Goal: Task Accomplishment & Management: Manage account settings

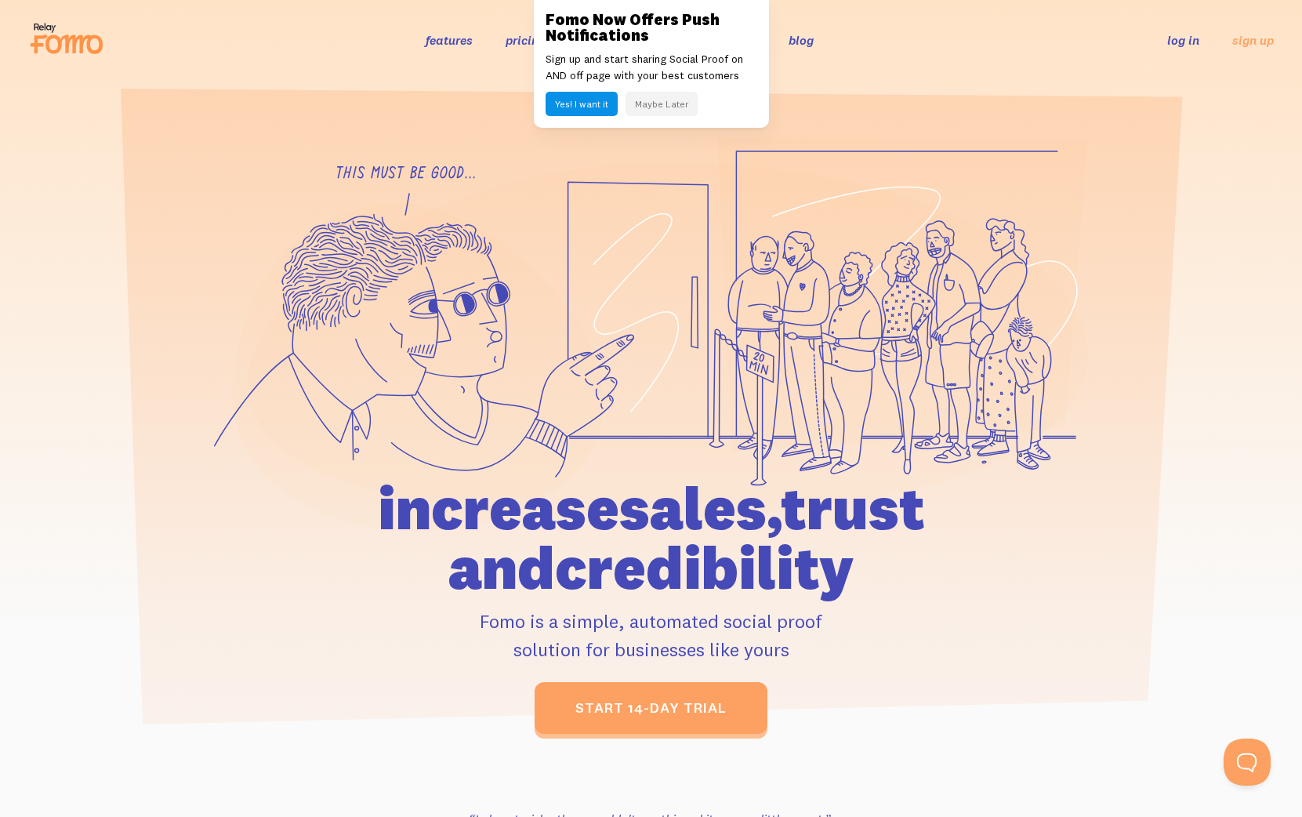
click at [1175, 41] on link "log in" at bounding box center [1183, 40] width 32 height 16
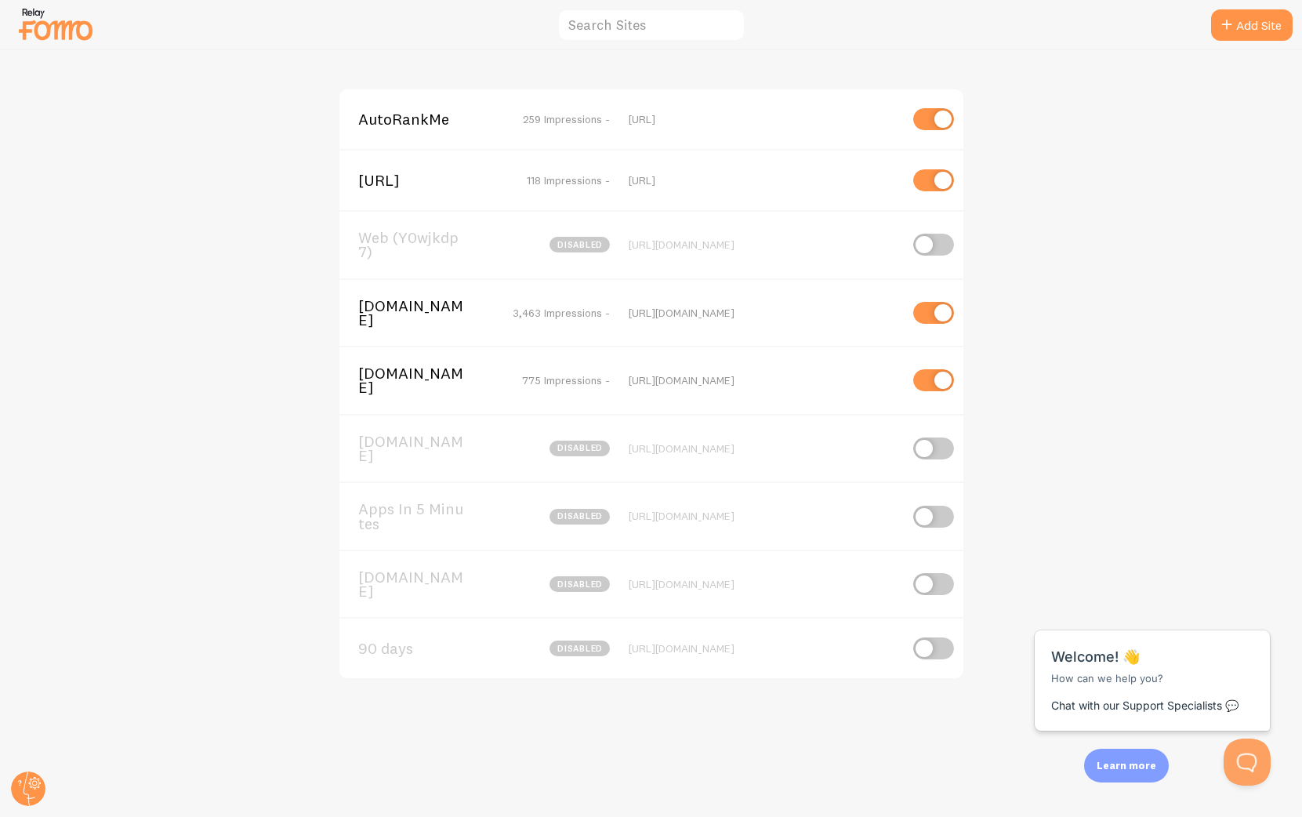
click at [379, 310] on span "[DOMAIN_NAME]" at bounding box center [421, 313] width 126 height 29
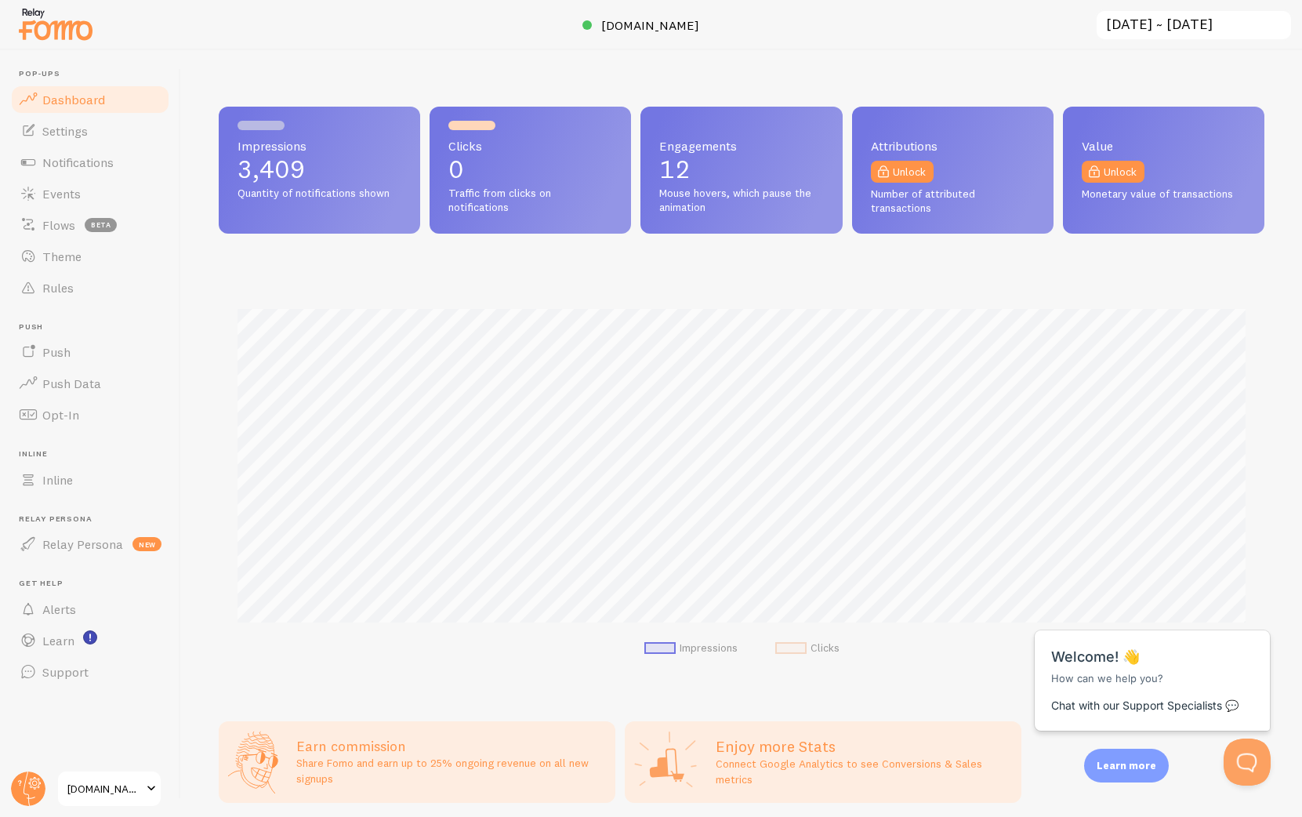
scroll to position [412, 1046]
click at [89, 198] on link "Events" at bounding box center [89, 193] width 161 height 31
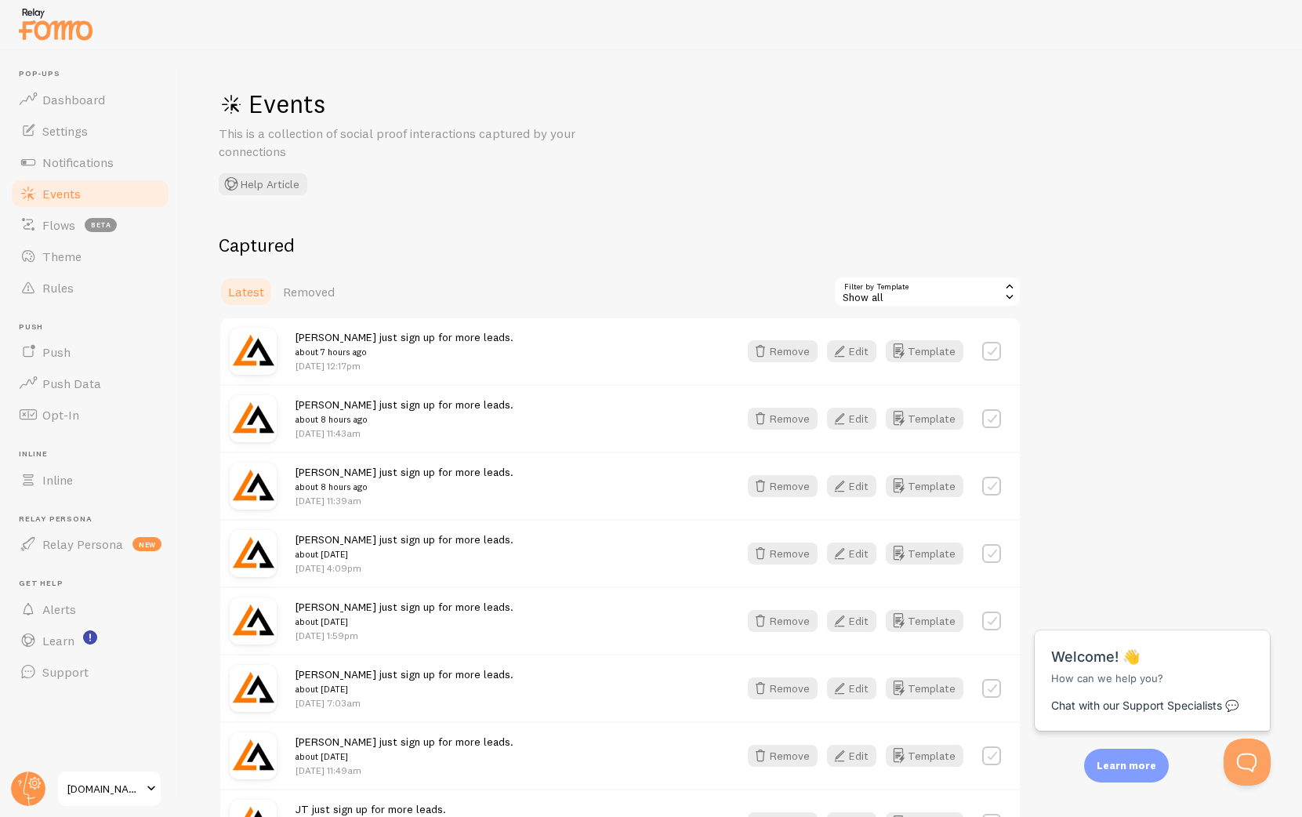
scroll to position [713, 0]
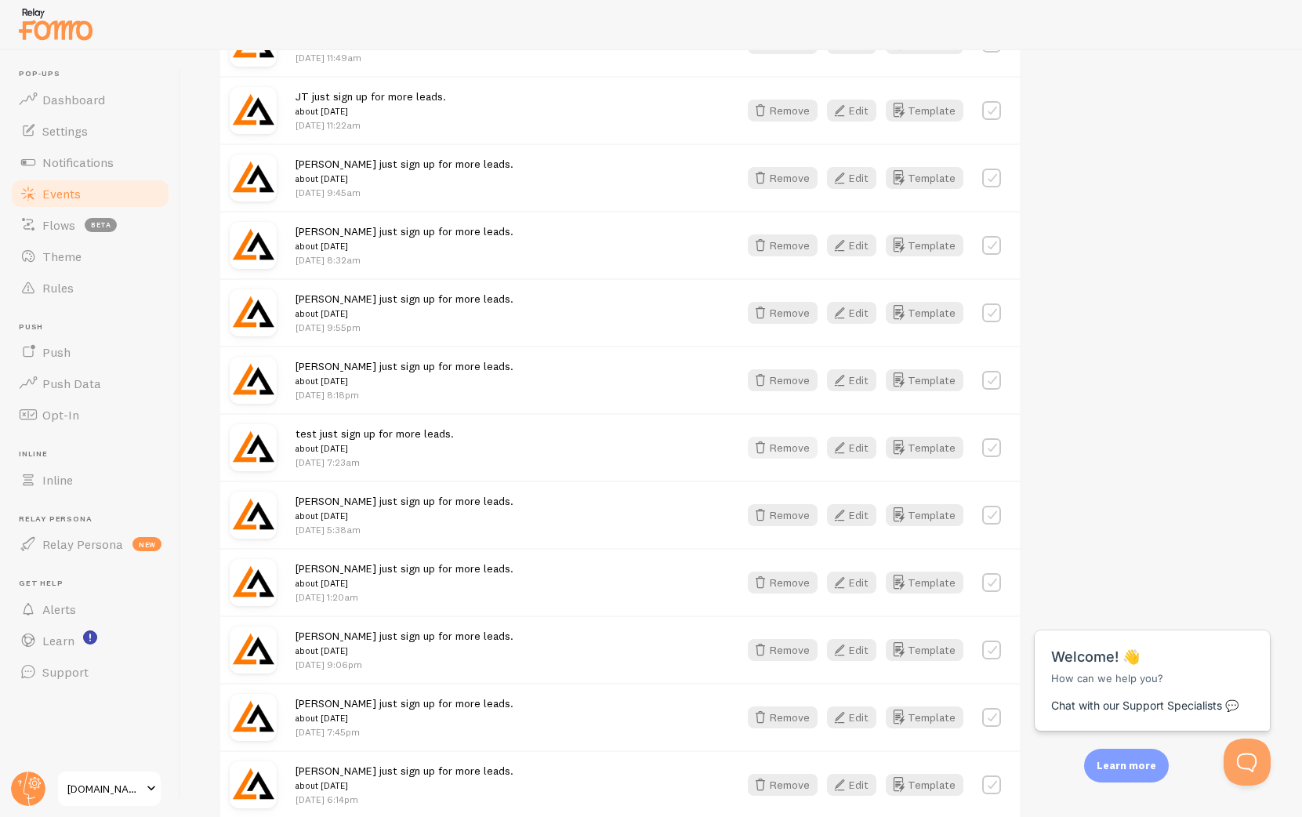
click at [802, 450] on button "Remove" at bounding box center [783, 448] width 70 height 22
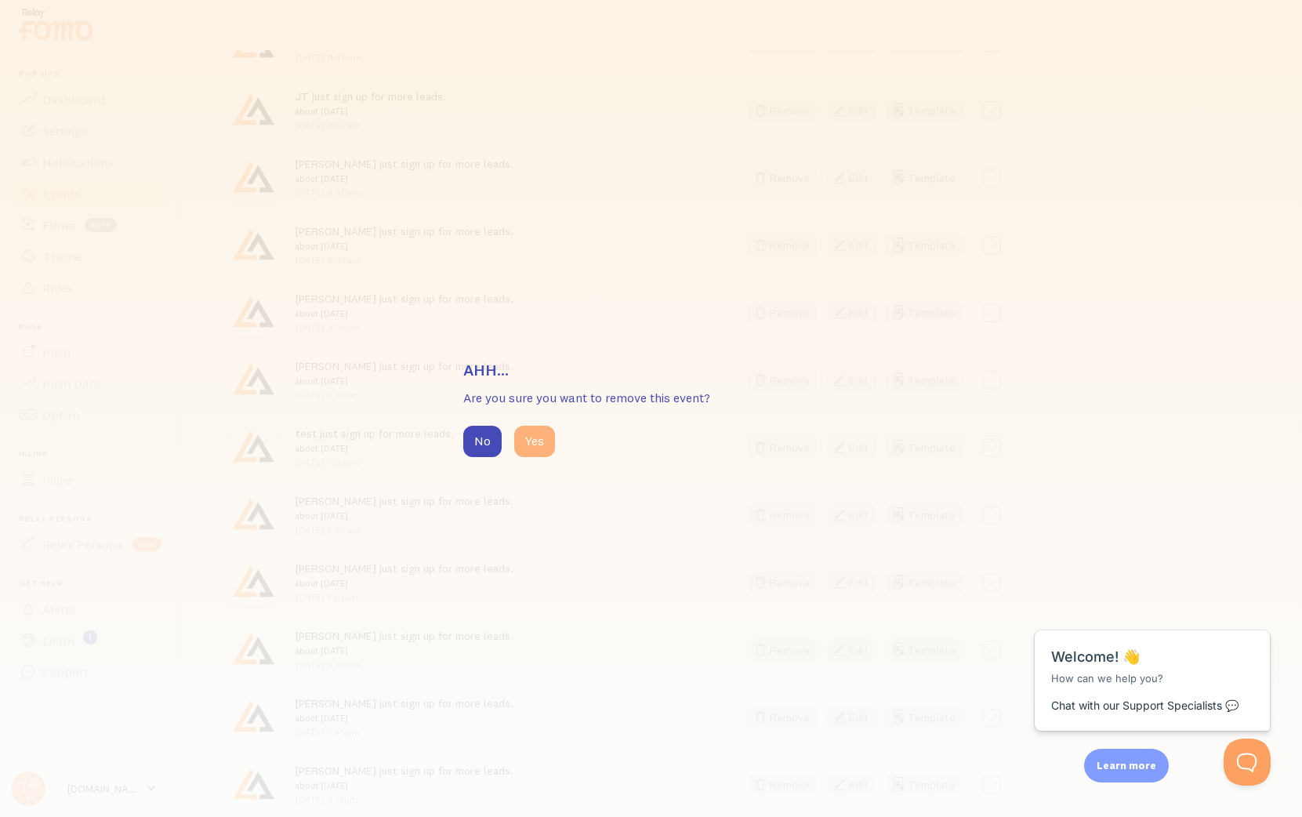
click at [528, 439] on button "Yes" at bounding box center [534, 441] width 41 height 31
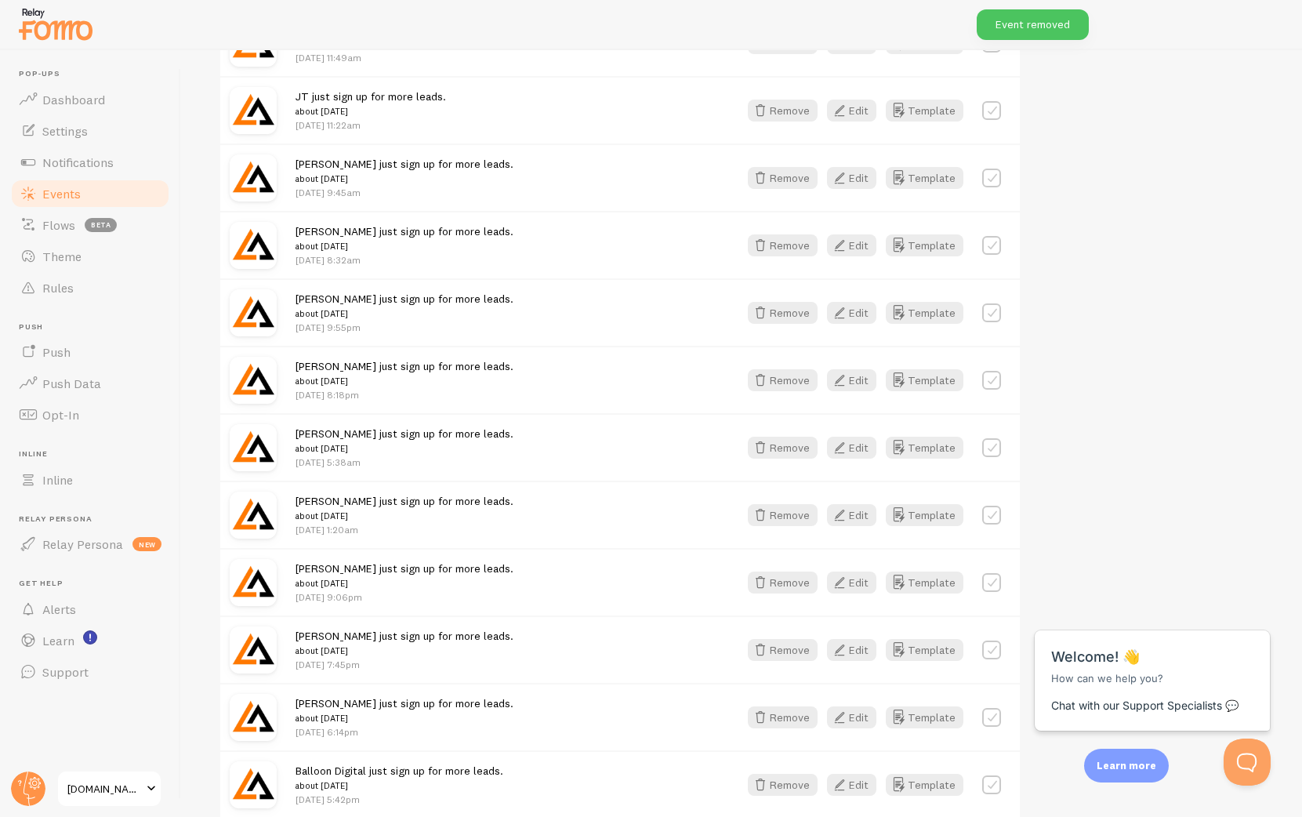
scroll to position [0, 0]
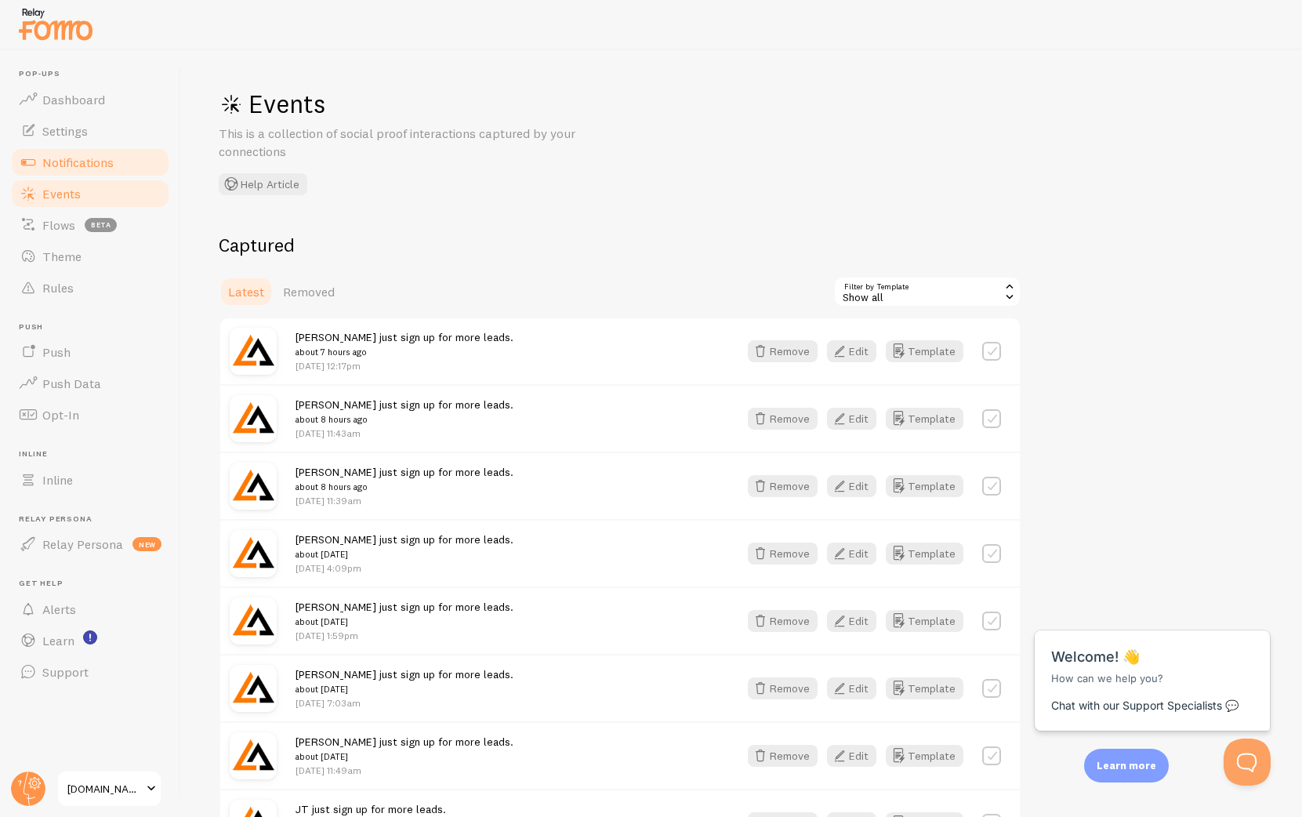
click at [97, 165] on span "Notifications" at bounding box center [77, 162] width 71 height 16
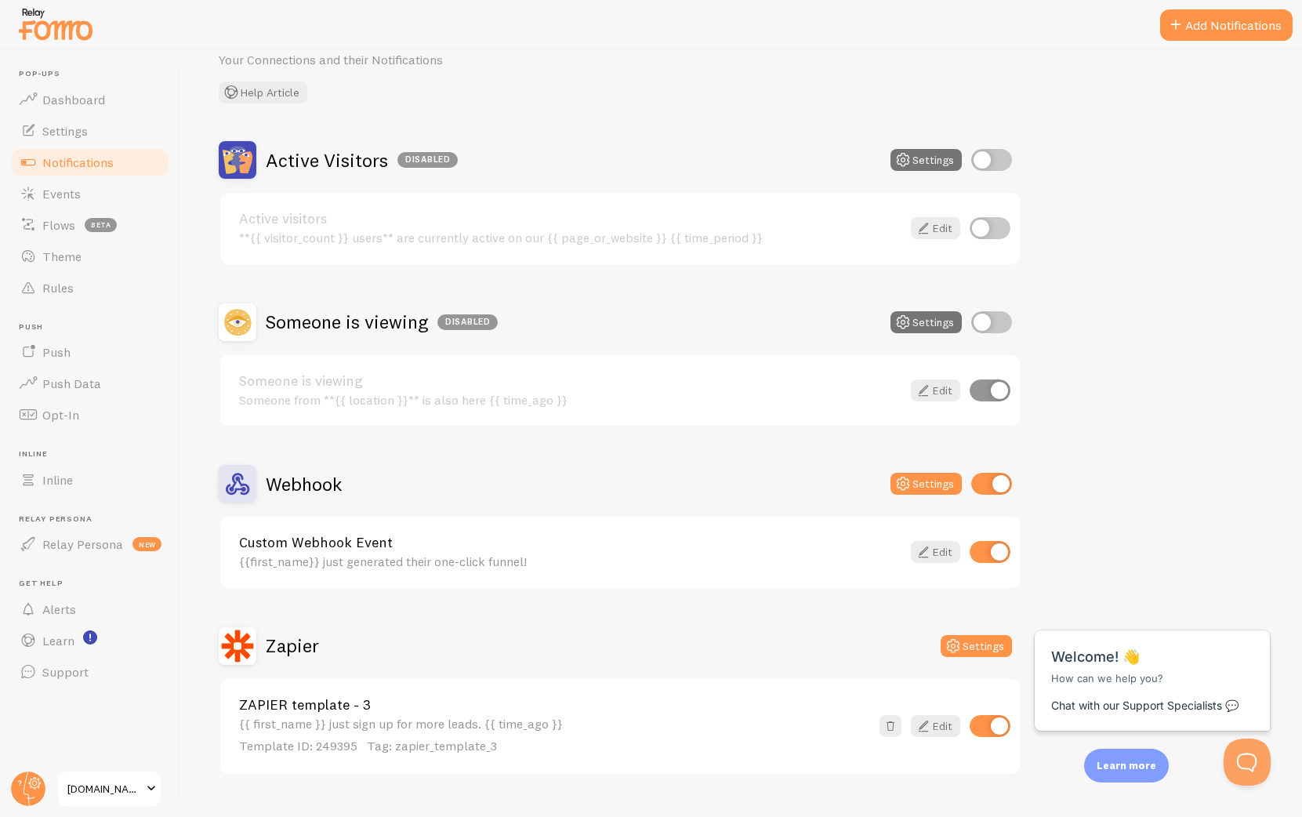
scroll to position [107, 0]
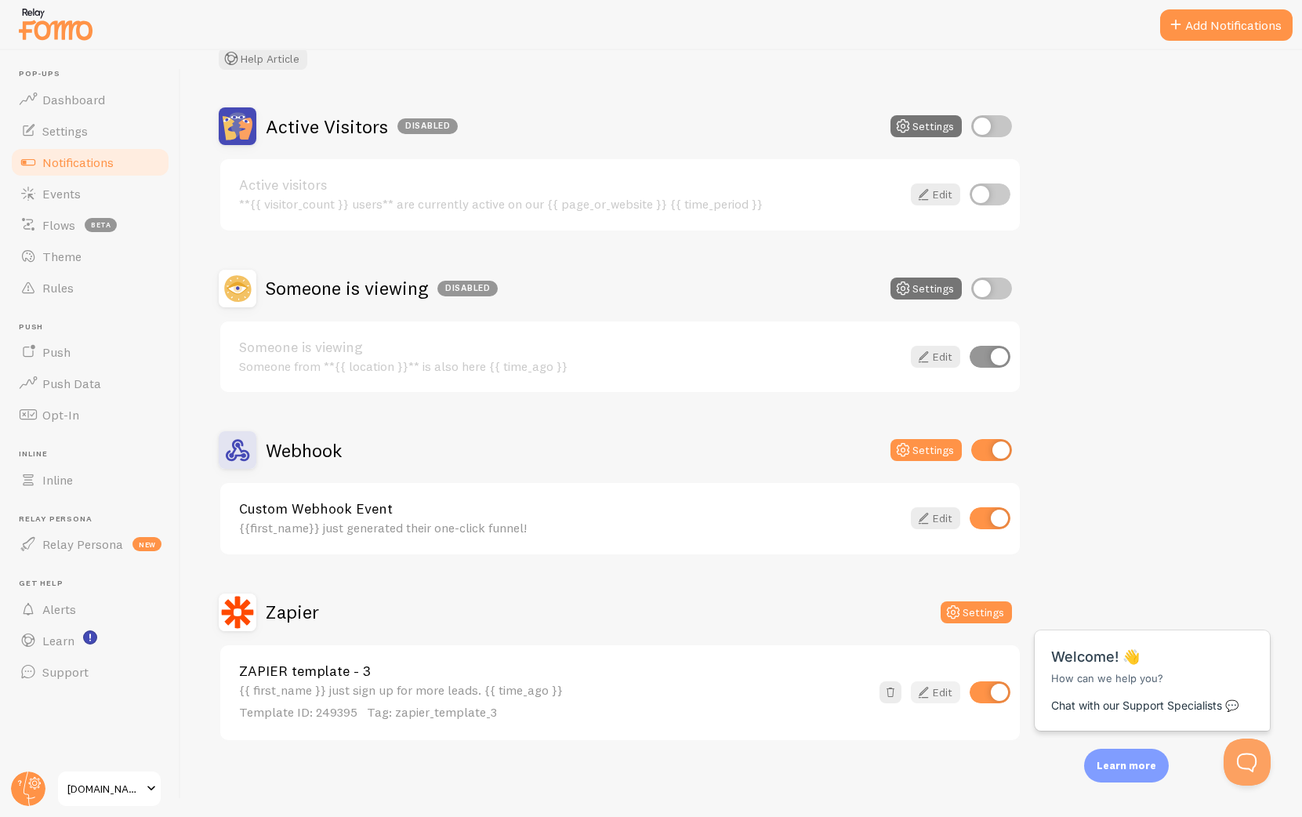
click at [932, 692] on icon at bounding box center [923, 692] width 19 height 19
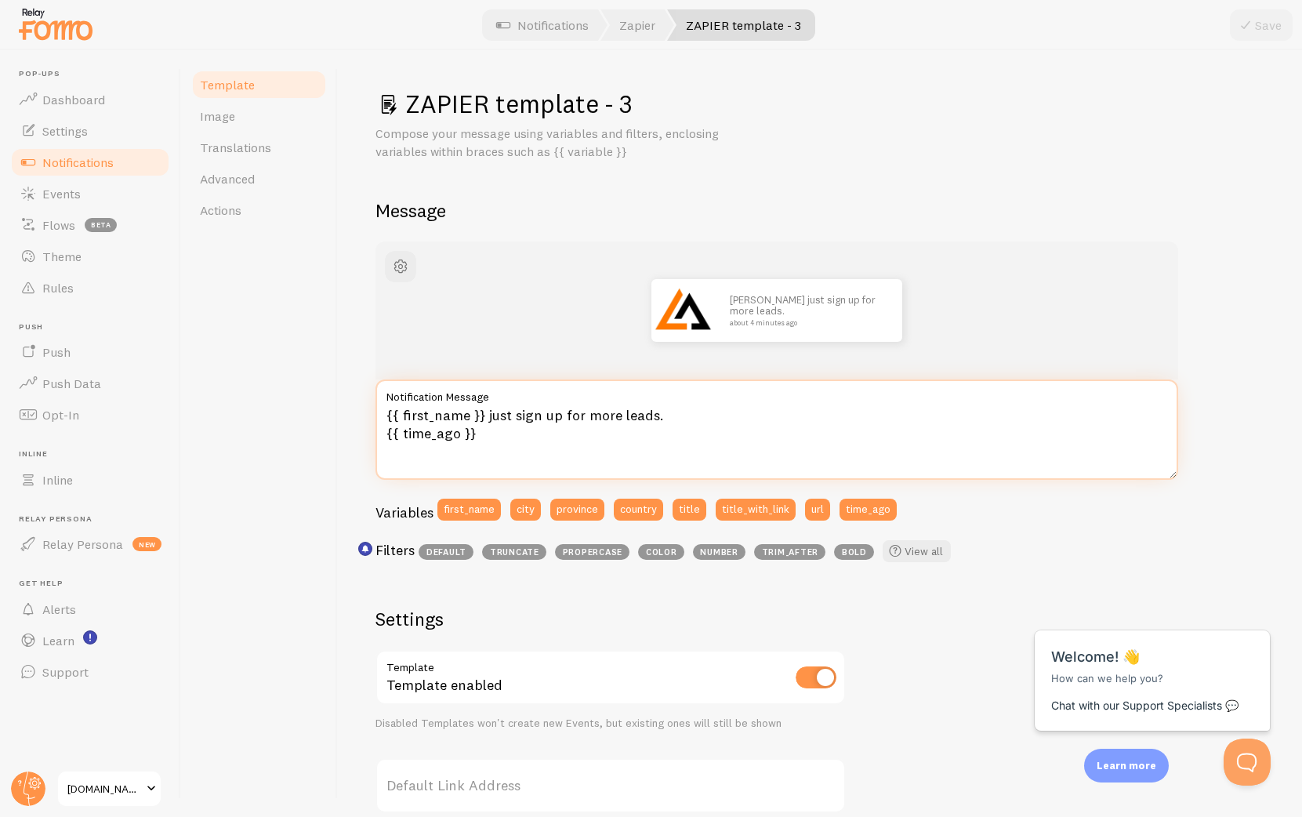
click at [626, 415] on textarea "{{ first_name }} just sign up for more leads. {{ time_ago }}" at bounding box center [776, 429] width 803 height 100
drag, startPoint x: 669, startPoint y: 418, endPoint x: 513, endPoint y: 408, distance: 155.5
click at [513, 408] on textarea "{{ first_name }} just sign up for more leads. {{ time_ago }}" at bounding box center [776, 429] width 803 height 100
type textarea "{{ first_name }} just got unlocked liftime access. {{ time_ago }}"
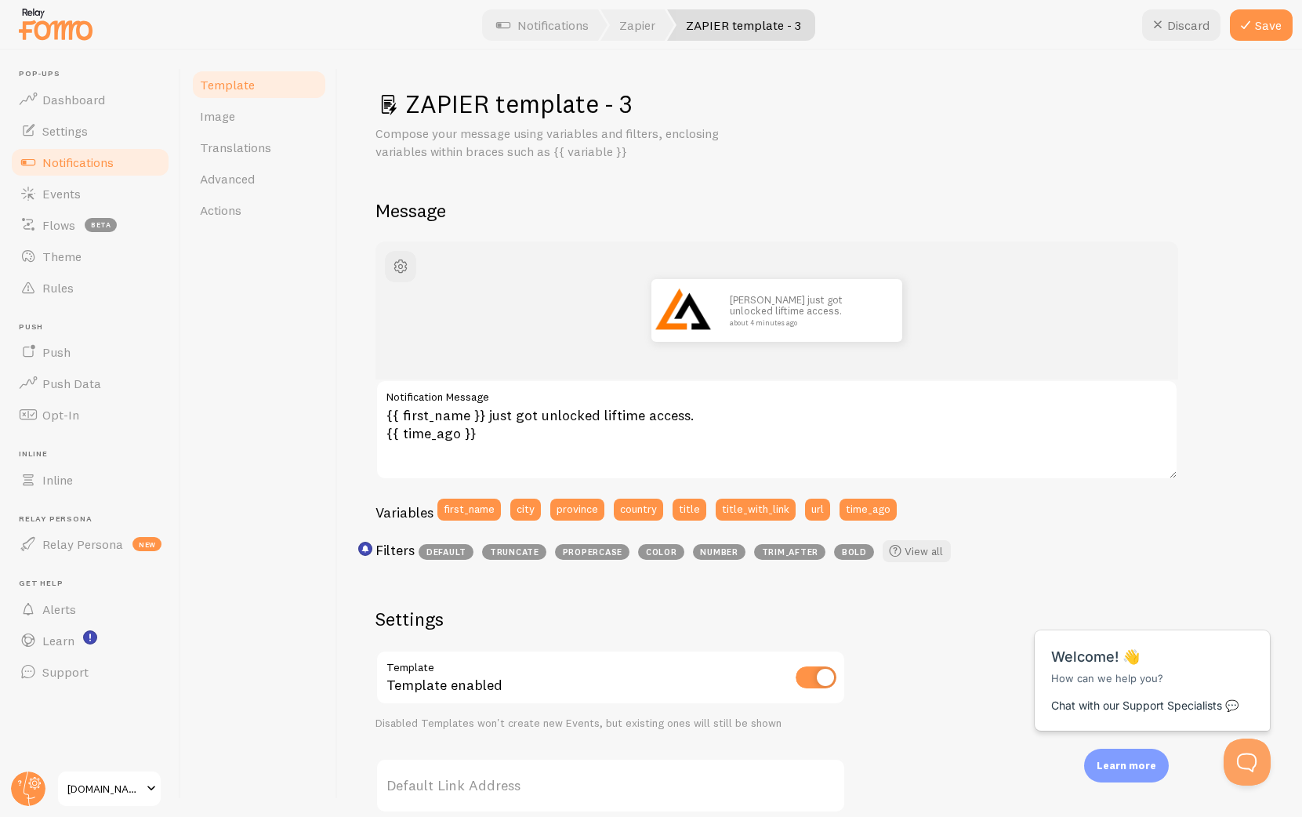
click at [1009, 272] on div "John just got unlocked liftime access. about 4 minutes ago" at bounding box center [776, 310] width 803 height 138
click at [1247, 27] on icon at bounding box center [1245, 25] width 19 height 19
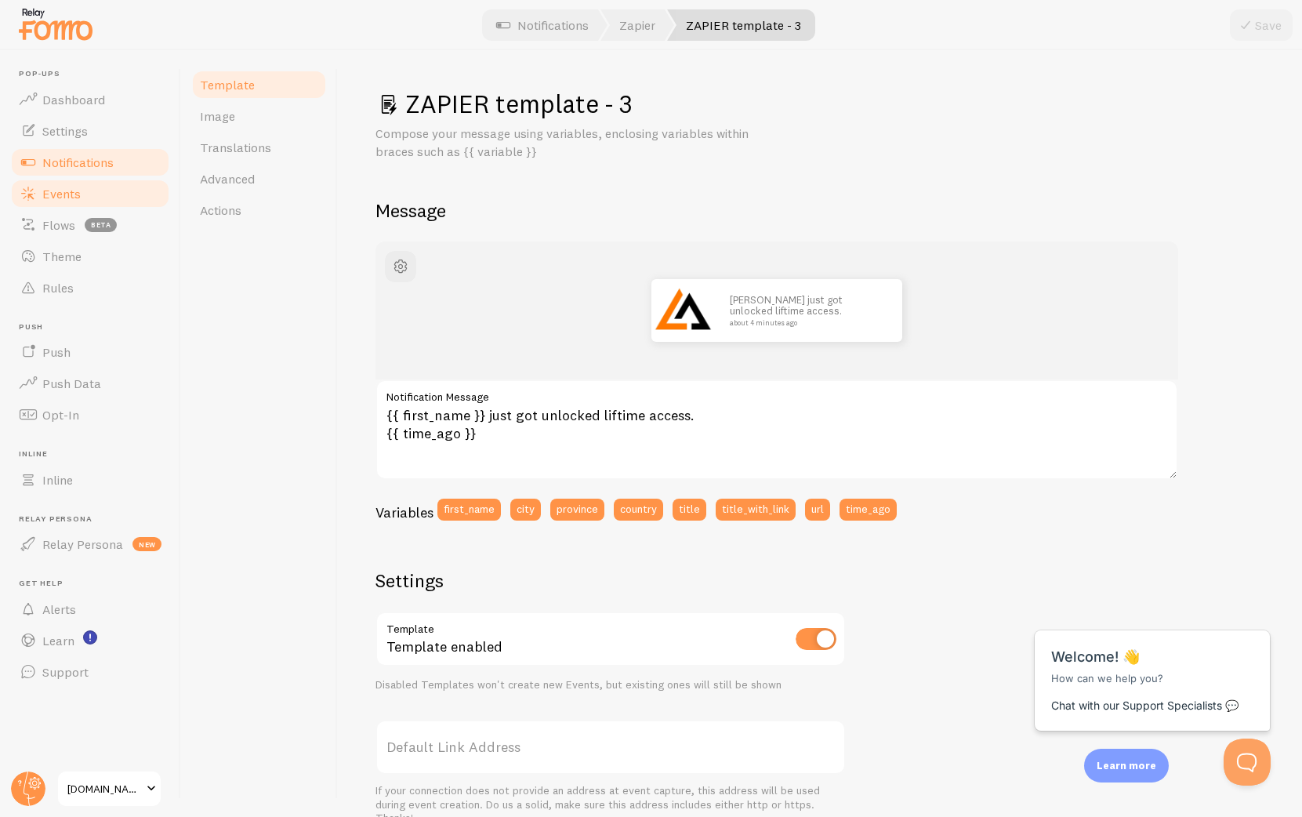
click at [87, 185] on link "Events" at bounding box center [89, 193] width 161 height 31
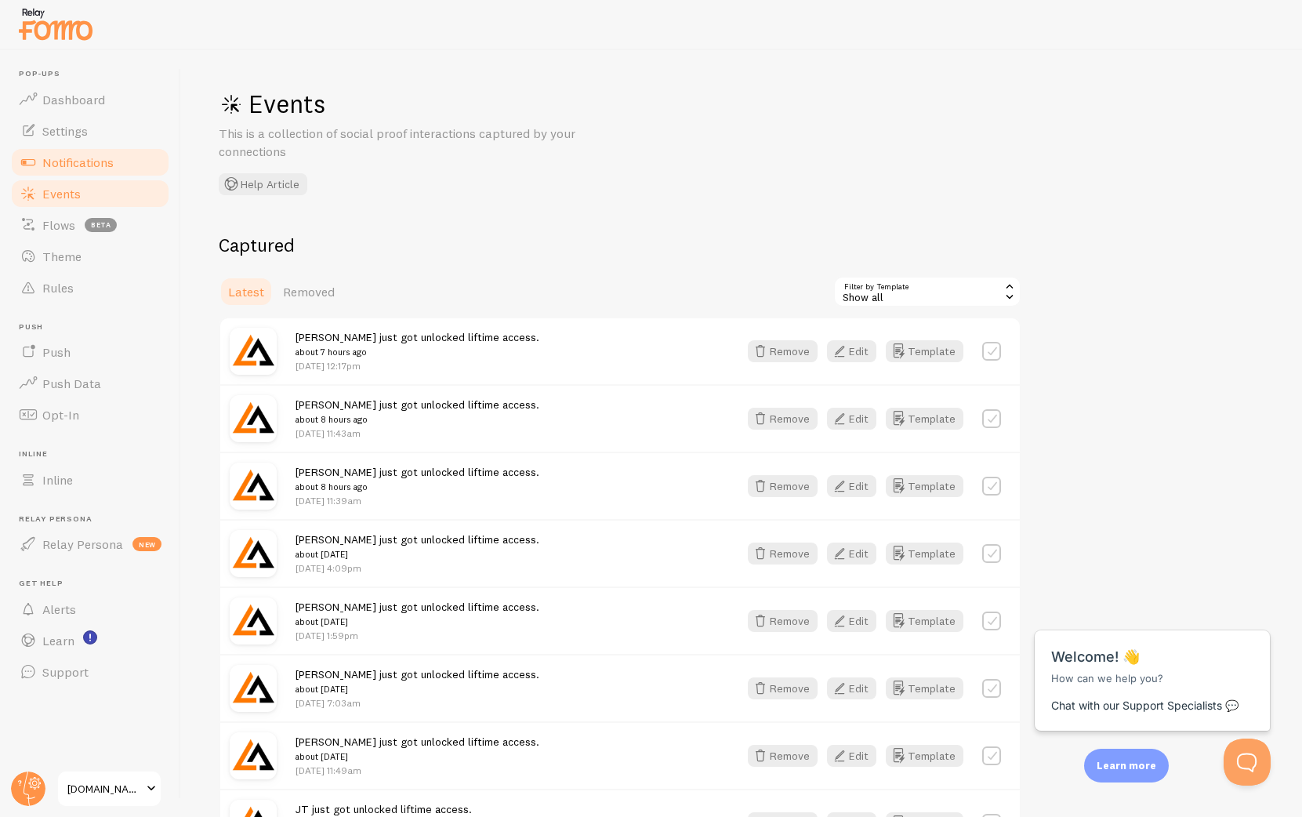
click at [93, 154] on span "Notifications" at bounding box center [77, 162] width 71 height 16
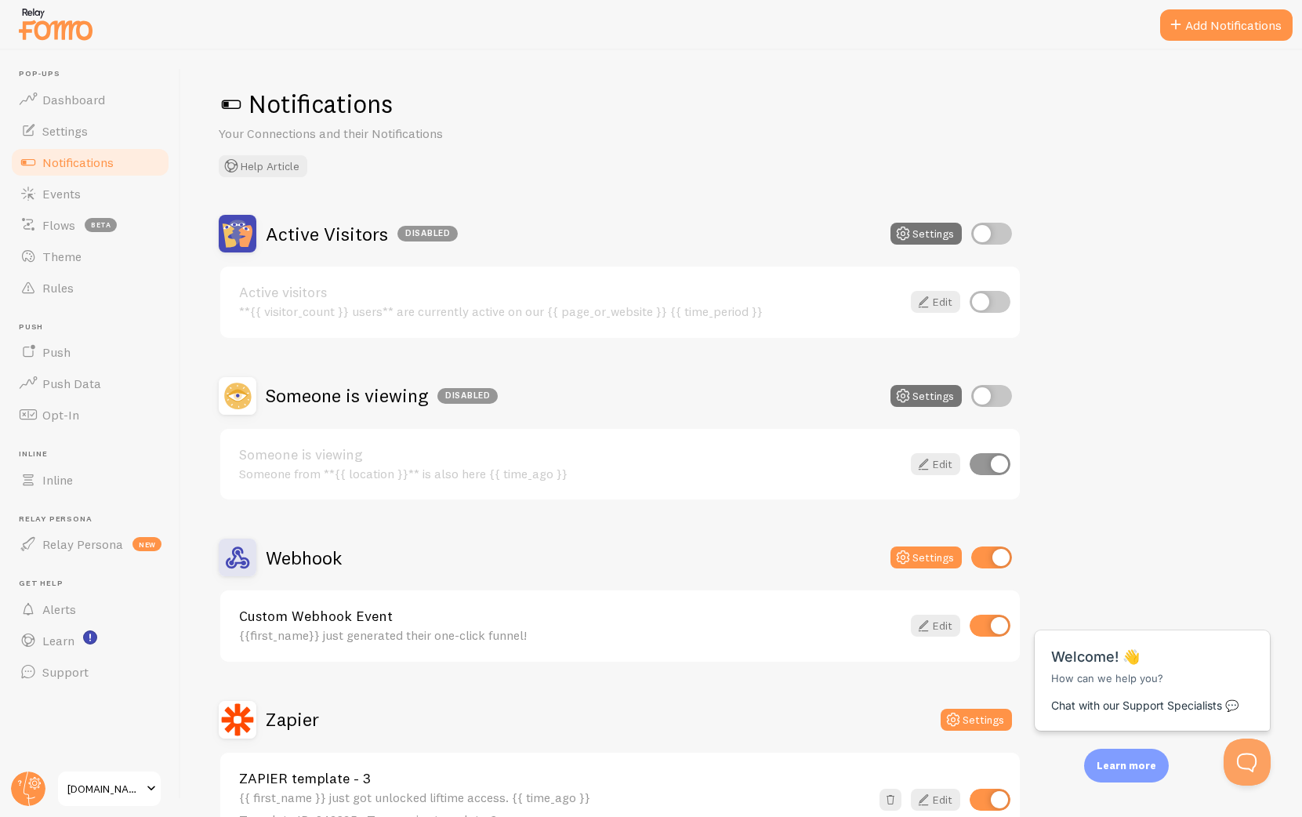
scroll to position [107, 0]
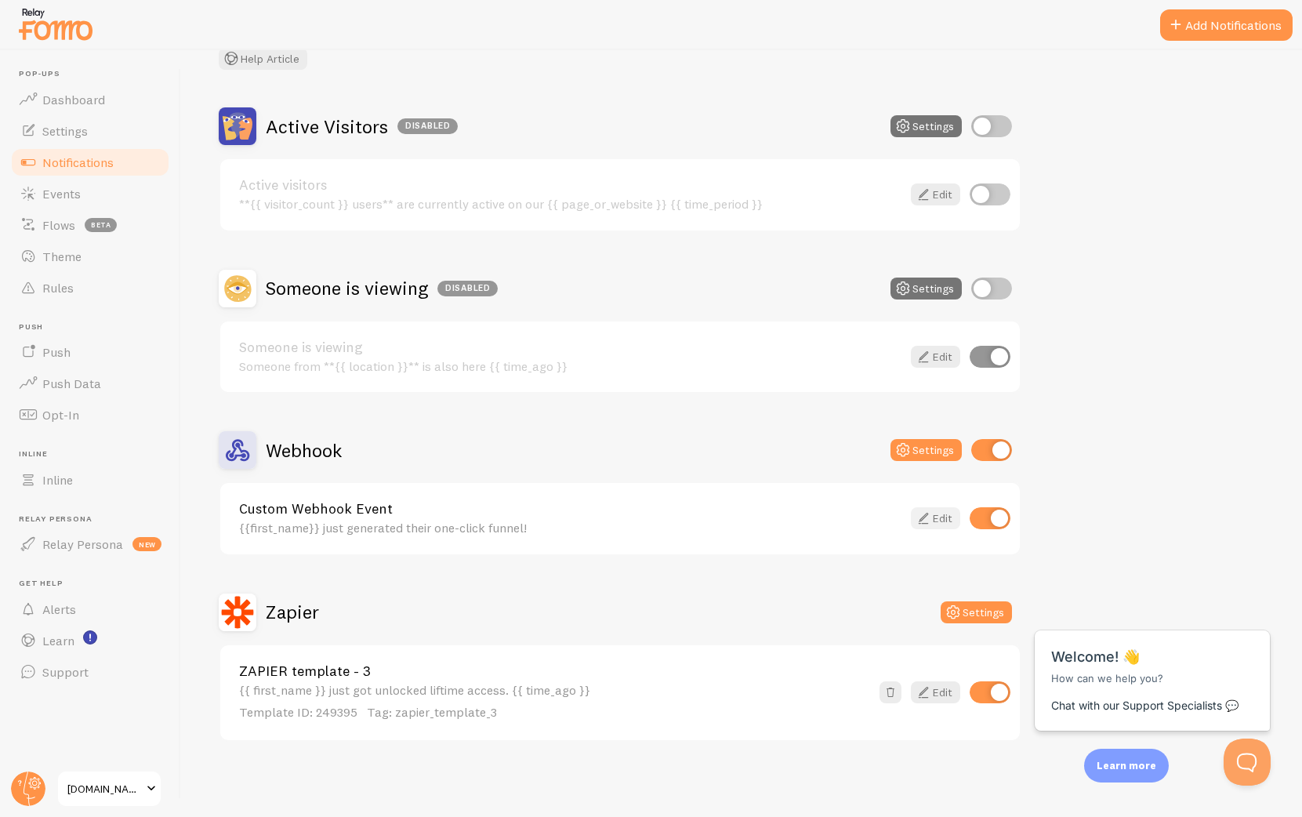
click at [934, 517] on link "Edit" at bounding box center [935, 518] width 49 height 22
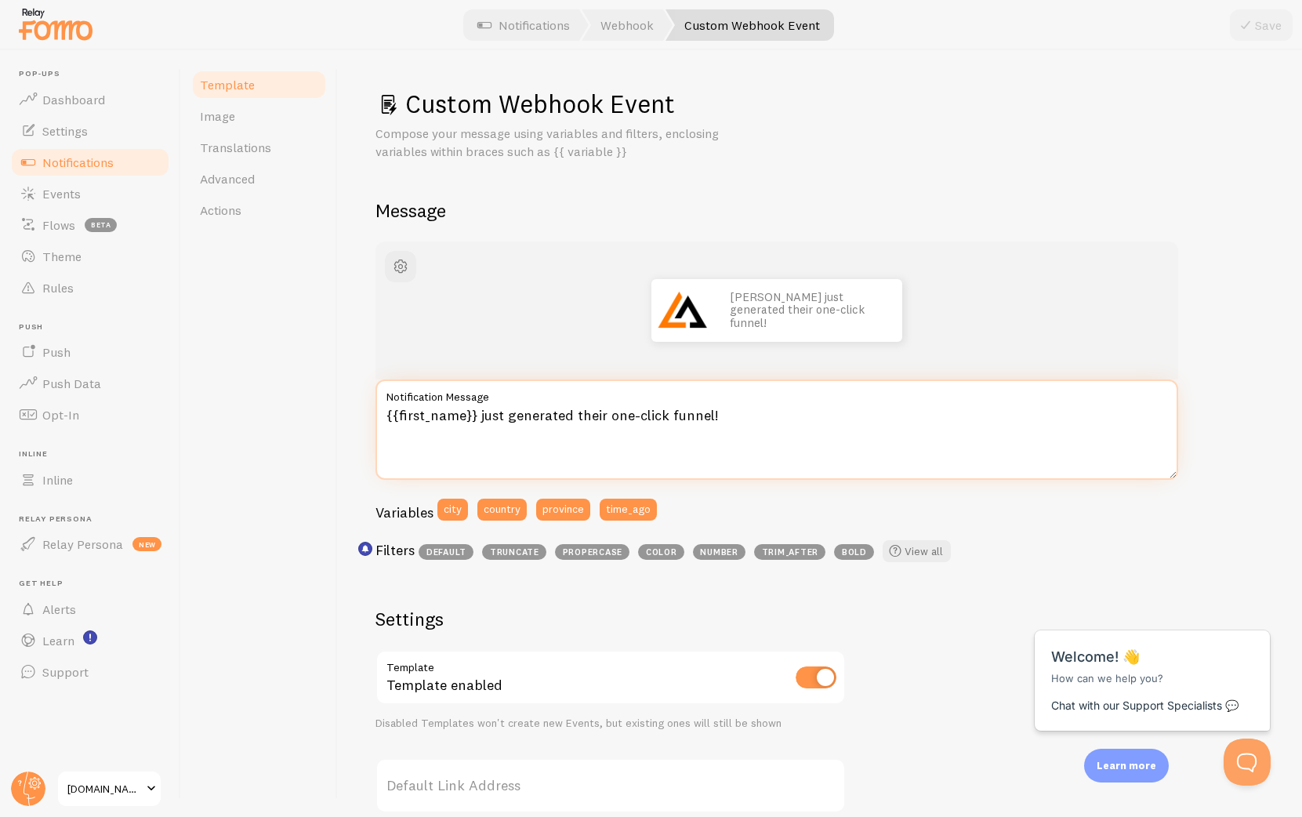
drag, startPoint x: 714, startPoint y: 419, endPoint x: 507, endPoint y: 413, distance: 207.0
click at [507, 413] on textarea "{{first_name}} just generated their one-click funnel!" at bounding box center [776, 429] width 803 height 100
click at [764, 421] on textarea "{{first_name}} just generated their one-click funnel!" at bounding box center [776, 429] width 803 height 100
drag, startPoint x: 738, startPoint y: 415, endPoint x: 508, endPoint y: 419, distance: 229.7
click at [508, 419] on textarea "{{first_name}} just generated their one-click funnel!" at bounding box center [776, 429] width 803 height 100
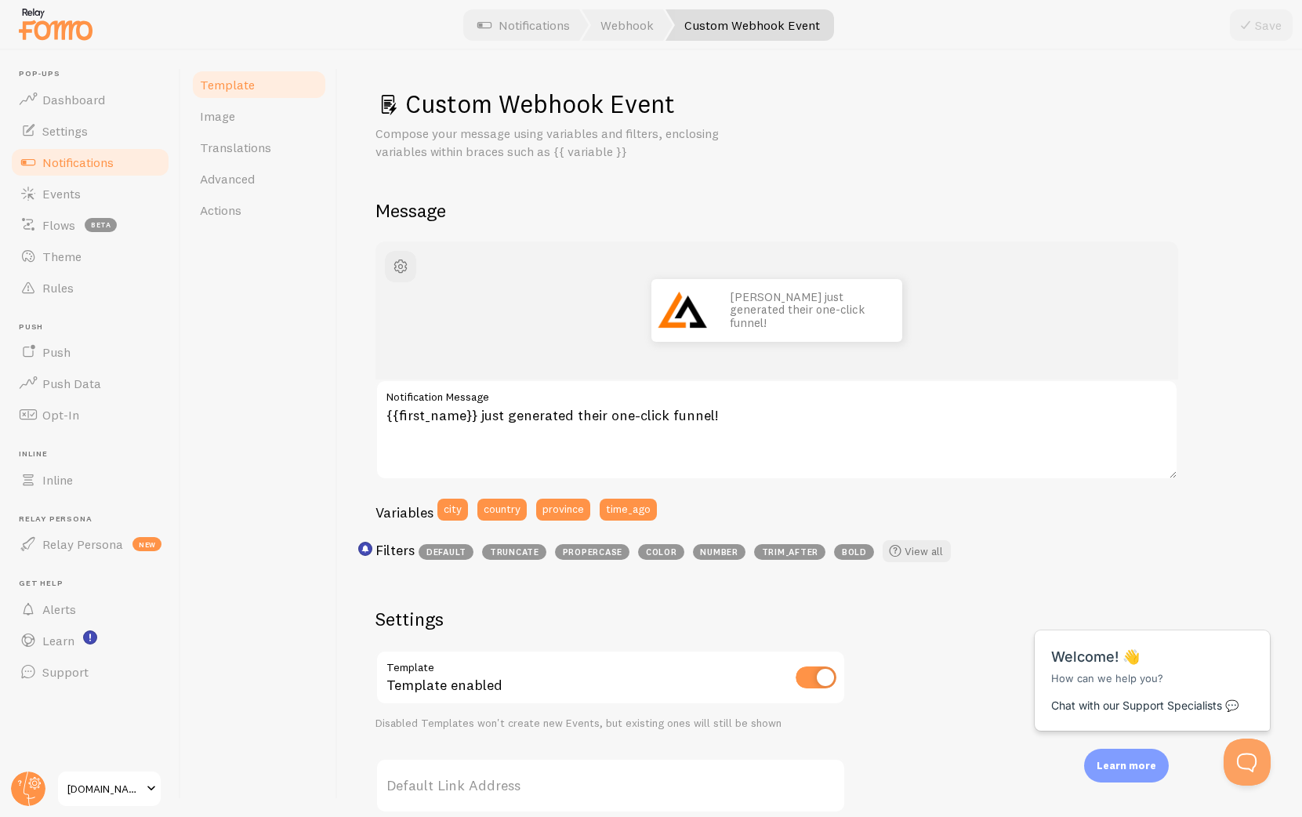
click at [926, 296] on div "John just generated their one-click funnel!" at bounding box center [776, 310] width 727 height 63
click at [61, 187] on span "Events" at bounding box center [61, 194] width 38 height 16
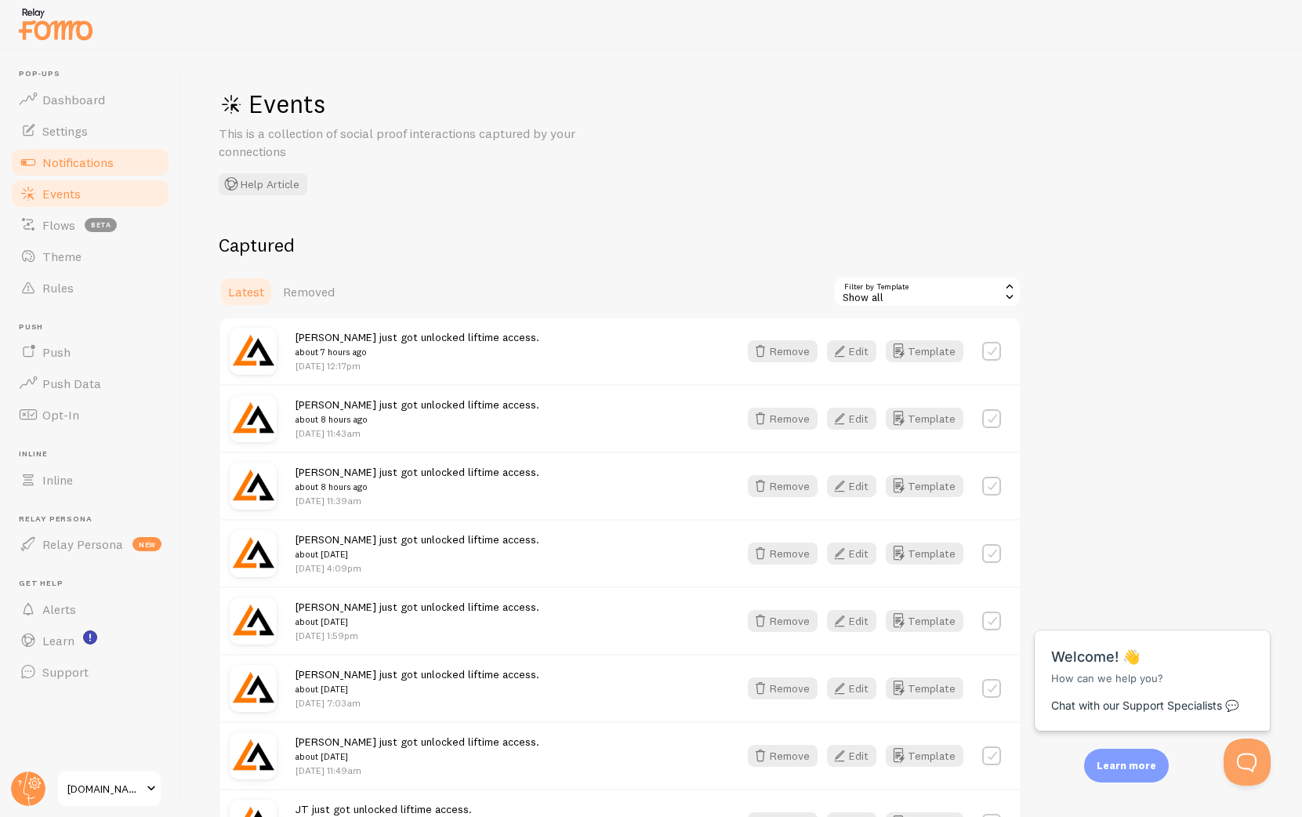
click at [71, 165] on span "Notifications" at bounding box center [77, 162] width 71 height 16
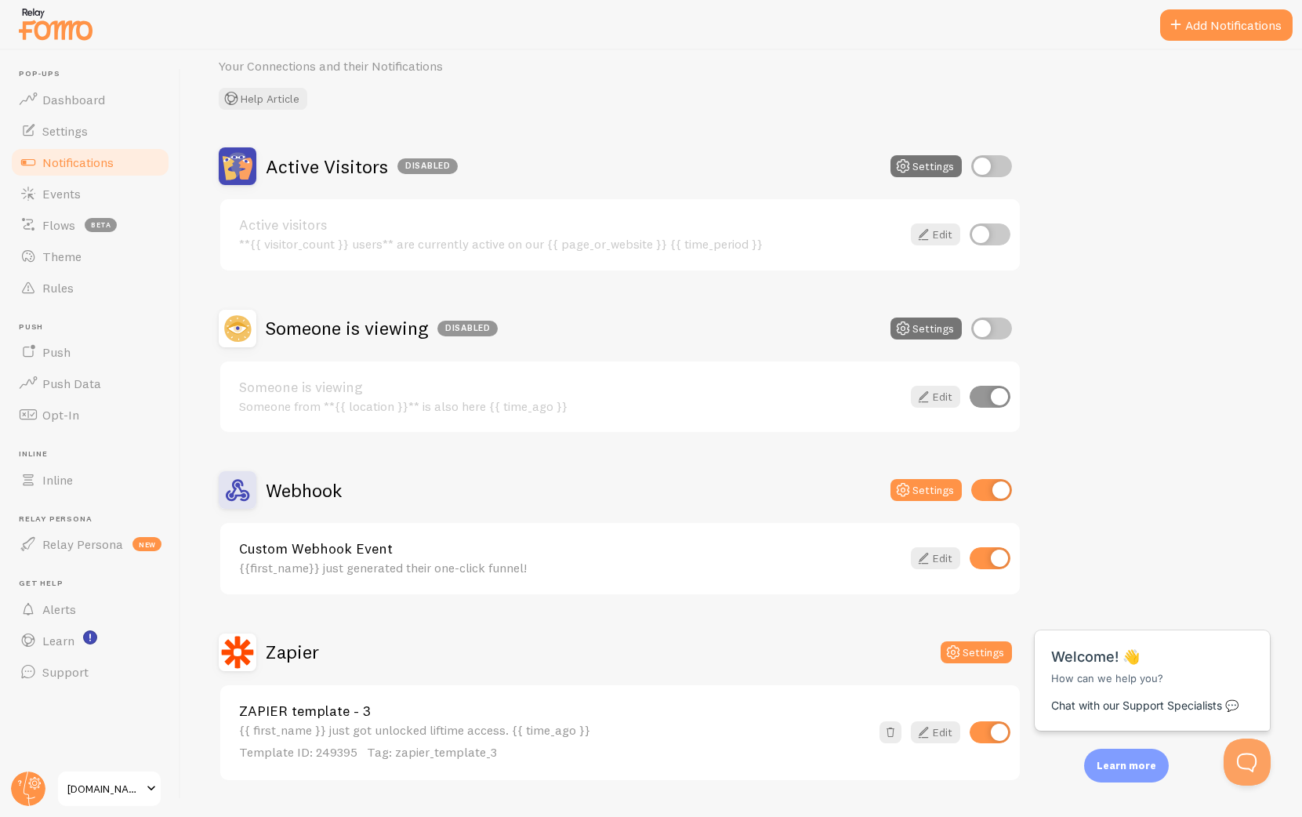
scroll to position [107, 0]
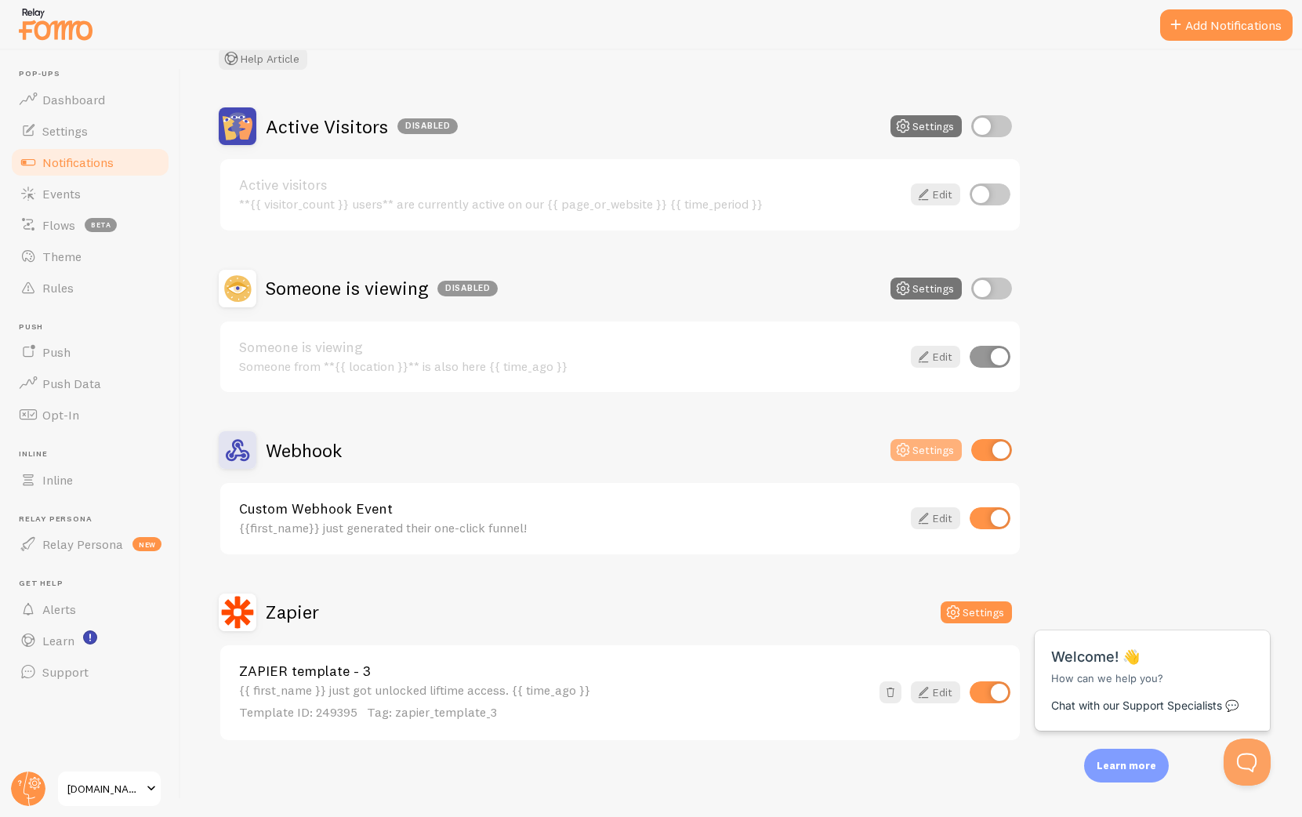
click at [928, 446] on button "Settings" at bounding box center [926, 450] width 71 height 22
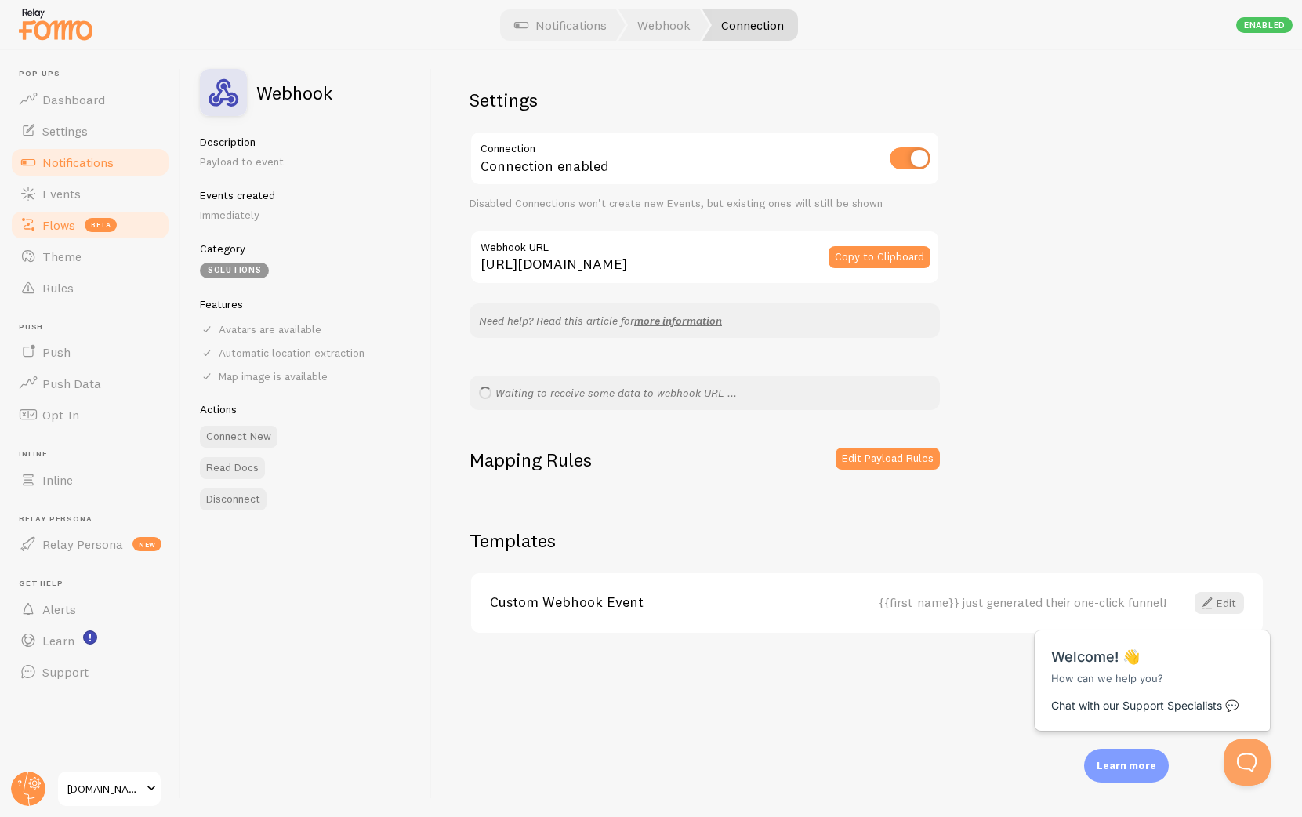
click at [71, 221] on span "Flows" at bounding box center [58, 225] width 33 height 16
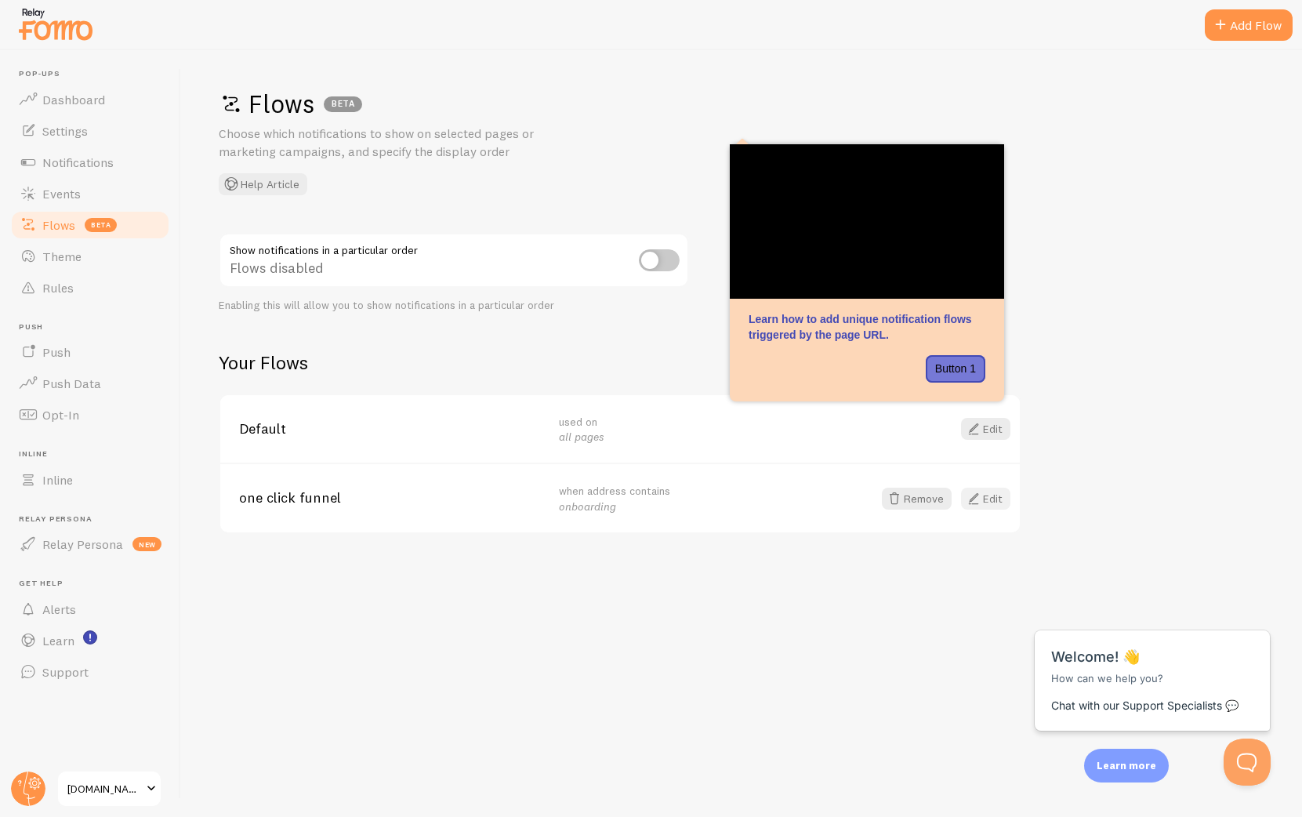
click at [974, 500] on span at bounding box center [973, 498] width 19 height 19
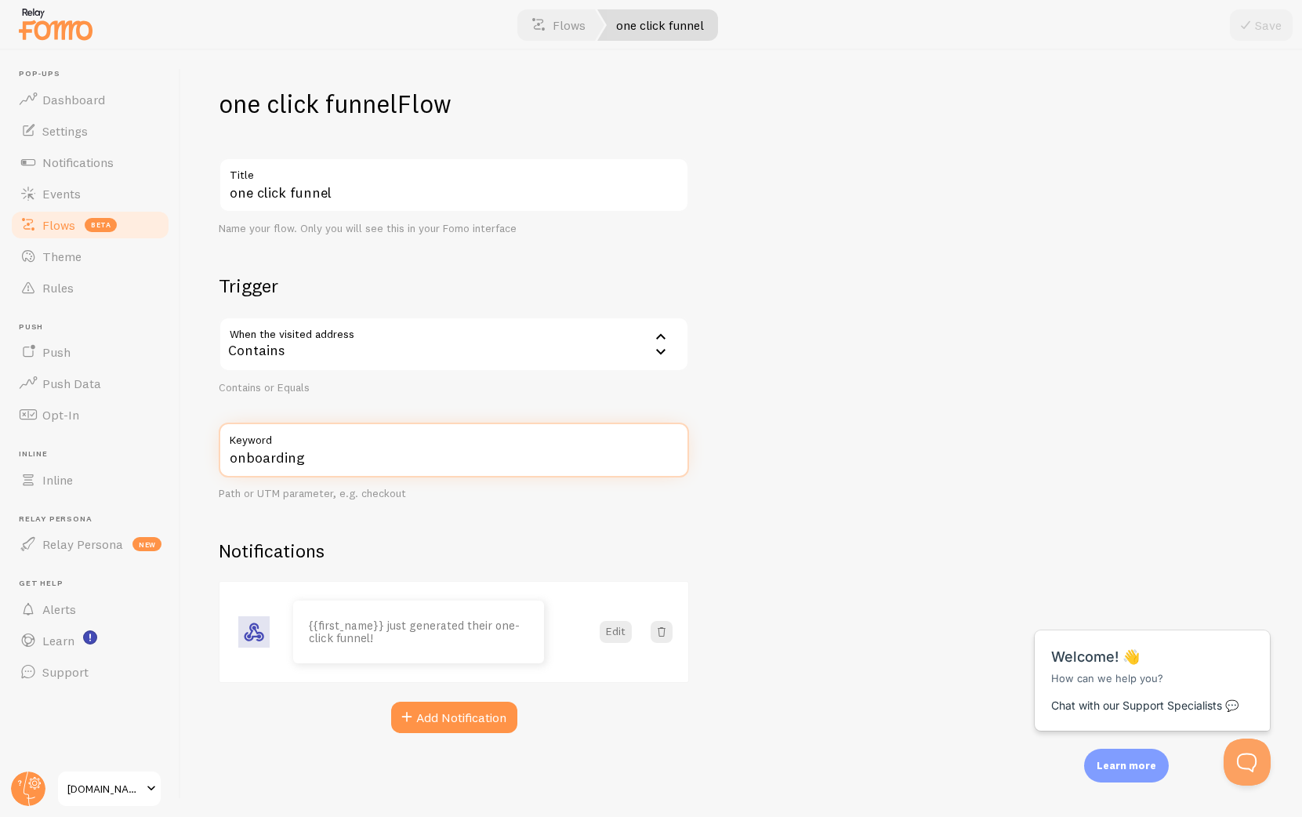
click at [360, 472] on input "onboarding" at bounding box center [454, 450] width 470 height 55
click at [367, 355] on div "Contains" at bounding box center [454, 344] width 470 height 55
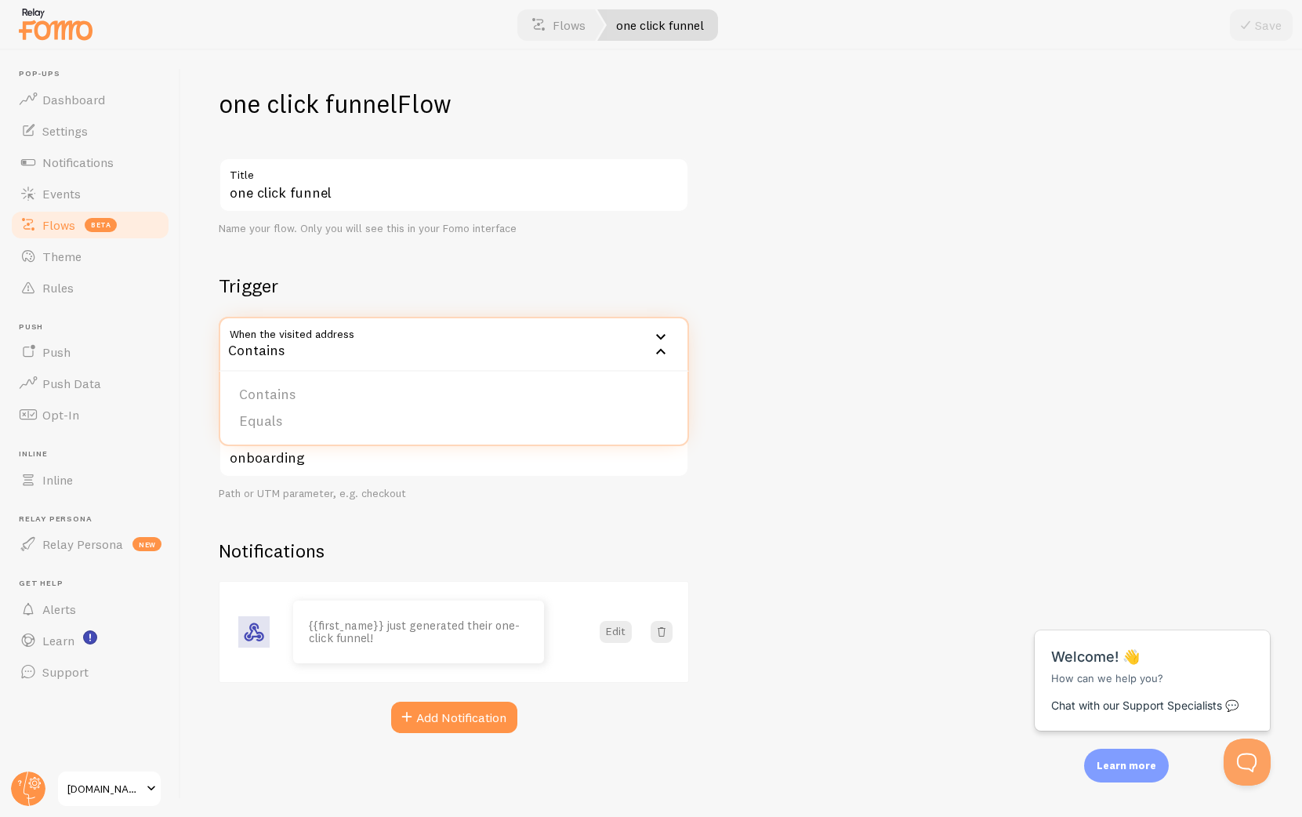
click at [851, 392] on div "one click funnel Flow one click funnel Title Name your flow. Only you will see …" at bounding box center [741, 433] width 1121 height 767
click at [408, 446] on label "Keyword" at bounding box center [454, 436] width 470 height 27
click at [408, 446] on input "onboarding" at bounding box center [454, 450] width 470 height 55
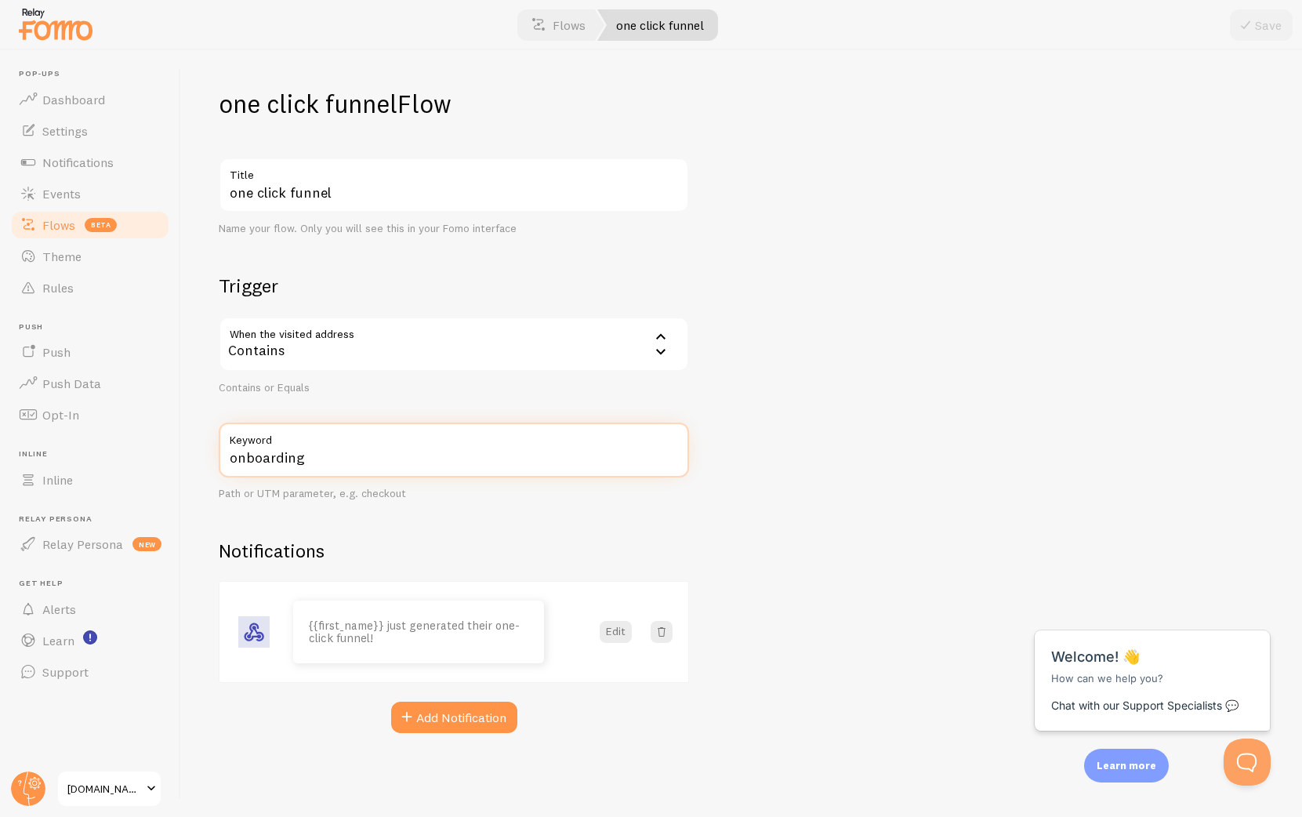
click at [400, 452] on input "onboarding" at bounding box center [454, 450] width 470 height 55
paste input "ne-click-funnel-97-lifetime"
type input "one-click-funnel-97-lifetime"
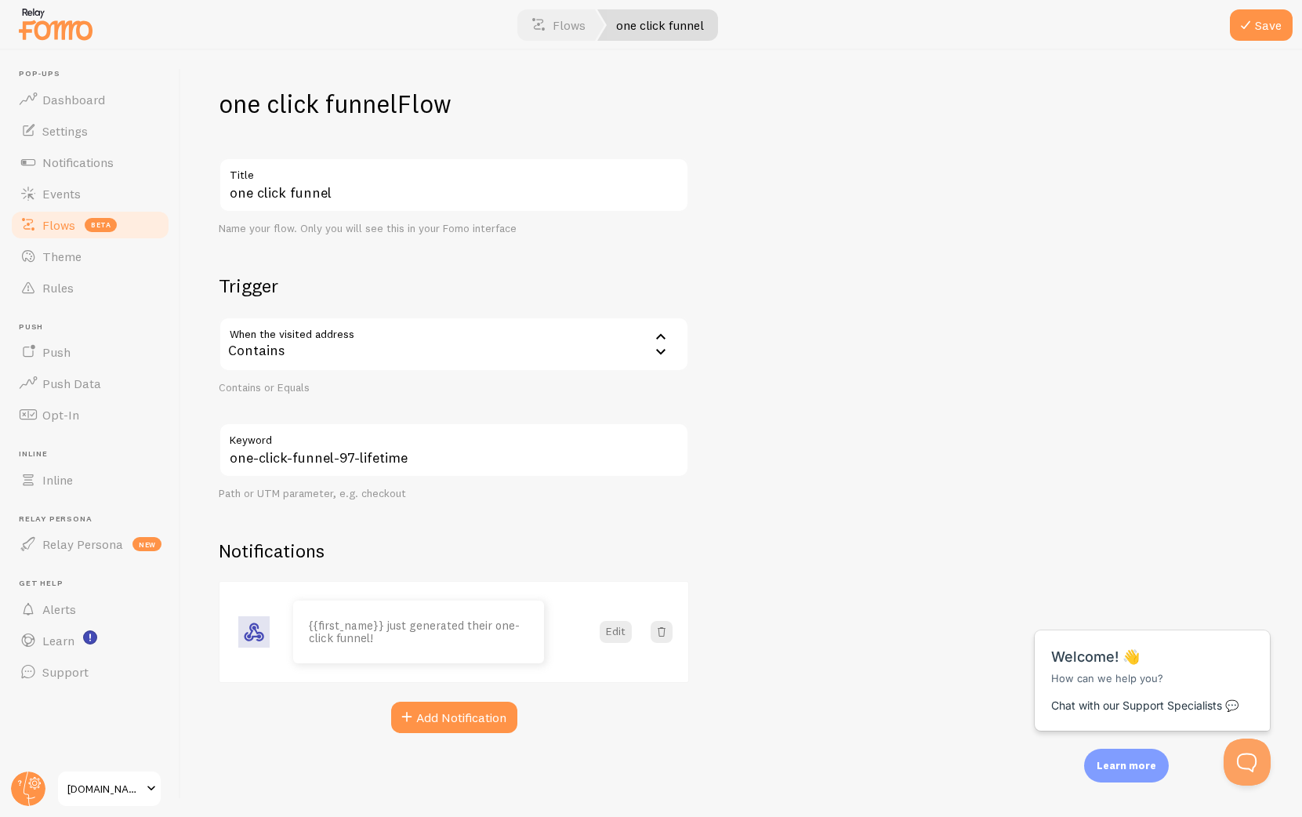
click at [615, 512] on div "one click funnel Title Name your flow. Only you will see this in your Fomo inte…" at bounding box center [454, 445] width 470 height 575
click at [380, 350] on div "Contains" at bounding box center [454, 344] width 470 height 55
click at [350, 413] on li "Equals" at bounding box center [453, 421] width 467 height 27
click at [759, 457] on div "one click funnel Flow one click funnel Title Name your flow. Only you will see …" at bounding box center [741, 433] width 1121 height 767
click at [563, 360] on div "Equals" at bounding box center [454, 344] width 470 height 55
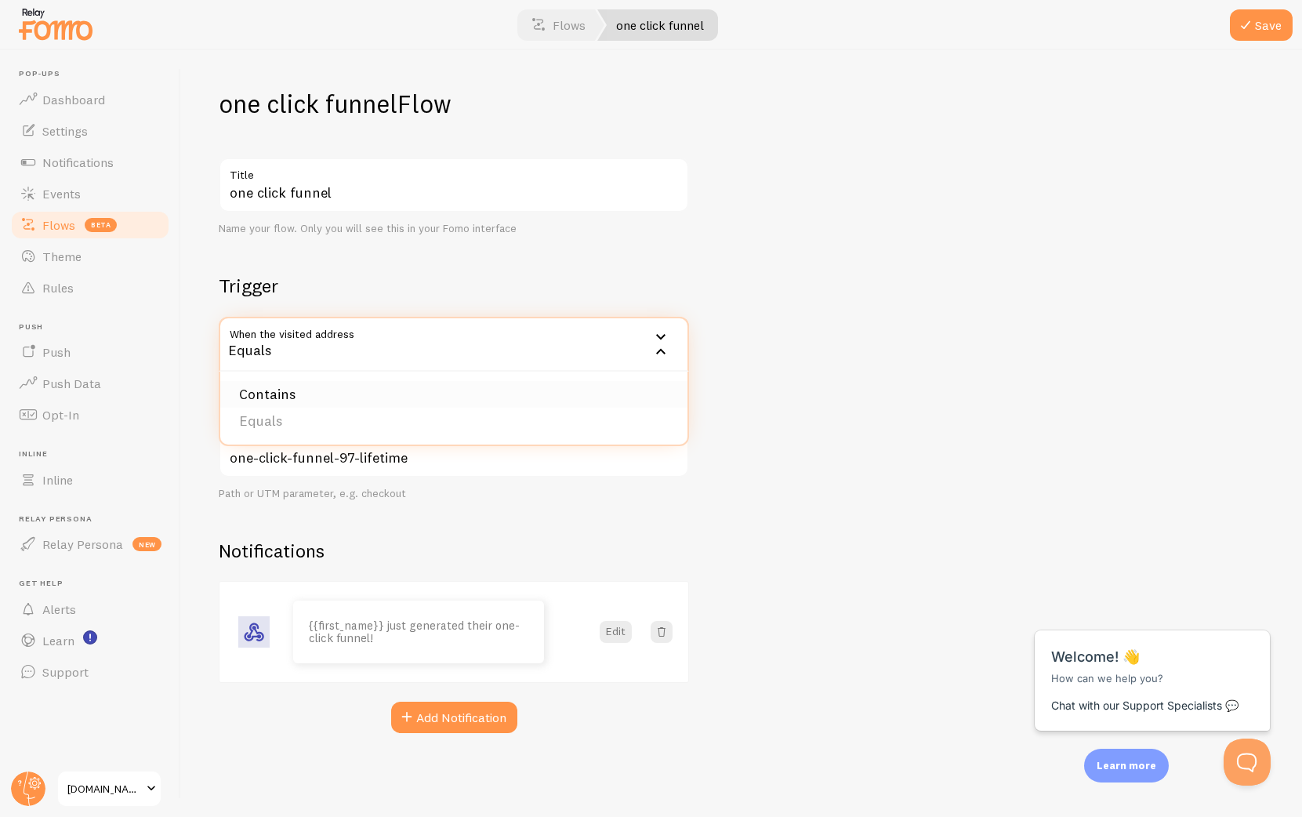
click at [505, 394] on li "Contains" at bounding box center [453, 394] width 467 height 27
click at [754, 410] on div "one click funnel Flow one click funnel Title Name your flow. Only you will see …" at bounding box center [741, 433] width 1121 height 767
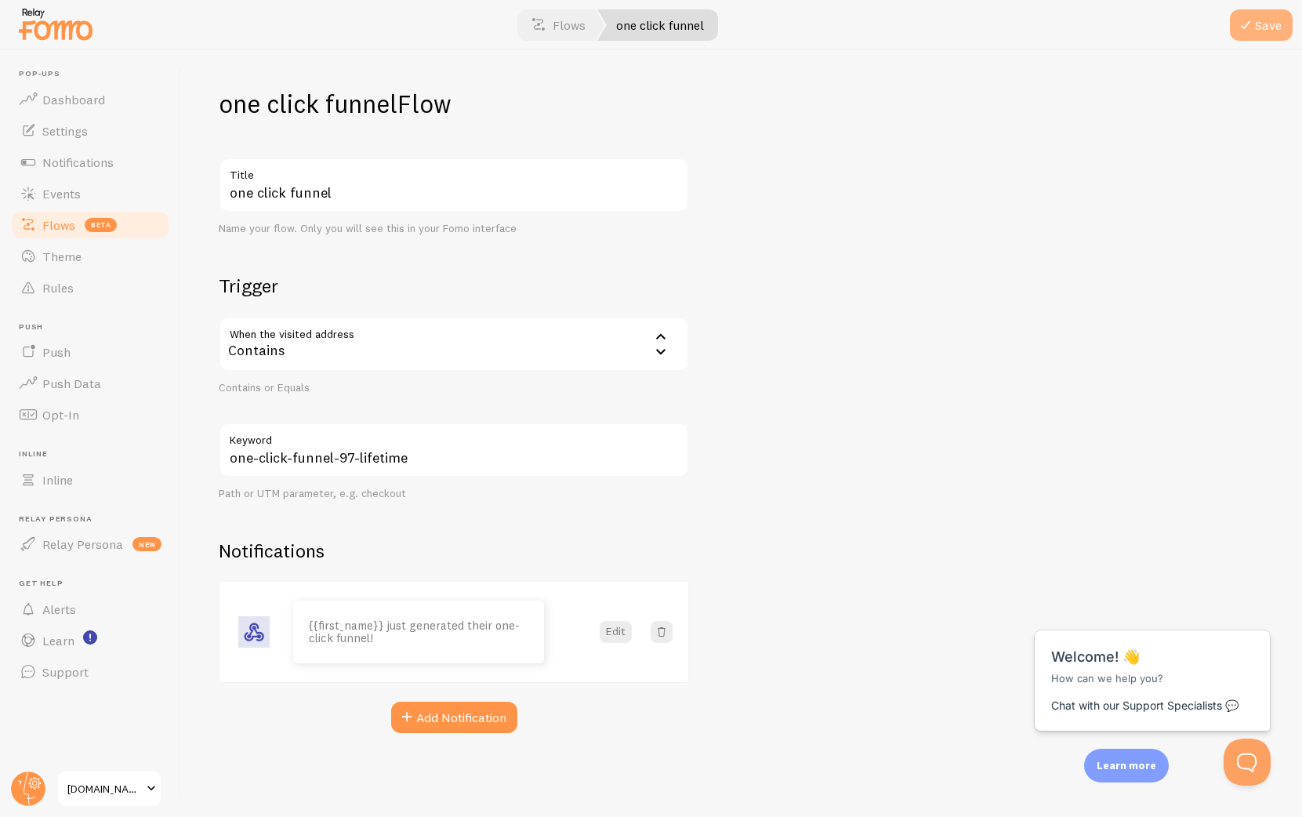
click at [1276, 13] on button "Save" at bounding box center [1261, 24] width 63 height 31
click at [619, 637] on button "Edit" at bounding box center [616, 632] width 32 height 22
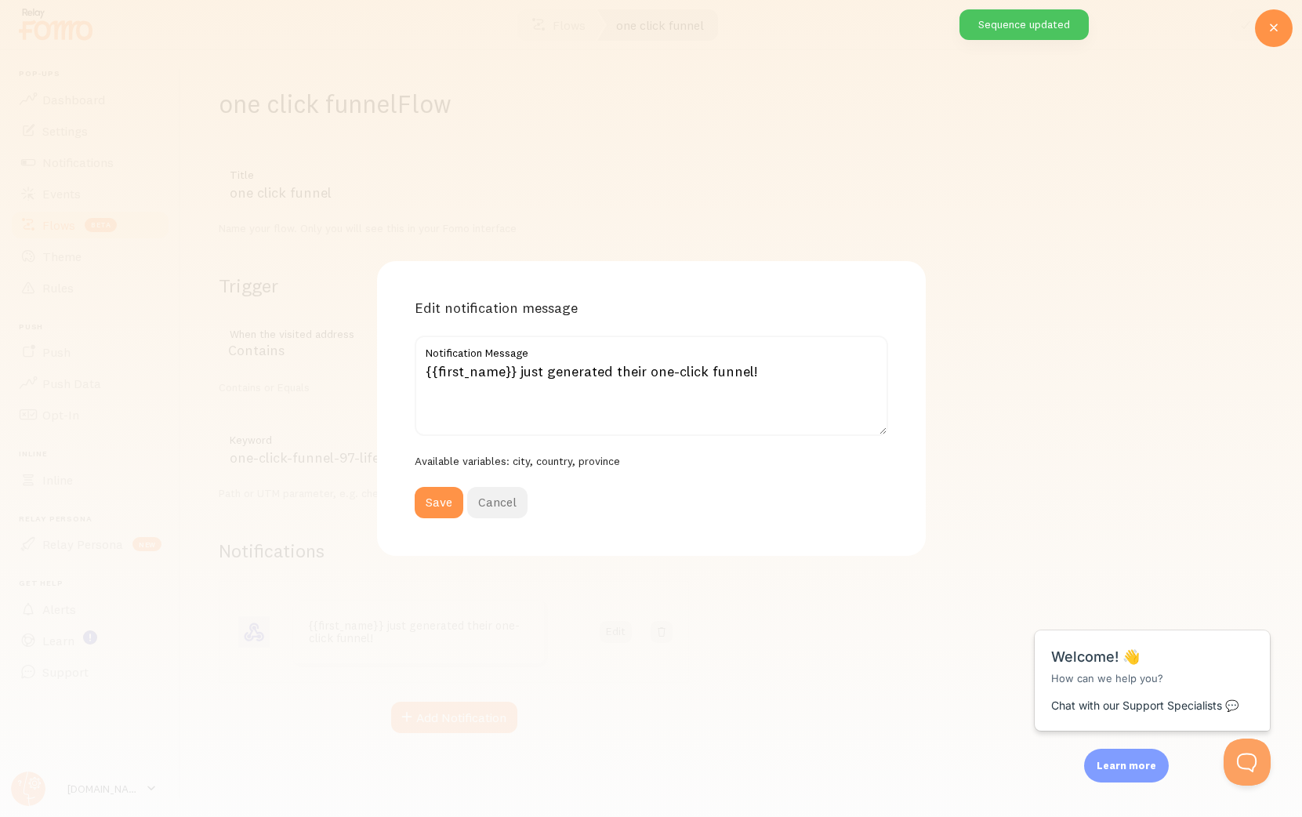
click at [501, 499] on button "Cancel" at bounding box center [497, 502] width 60 height 31
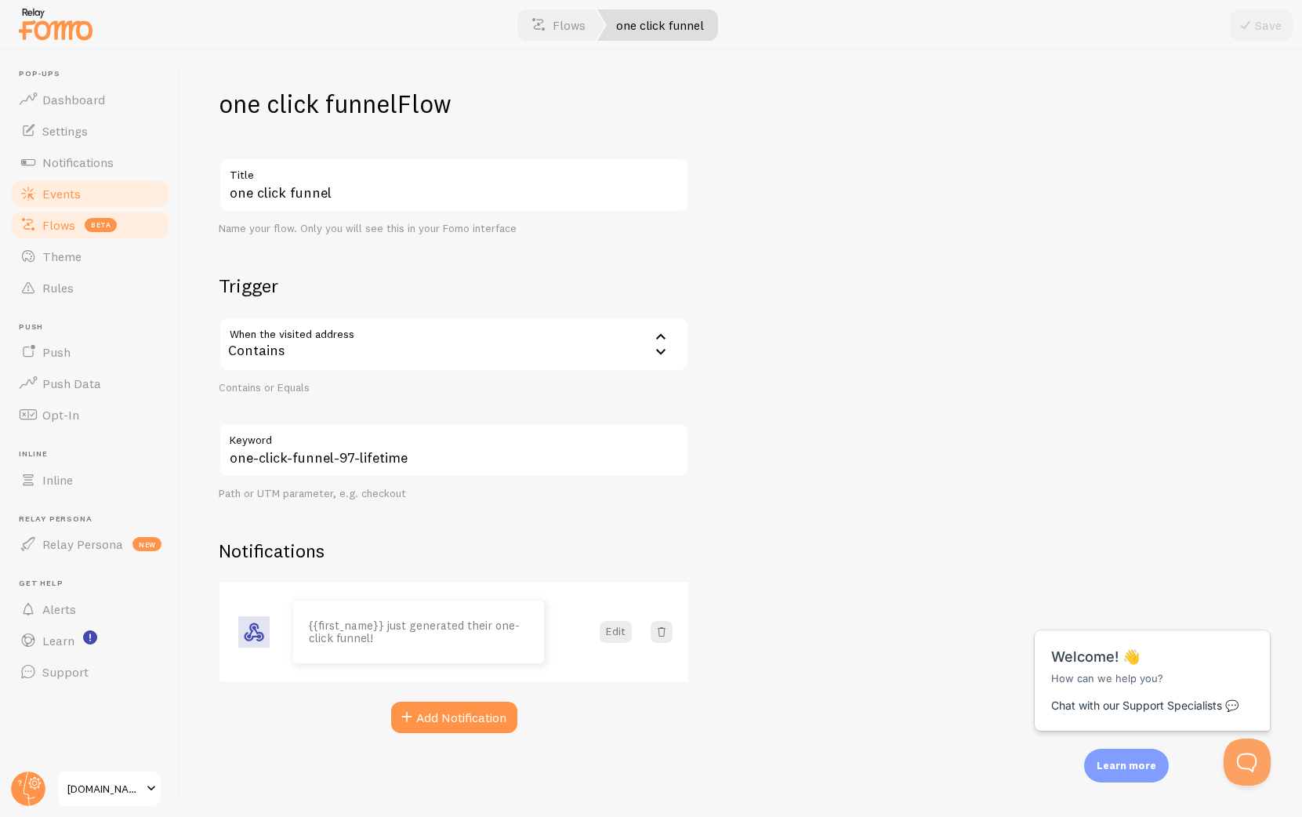
click at [87, 178] on link "Events" at bounding box center [89, 193] width 161 height 31
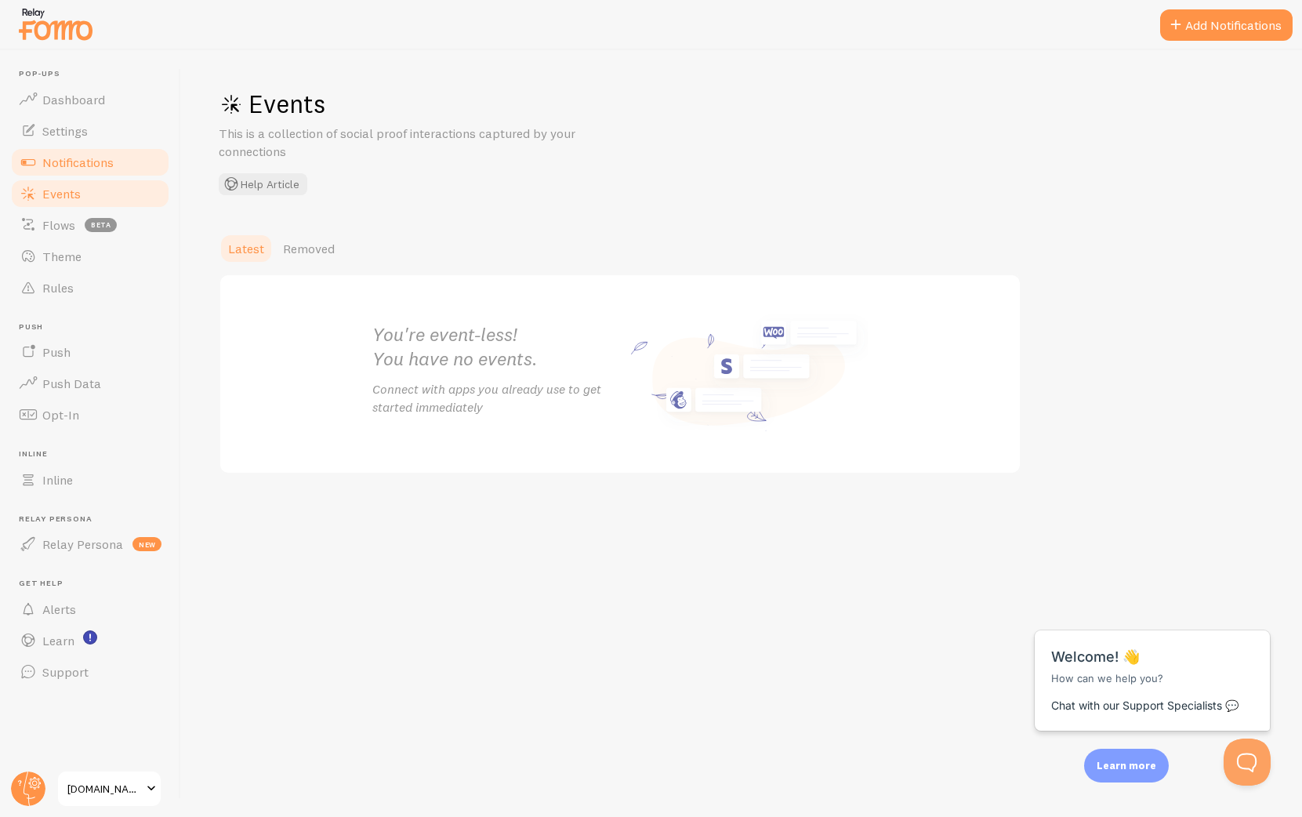
click at [87, 164] on span "Notifications" at bounding box center [77, 162] width 71 height 16
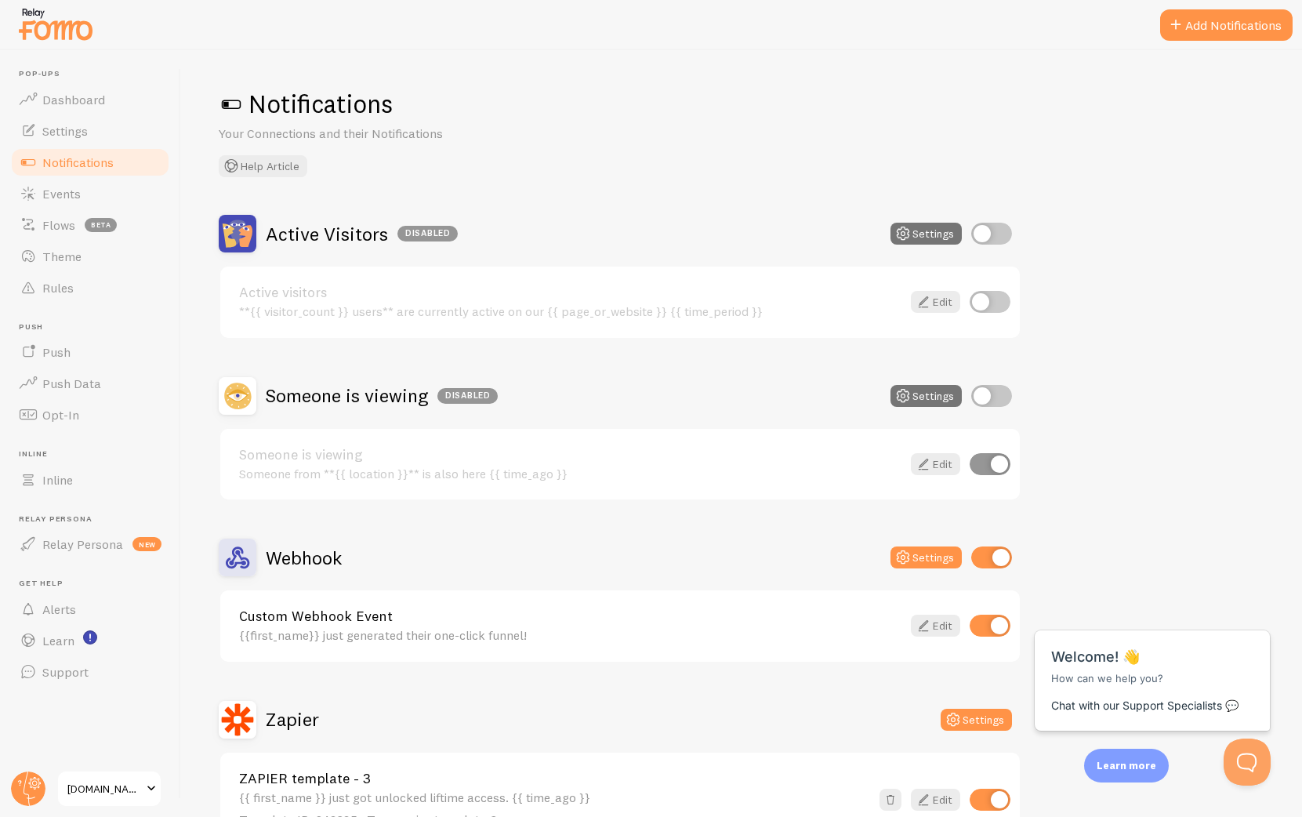
scroll to position [24, 0]
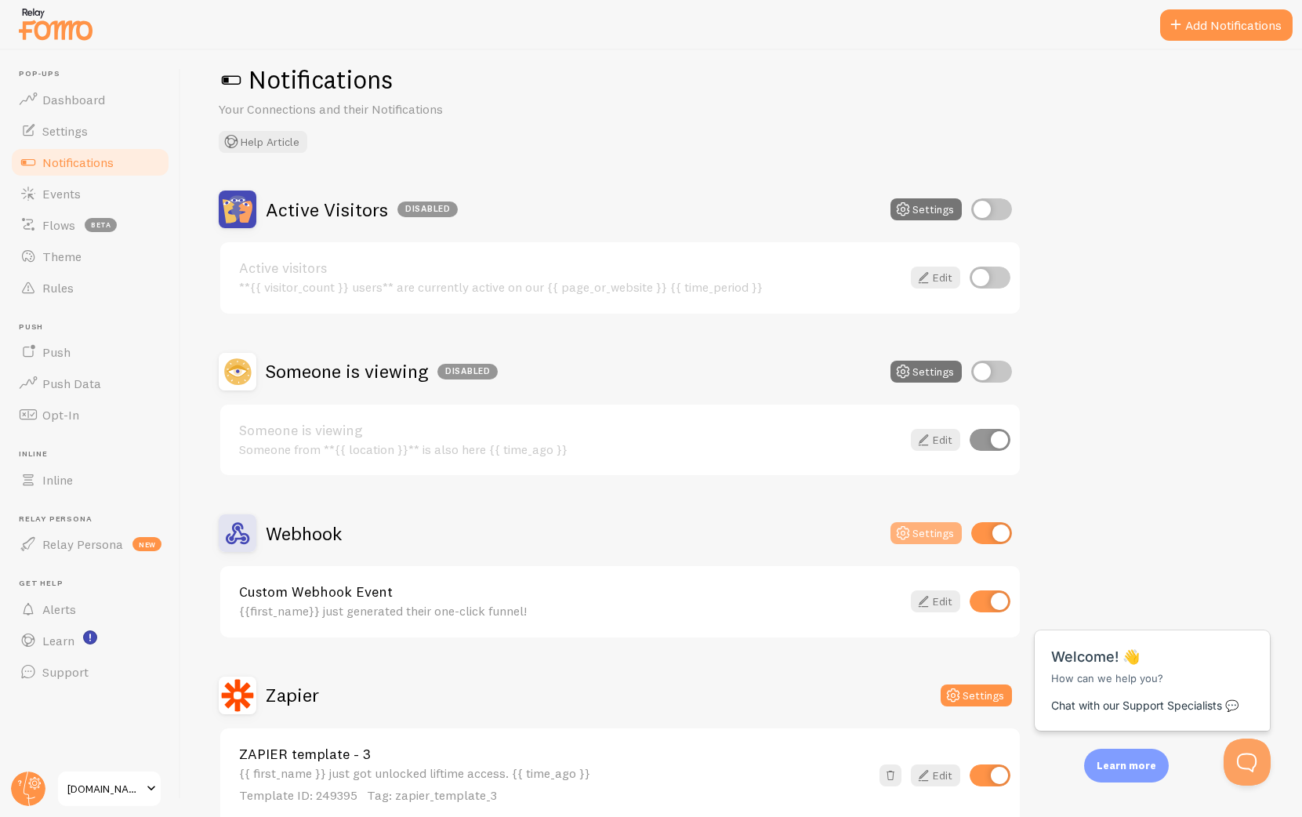
click at [932, 533] on button "Settings" at bounding box center [926, 533] width 71 height 22
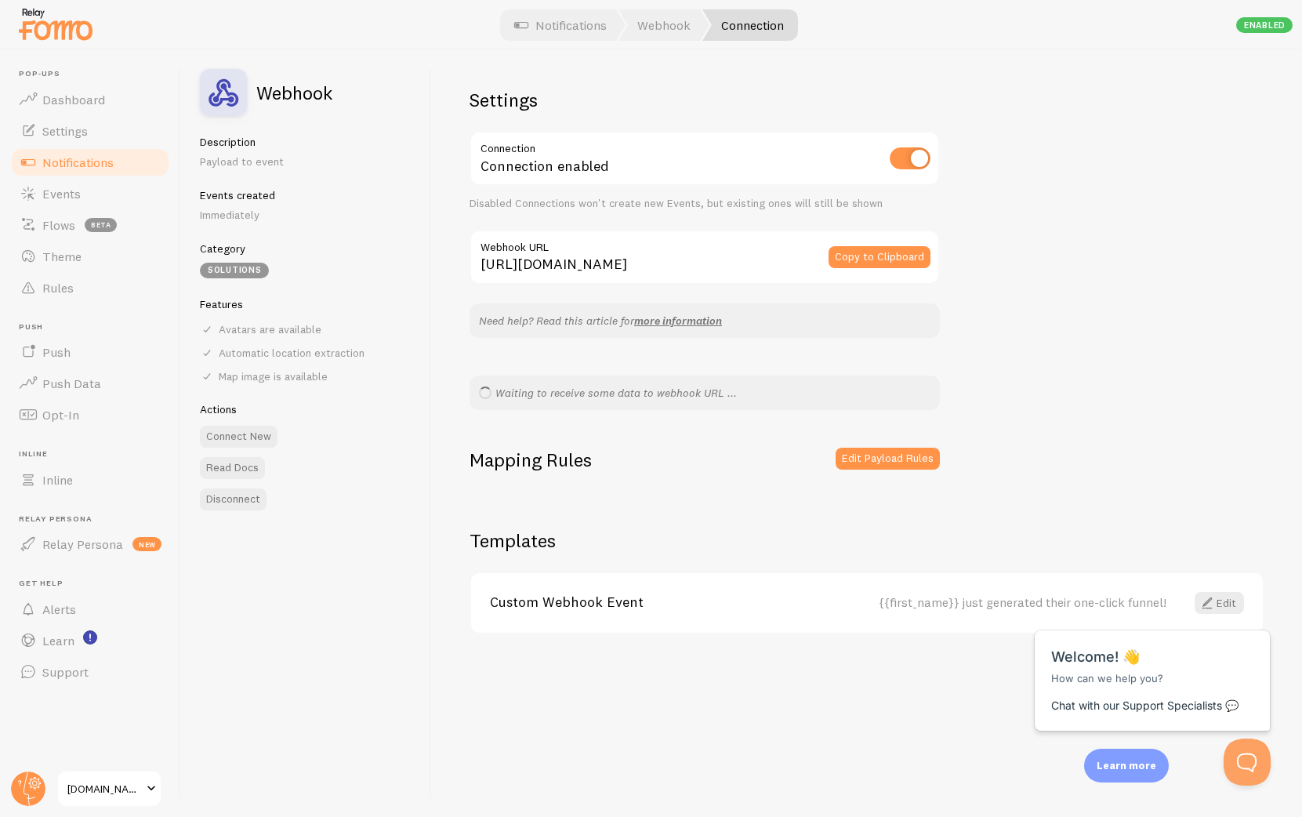
click at [1215, 591] on html "Close cross-small Welcome! 👋 How can we help you? Chat with our Support Special…" at bounding box center [1153, 591] width 252 height 0
click at [1214, 591] on html "Close cross-small Welcome! 👋 How can we help you? Chat with our Support Special…" at bounding box center [1153, 591] width 252 height 0
click at [1259, 612] on div "Close cross-small" at bounding box center [1244, 613] width 55 height 16
click at [1220, 602] on link "Edit" at bounding box center [1219, 603] width 49 height 22
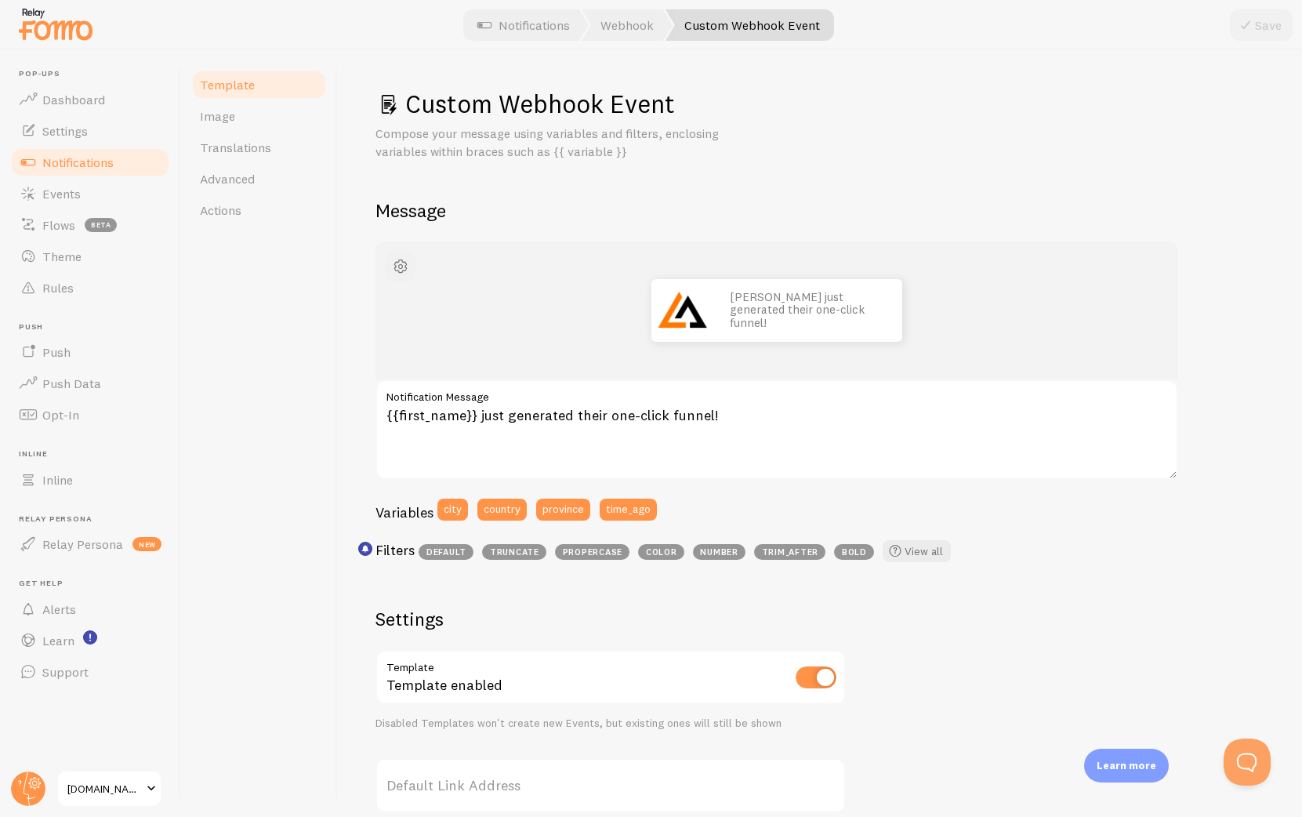
click at [397, 261] on span "button" at bounding box center [400, 266] width 19 height 19
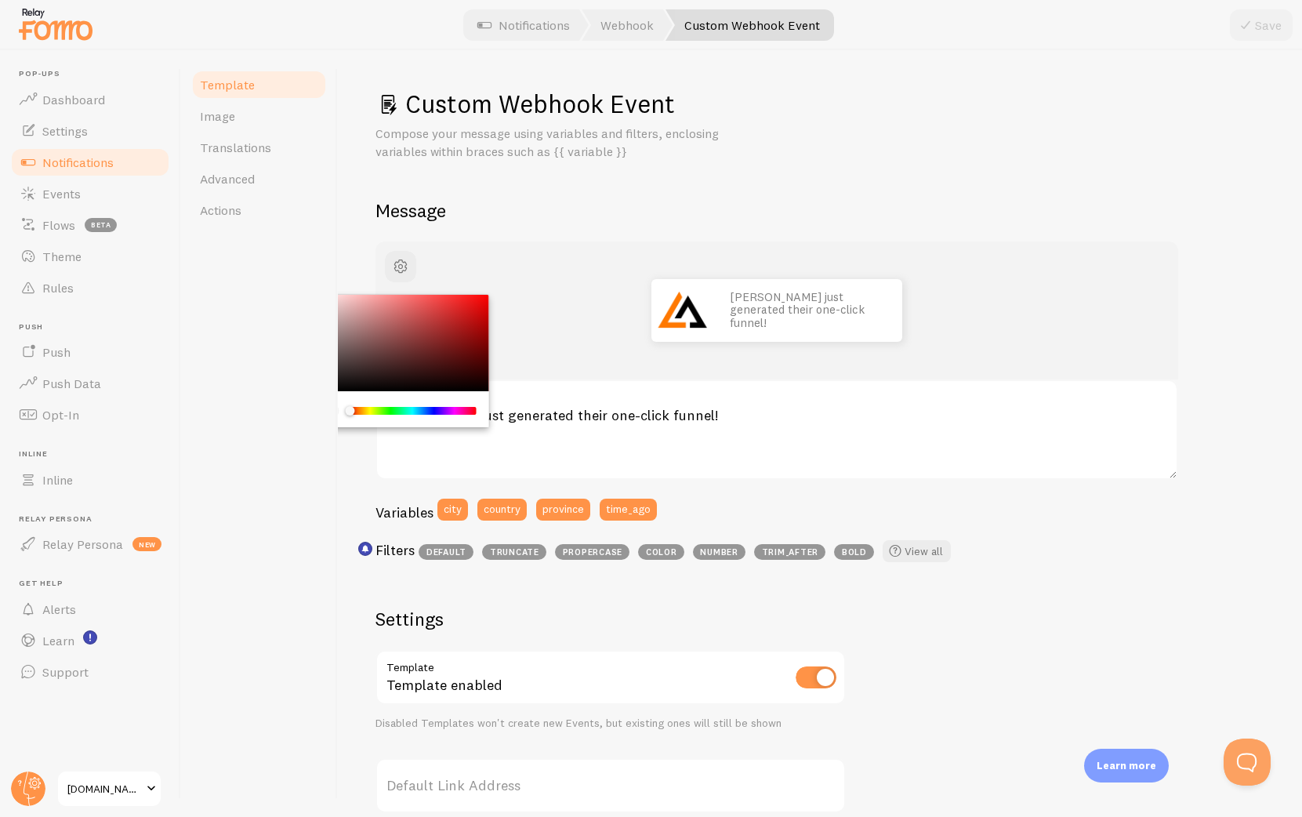
click at [309, 265] on div "Template Image Translations Advanced Actions" at bounding box center [259, 433] width 157 height 767
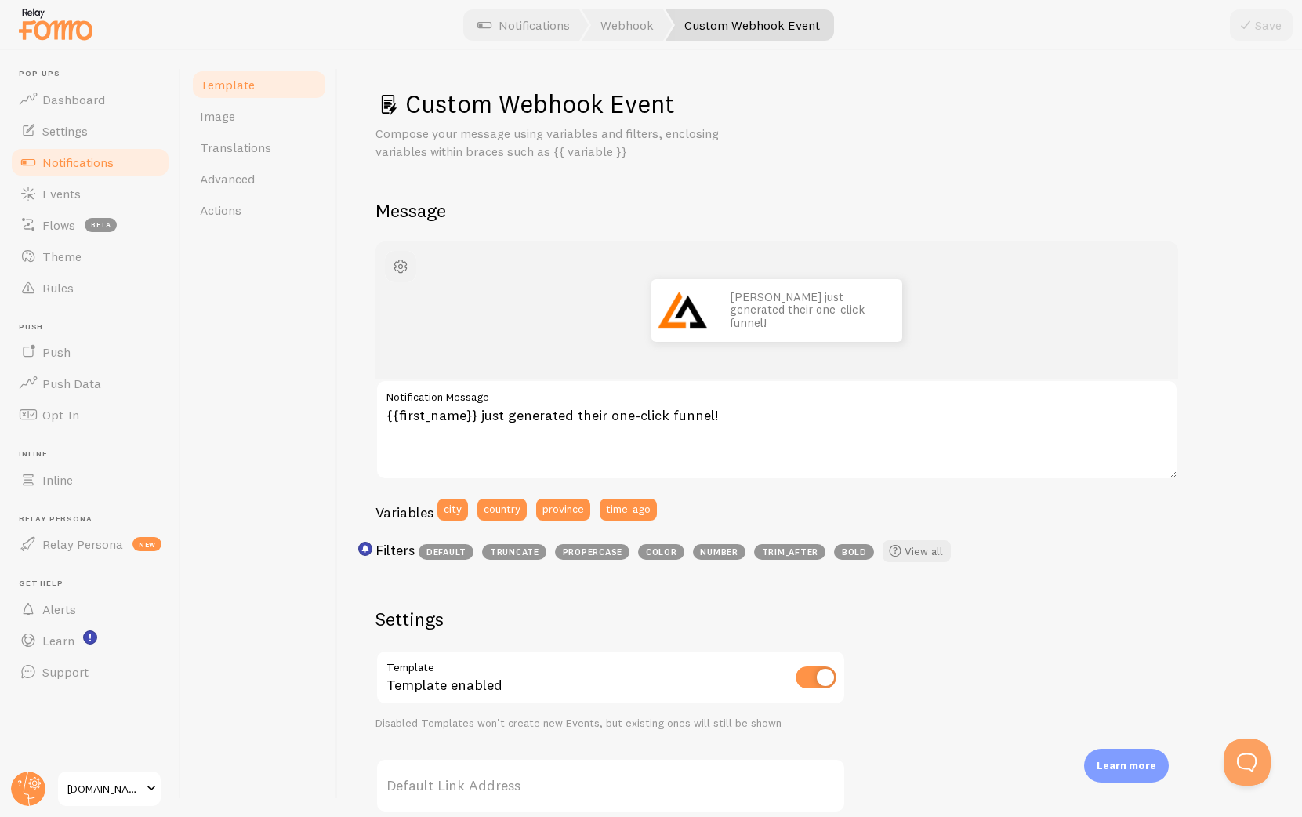
click at [402, 271] on span "button" at bounding box center [400, 266] width 19 height 19
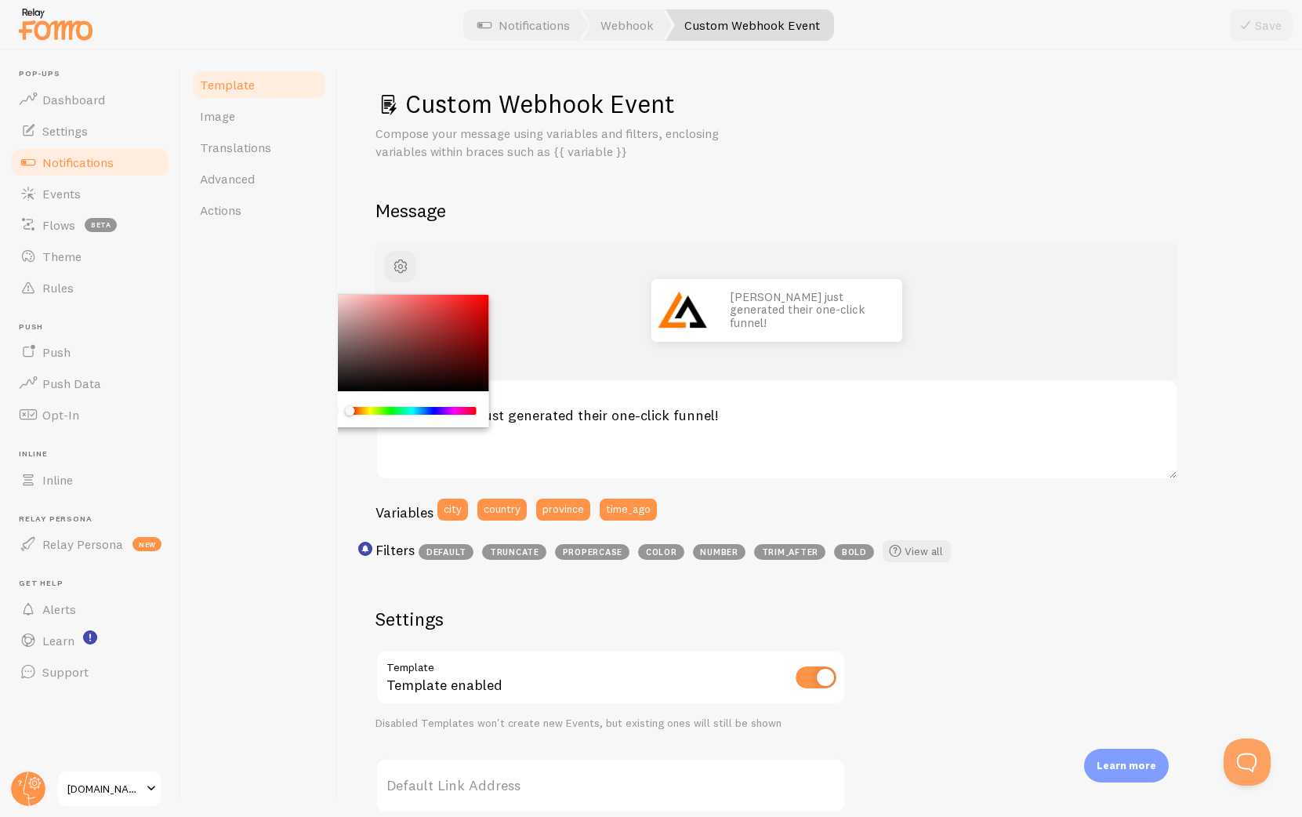
click at [561, 271] on div "John just generated their one-click funnel!" at bounding box center [776, 310] width 803 height 138
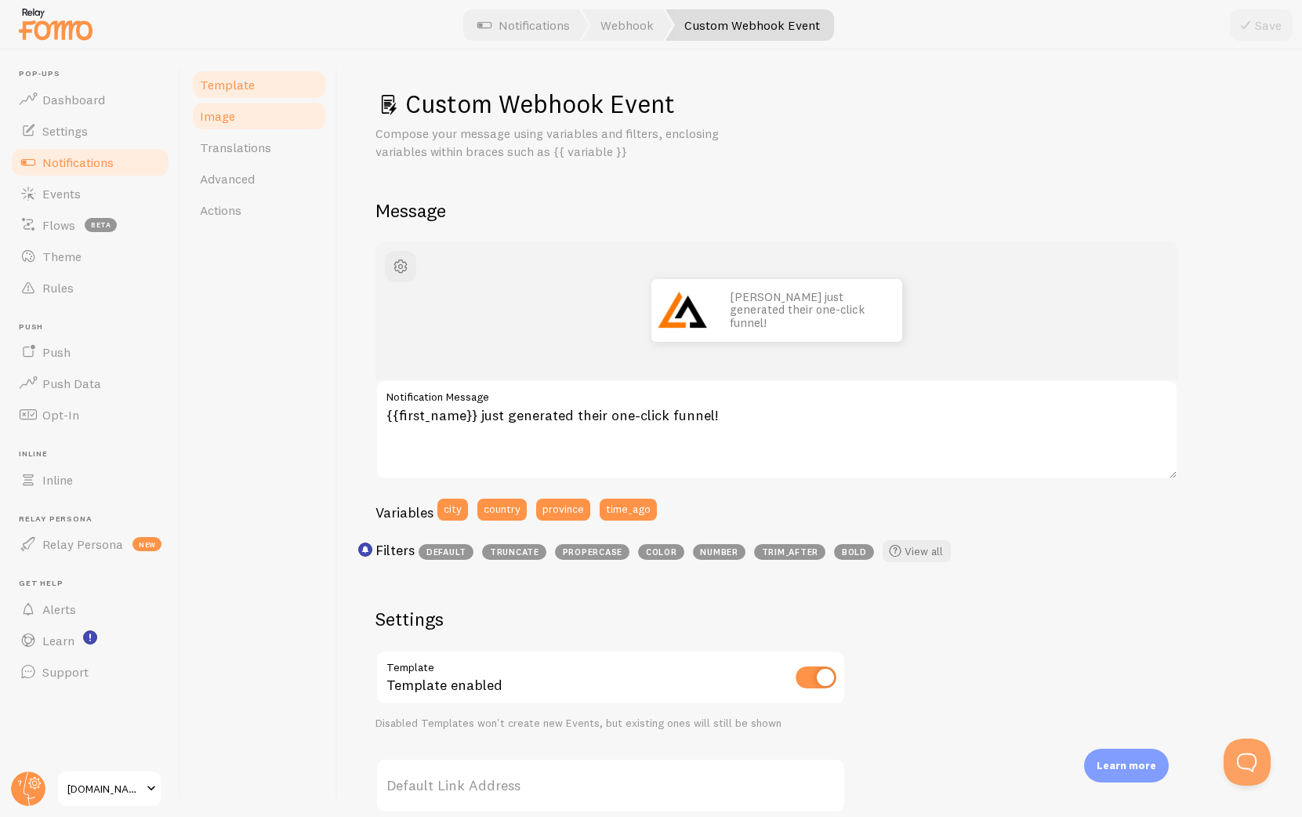
click at [236, 114] on link "Image" at bounding box center [258, 115] width 137 height 31
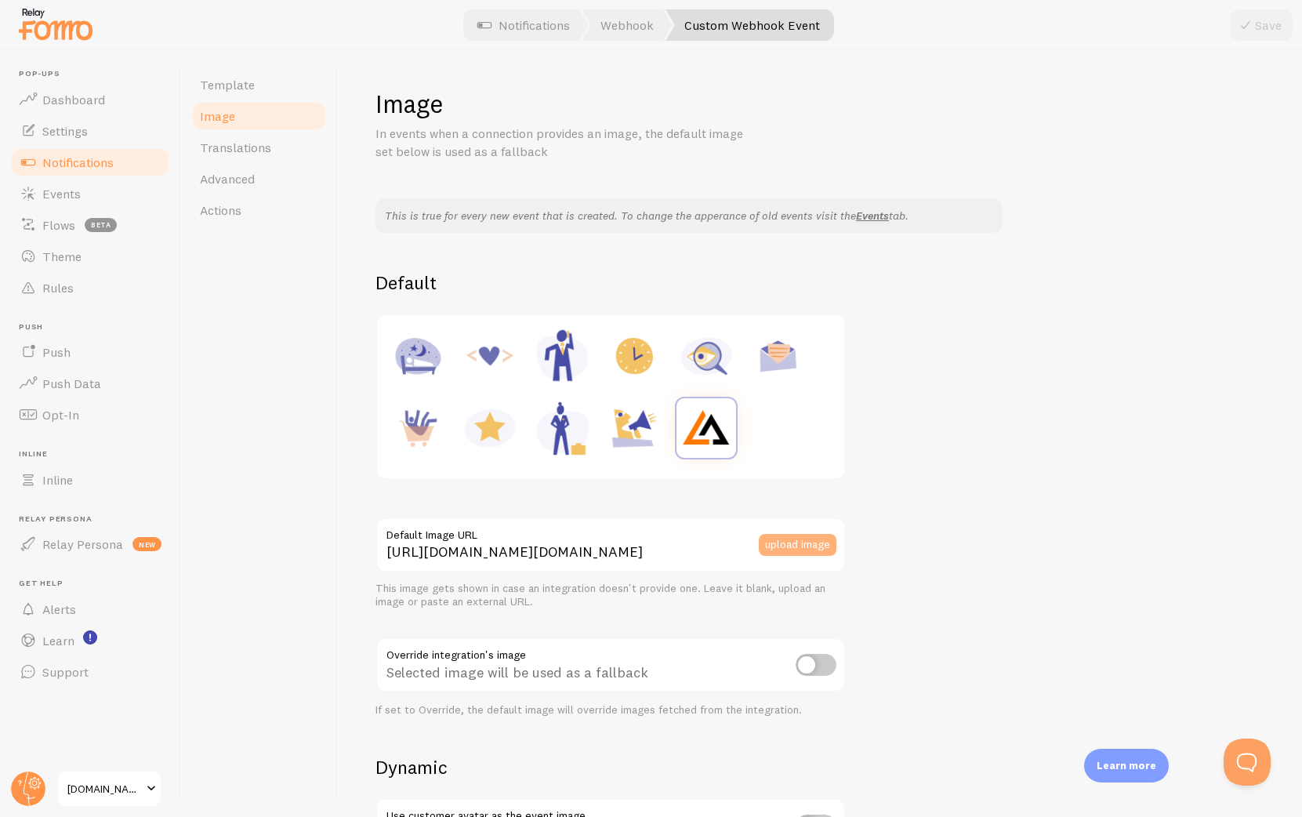
click at [786, 540] on button "upload image" at bounding box center [798, 545] width 78 height 22
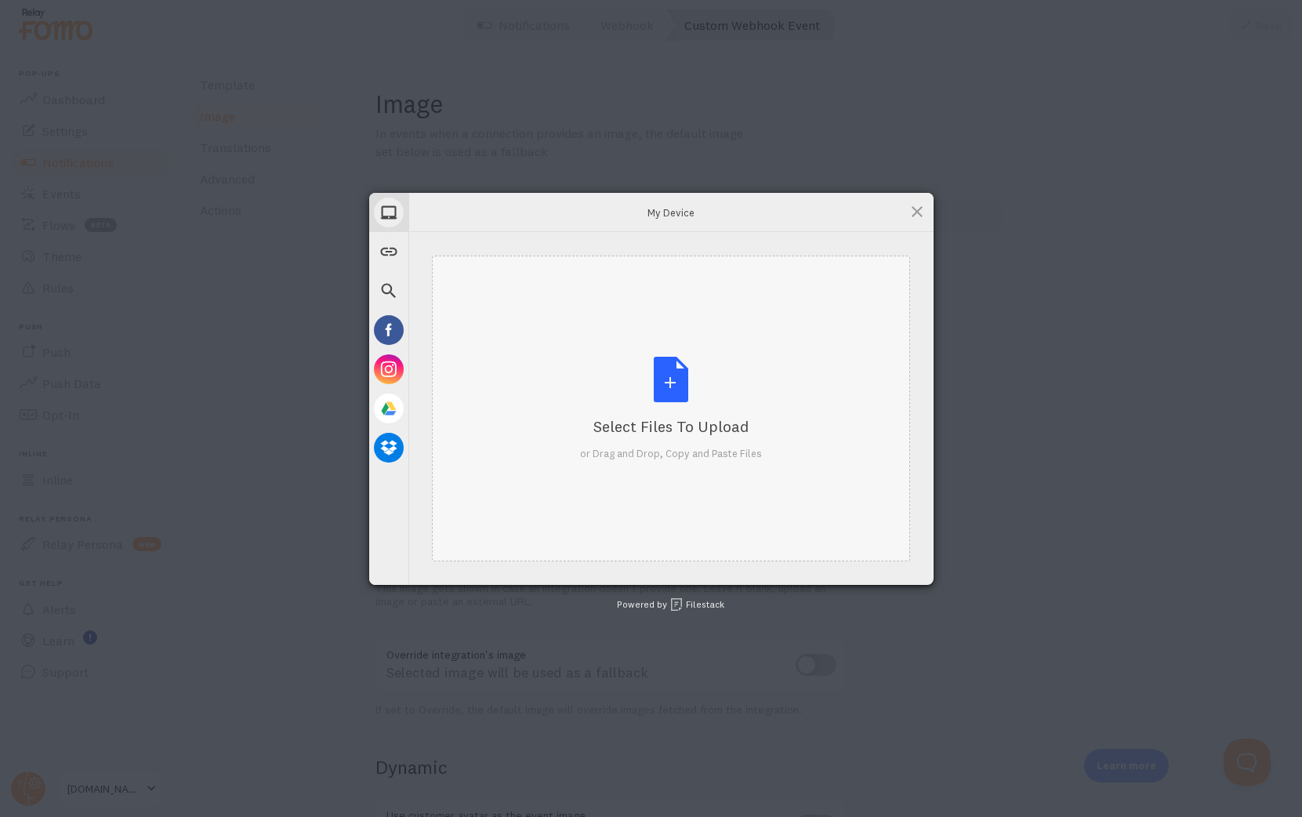
click at [691, 374] on div "Select Files to Upload or Drag and Drop, Copy and Paste Files" at bounding box center [671, 409] width 182 height 104
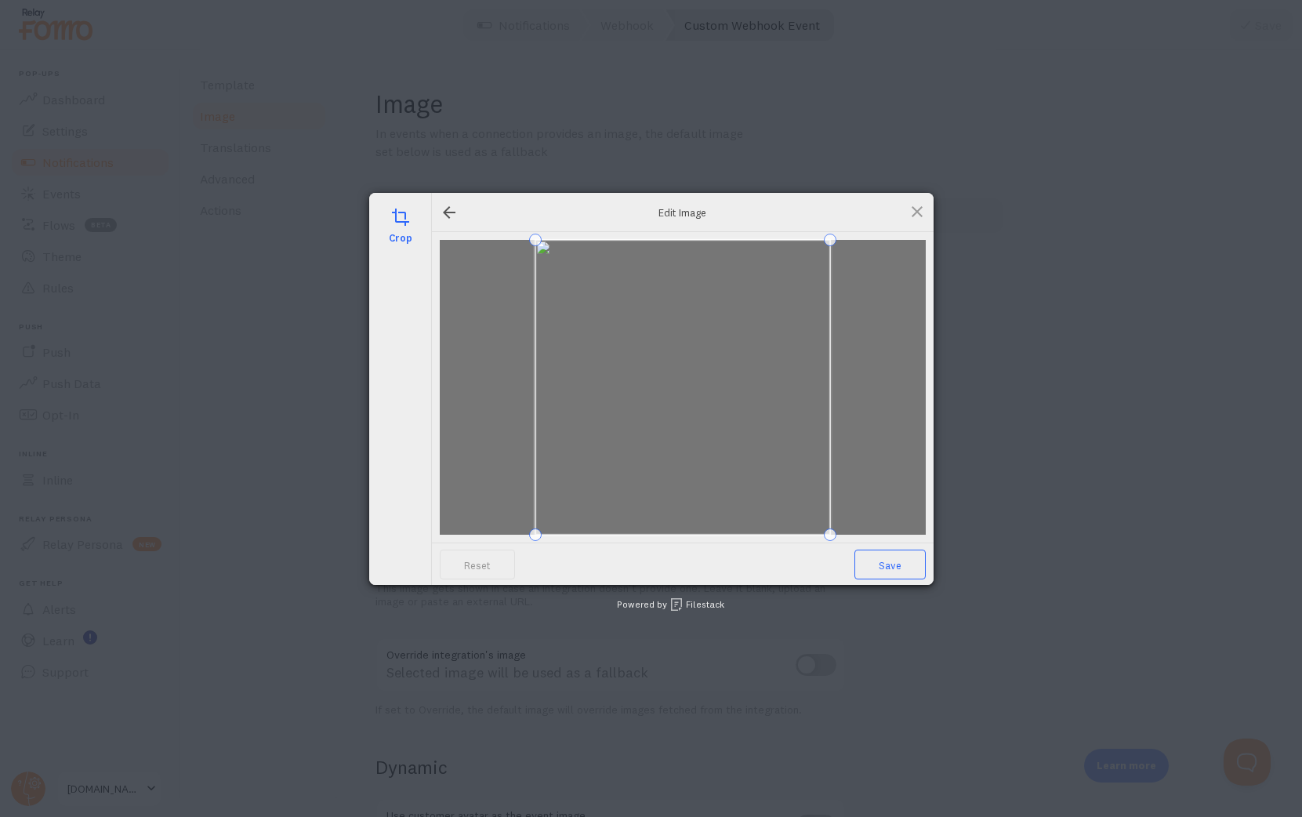
click at [886, 562] on span "Save" at bounding box center [889, 565] width 71 height 30
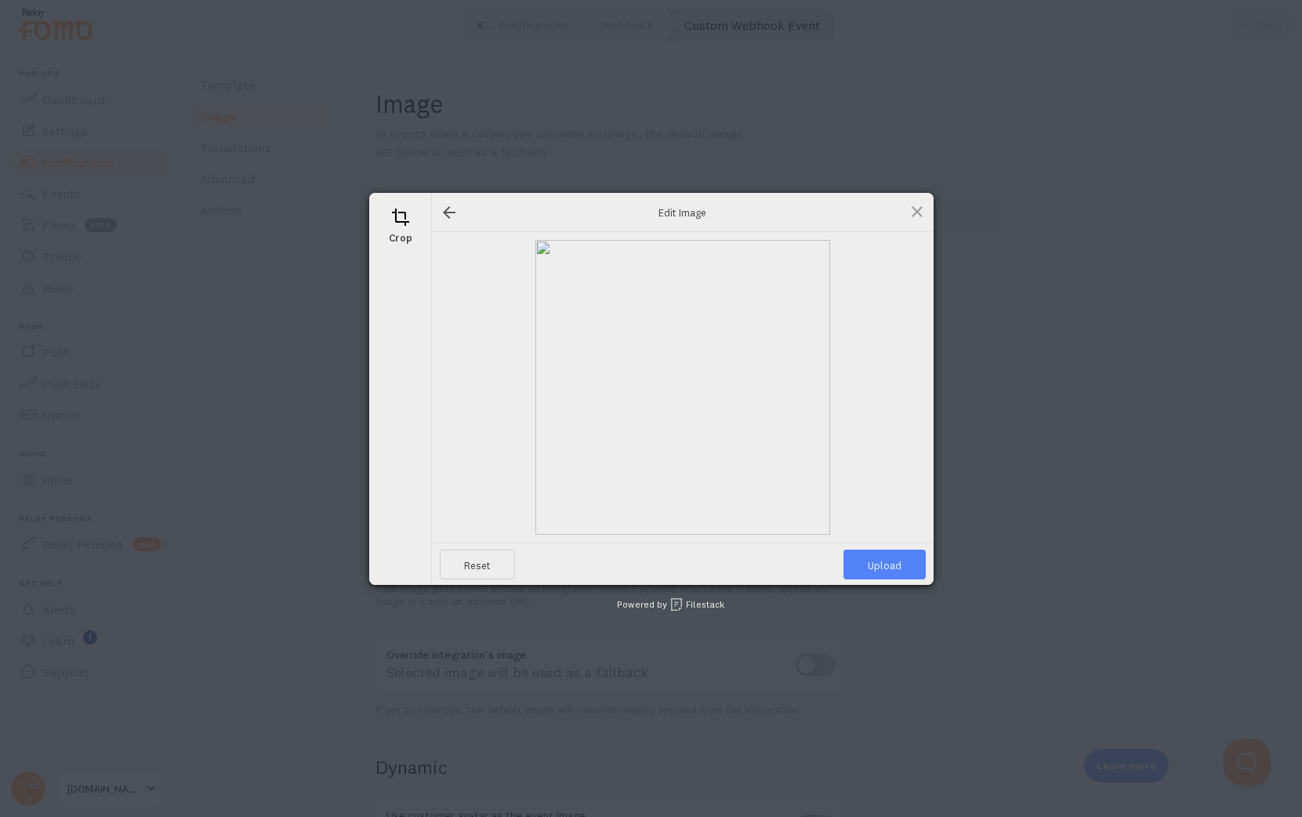
click at [890, 568] on span "Upload" at bounding box center [884, 565] width 82 height 30
type input "https://process.filestackapi.com/ApqhzE1ldTzuKSj33adqez/resize=width:170,height…"
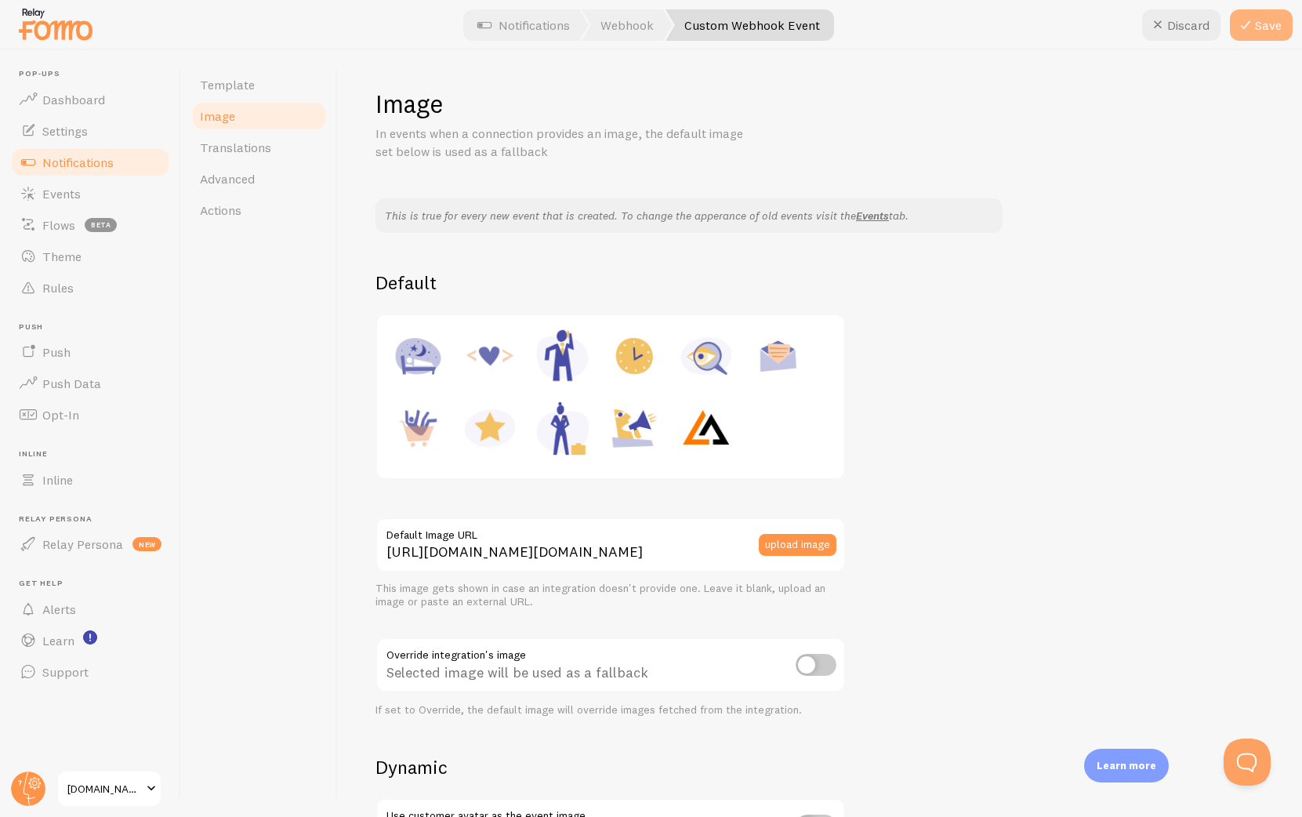
click at [1249, 22] on icon at bounding box center [1245, 25] width 19 height 19
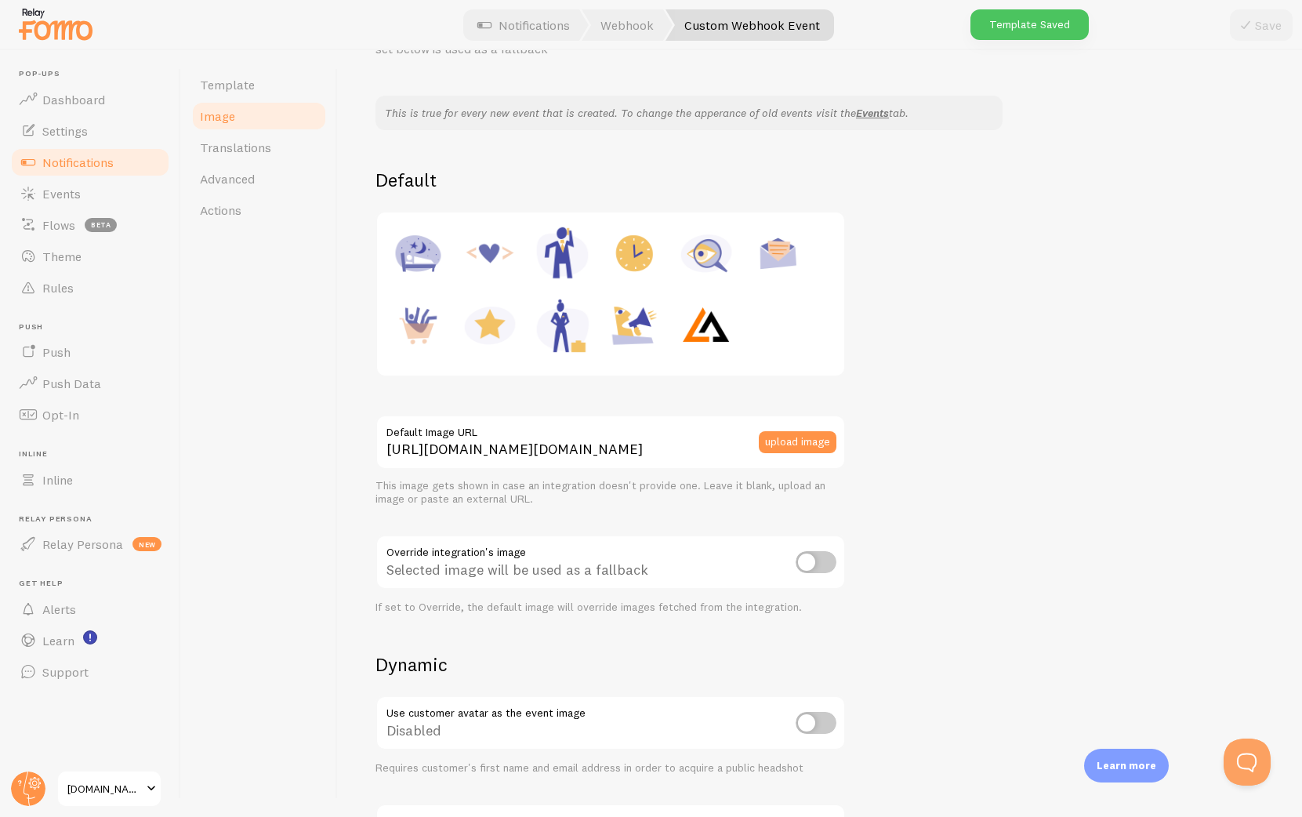
scroll to position [419, 0]
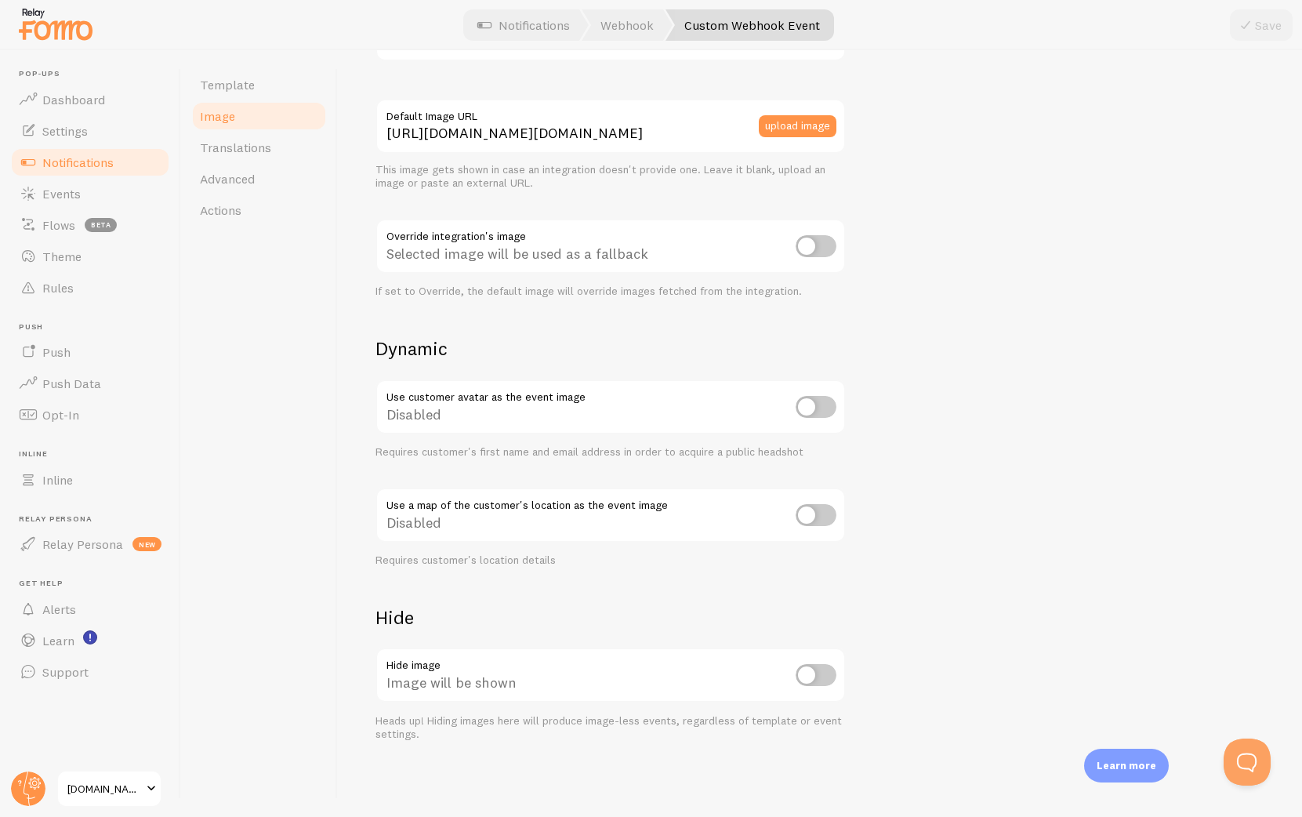
click at [811, 405] on input "checkbox" at bounding box center [816, 407] width 41 height 22
checkbox input "true"
click at [1268, 30] on button "Save" at bounding box center [1261, 24] width 63 height 31
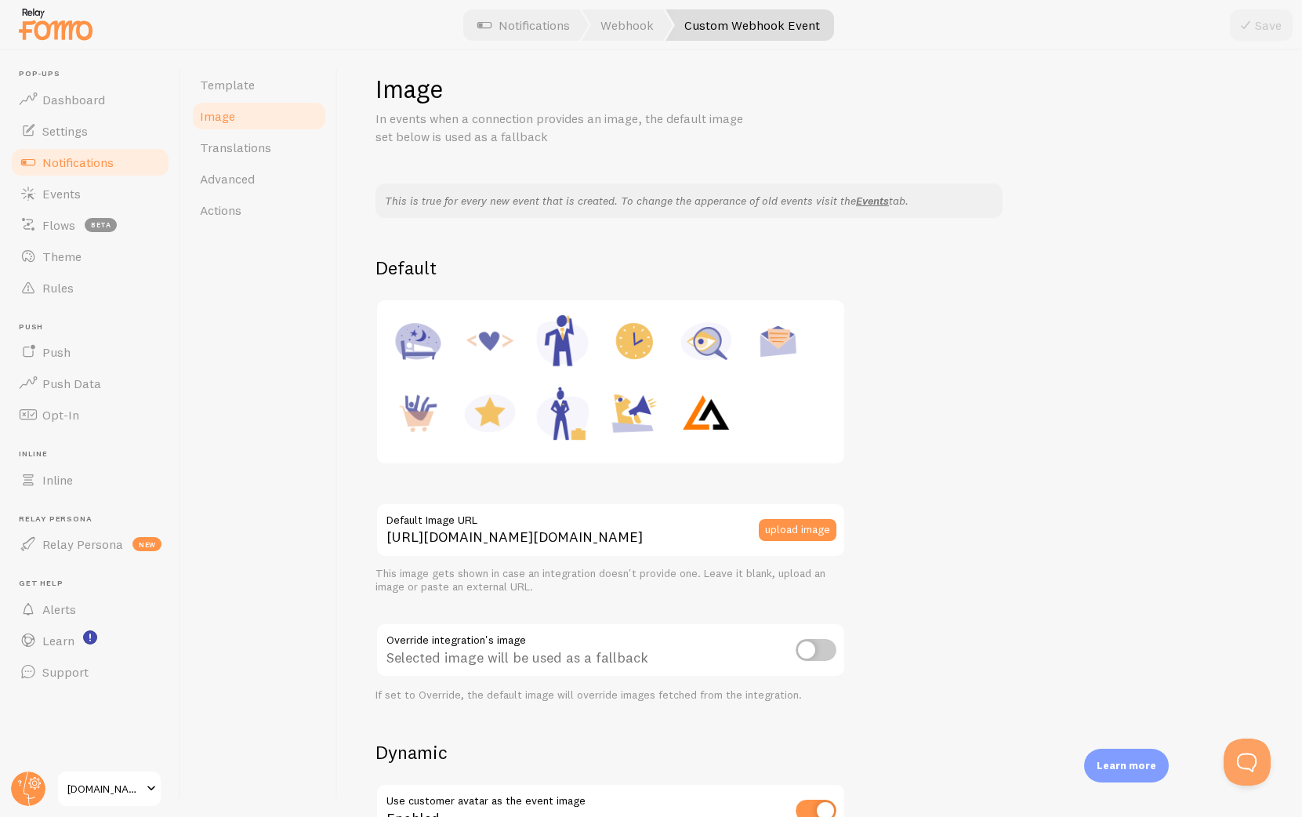
scroll to position [0, 0]
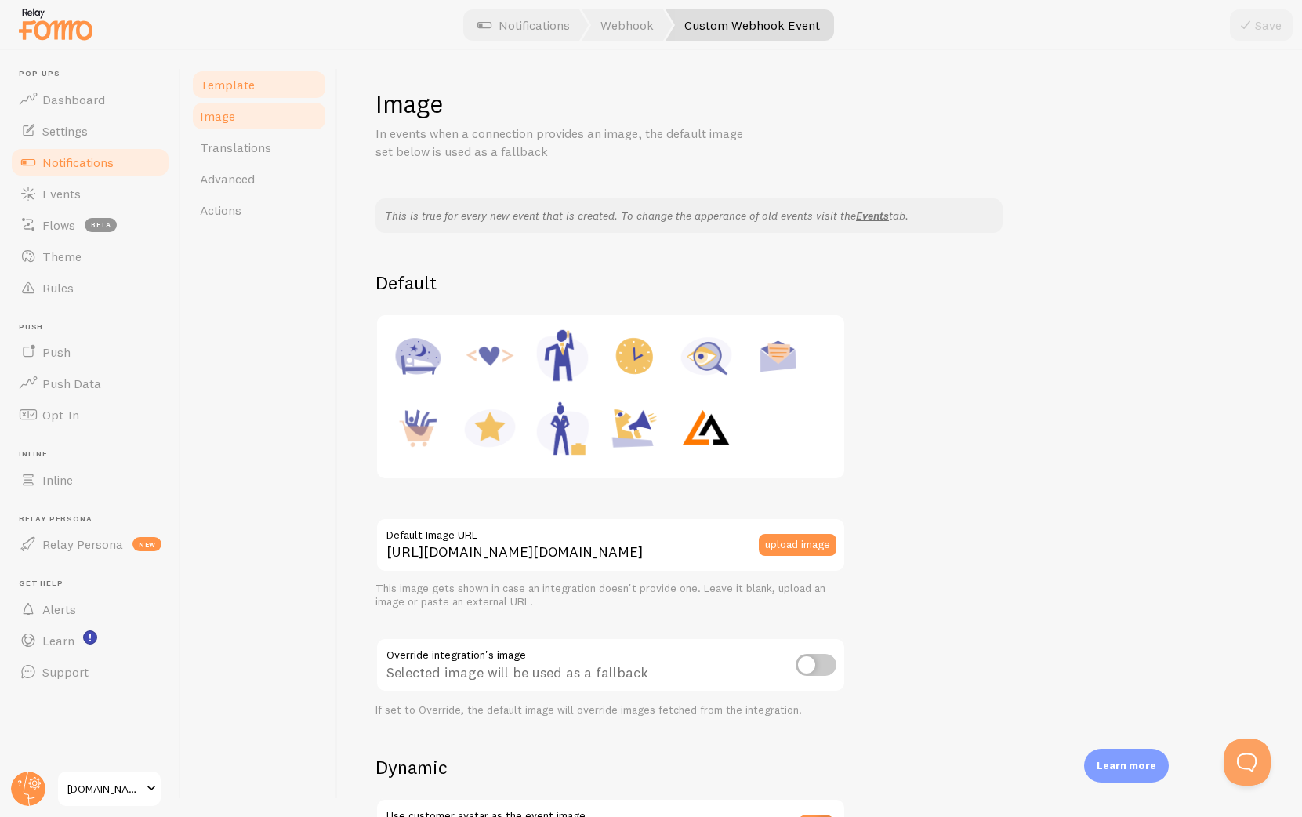
click at [230, 89] on span "Template" at bounding box center [227, 85] width 55 height 16
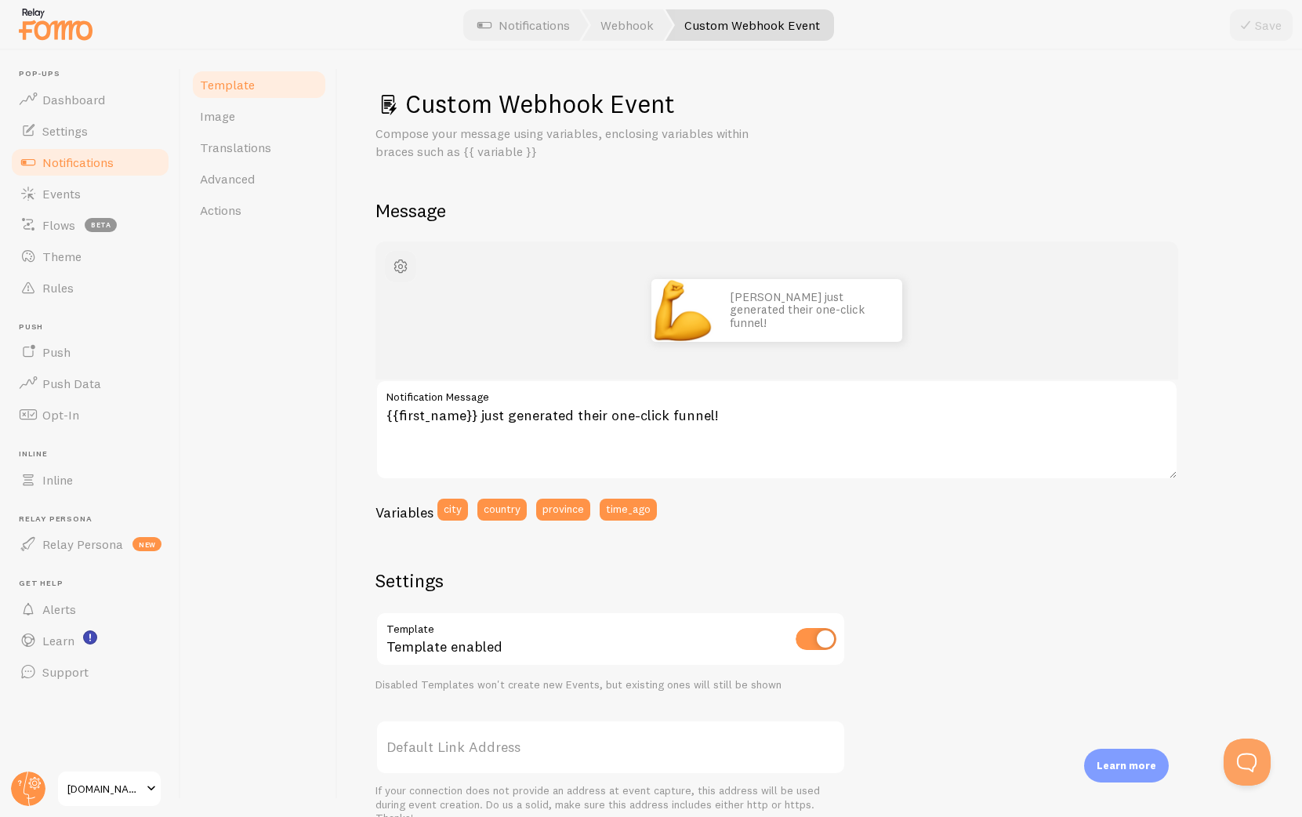
click at [404, 260] on span "button" at bounding box center [400, 266] width 19 height 19
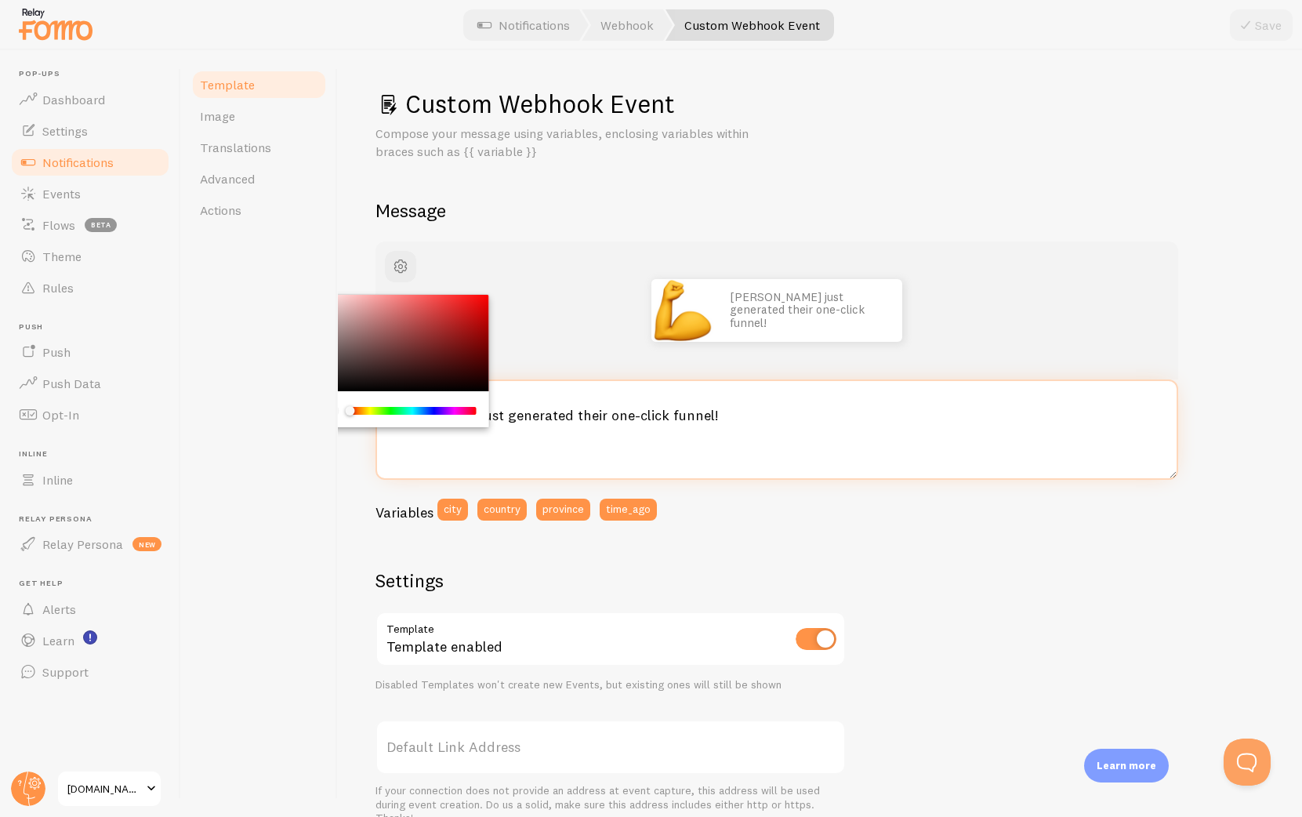
click at [881, 455] on textarea "{{first_name}} just generated their one-click funnel!" at bounding box center [776, 429] width 803 height 100
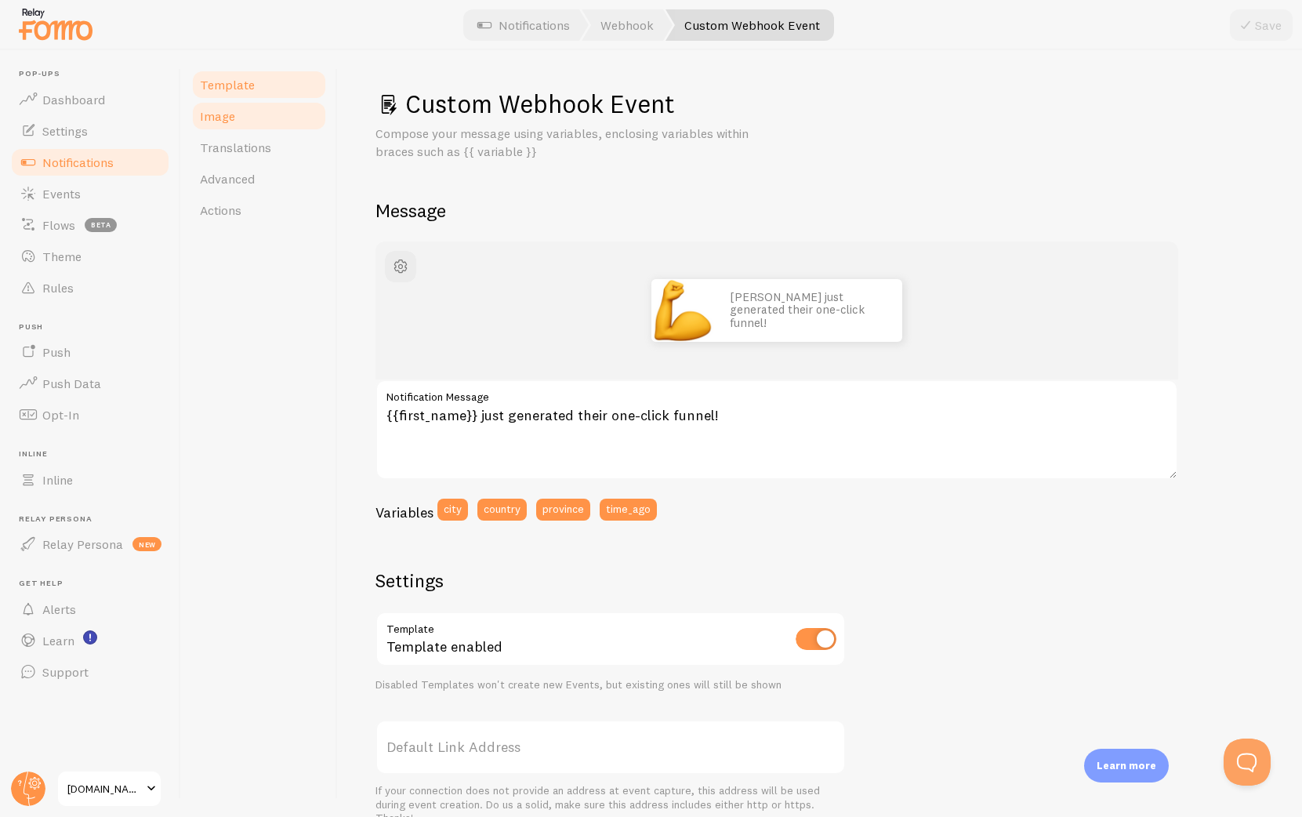
click at [245, 122] on link "Image" at bounding box center [258, 115] width 137 height 31
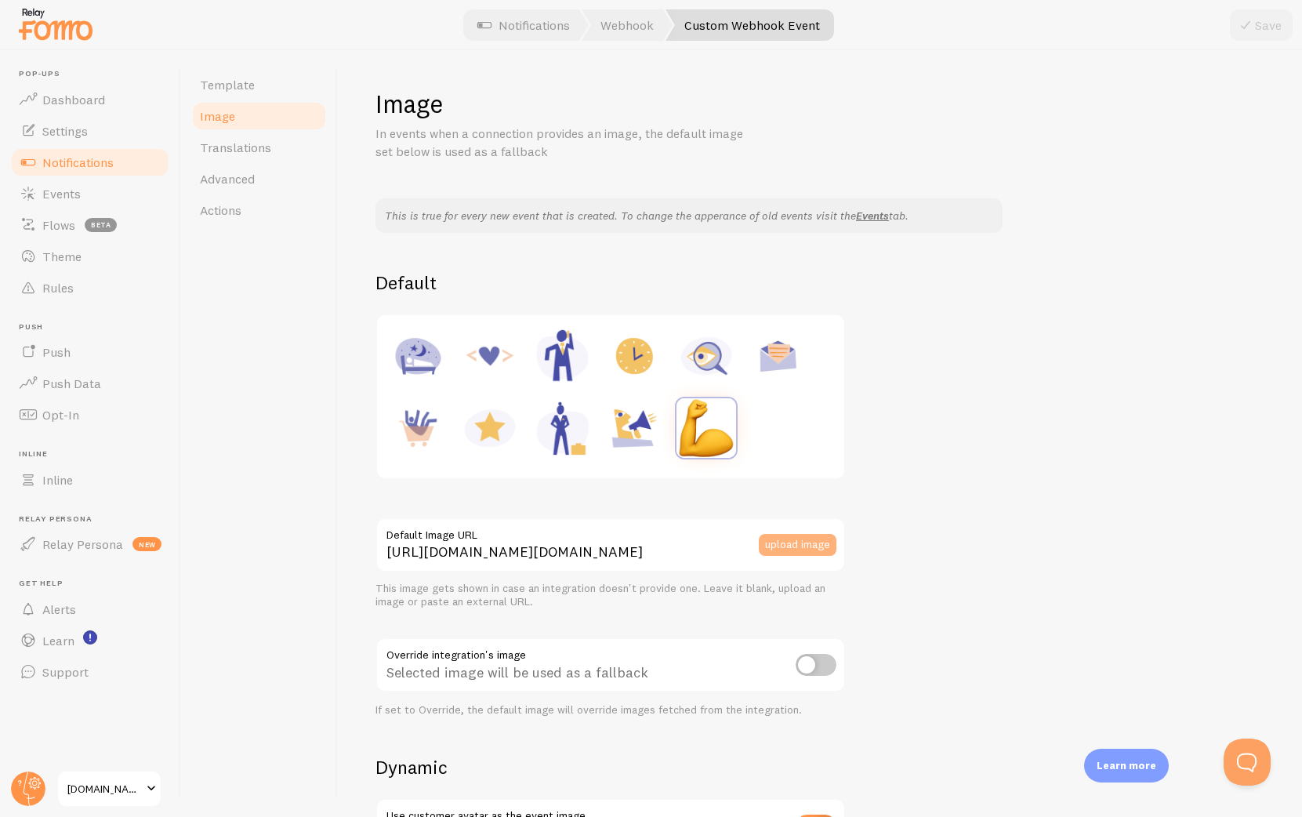
click at [807, 539] on button "upload image" at bounding box center [798, 545] width 78 height 22
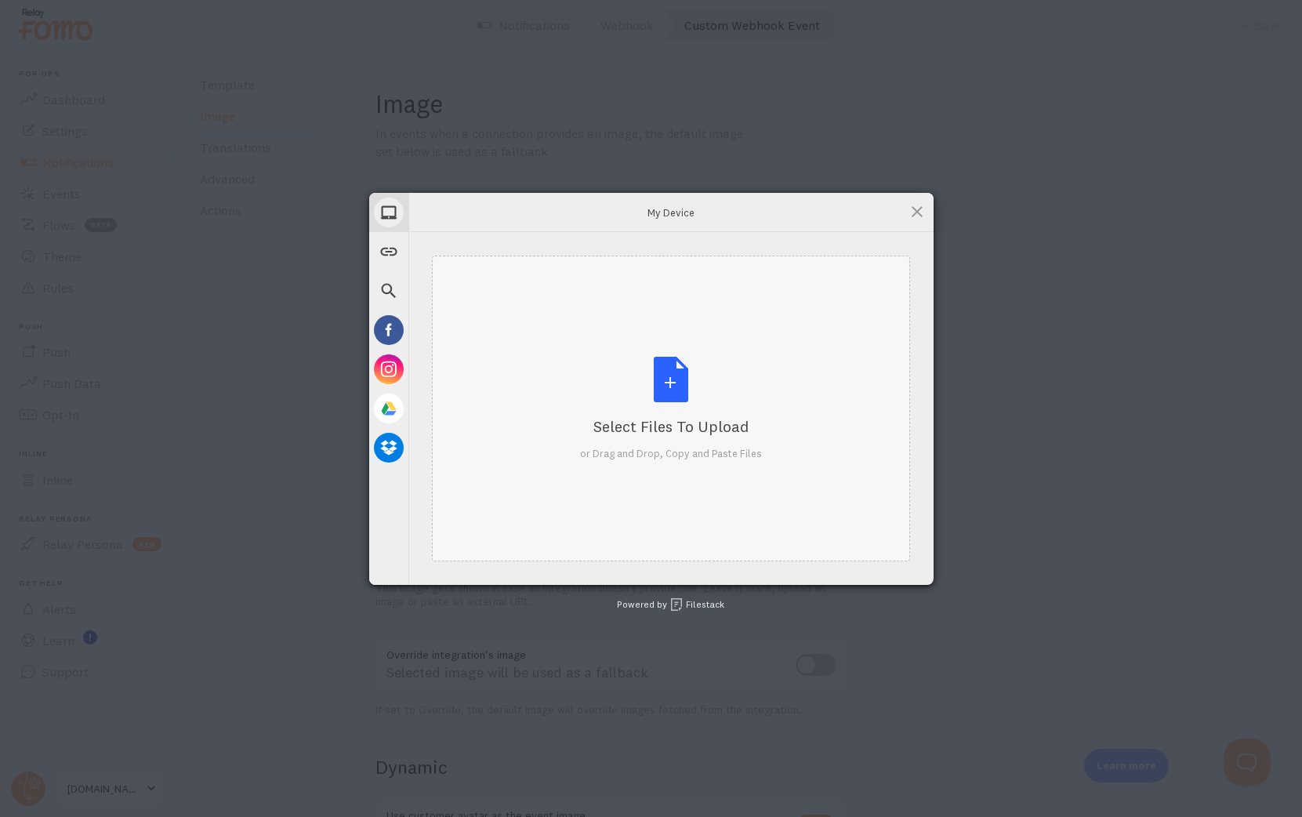
click at [614, 357] on div "Select Files to Upload or Drag and Drop, Copy and Paste Files" at bounding box center [671, 409] width 182 height 104
click at [634, 398] on div "Select Files to Upload or Drag and Drop, Copy and Paste Files" at bounding box center [671, 409] width 182 height 104
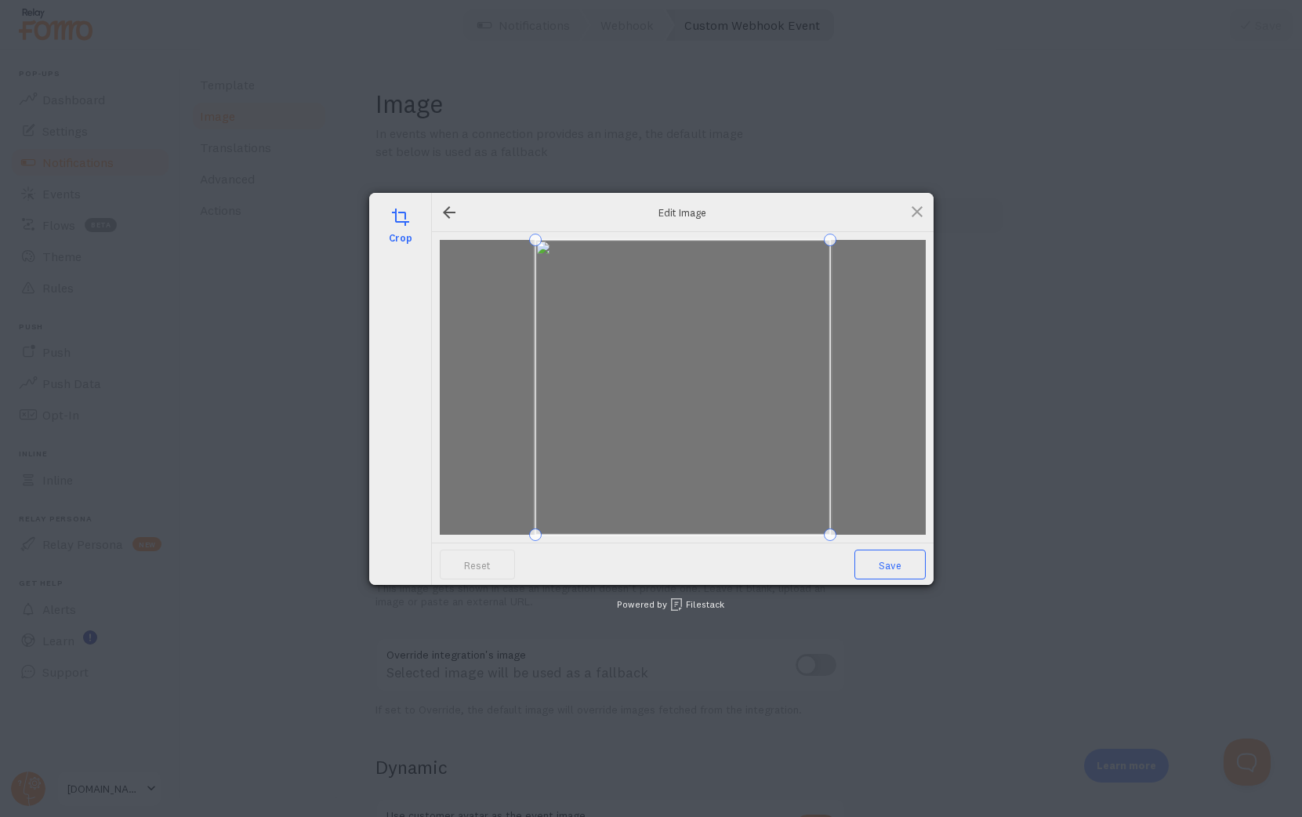
click at [900, 566] on span "Save" at bounding box center [889, 565] width 71 height 30
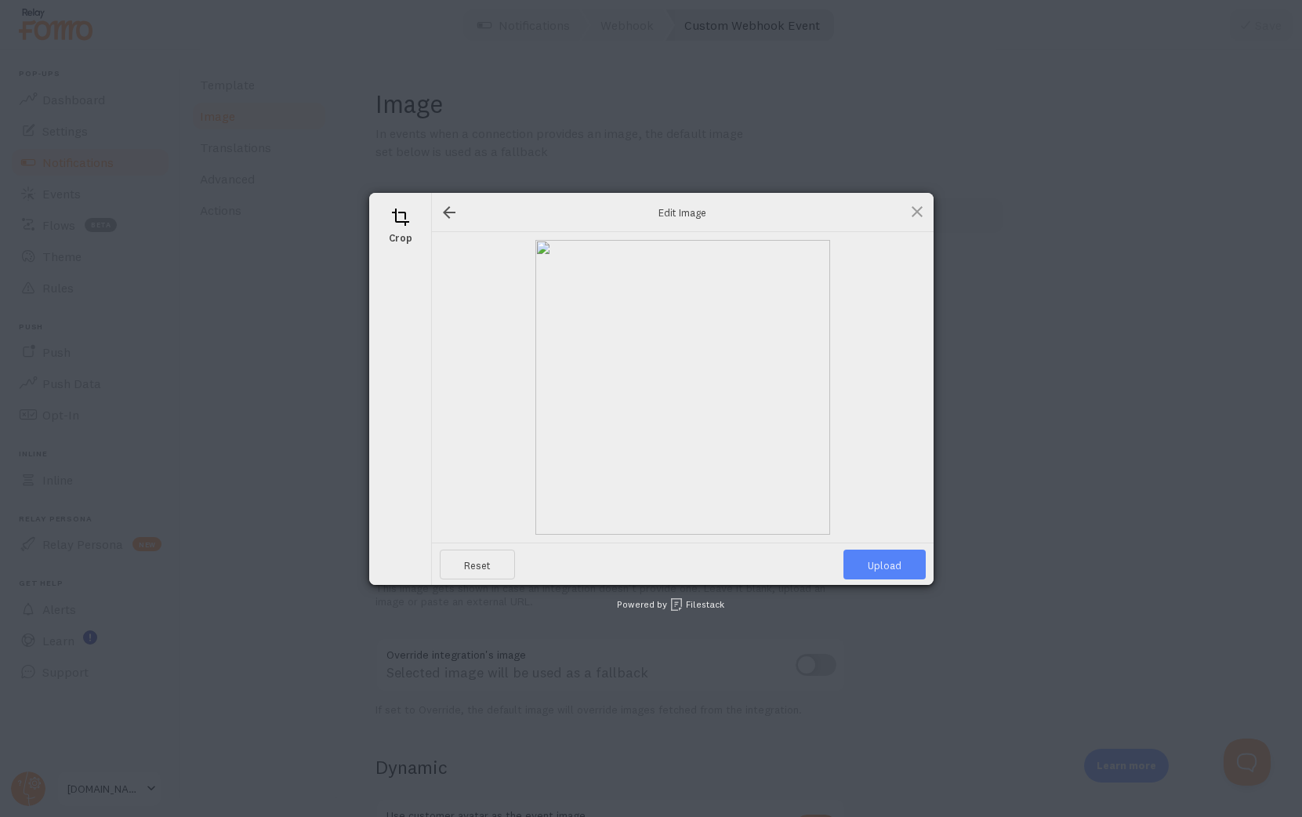
click at [889, 563] on span "Upload" at bounding box center [884, 565] width 82 height 30
type input "https://process.filestackapi.com/ApqhzE1ldTzuKSj33adqez/resize=width:170,height…"
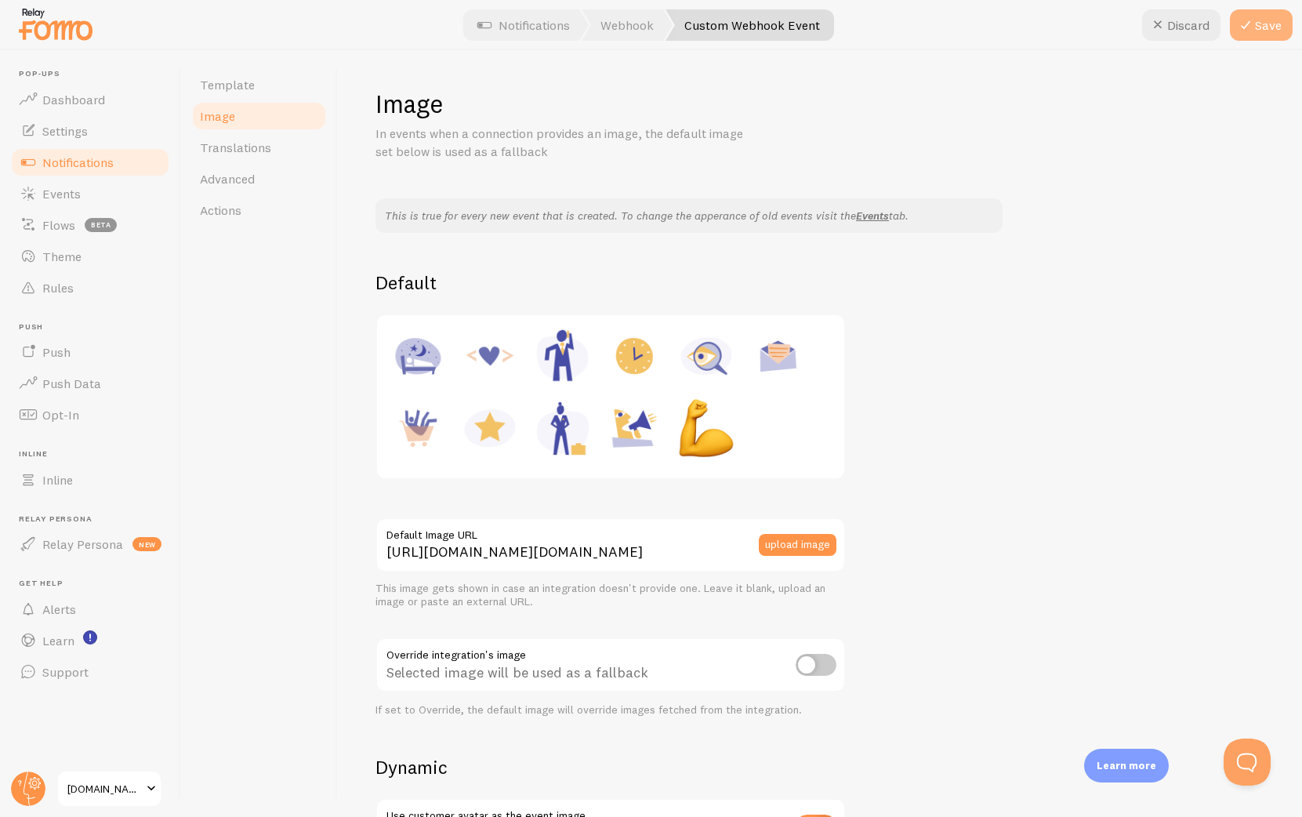
click at [1263, 20] on button "Save" at bounding box center [1261, 24] width 63 height 31
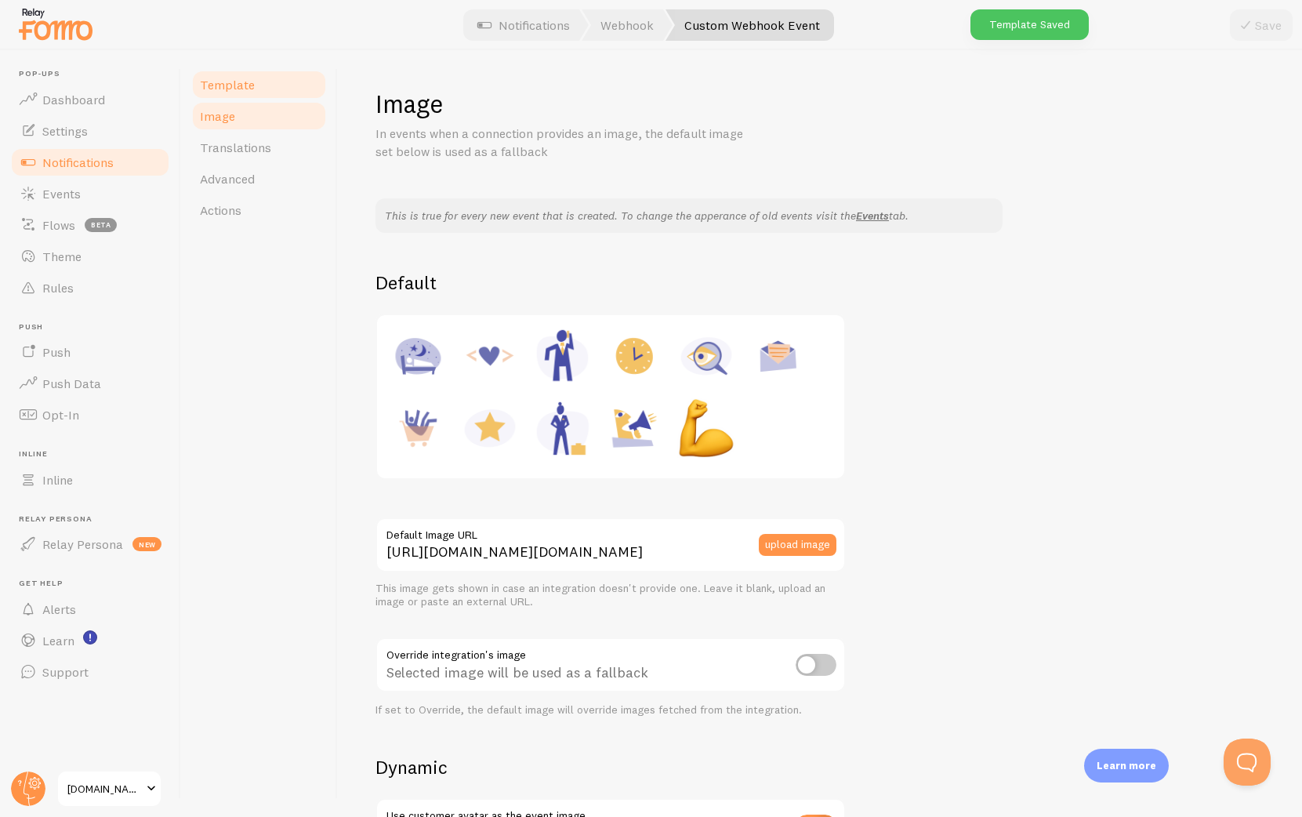
click at [242, 88] on span "Template" at bounding box center [227, 85] width 55 height 16
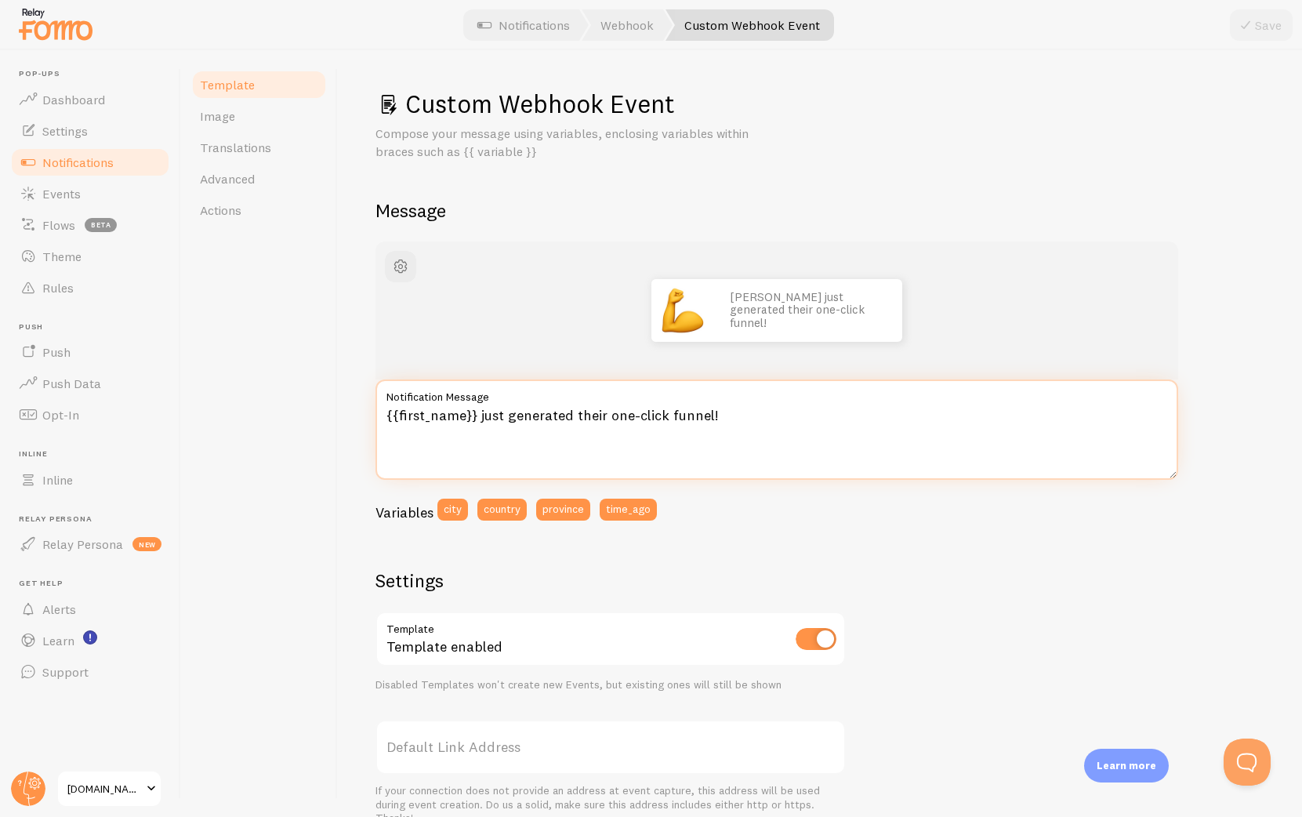
drag, startPoint x: 742, startPoint y: 419, endPoint x: 505, endPoint y: 419, distance: 236.7
click at [505, 419] on textarea "{{first_name}} just generated their one-click funnel!" at bounding box center [776, 429] width 803 height 100
type textarea "{{first_name}} just claimed Early Access"
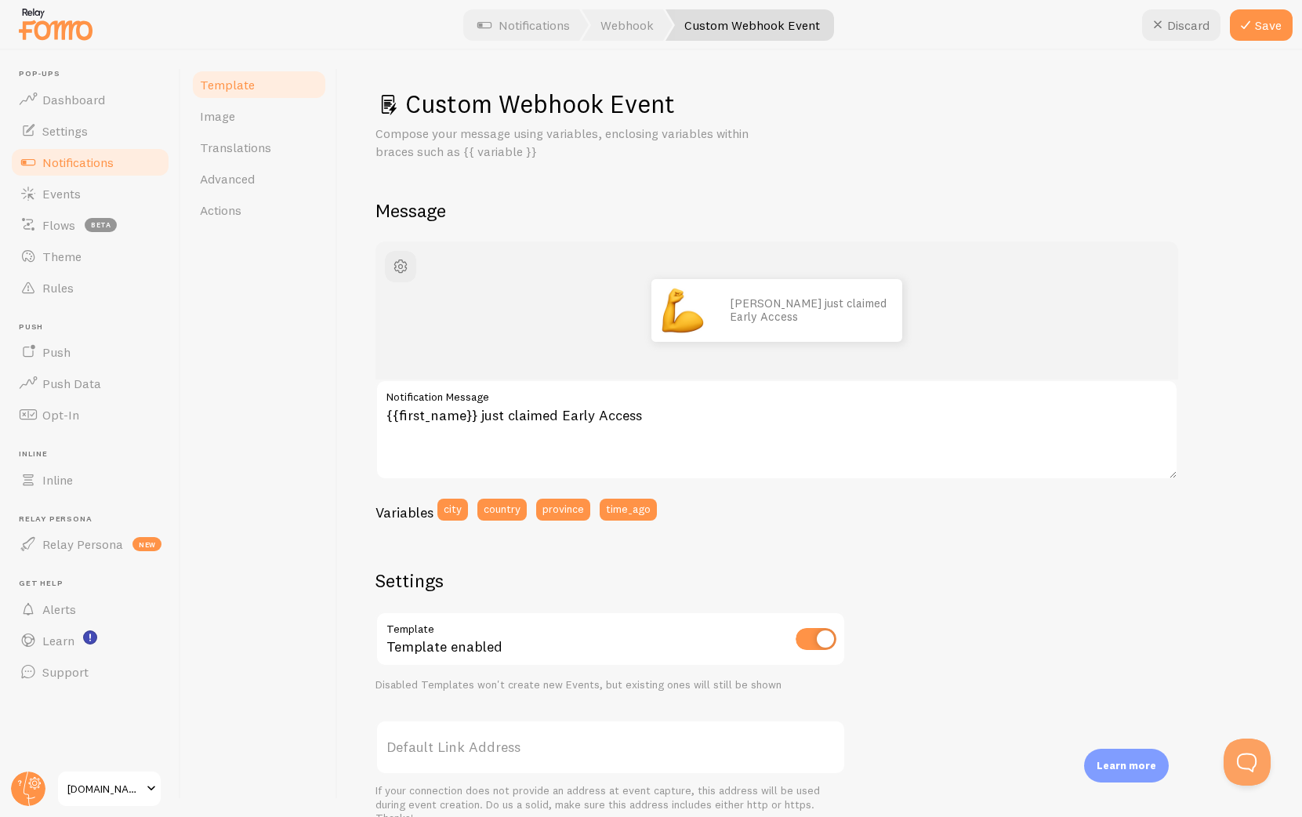
click at [1060, 300] on div "John just claimed Early Access" at bounding box center [776, 310] width 727 height 63
click at [1257, 20] on button "Save" at bounding box center [1261, 24] width 63 height 31
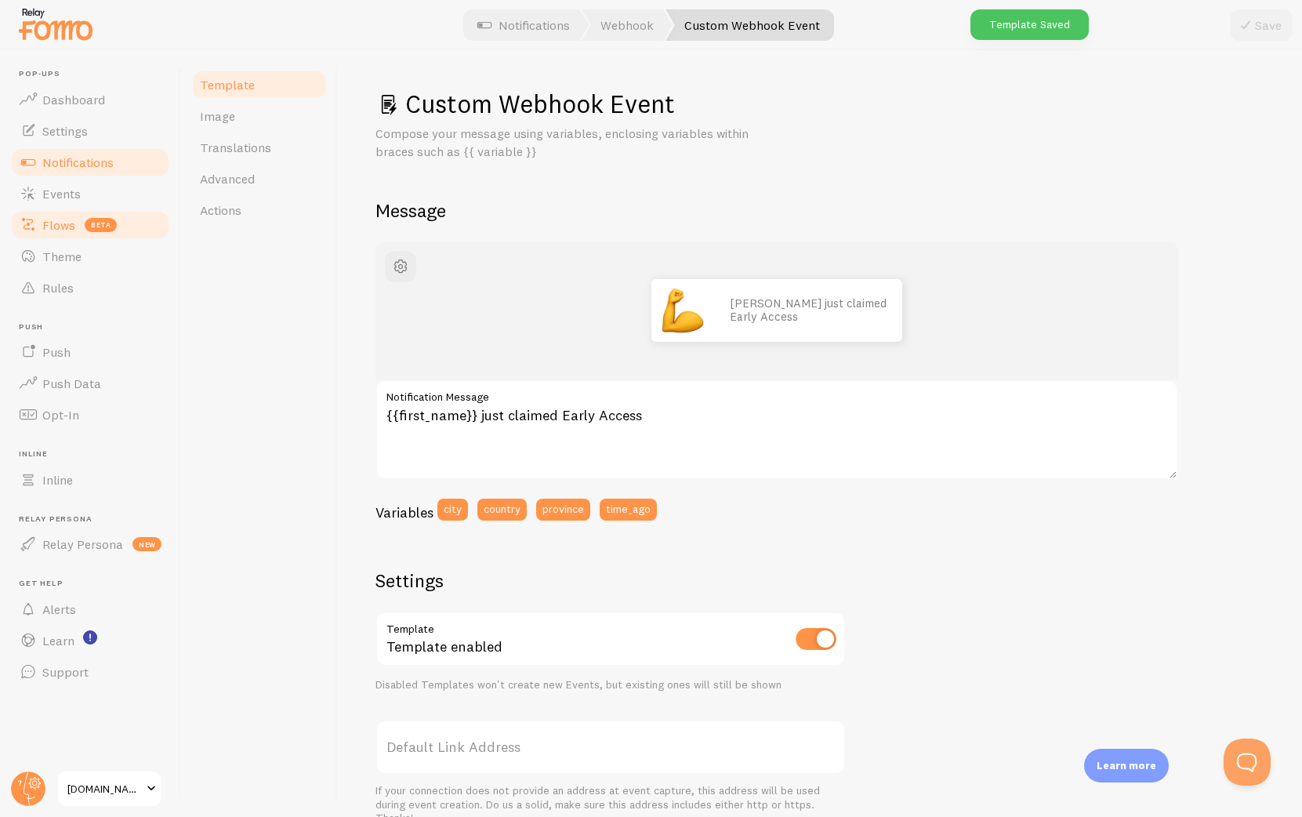
click at [67, 220] on span "Flows" at bounding box center [58, 225] width 33 height 16
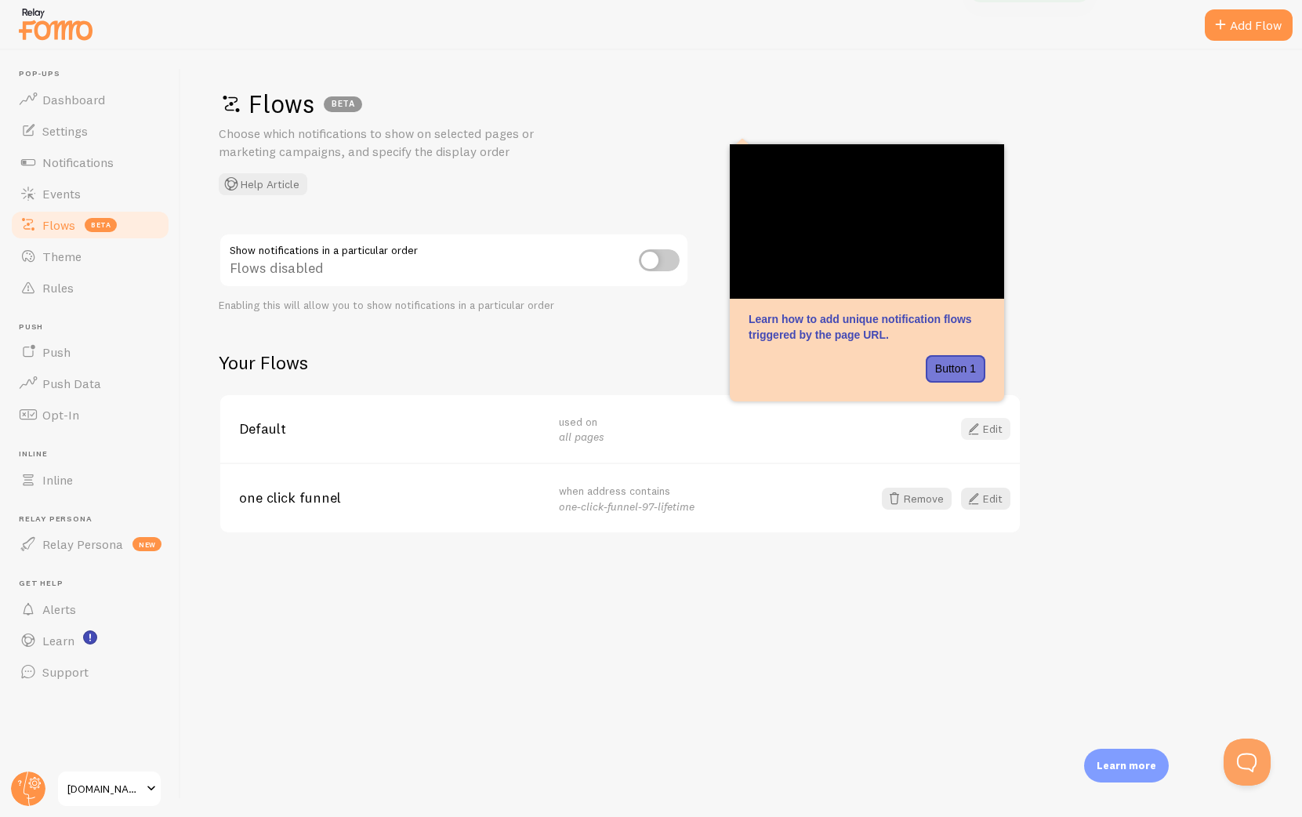
click at [978, 430] on span at bounding box center [973, 428] width 19 height 19
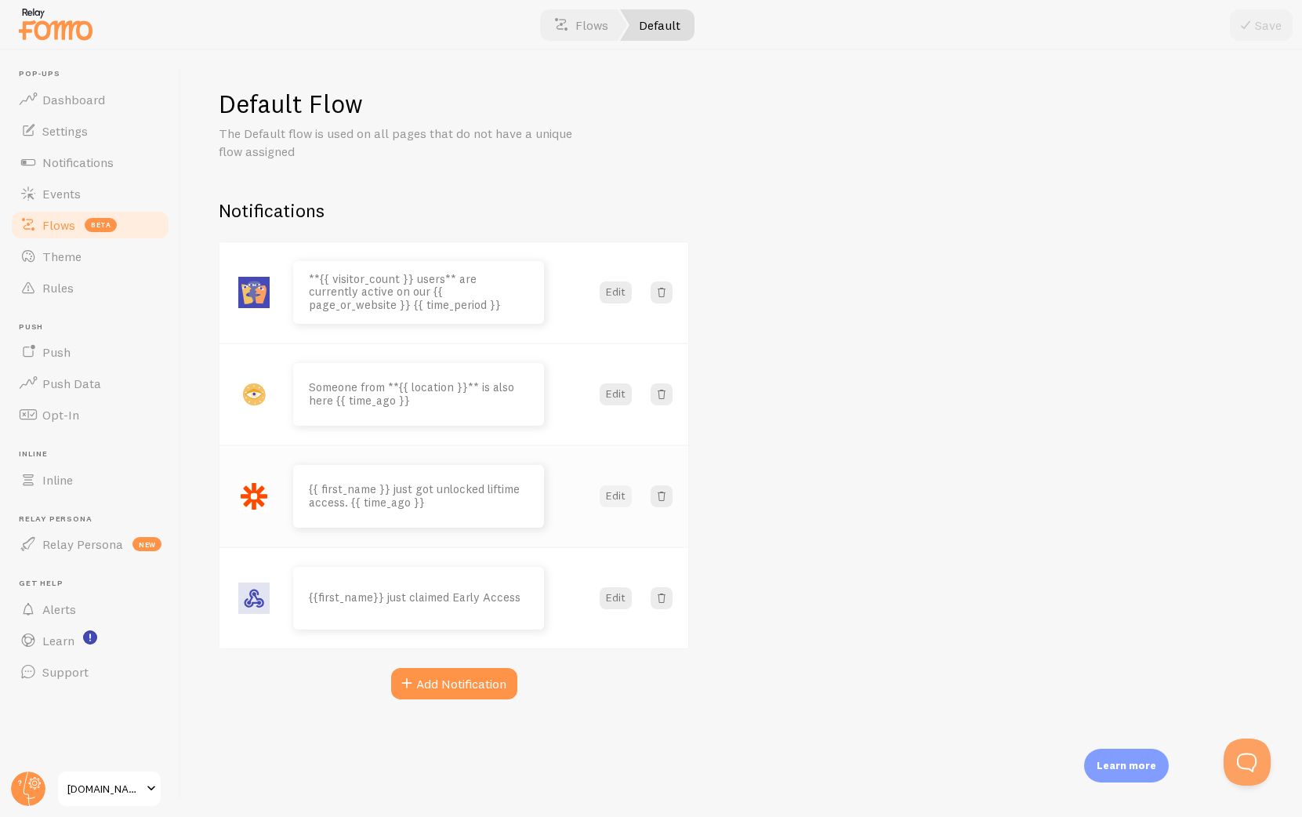
click at [615, 493] on button "Edit" at bounding box center [616, 496] width 32 height 22
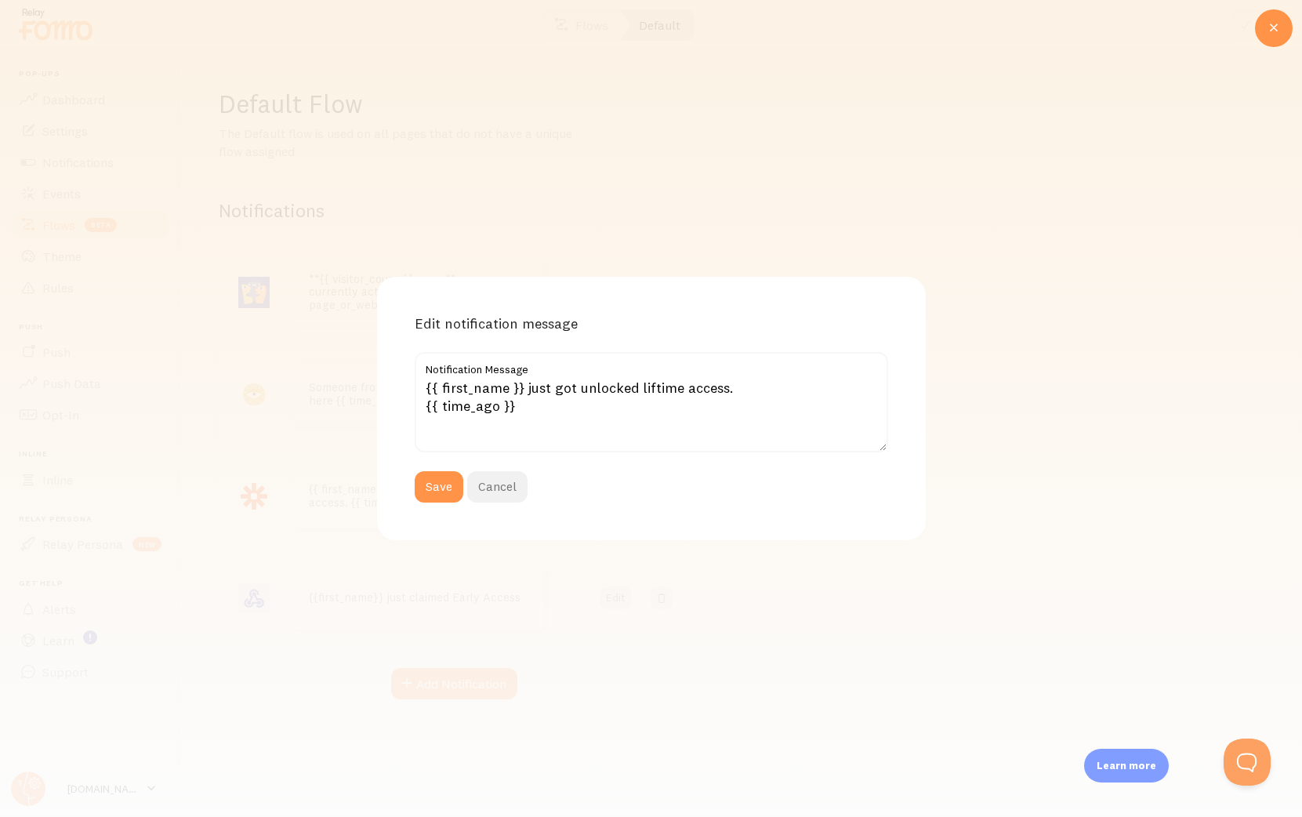
click at [496, 487] on button "Cancel" at bounding box center [497, 486] width 60 height 31
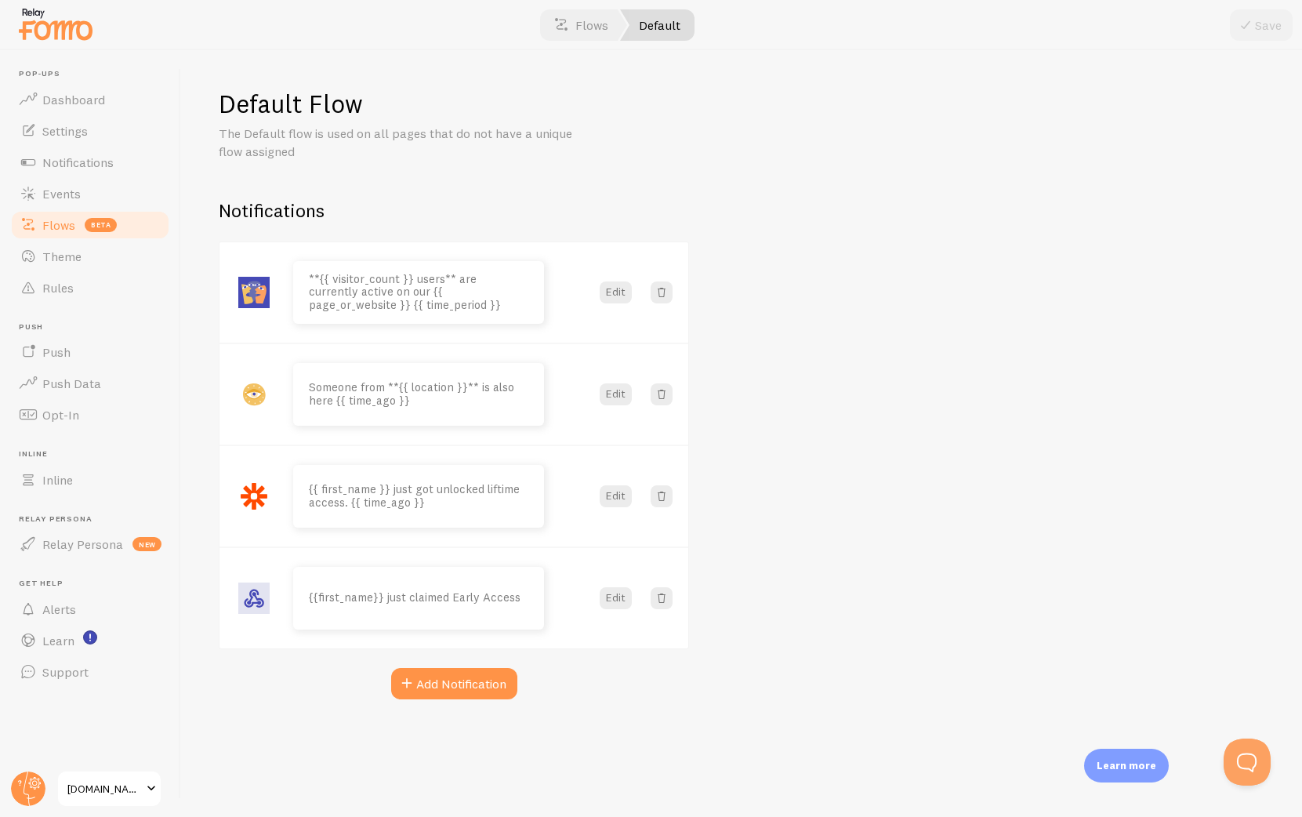
click at [79, 223] on link "Flows beta" at bounding box center [89, 224] width 161 height 31
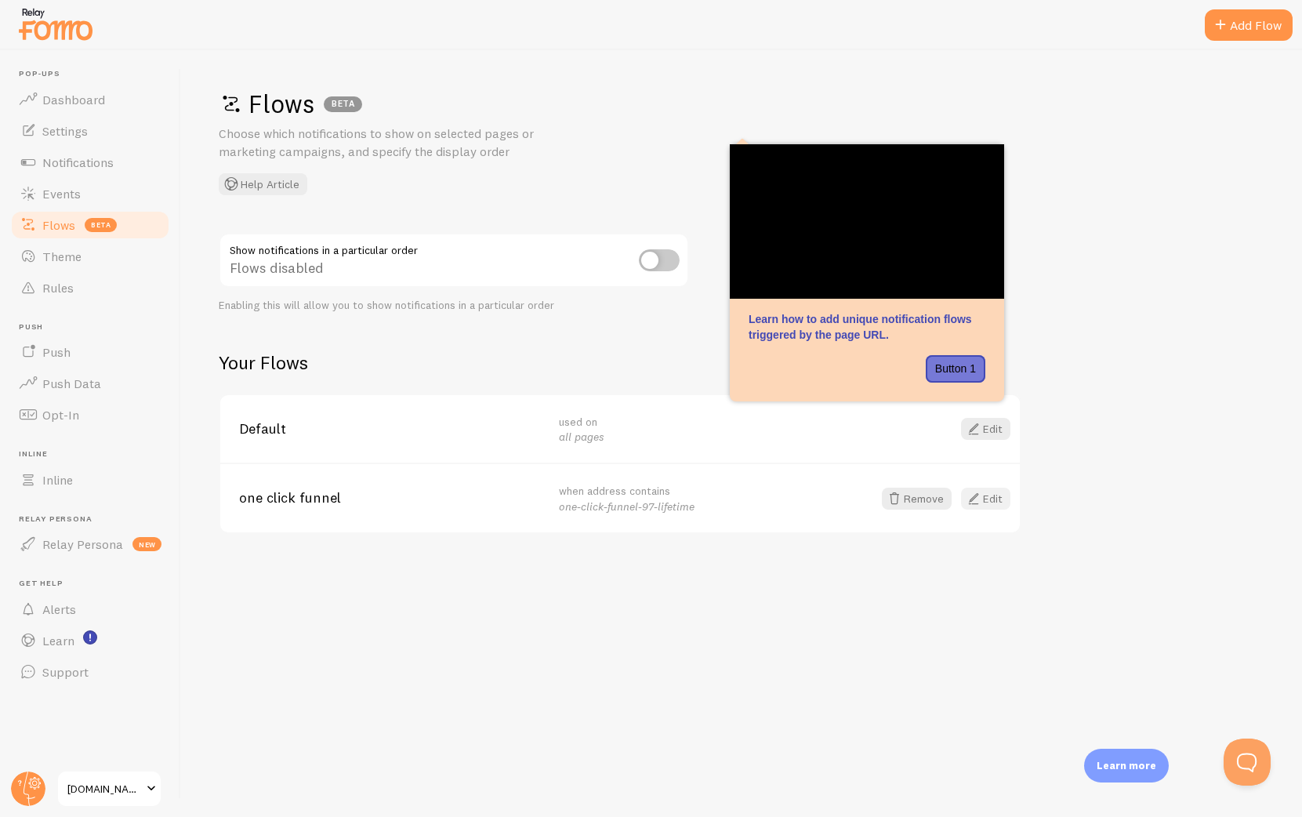
click at [985, 495] on link "Edit" at bounding box center [985, 499] width 49 height 22
click at [656, 257] on input "checkbox" at bounding box center [659, 260] width 41 height 22
checkbox input "true"
click at [541, 347] on div "Flows BETA Choose which notifications to show on selected pages or marketing ca…" at bounding box center [741, 433] width 1121 height 767
click at [957, 376] on button "Button 1" at bounding box center [956, 369] width 60 height 28
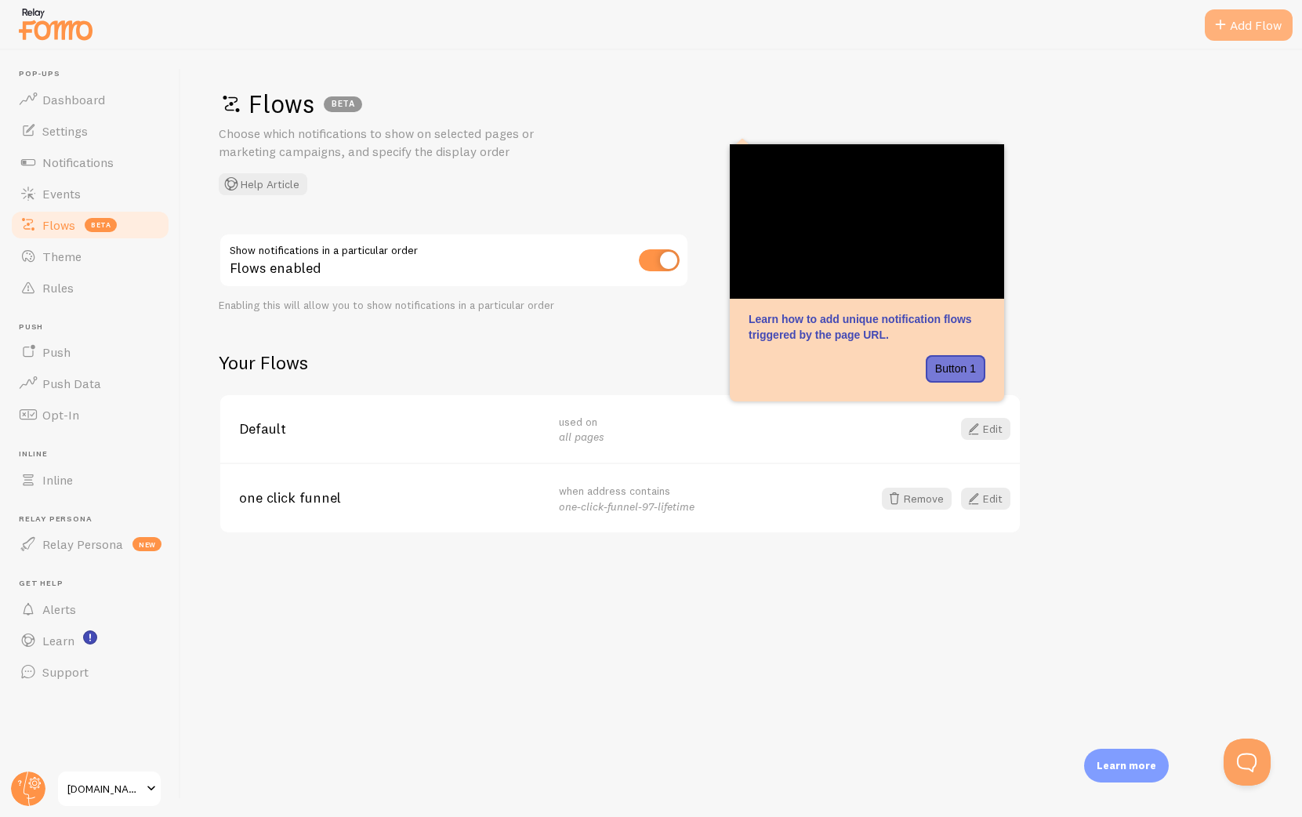
click at [1236, 24] on div "Add Flow" at bounding box center [1249, 24] width 88 height 31
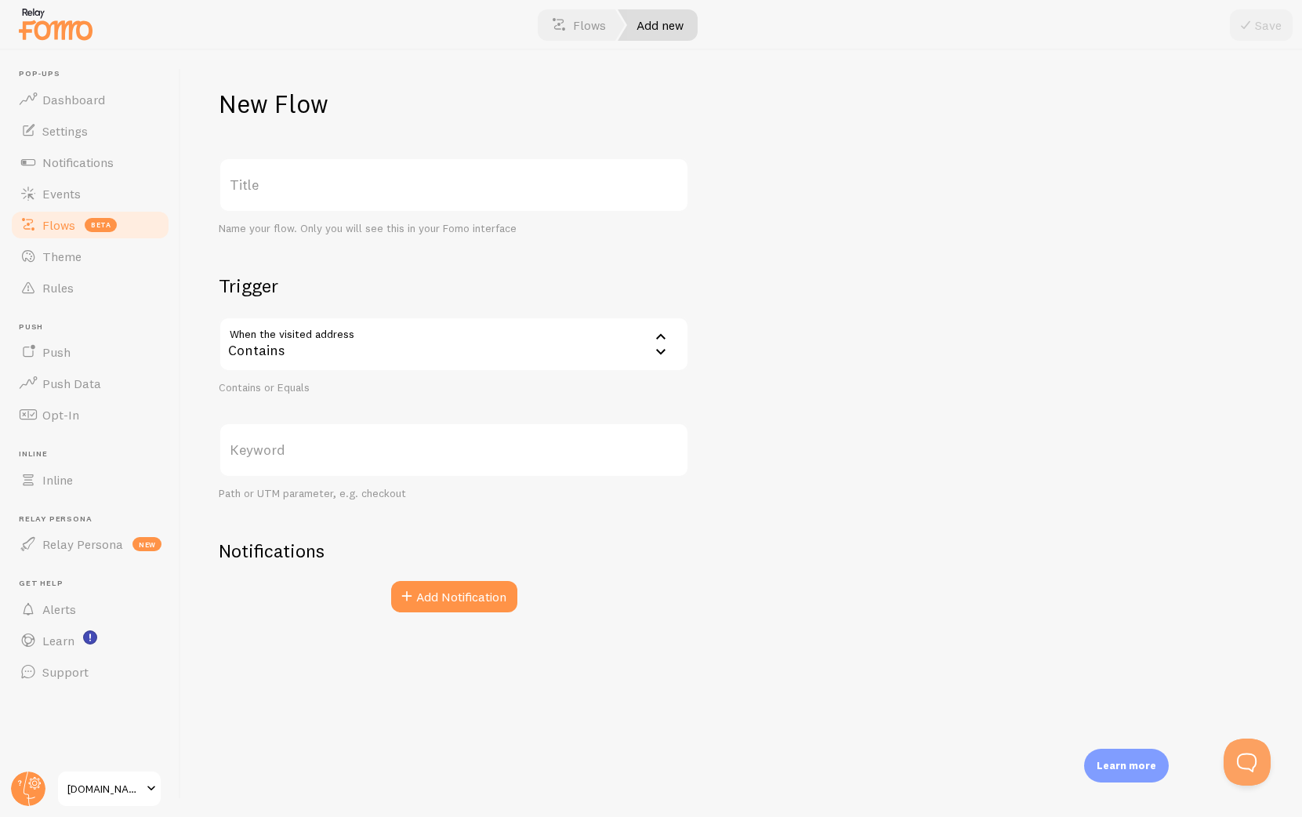
click at [337, 348] on div "Contains" at bounding box center [454, 344] width 470 height 55
click at [351, 383] on li "Contains" at bounding box center [453, 394] width 467 height 27
click at [389, 446] on label "Keyword" at bounding box center [454, 450] width 470 height 55
click at [389, 446] on input "Keyword" at bounding box center [454, 450] width 470 height 55
paste input "sms-leads-lifetime"
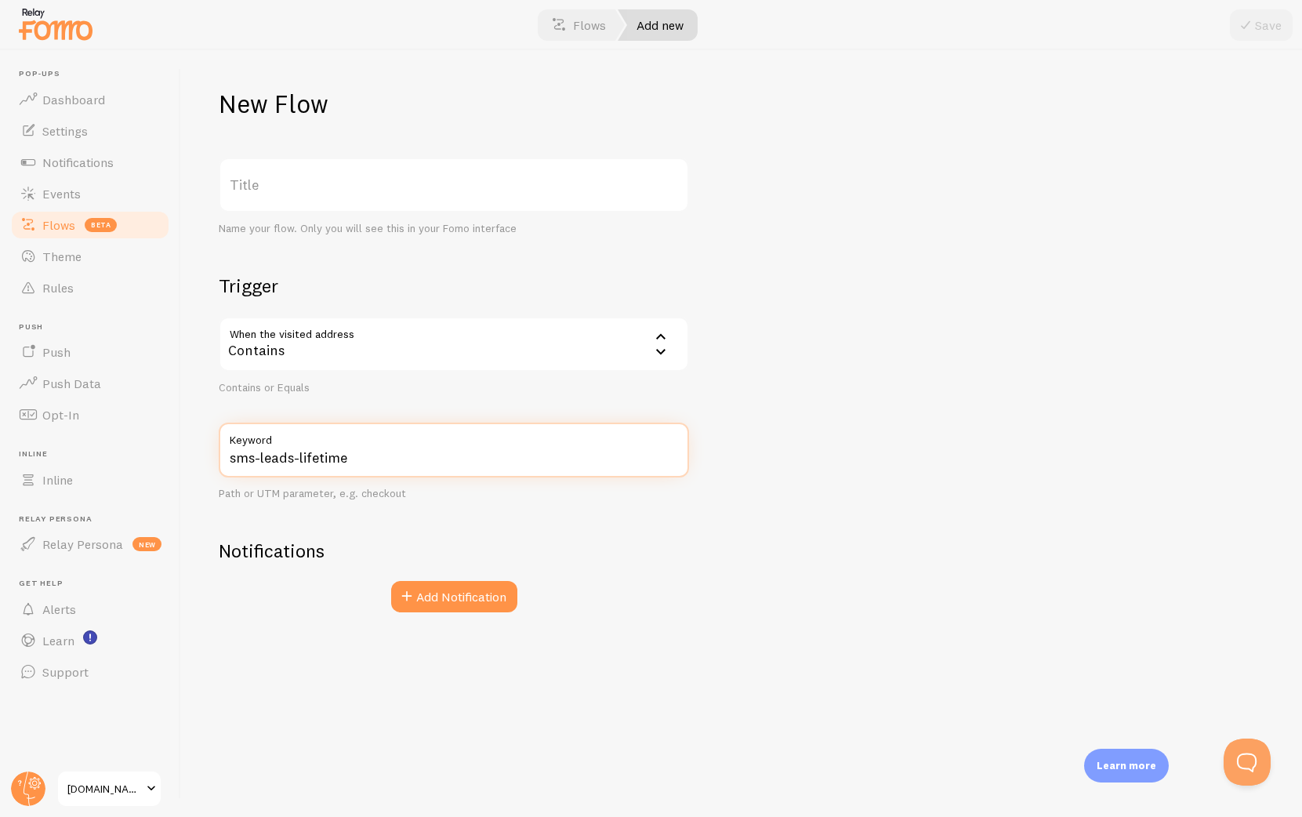
type input "sms-leads-lifetime"
click at [802, 316] on div "New Flow Title Name your flow. Only you will see this in your Fomo interface Tr…" at bounding box center [741, 433] width 1121 height 767
click at [437, 188] on label "Title" at bounding box center [454, 185] width 470 height 55
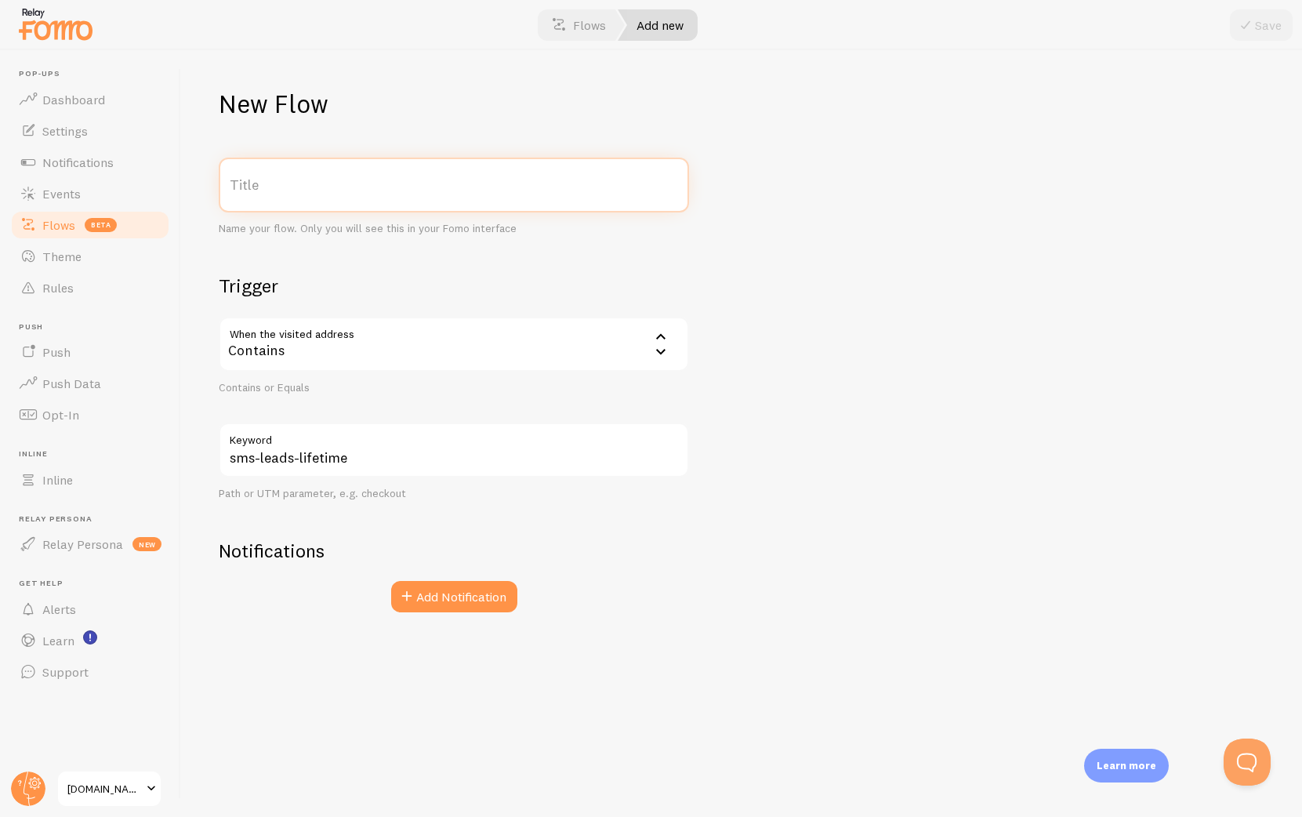
click at [437, 188] on input "Title" at bounding box center [454, 185] width 470 height 55
type input "lifetime"
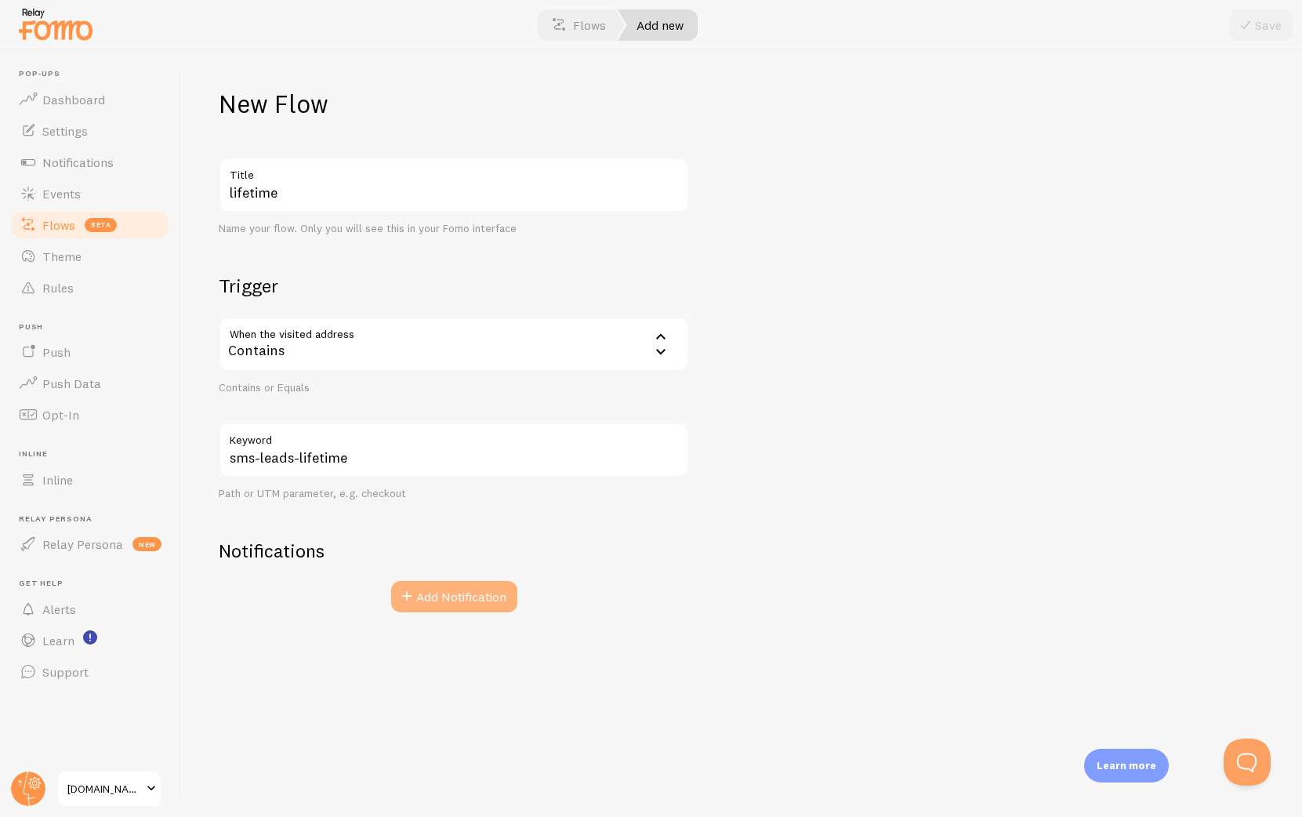
click at [463, 592] on button "Add Notification" at bounding box center [454, 596] width 126 height 31
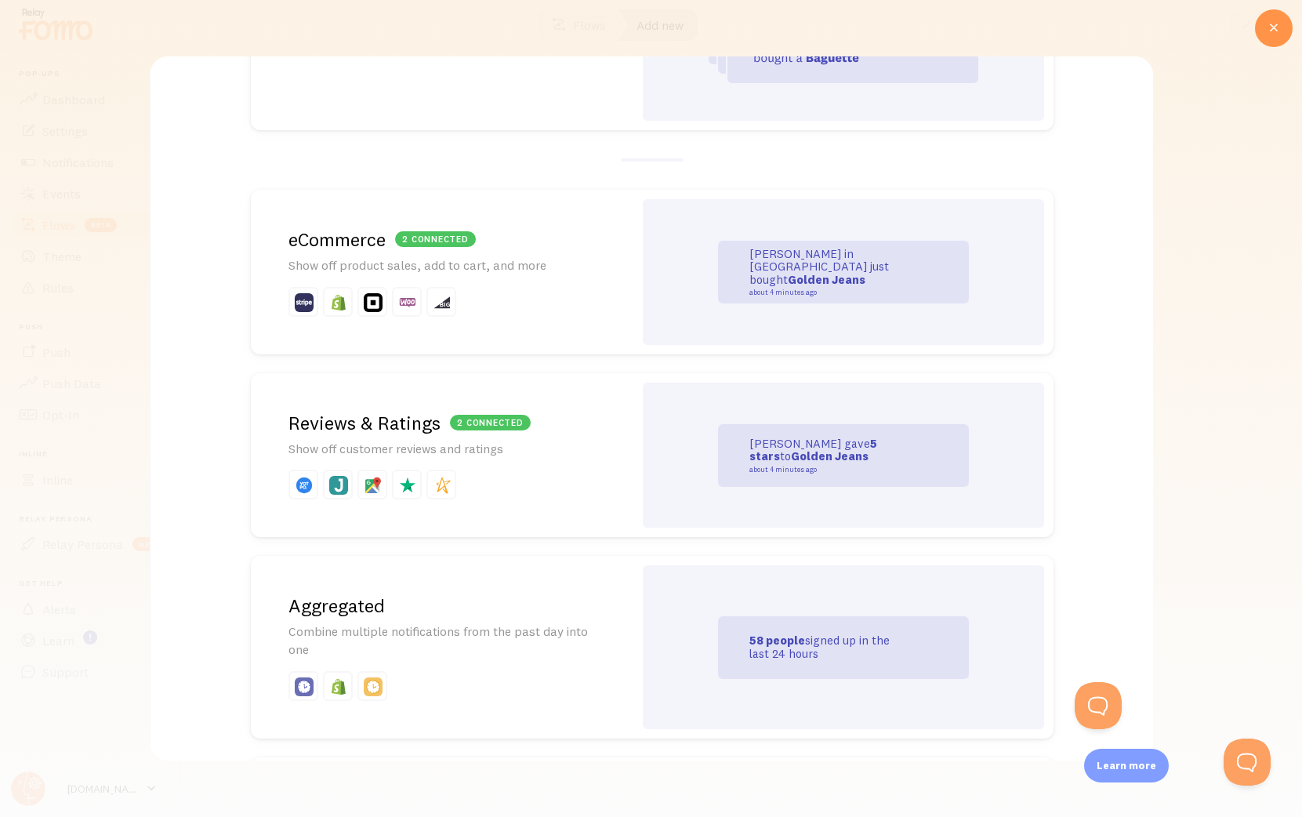
scroll to position [554, 0]
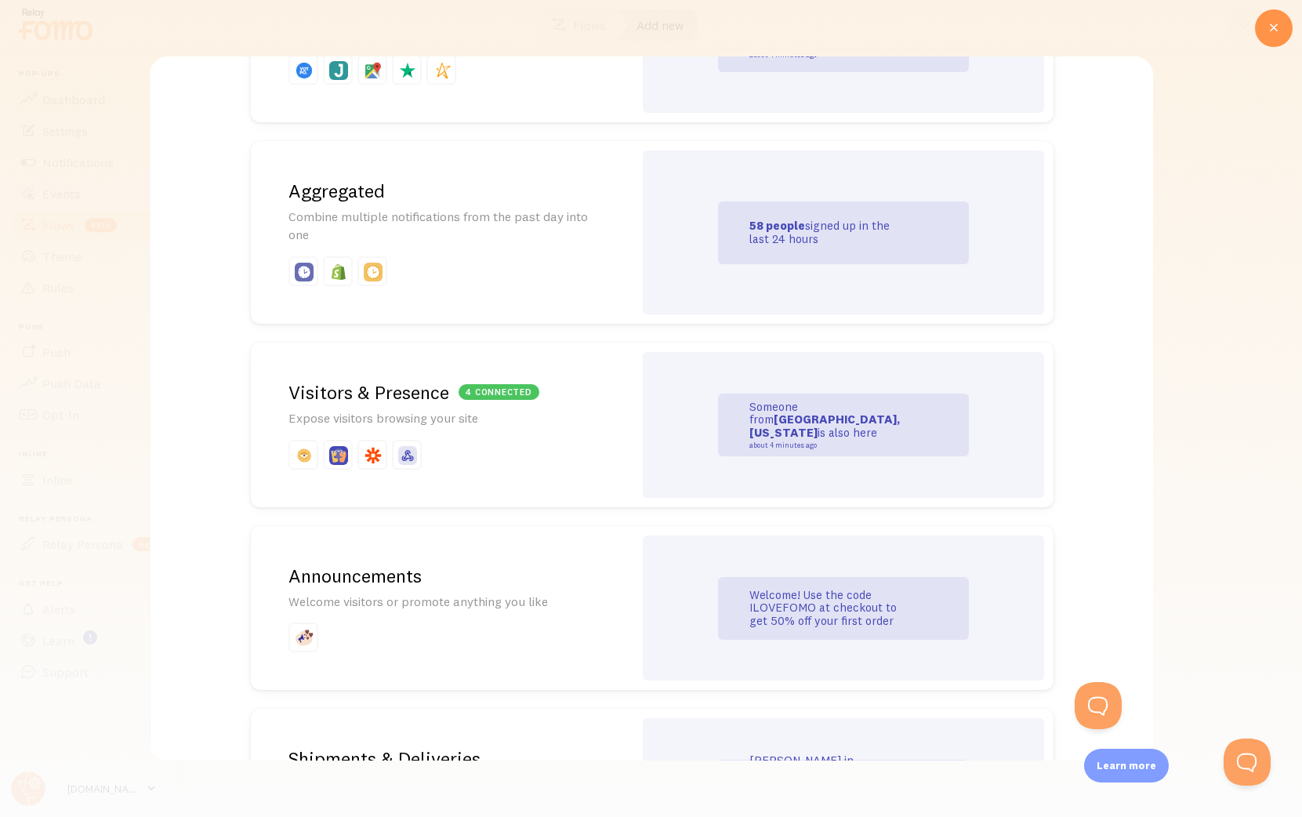
click at [578, 419] on p "Expose visitors browsing your site" at bounding box center [441, 418] width 307 height 18
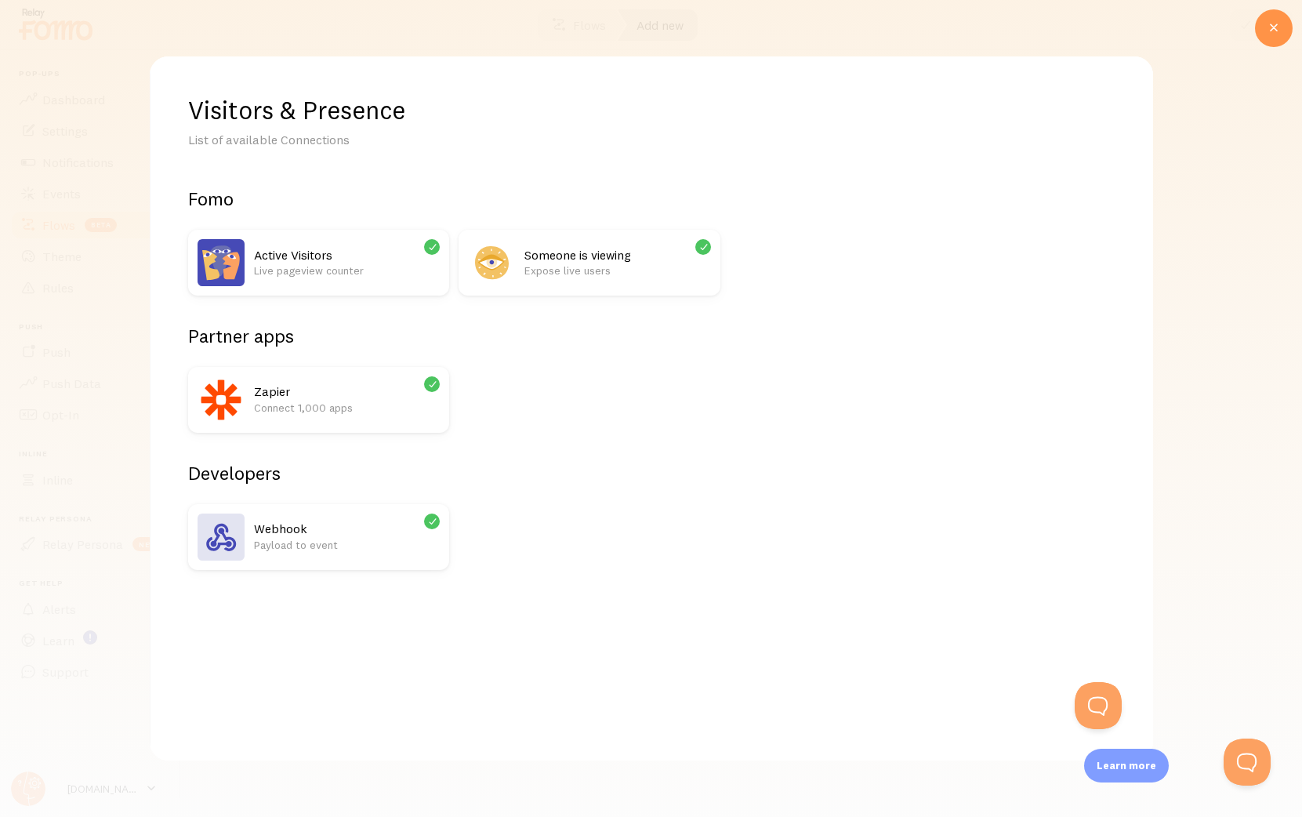
click at [341, 389] on h2 "Zapier" at bounding box center [346, 391] width 186 height 16
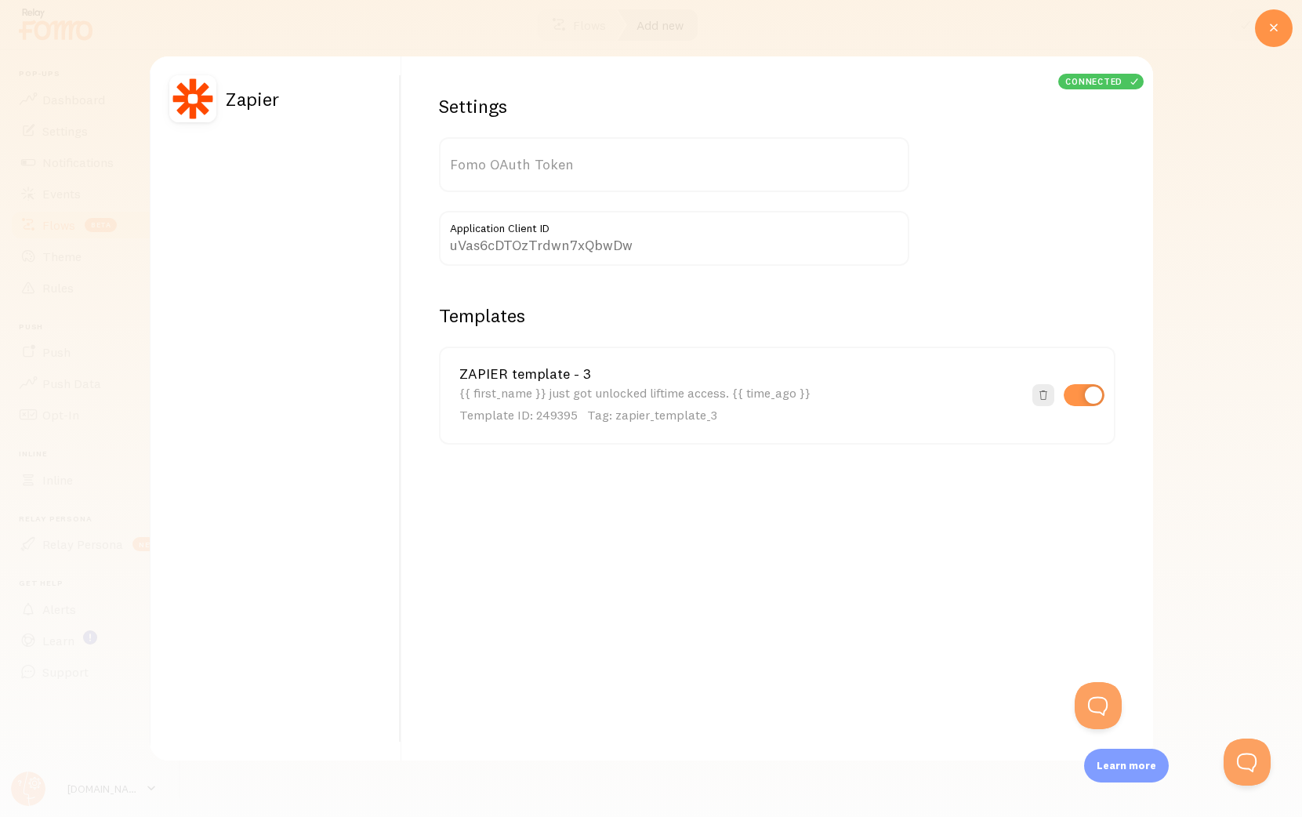
type input "SILCiYuCdLazCeNvEkSXHA=="
click at [1272, 23] on icon at bounding box center [1273, 28] width 19 height 19
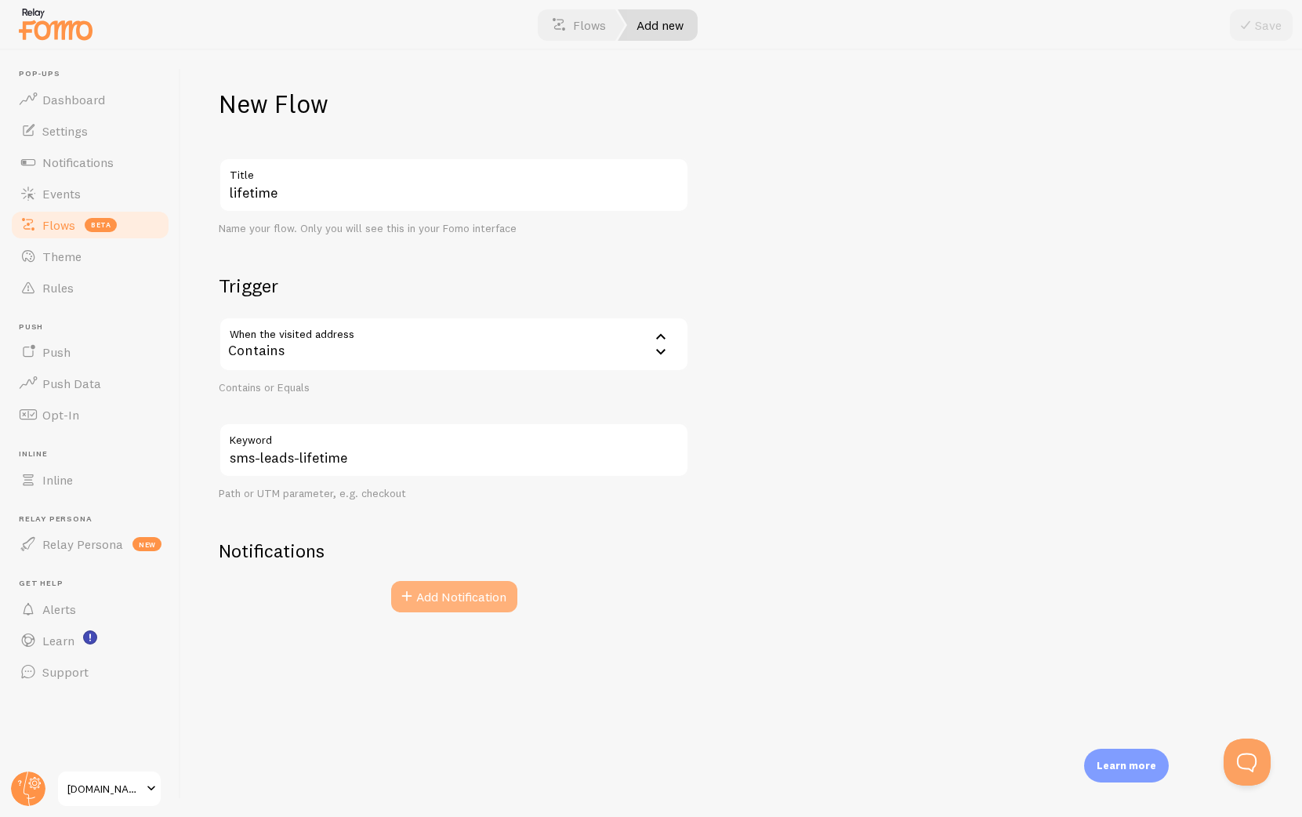
click at [456, 586] on button "Add Notification" at bounding box center [454, 596] width 126 height 31
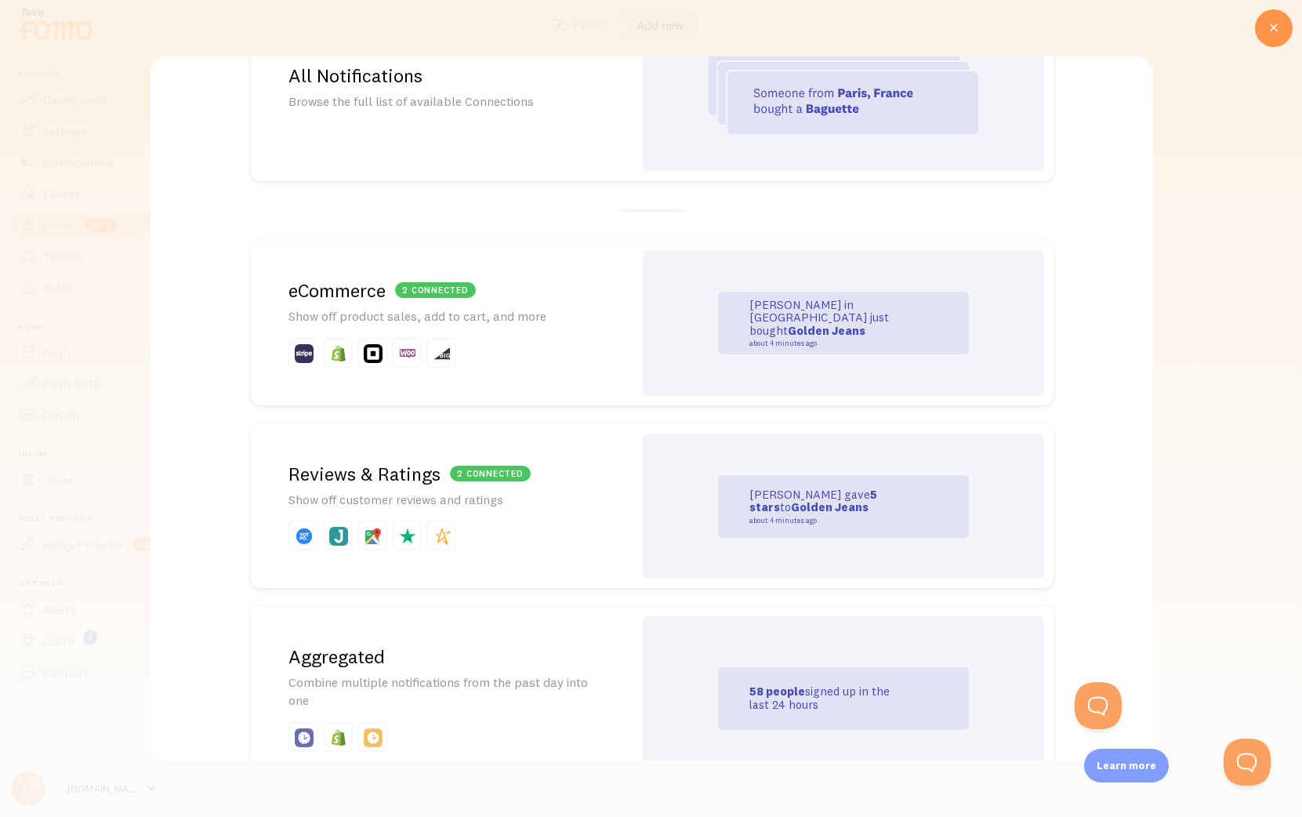
scroll to position [300, 0]
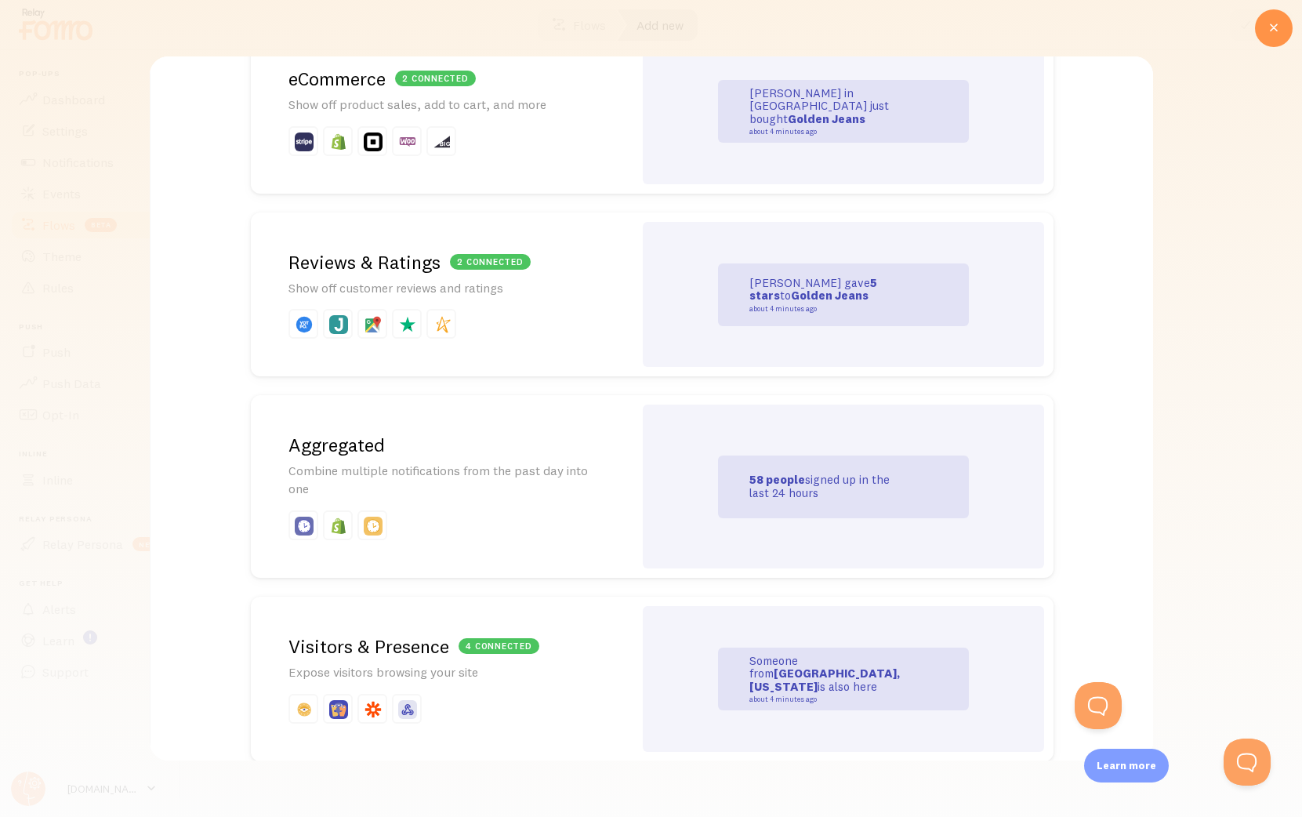
click at [473, 671] on p "Expose visitors browsing your site" at bounding box center [441, 672] width 307 height 18
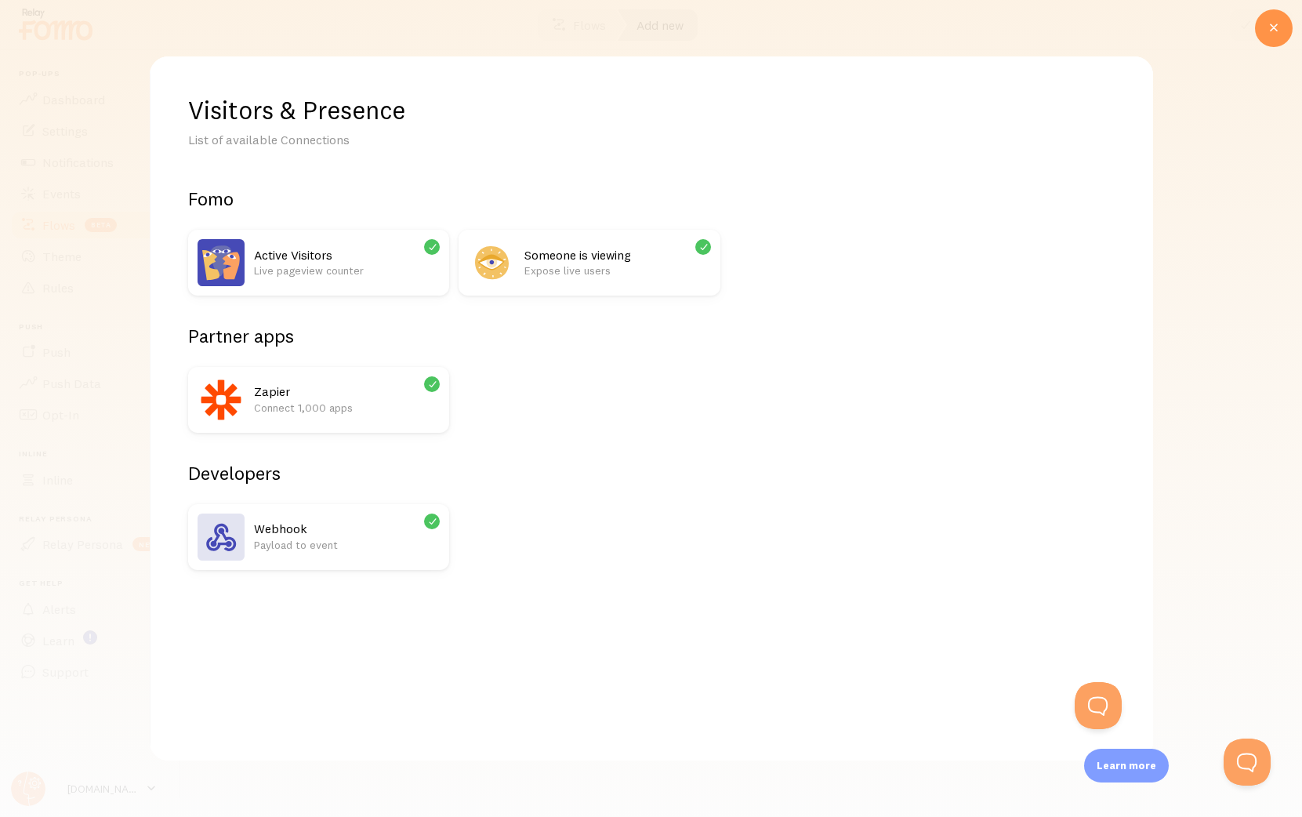
click at [433, 249] on icon at bounding box center [432, 247] width 14 height 14
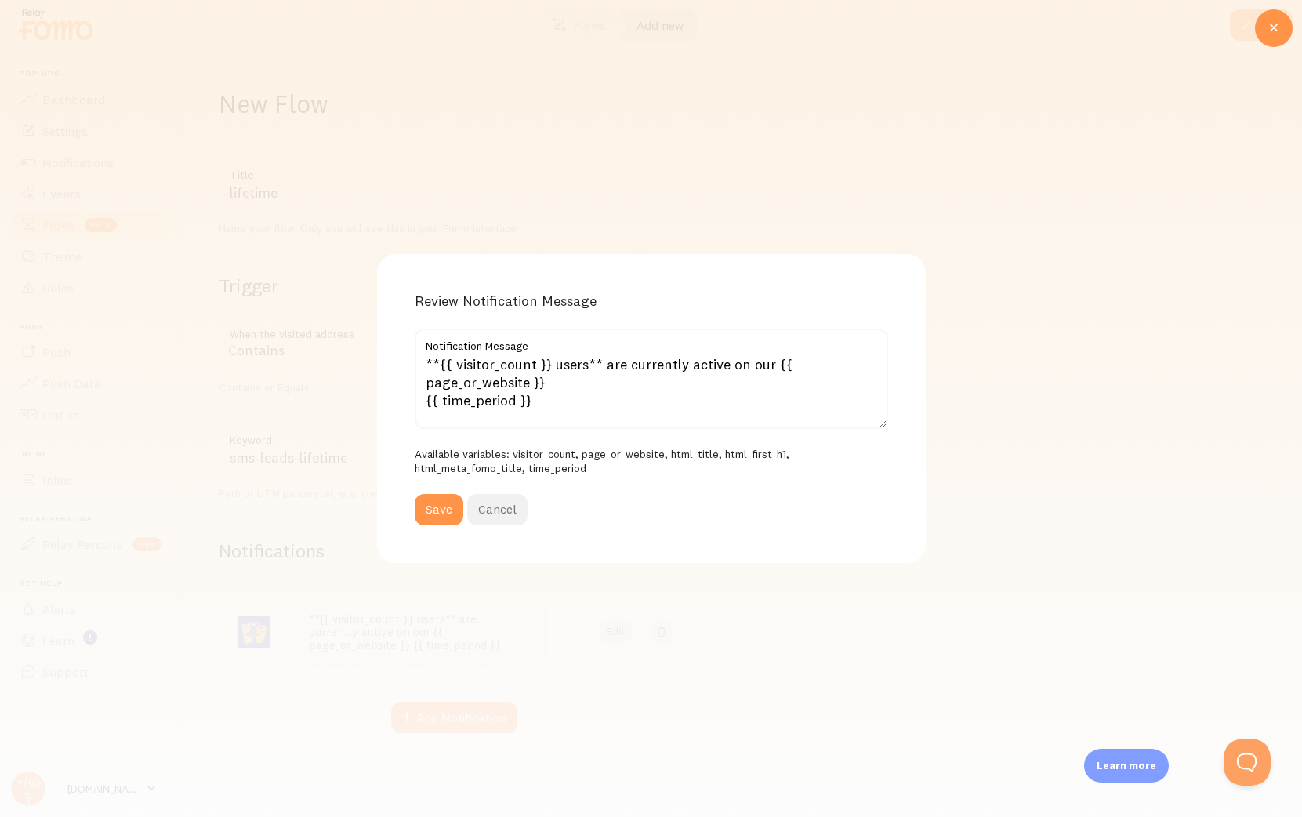
click at [497, 505] on button "Cancel" at bounding box center [497, 509] width 60 height 31
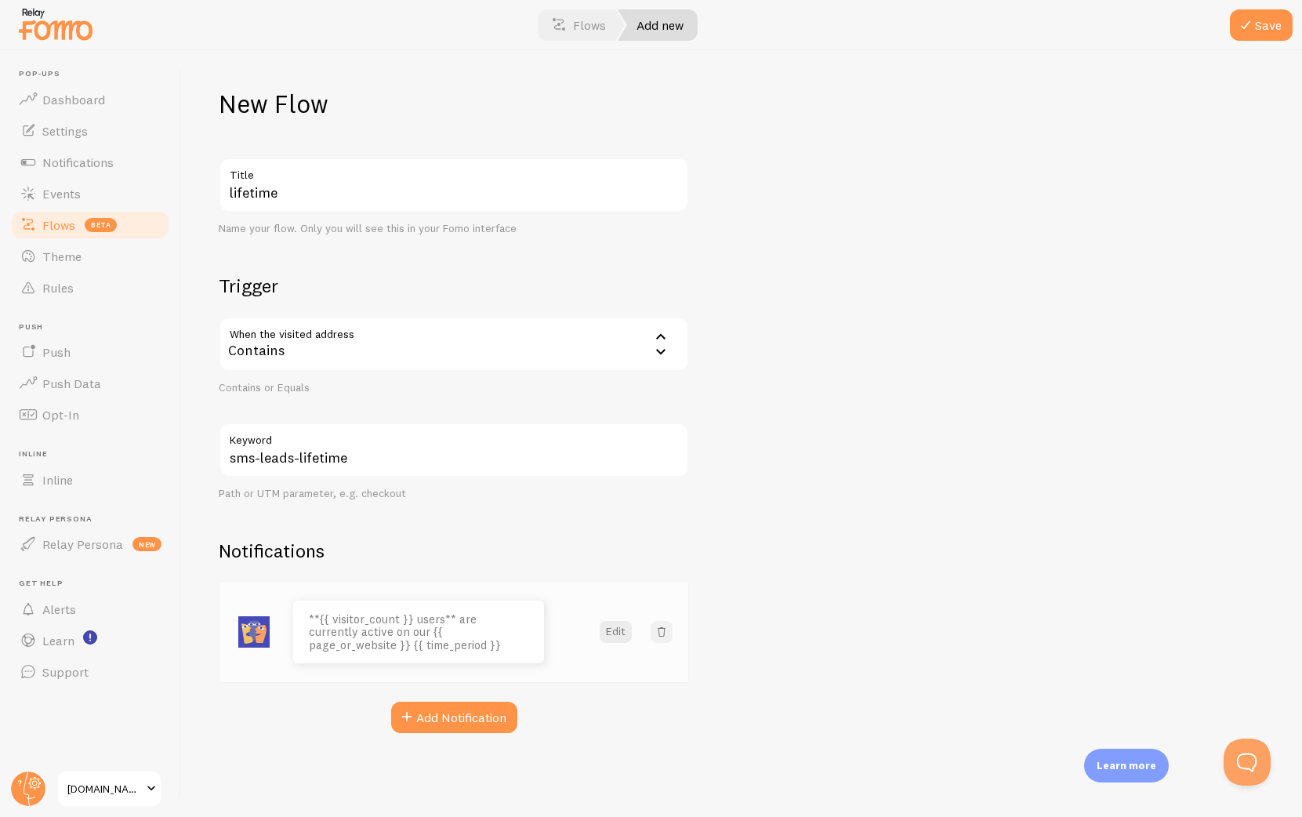
click at [662, 640] on span at bounding box center [662, 632] width 16 height 16
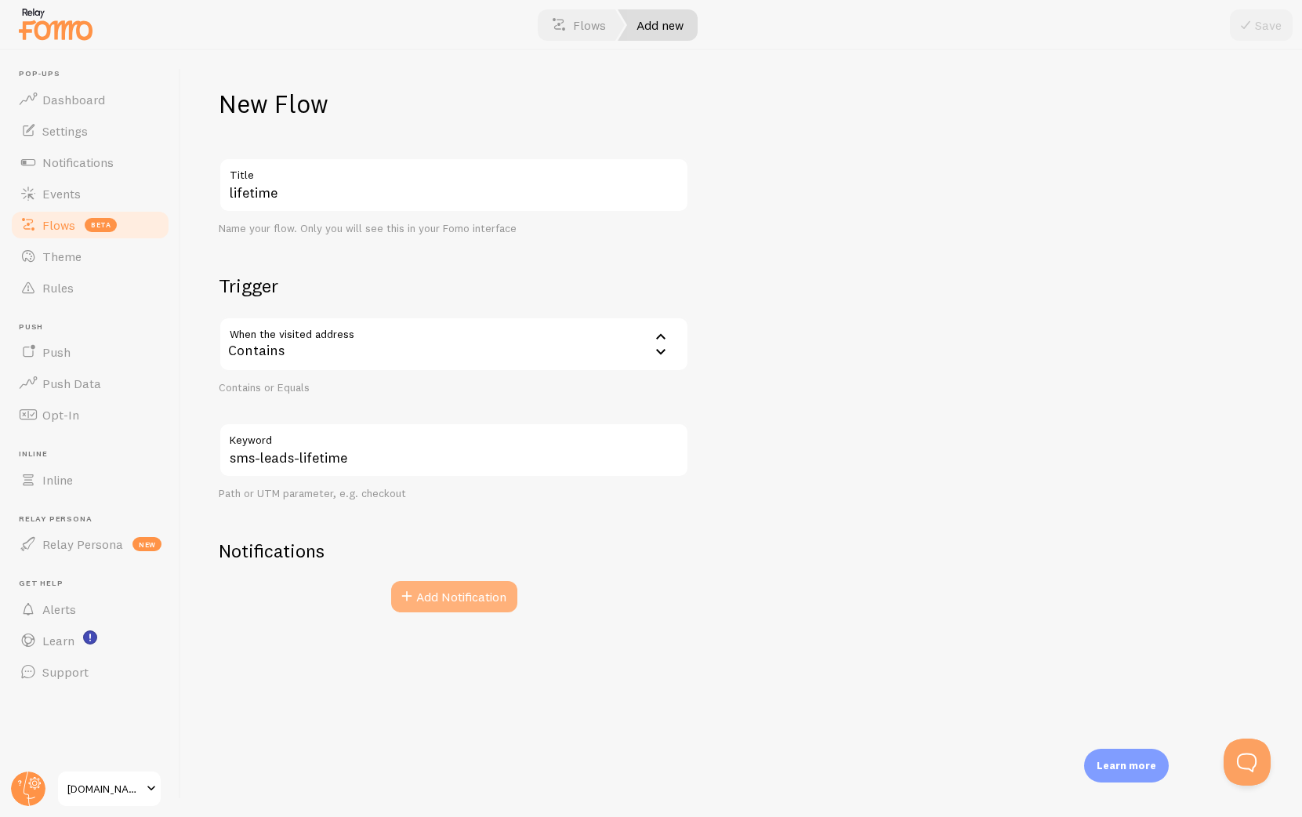
click at [448, 597] on button "Add Notification" at bounding box center [454, 596] width 126 height 31
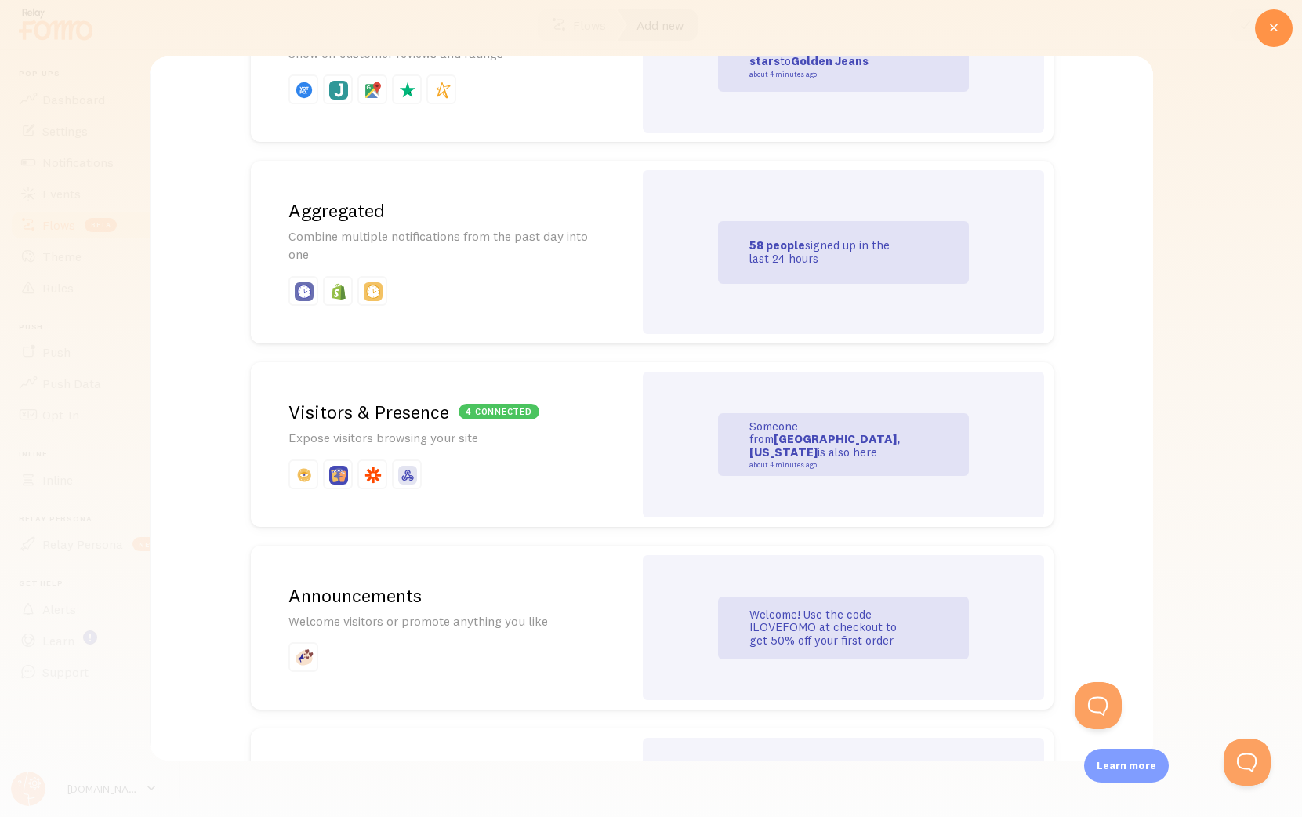
scroll to position [543, 0]
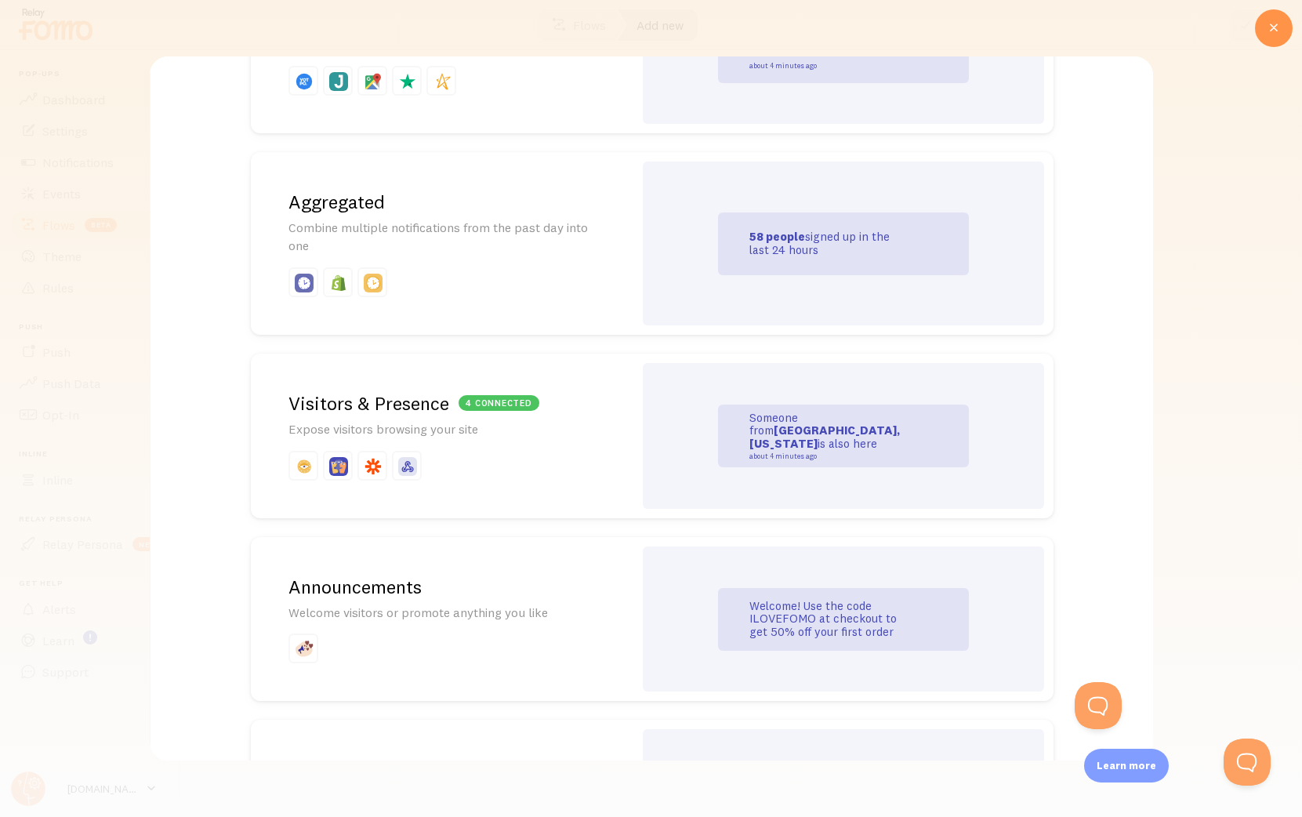
click at [444, 444] on div "4 connected Visitors & Presence Expose visitors browsing your site" at bounding box center [441, 436] width 383 height 165
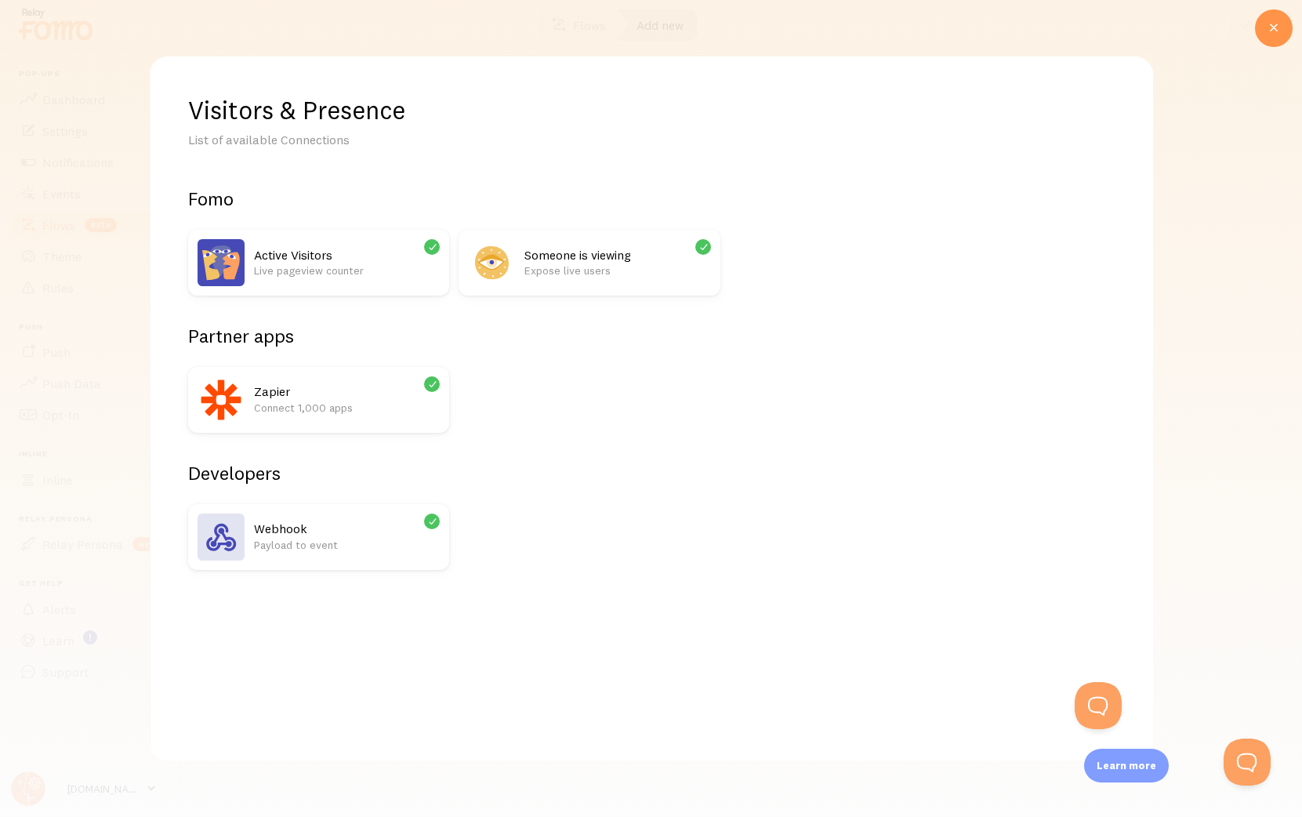
click at [383, 408] on p "Connect 1,000 apps" at bounding box center [346, 408] width 186 height 16
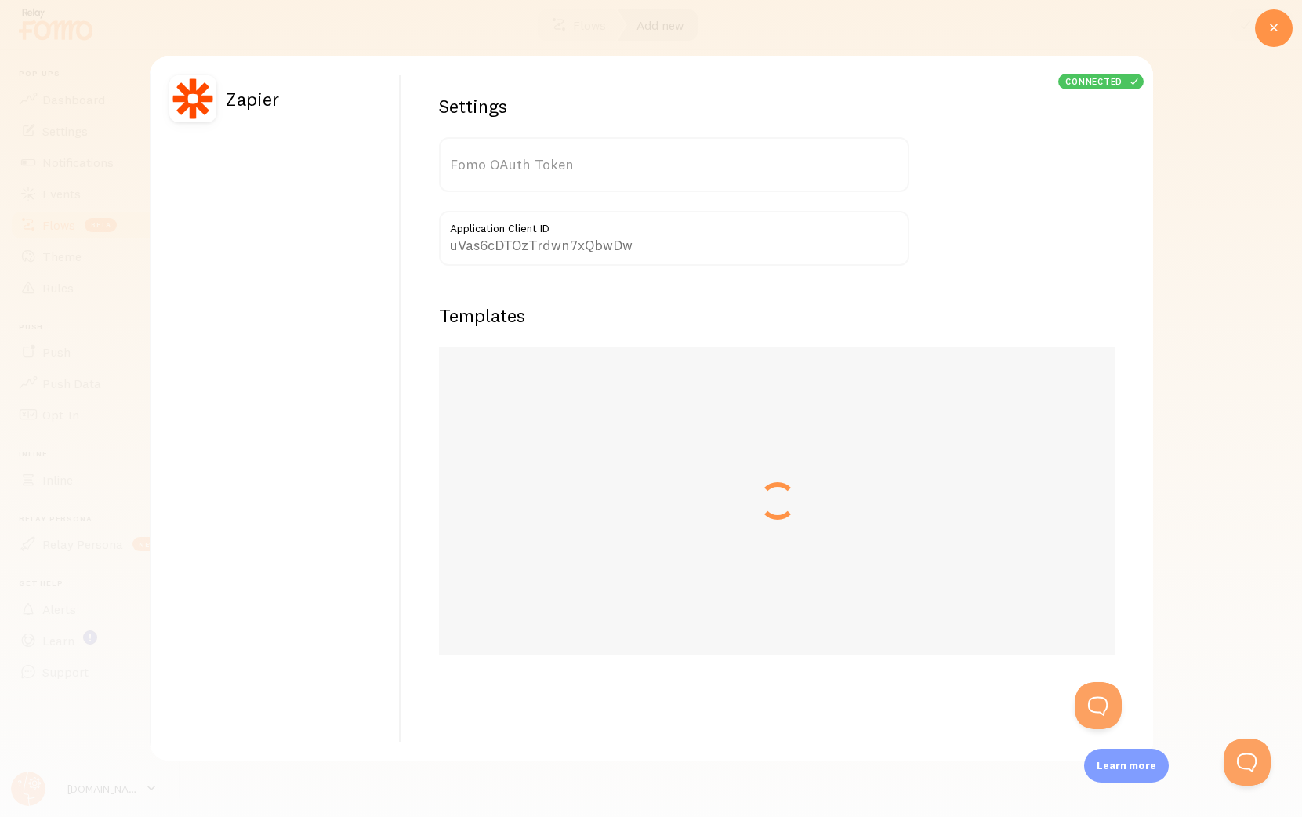
type input "SILCiYuCdLazCeNvEkSXHA=="
click at [1268, 32] on icon at bounding box center [1273, 28] width 19 height 19
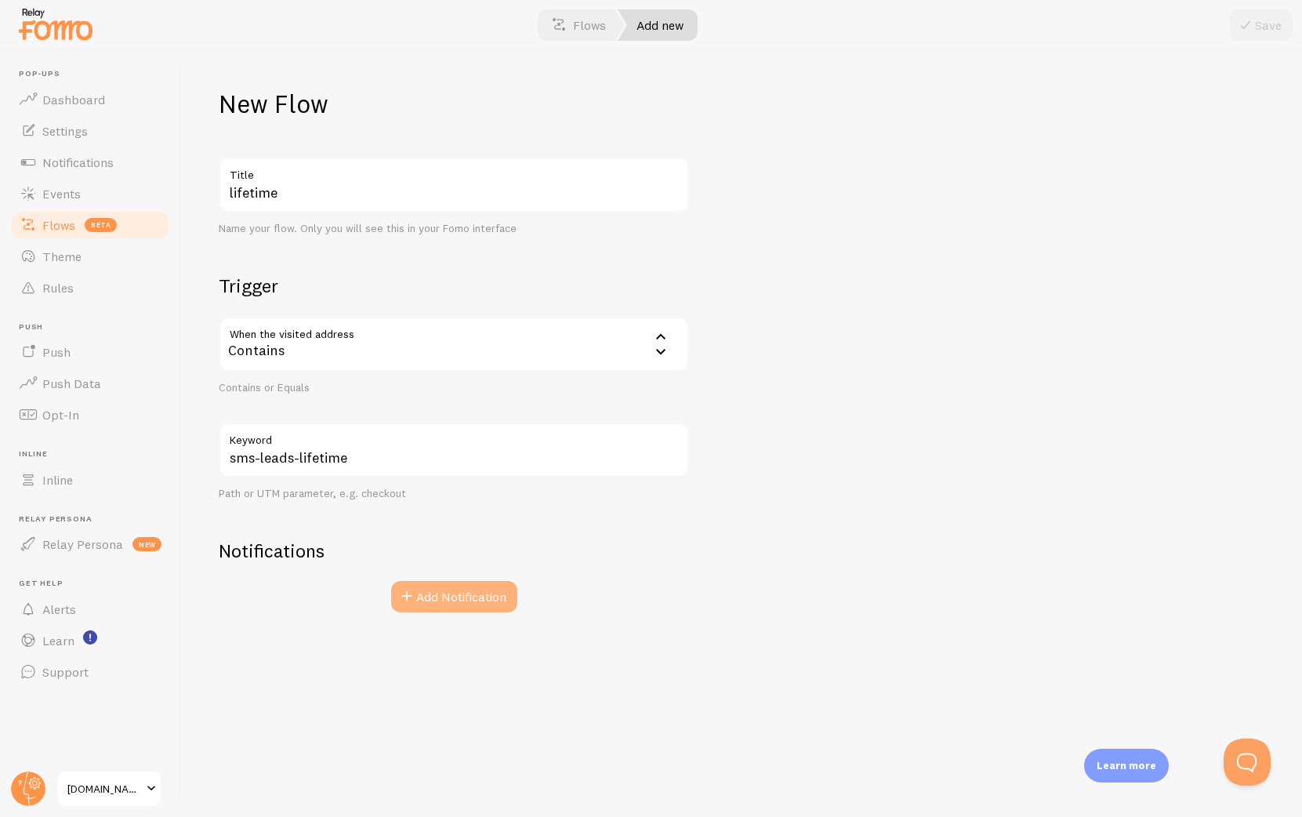
click at [427, 599] on button "Add Notification" at bounding box center [454, 596] width 126 height 31
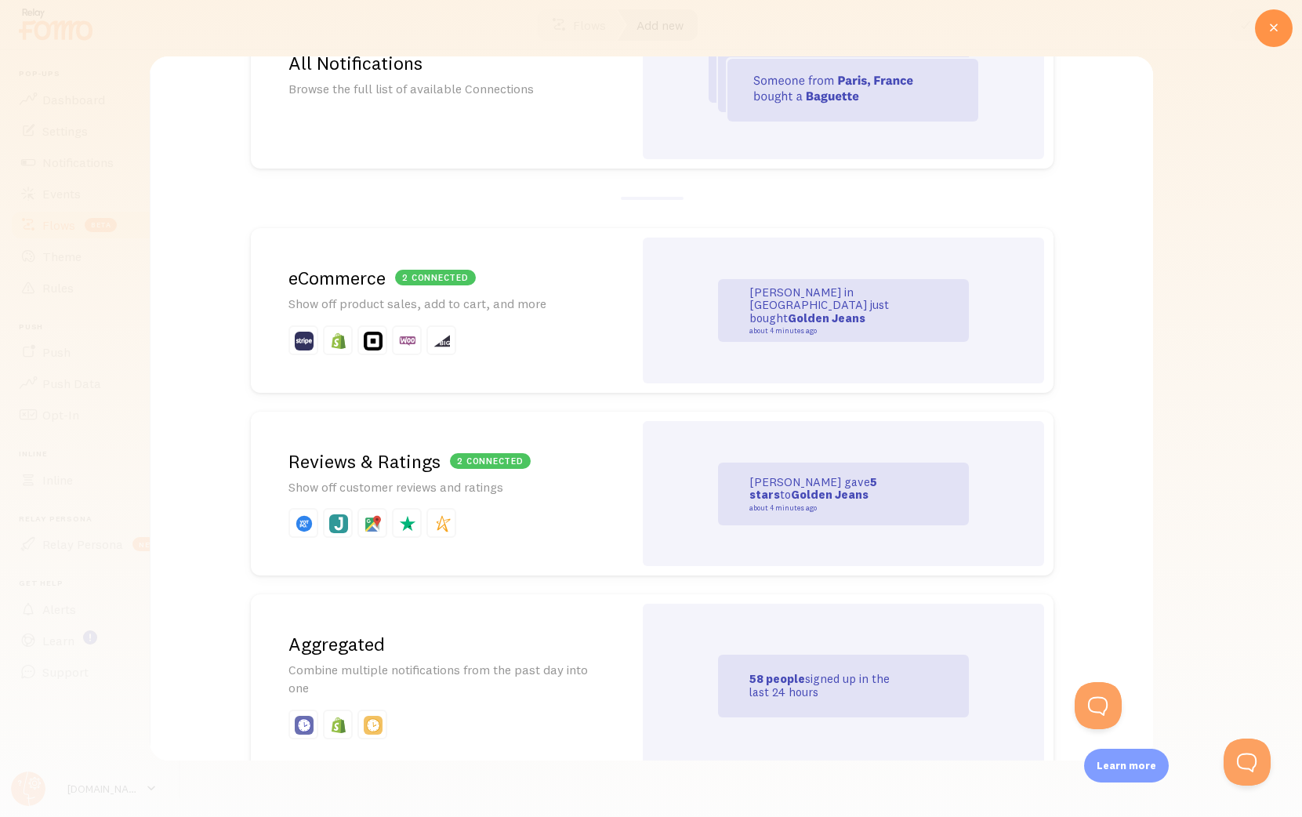
scroll to position [357, 0]
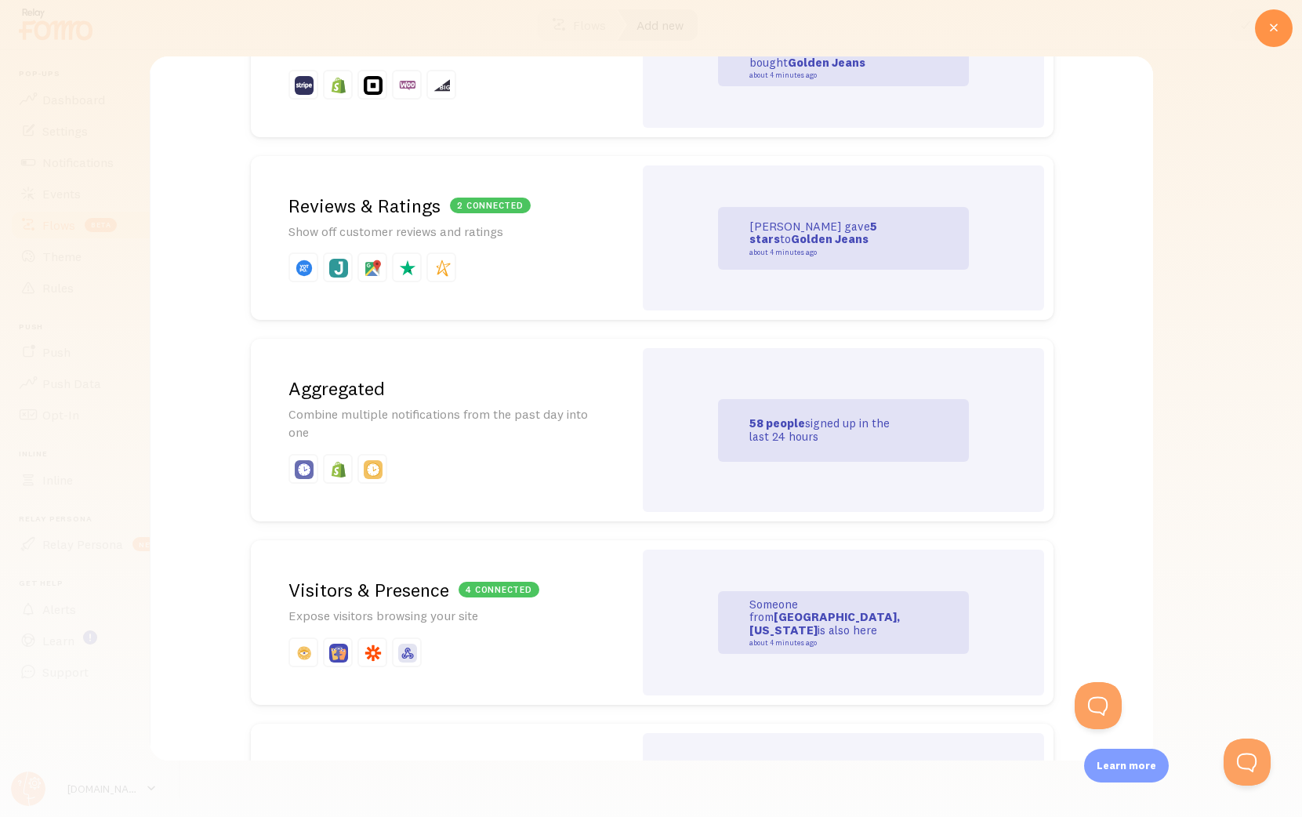
click at [435, 648] on p at bounding box center [441, 652] width 307 height 30
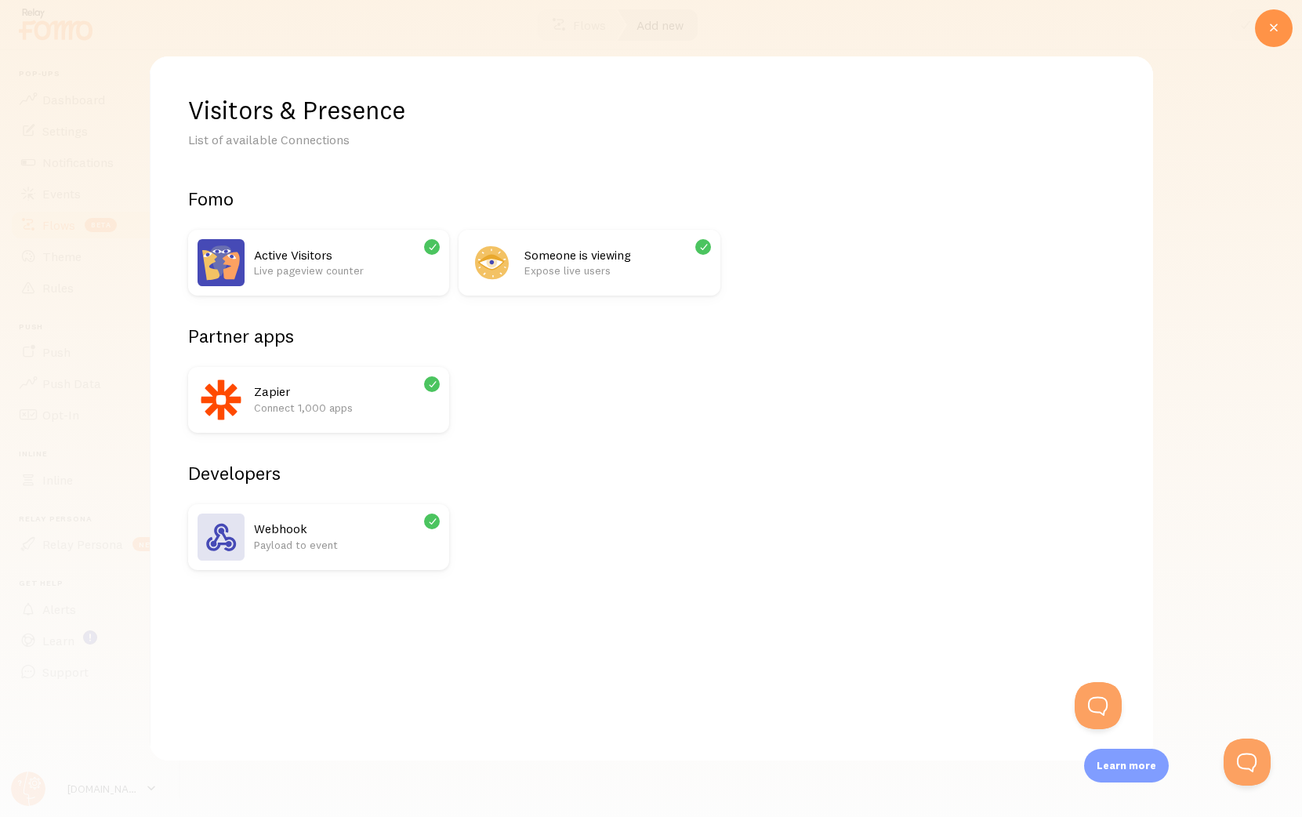
click at [431, 382] on icon at bounding box center [432, 384] width 14 height 14
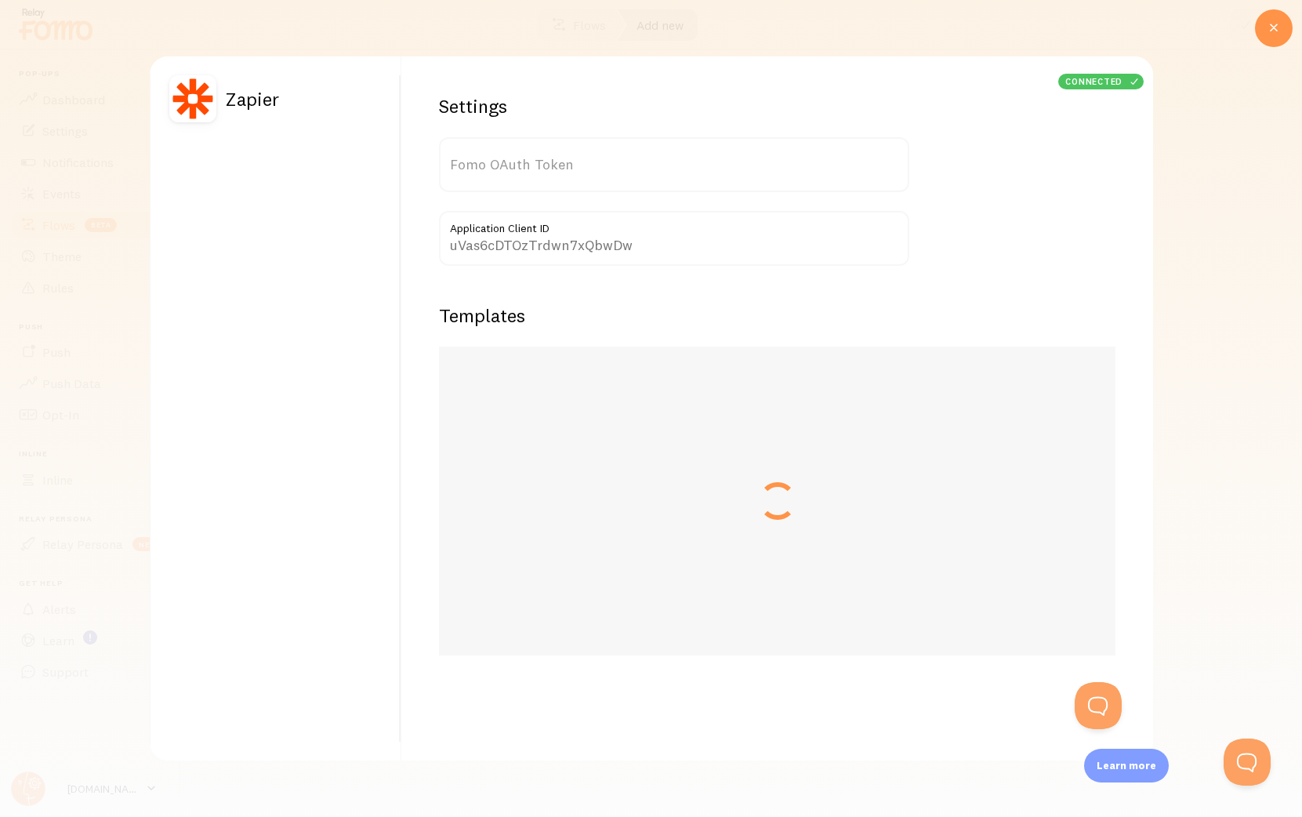
type input "SILCiYuCdLazCeNvEkSXHA=="
click at [1105, 82] on div "connected" at bounding box center [1101, 82] width 86 height 16
click at [1264, 23] on icon at bounding box center [1273, 28] width 19 height 19
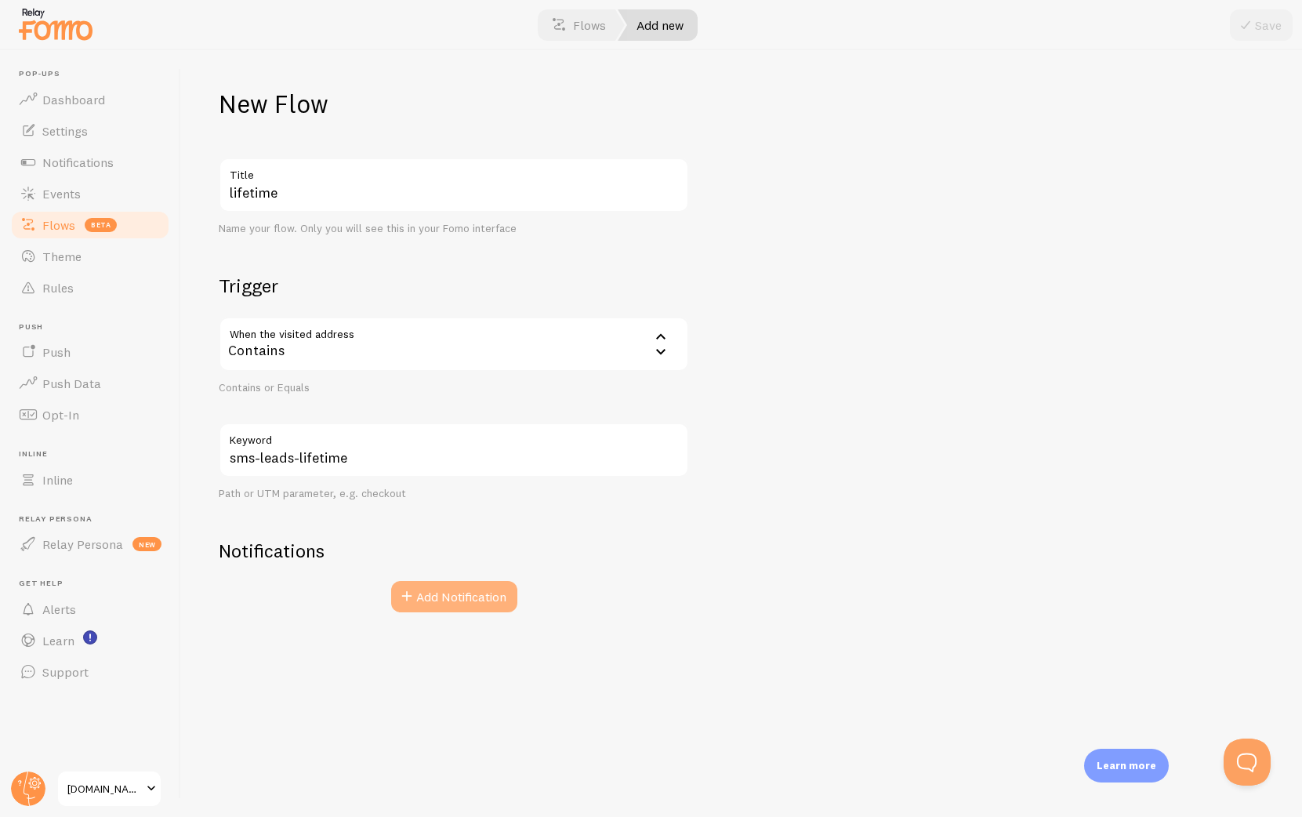
click at [445, 590] on button "Add Notification" at bounding box center [454, 596] width 126 height 31
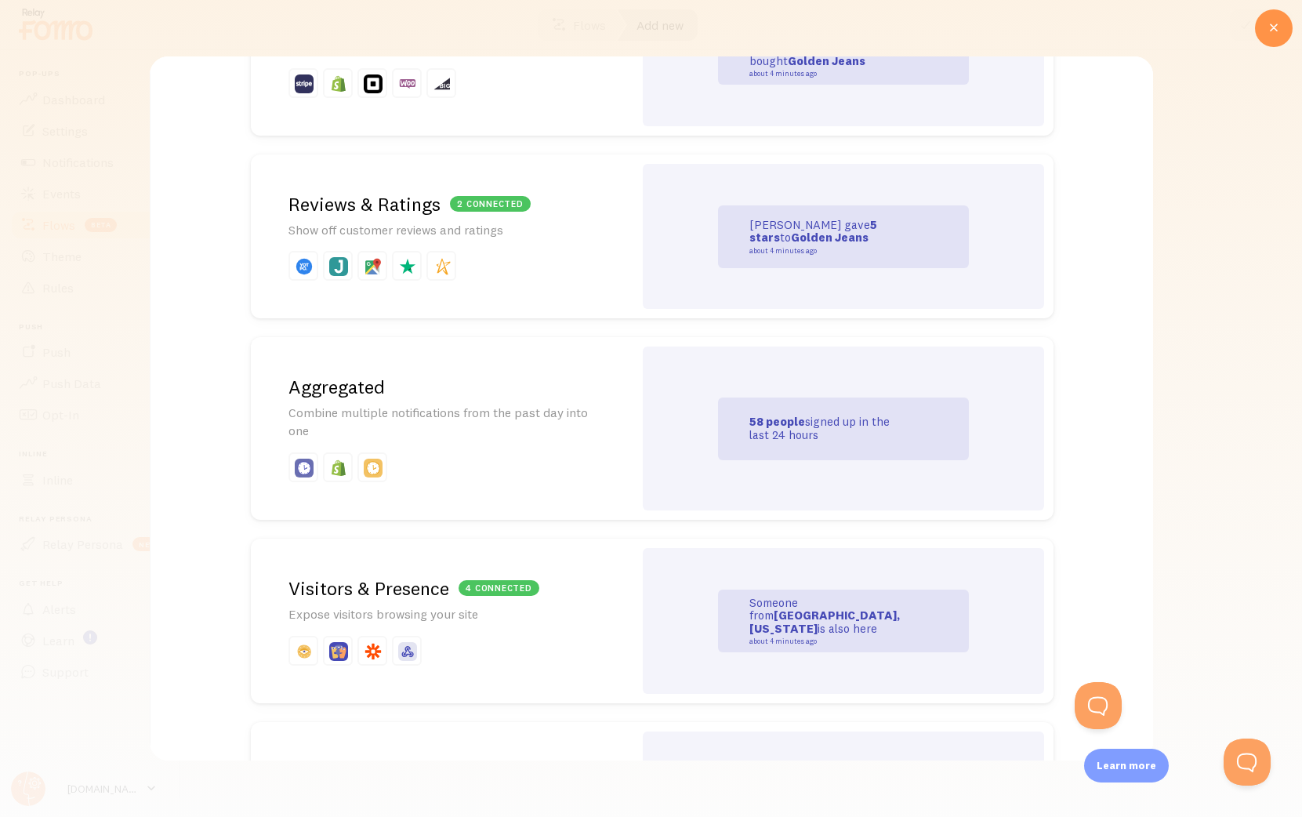
scroll to position [402, 0]
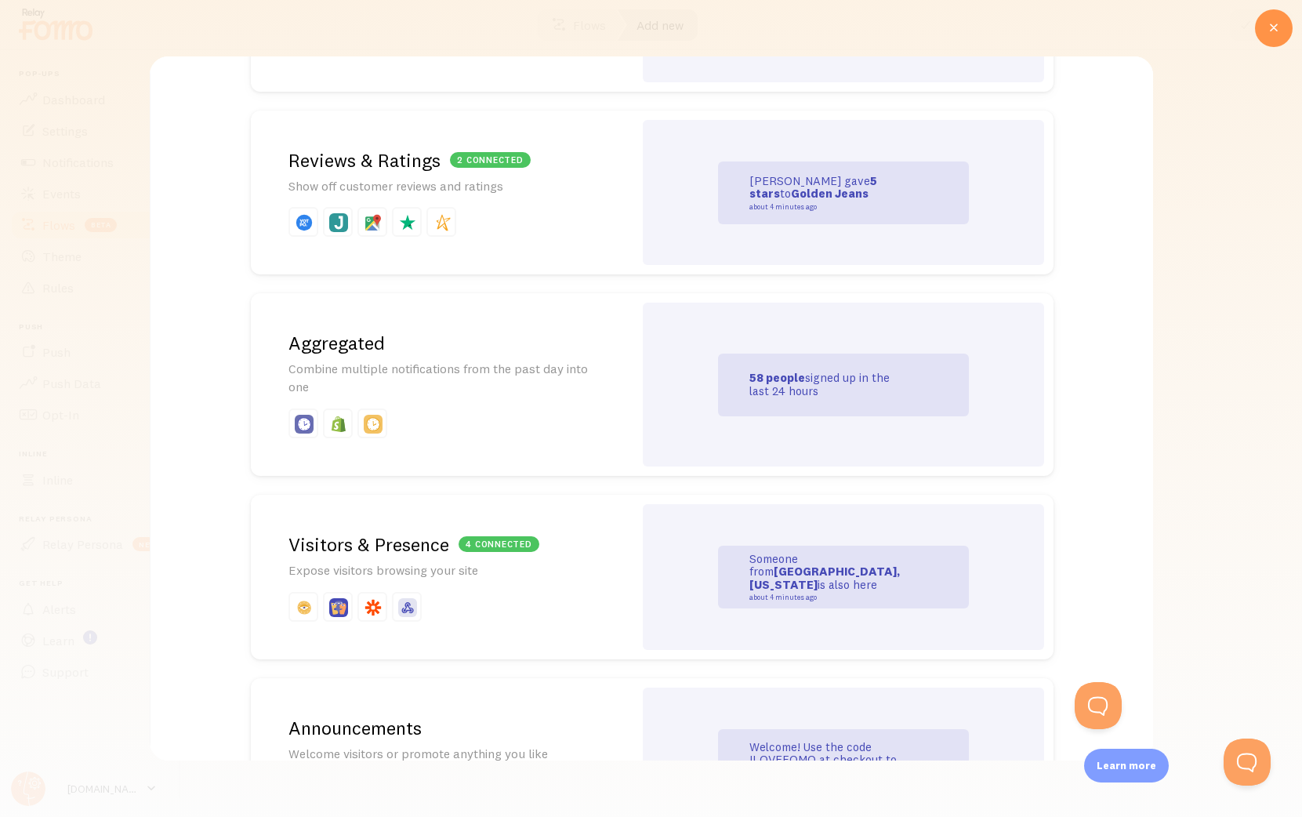
click at [430, 561] on p "Expose visitors browsing your site" at bounding box center [441, 570] width 307 height 18
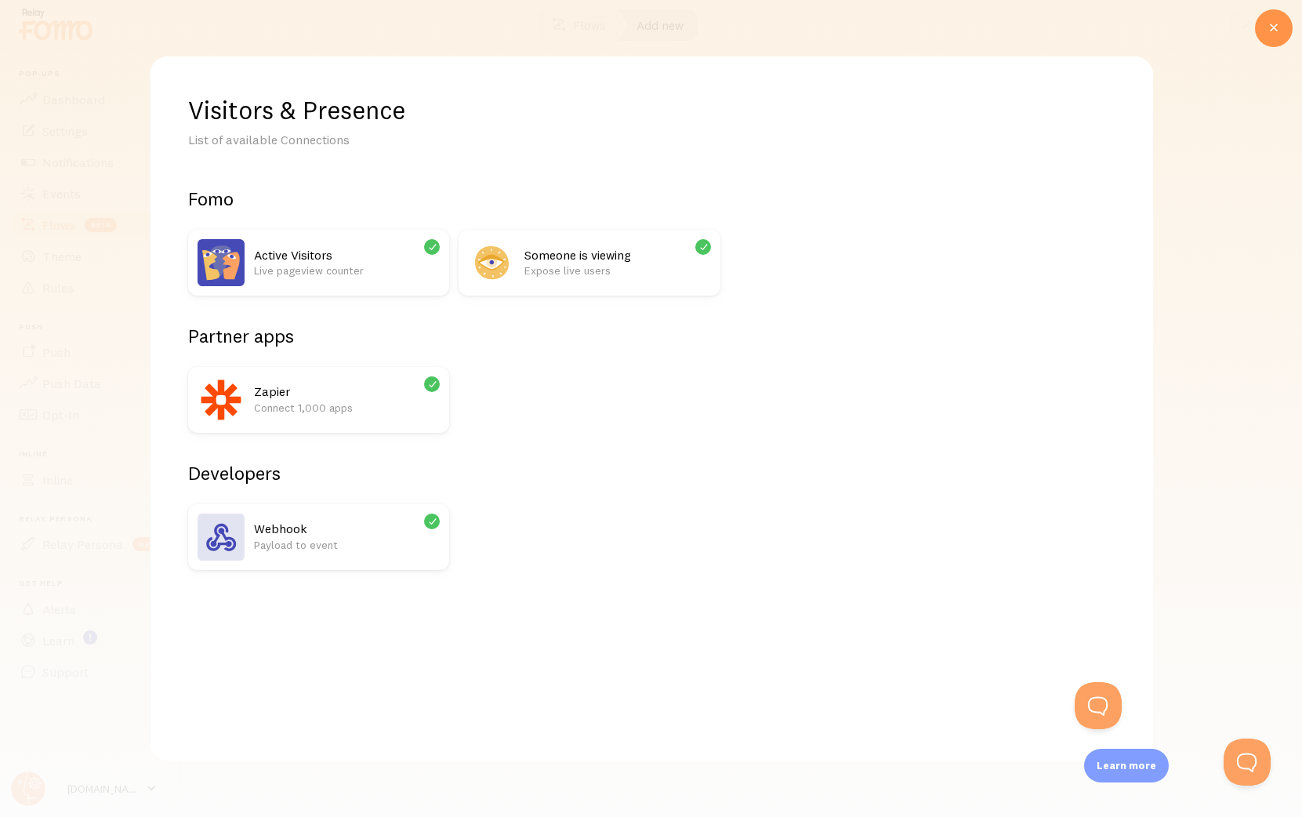
scroll to position [0, 0]
click at [285, 416] on div "Zapier Connect 1,000 apps" at bounding box center [346, 399] width 186 height 47
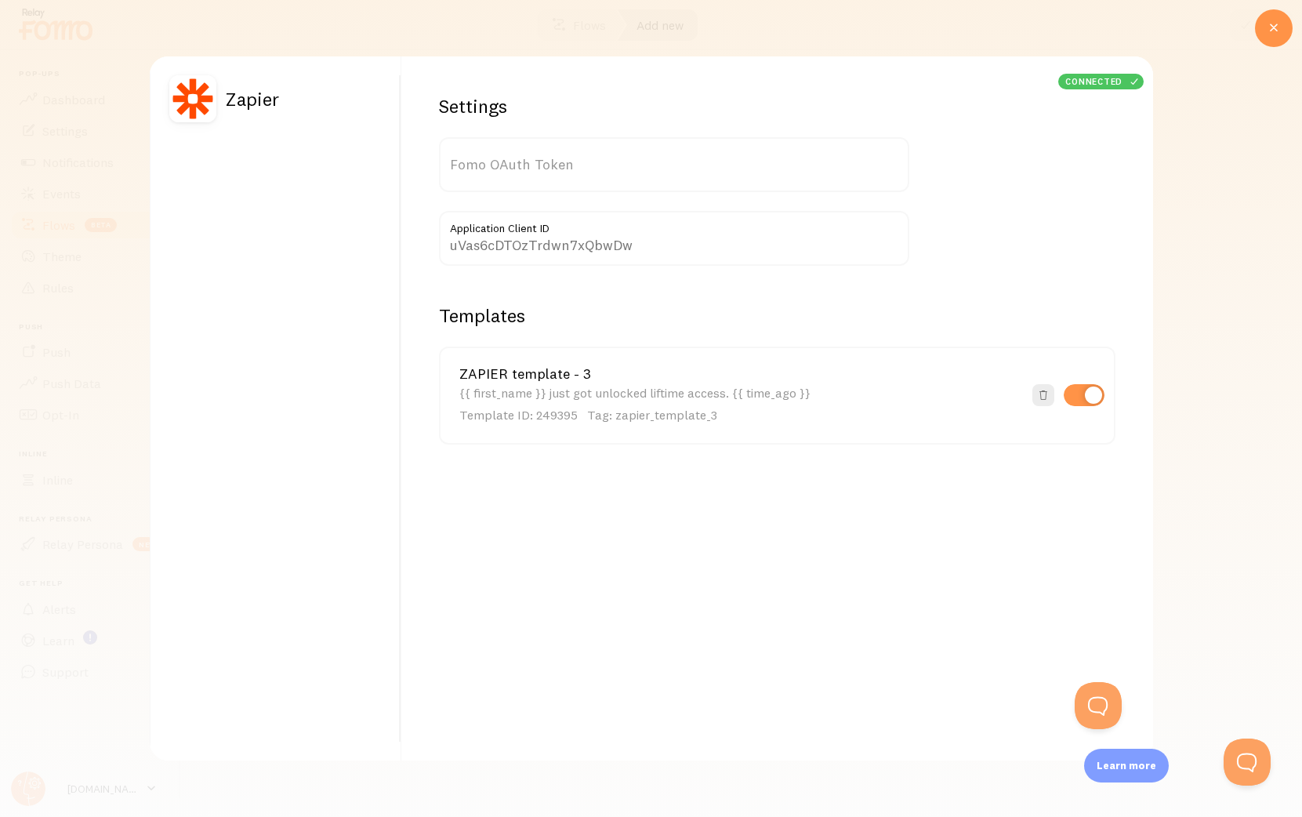
type input "SILCiYuCdLazCeNvEkSXHA=="
click at [1283, 18] on div at bounding box center [1274, 28] width 38 height 38
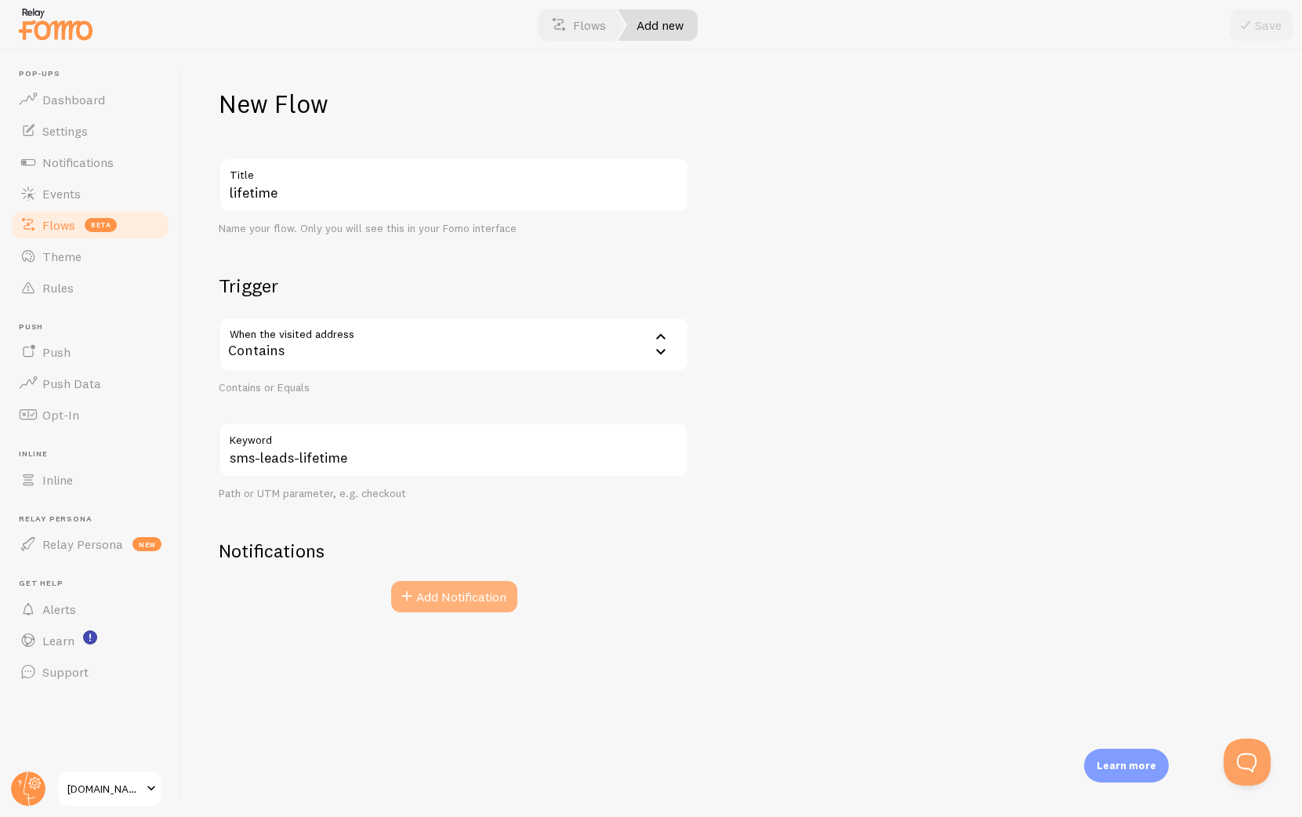
click at [458, 597] on button "Add Notification" at bounding box center [454, 596] width 126 height 31
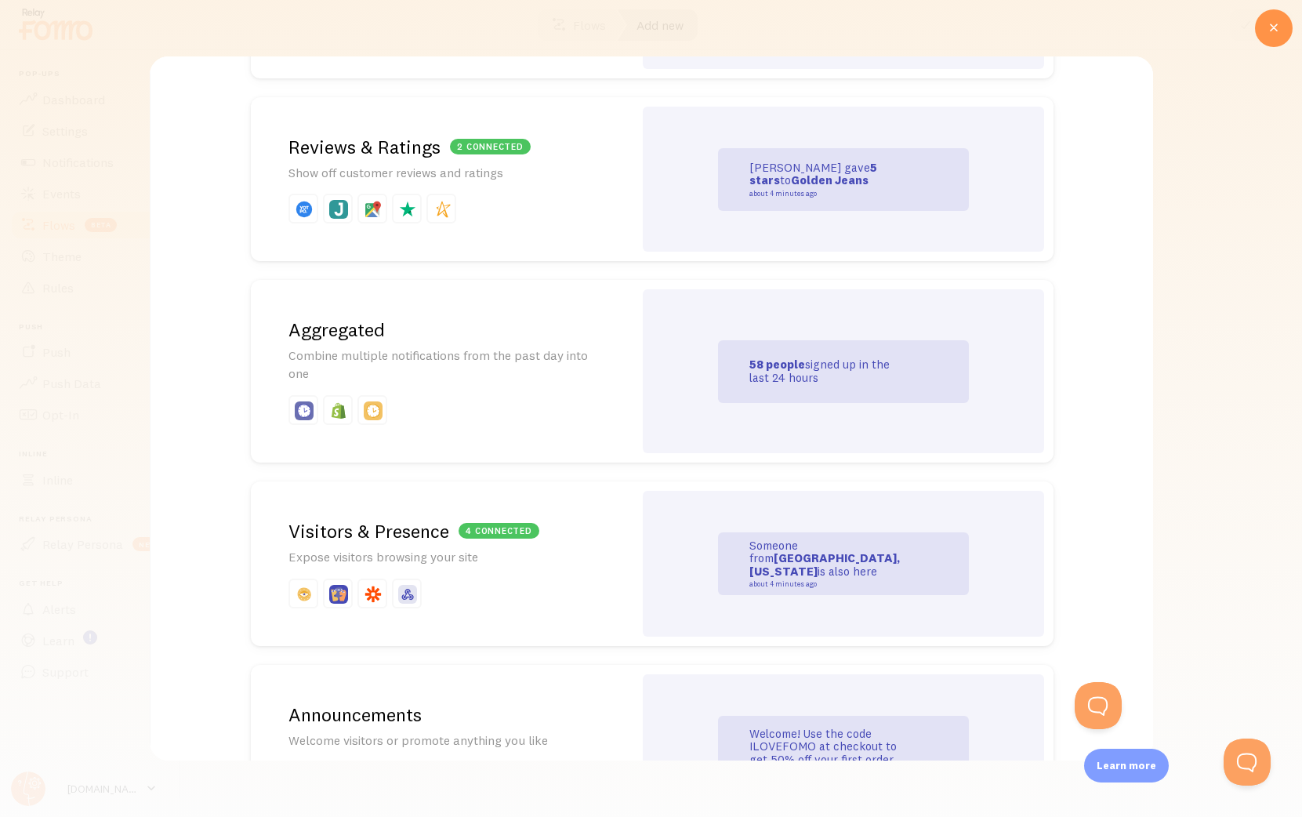
scroll to position [431, 0]
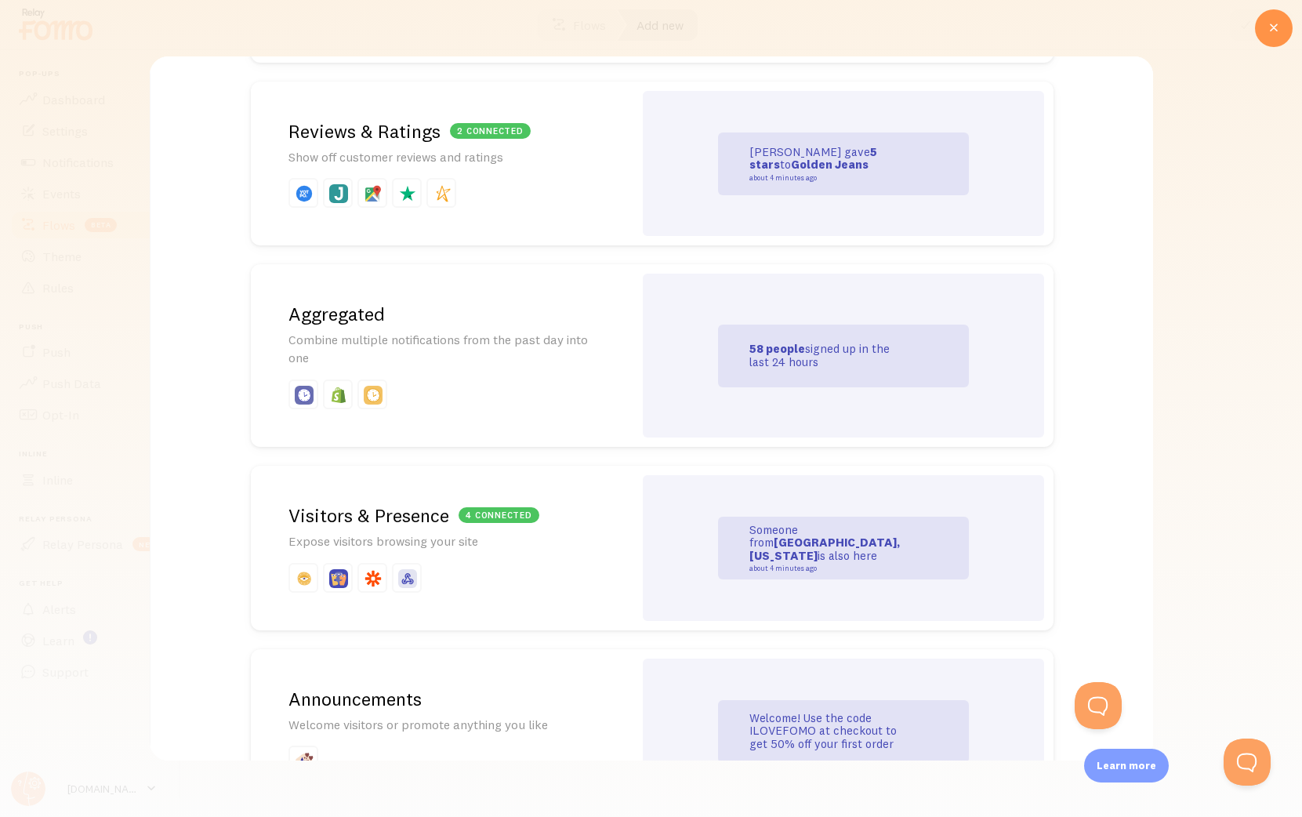
click at [443, 568] on p at bounding box center [441, 578] width 307 height 30
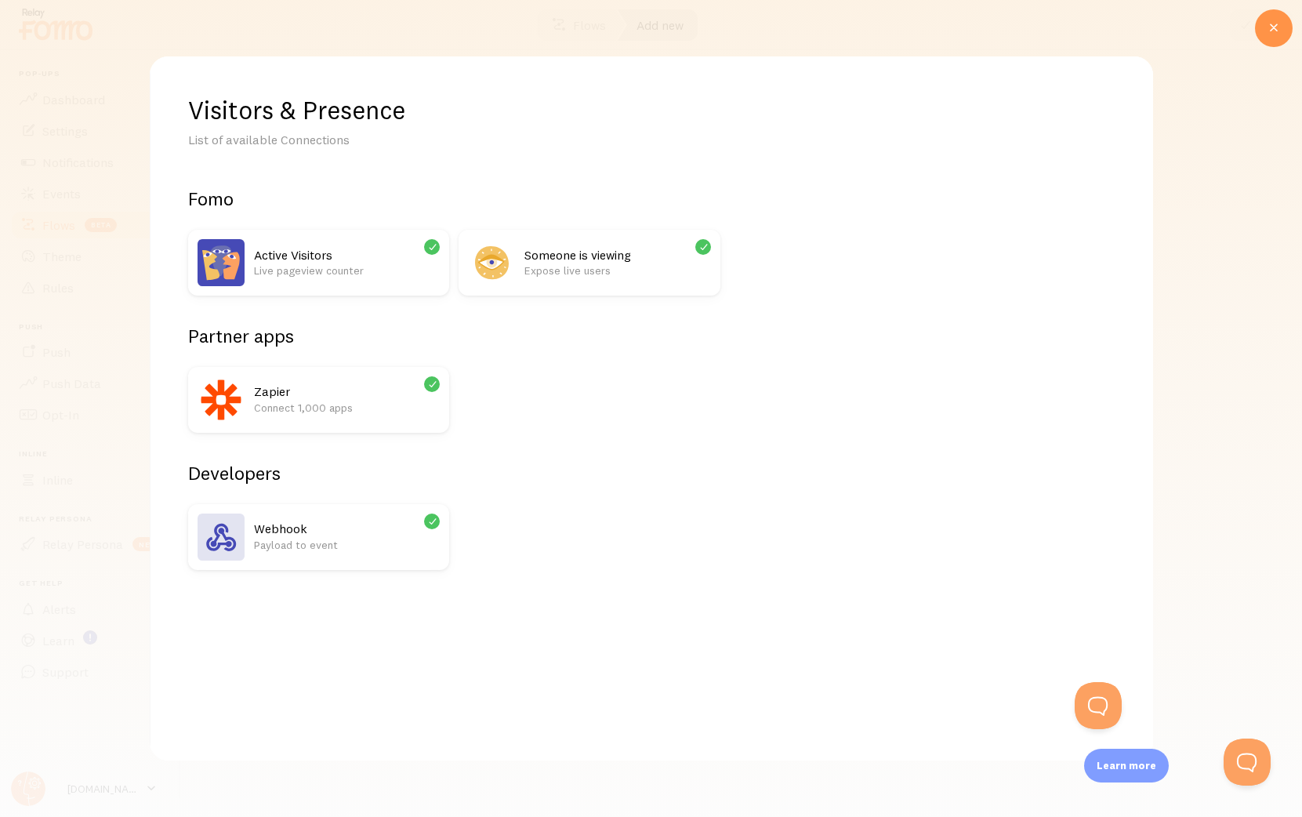
scroll to position [0, 0]
click at [216, 407] on img at bounding box center [220, 399] width 47 height 47
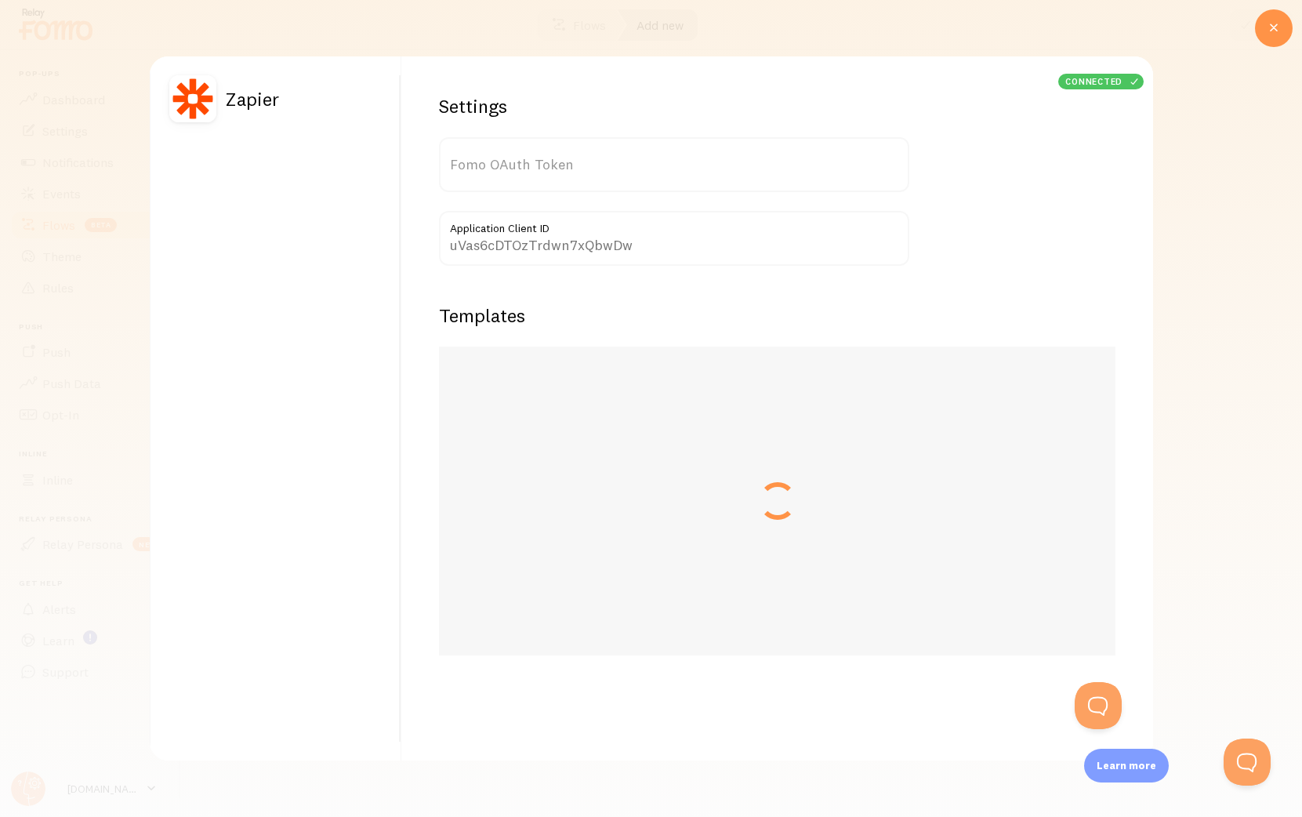
type input "SILCiYuCdLazCeNvEkSXHA=="
click at [633, 229] on label "Application Client ID" at bounding box center [673, 224] width 470 height 27
click at [633, 229] on input "uVas6cDTOzTrdwn7xQbwDw" at bounding box center [673, 238] width 470 height 55
click at [638, 255] on input "uVas6cDTOzTrdwn7xQbwDw" at bounding box center [673, 238] width 470 height 55
click at [629, 535] on div "Settings Integration enabled Enabled SILCiYuCdLazCeNvEkSXHA== Fomo OAuth Token …" at bounding box center [777, 408] width 752 height 704
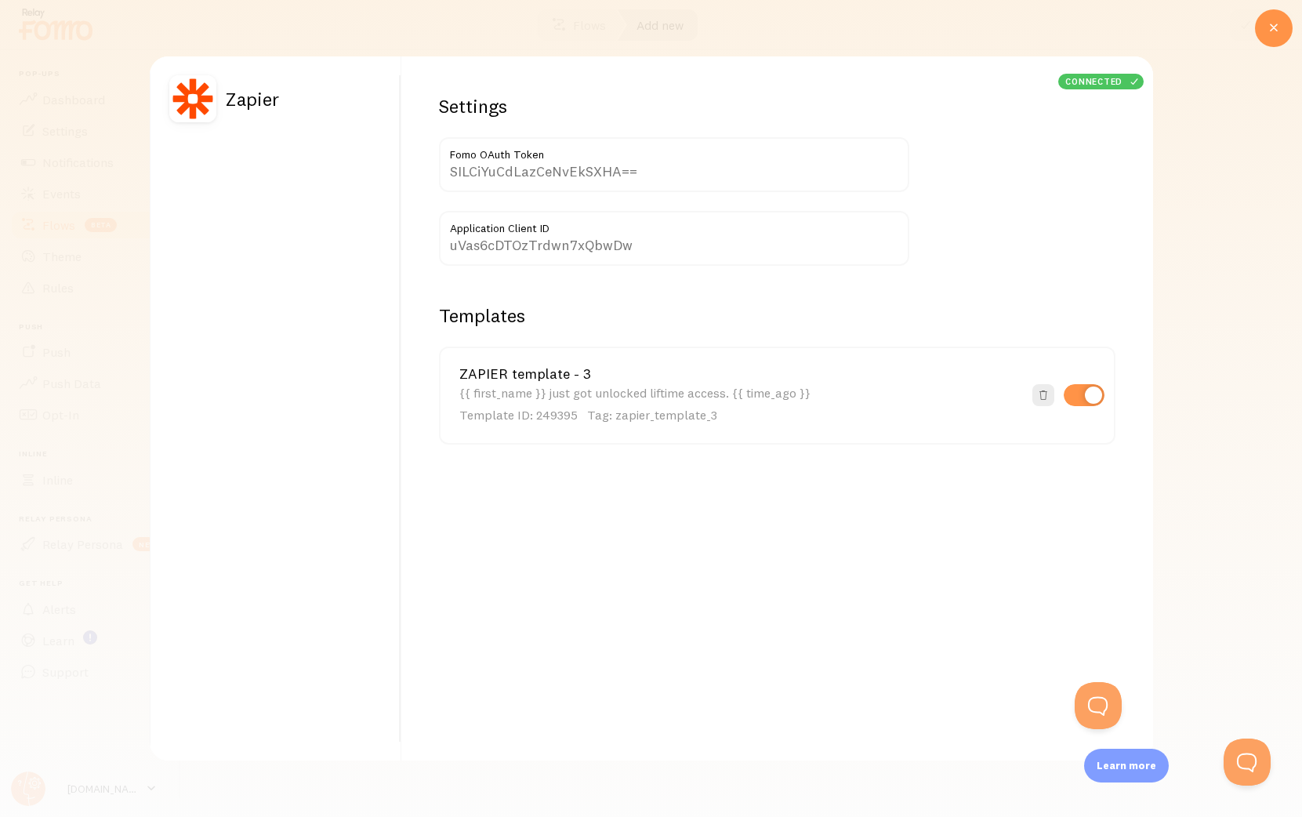
click at [629, 535] on div "Settings Integration enabled Enabled SILCiYuCdLazCeNvEkSXHA== Fomo OAuth Token …" at bounding box center [777, 408] width 752 height 704
click at [719, 557] on div "Settings Integration enabled Enabled SILCiYuCdLazCeNvEkSXHA== Fomo OAuth Token …" at bounding box center [777, 408] width 752 height 704
click at [1282, 21] on icon at bounding box center [1273, 28] width 19 height 19
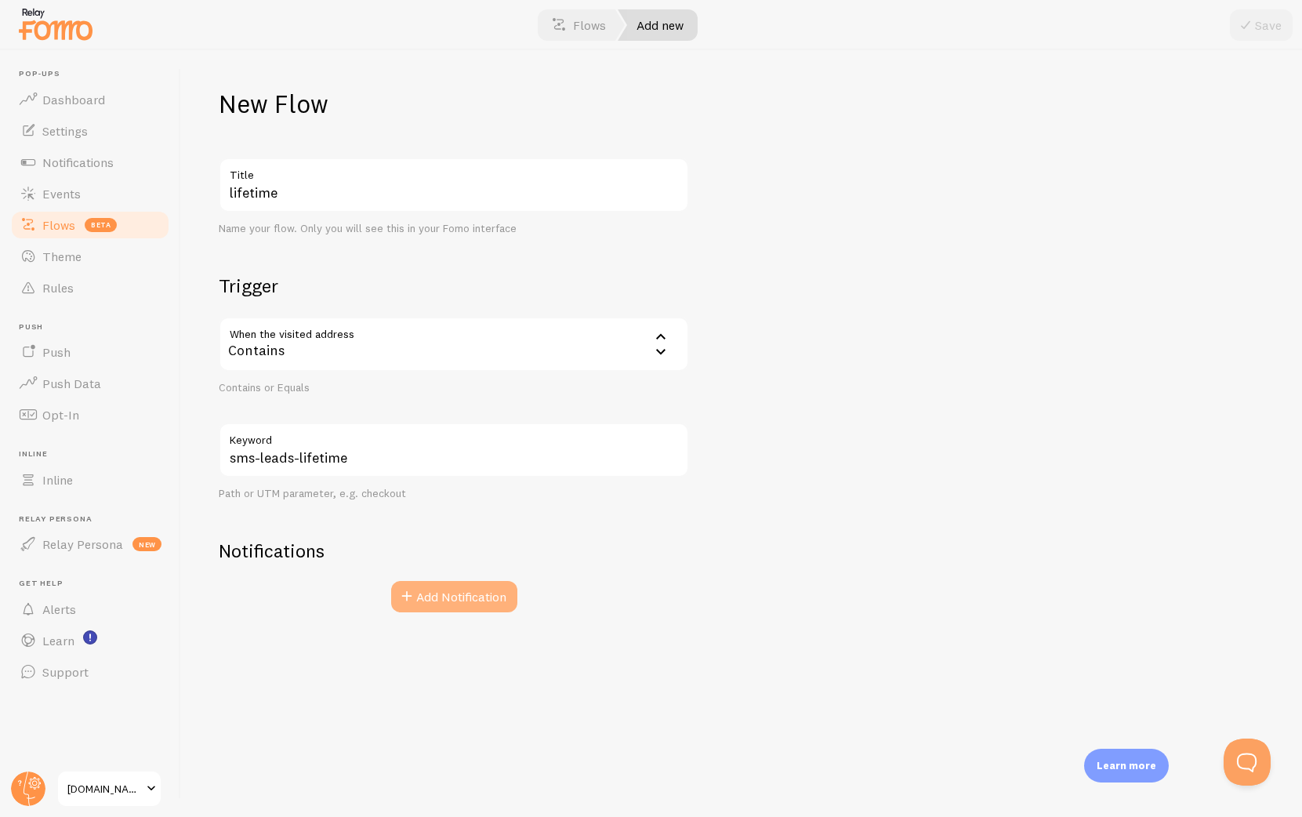
click at [454, 611] on button "Add Notification" at bounding box center [454, 596] width 126 height 31
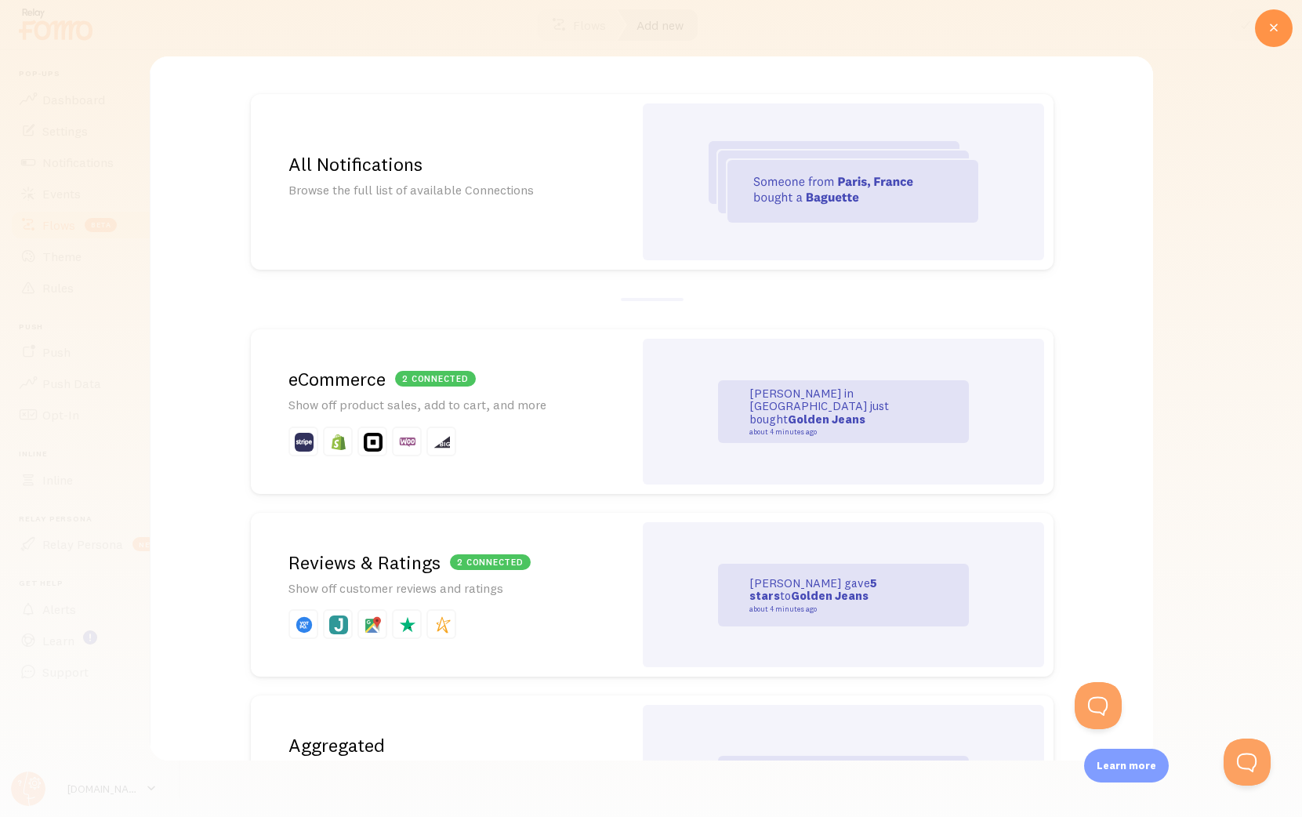
click at [499, 126] on div "All Notifications Browse the full list of available Connections" at bounding box center [441, 182] width 383 height 176
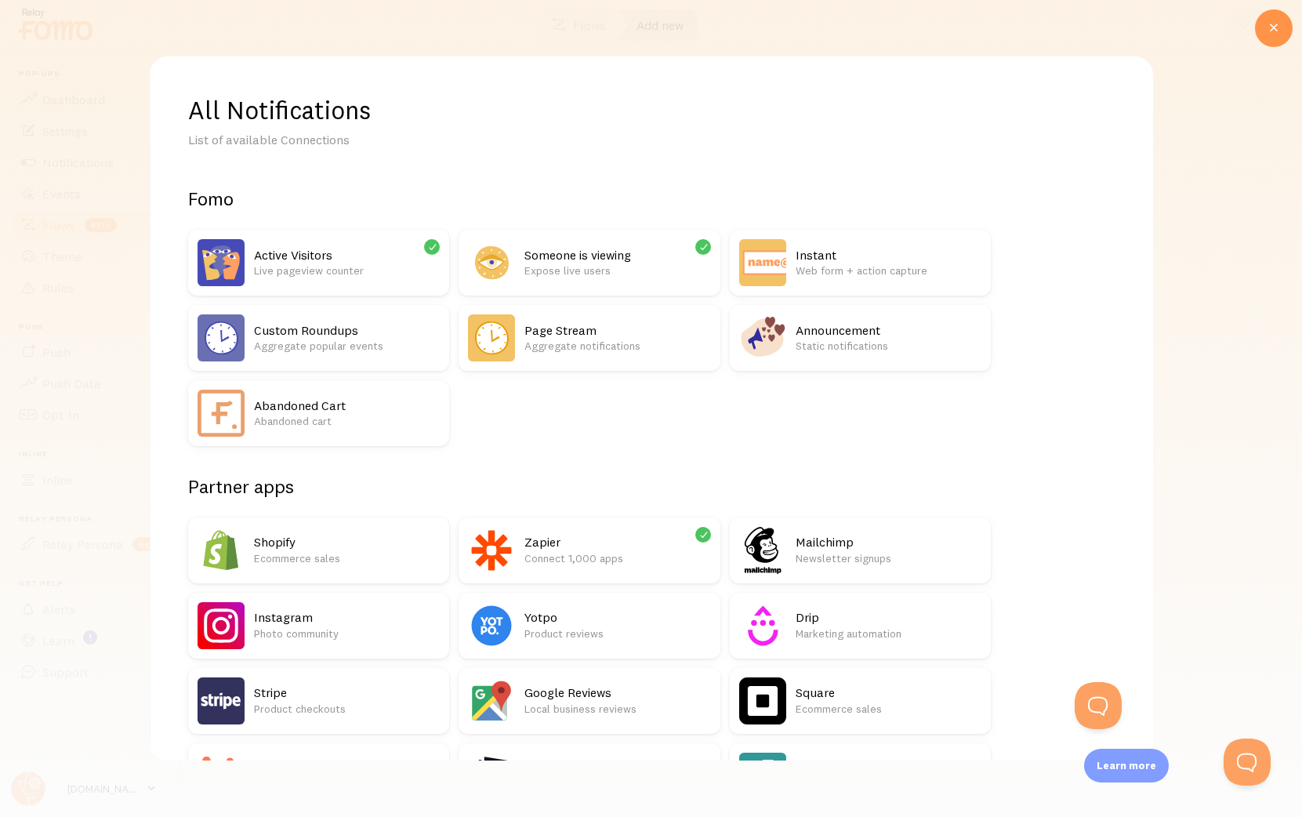
click at [542, 541] on h2 "Zapier" at bounding box center [617, 542] width 186 height 16
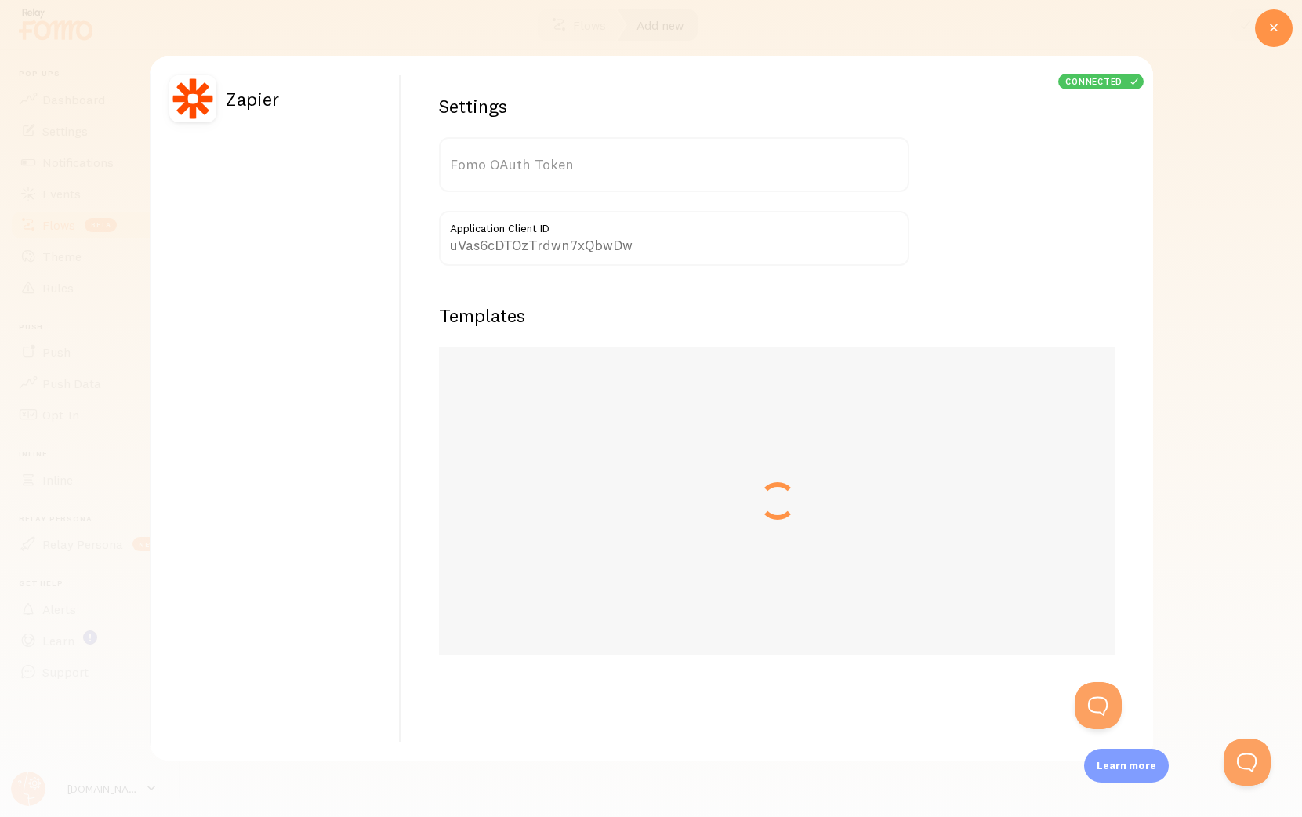
type input "SILCiYuCdLazCeNvEkSXHA=="
click at [1082, 82] on div "connected" at bounding box center [1101, 82] width 86 height 16
click at [947, 560] on div "Settings Integration enabled Enabled SILCiYuCdLazCeNvEkSXHA== Fomo OAuth Token …" at bounding box center [777, 408] width 752 height 704
click at [1213, 345] on div at bounding box center [651, 408] width 1302 height 817
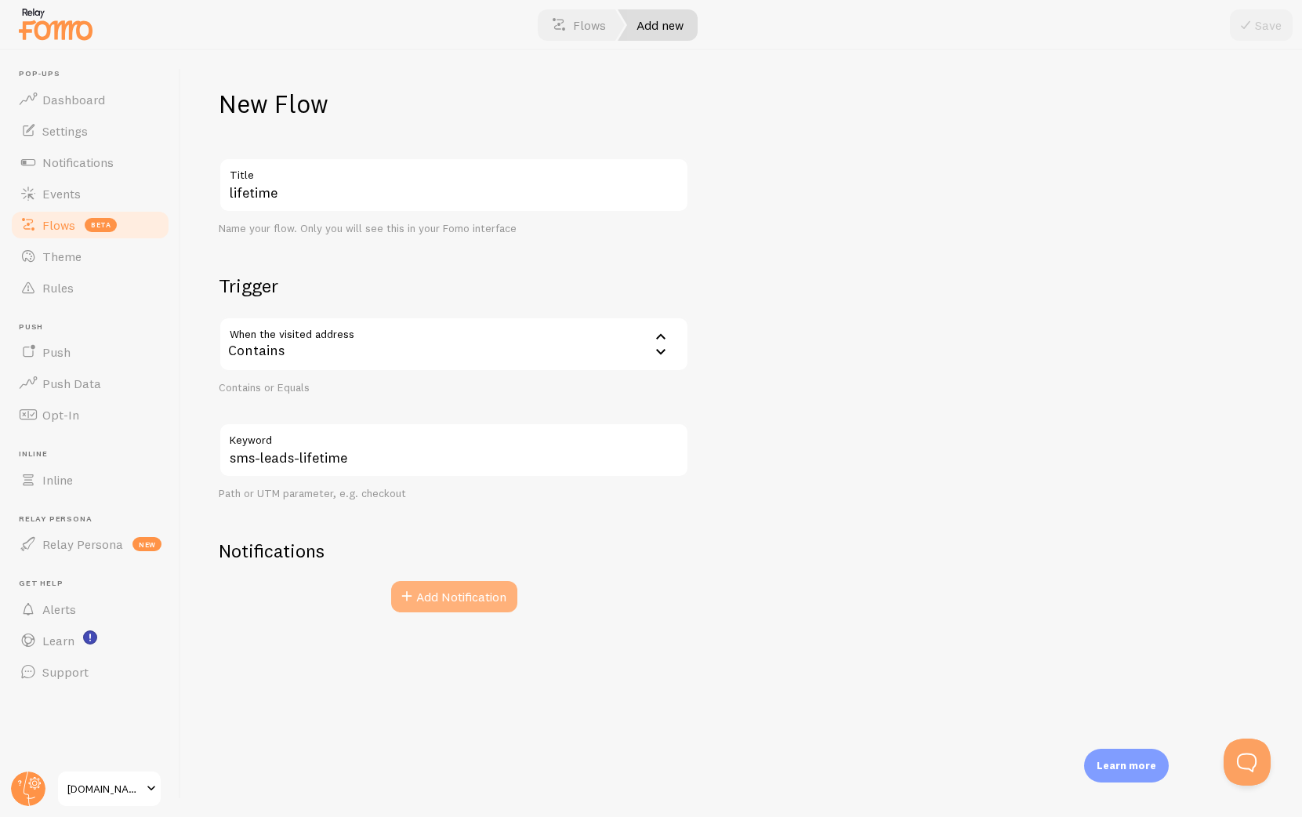
click at [460, 611] on button "Add Notification" at bounding box center [454, 596] width 126 height 31
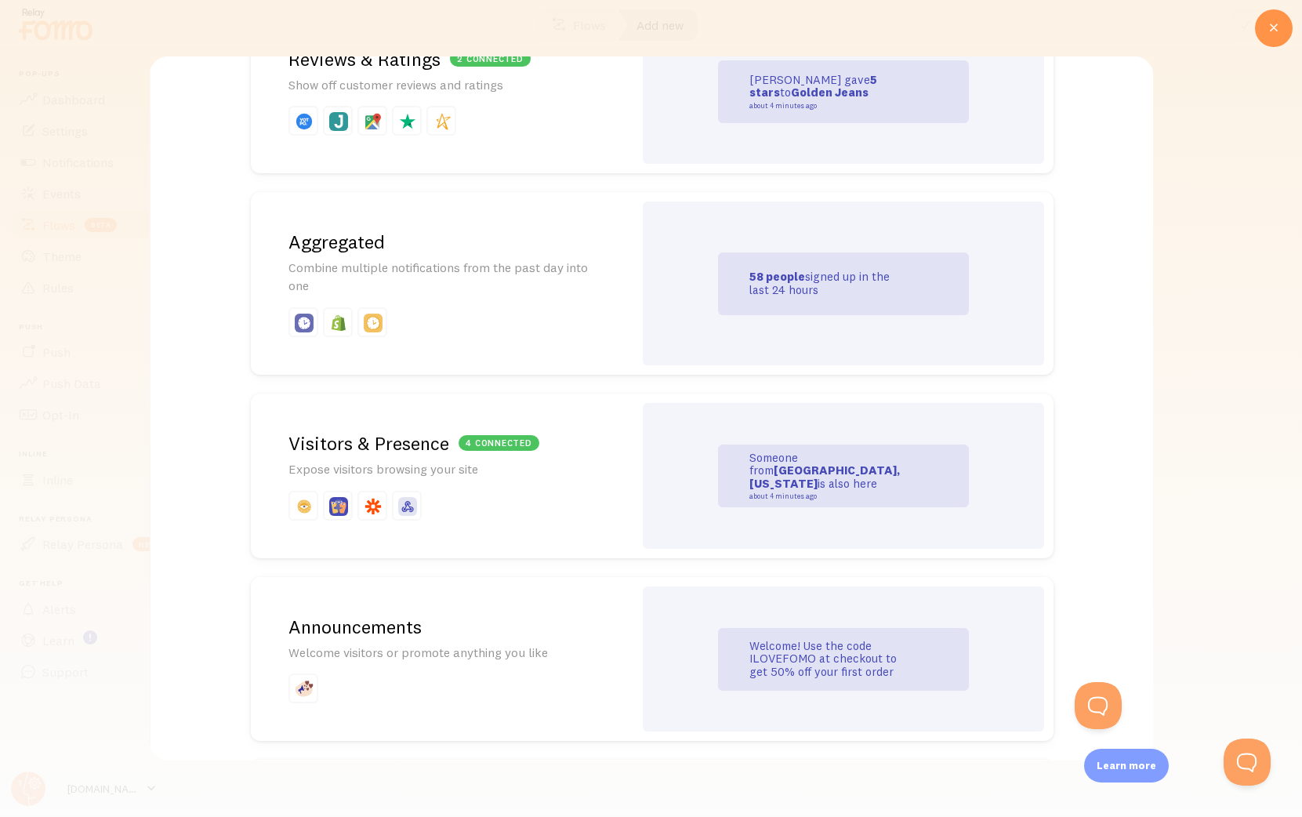
scroll to position [568, 0]
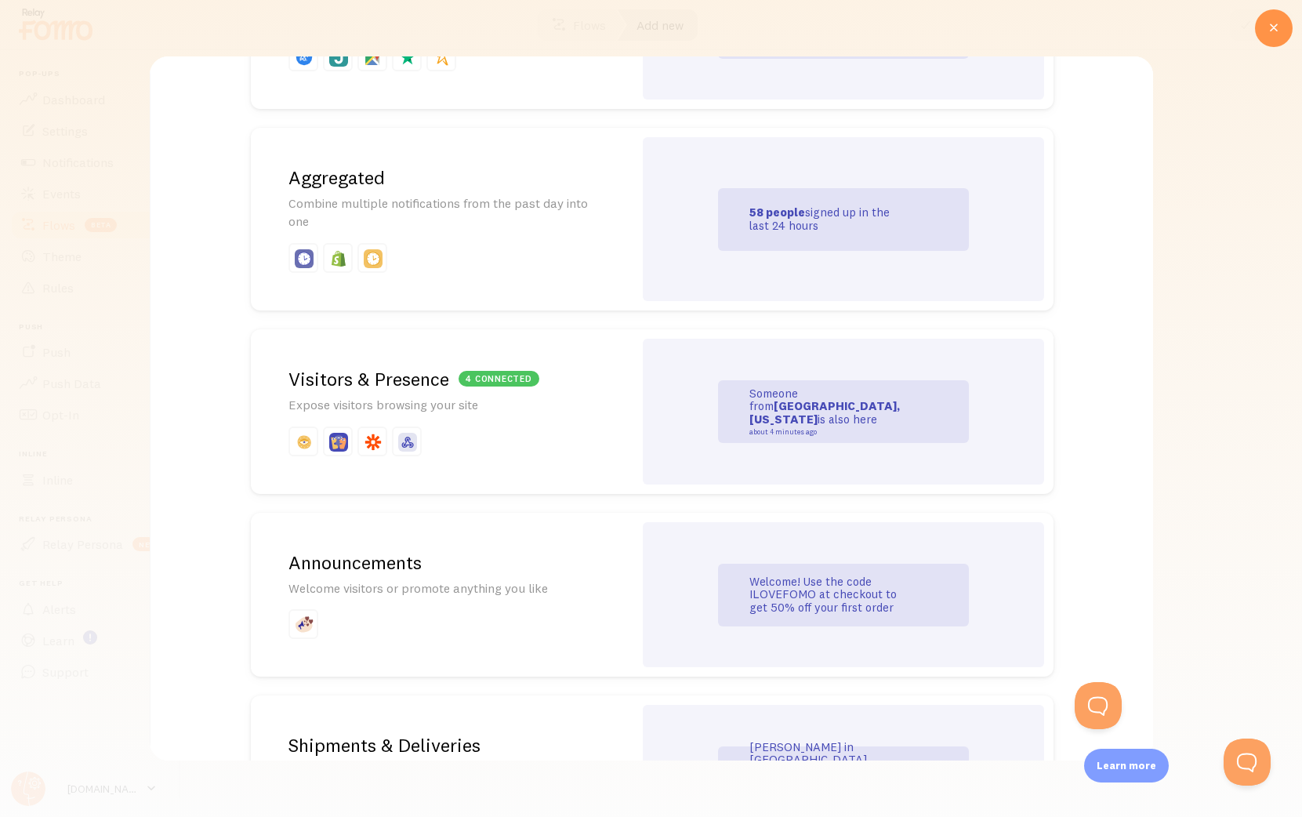
click at [481, 446] on p at bounding box center [441, 441] width 307 height 30
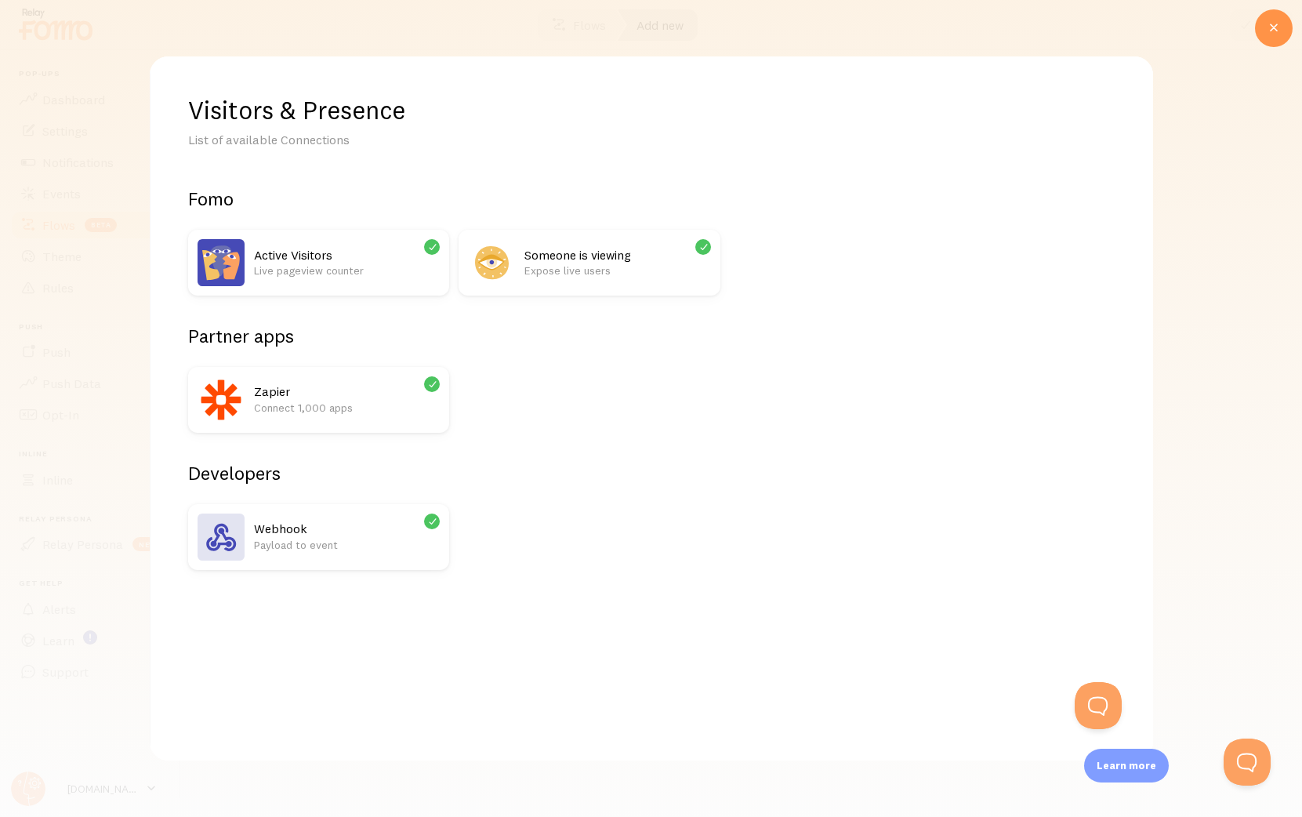
click at [252, 332] on h2 "Partner apps" at bounding box center [588, 336] width 803 height 24
click at [315, 433] on div "Fomo Active Visitors Live pageview counter Someone is viewing Expose live users…" at bounding box center [650, 378] width 927 height 383
click at [339, 430] on div "Zapier Connect 1,000 apps" at bounding box center [317, 400] width 261 height 66
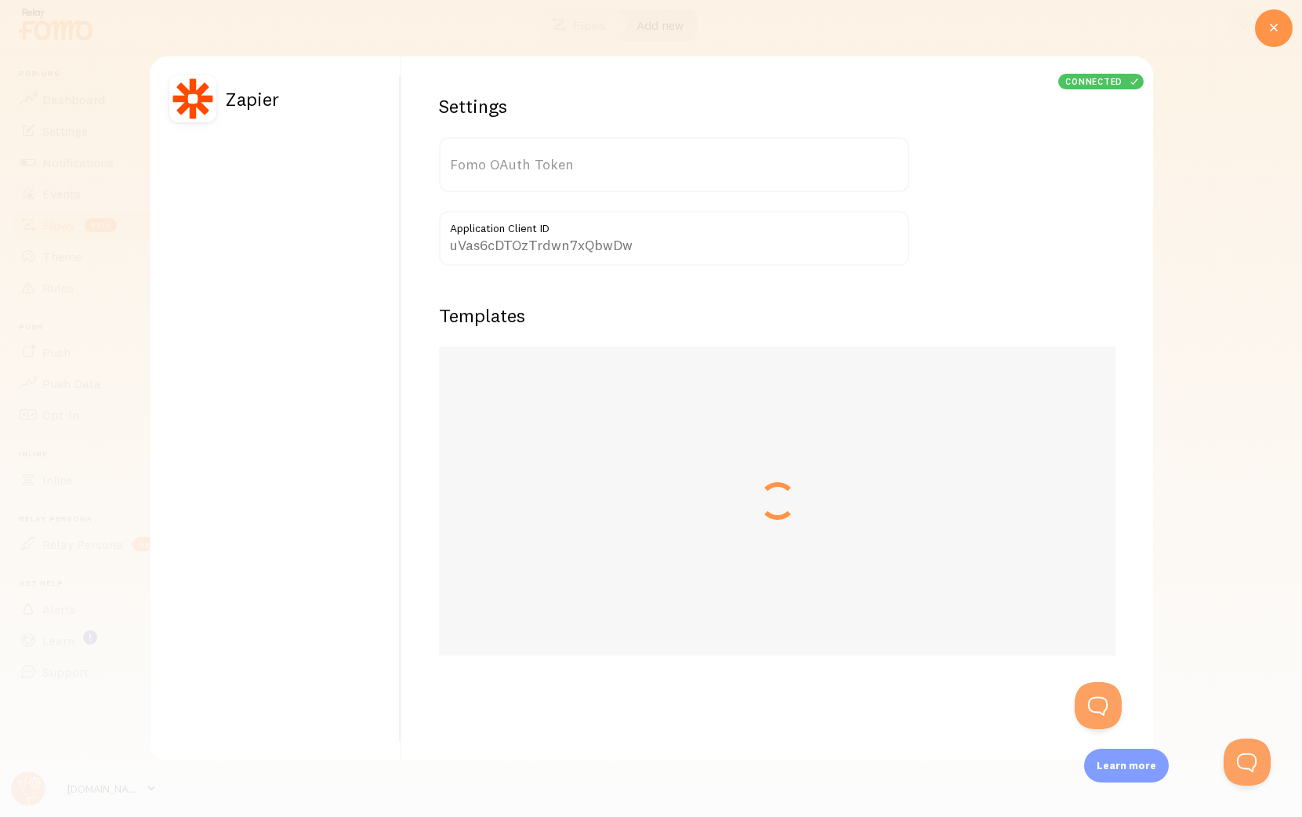
type input "SILCiYuCdLazCeNvEkSXHA=="
click at [217, 89] on div "Zapier" at bounding box center [224, 98] width 110 height 47
click at [186, 100] on img at bounding box center [192, 98] width 47 height 47
click at [686, 312] on div "Templates Add Template" at bounding box center [776, 324] width 677 height 43
click at [1280, 97] on div at bounding box center [651, 408] width 1302 height 817
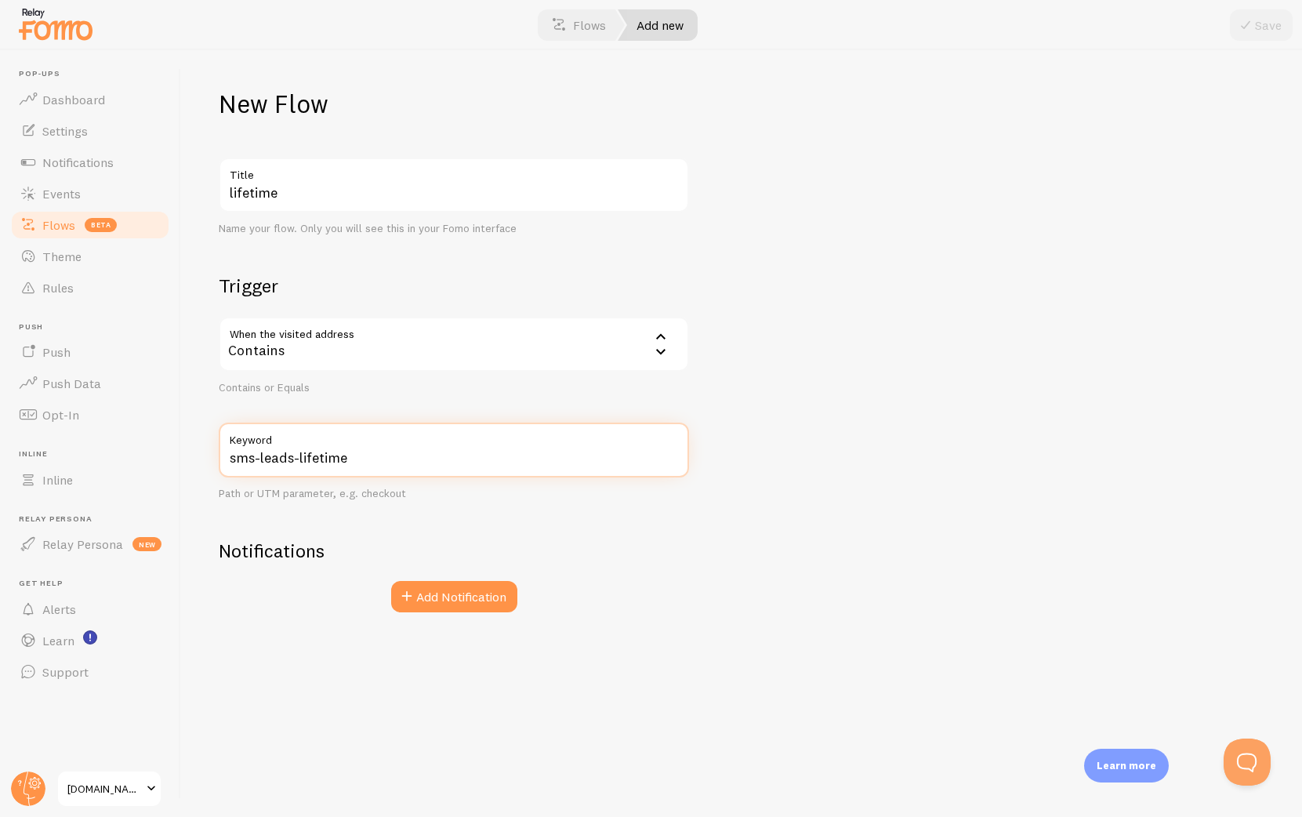
click at [289, 462] on input "sms-leads-lifetime" at bounding box center [454, 450] width 470 height 55
click at [52, 214] on link "Flows beta" at bounding box center [89, 224] width 161 height 31
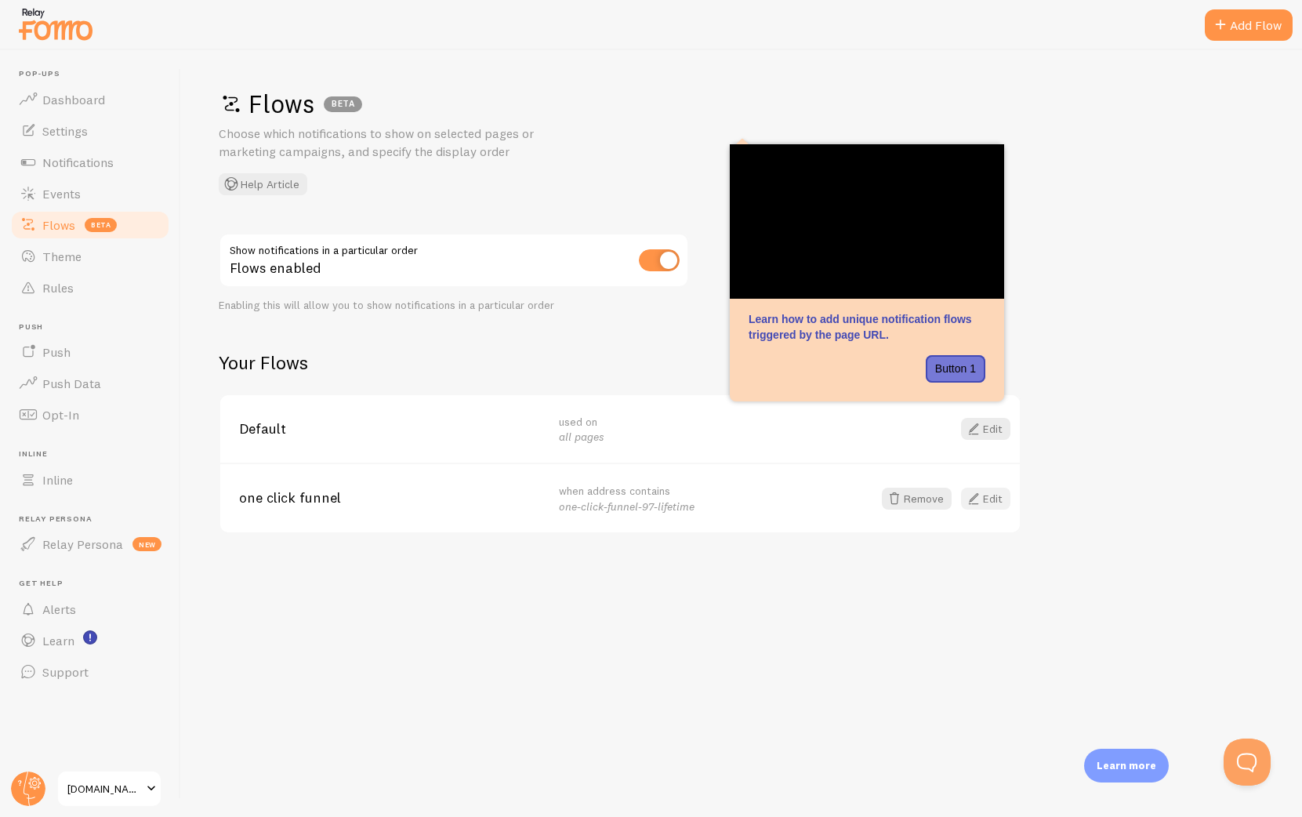
click at [976, 499] on span at bounding box center [973, 498] width 19 height 19
click at [1229, 26] on div "Add Flow" at bounding box center [1249, 24] width 88 height 31
click at [981, 433] on span at bounding box center [973, 428] width 19 height 19
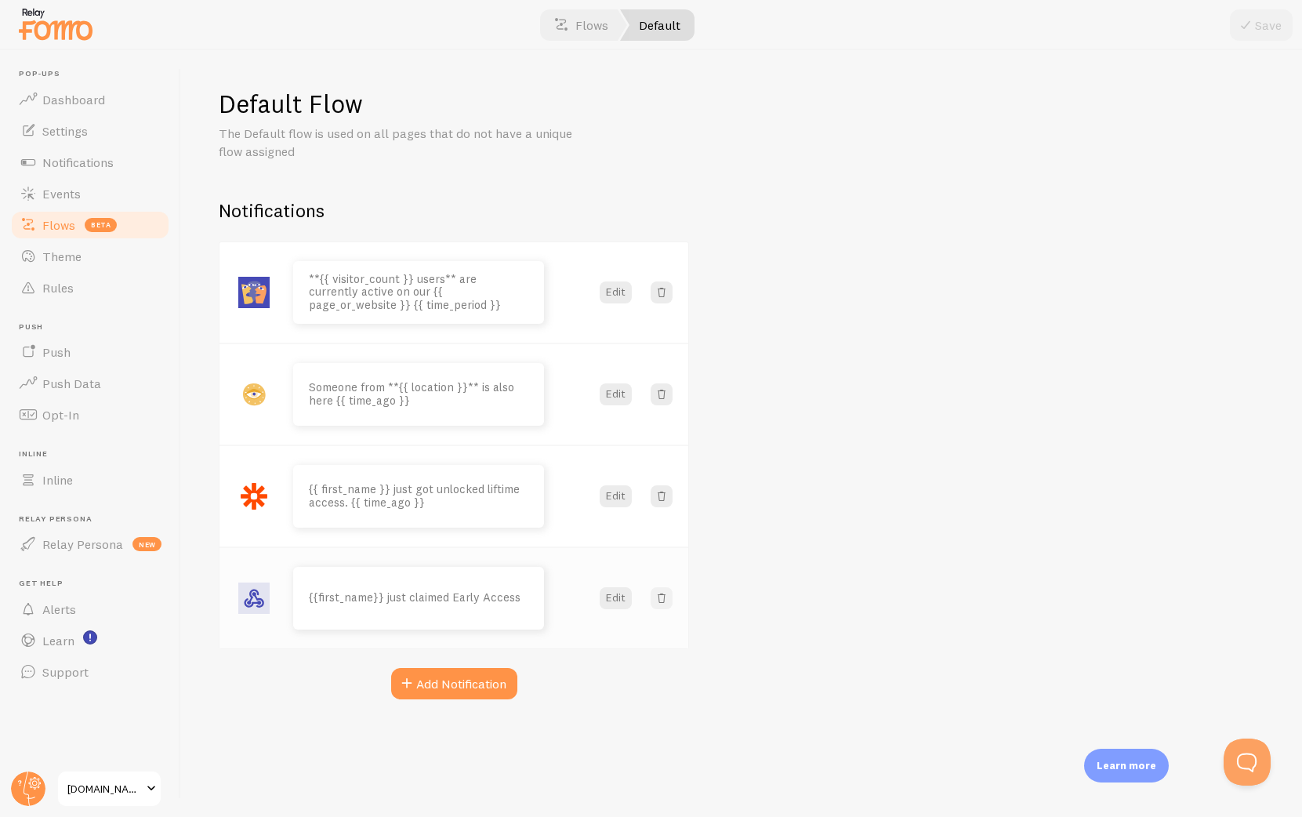
click at [658, 601] on span at bounding box center [662, 598] width 16 height 16
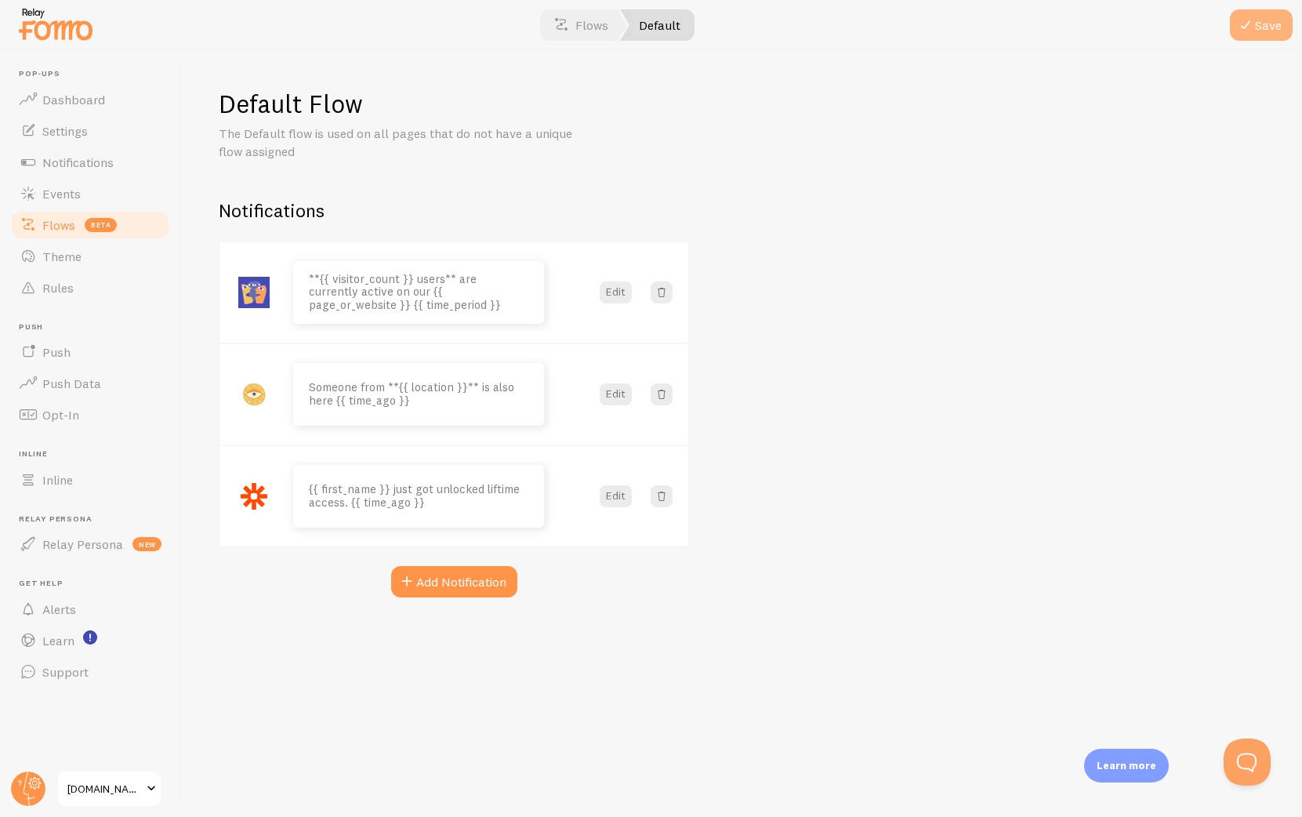
click at [1264, 23] on button "Save" at bounding box center [1261, 24] width 63 height 31
click at [86, 218] on span "beta" at bounding box center [101, 225] width 32 height 14
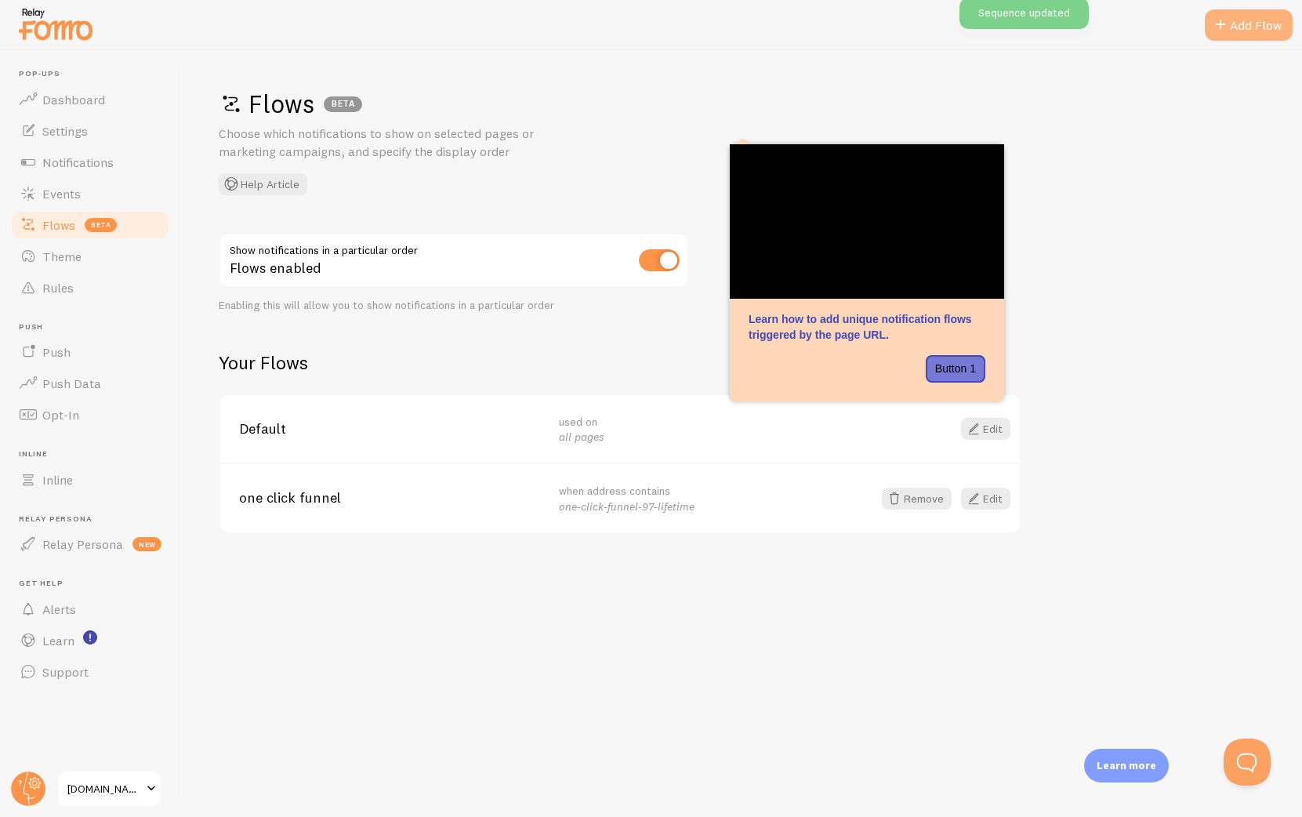
click at [1238, 24] on div "Add Flow" at bounding box center [1249, 24] width 88 height 31
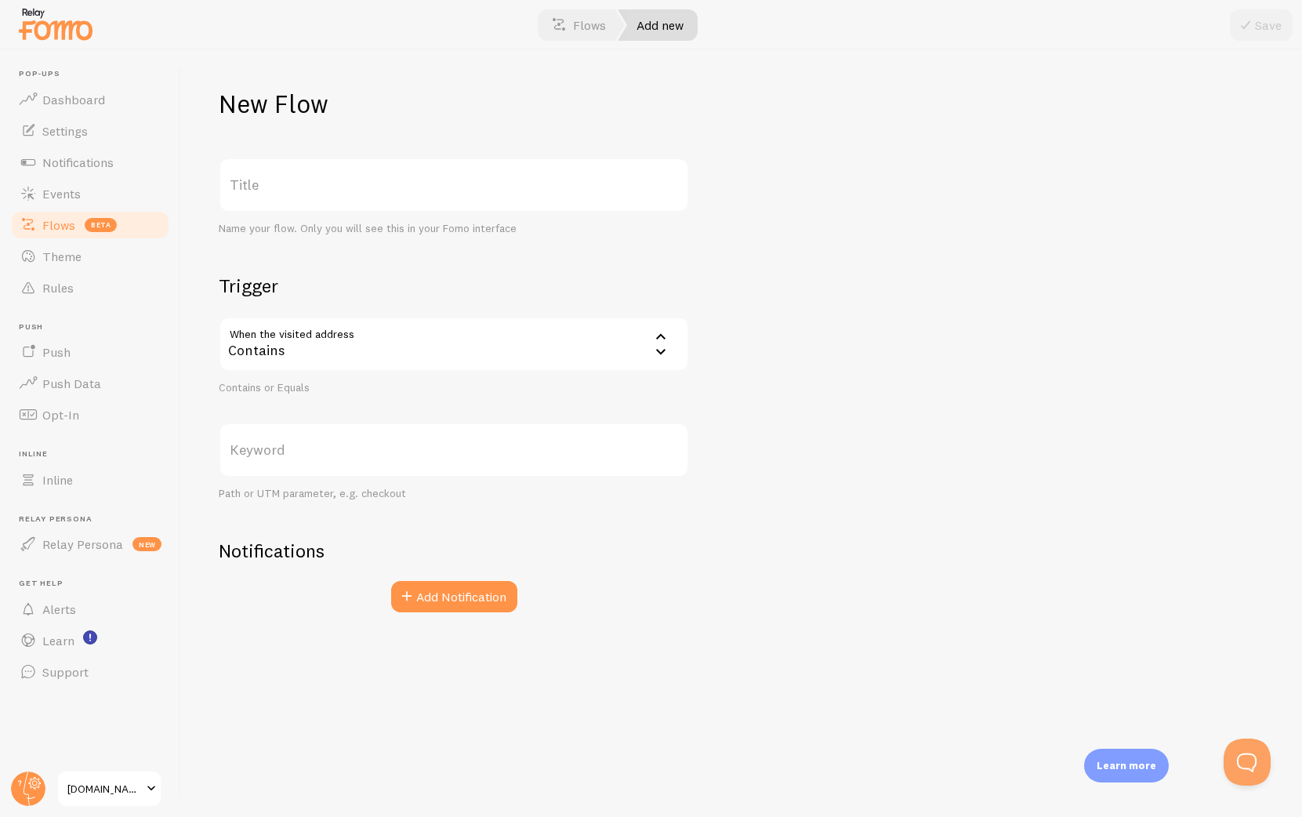
click at [398, 351] on div "Contains" at bounding box center [454, 344] width 470 height 55
click at [363, 397] on li "Contains" at bounding box center [453, 394] width 467 height 27
click at [321, 454] on label "Keyword" at bounding box center [454, 450] width 470 height 55
click at [321, 454] on input "Keyword" at bounding box center [454, 450] width 470 height 55
paste input "sms-leads-lifetime"
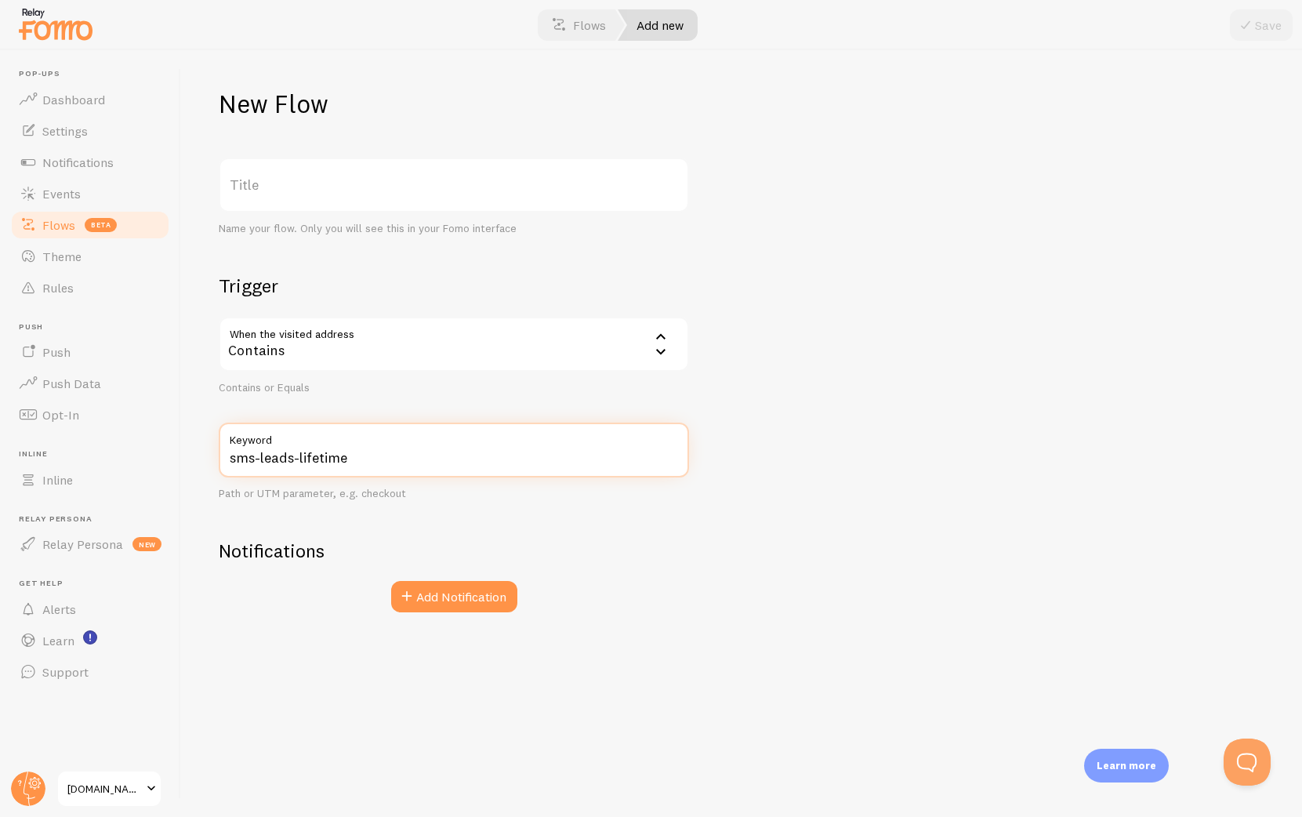
type input "sms-leads-lifetime"
click at [390, 183] on label "Title" at bounding box center [454, 185] width 470 height 55
click at [390, 183] on input "Title" at bounding box center [454, 185] width 470 height 55
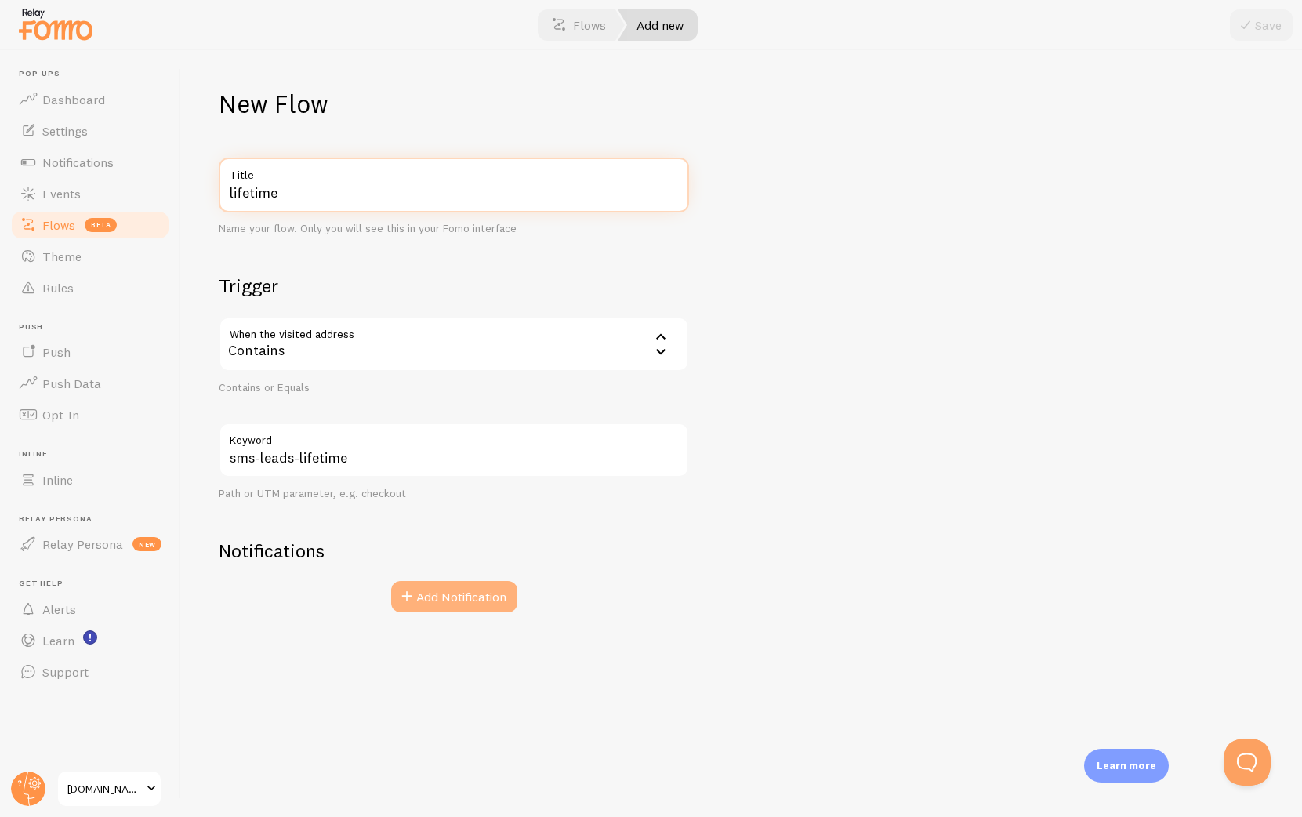
type input "lifetime"
click at [487, 595] on button "Add Notification" at bounding box center [454, 596] width 126 height 31
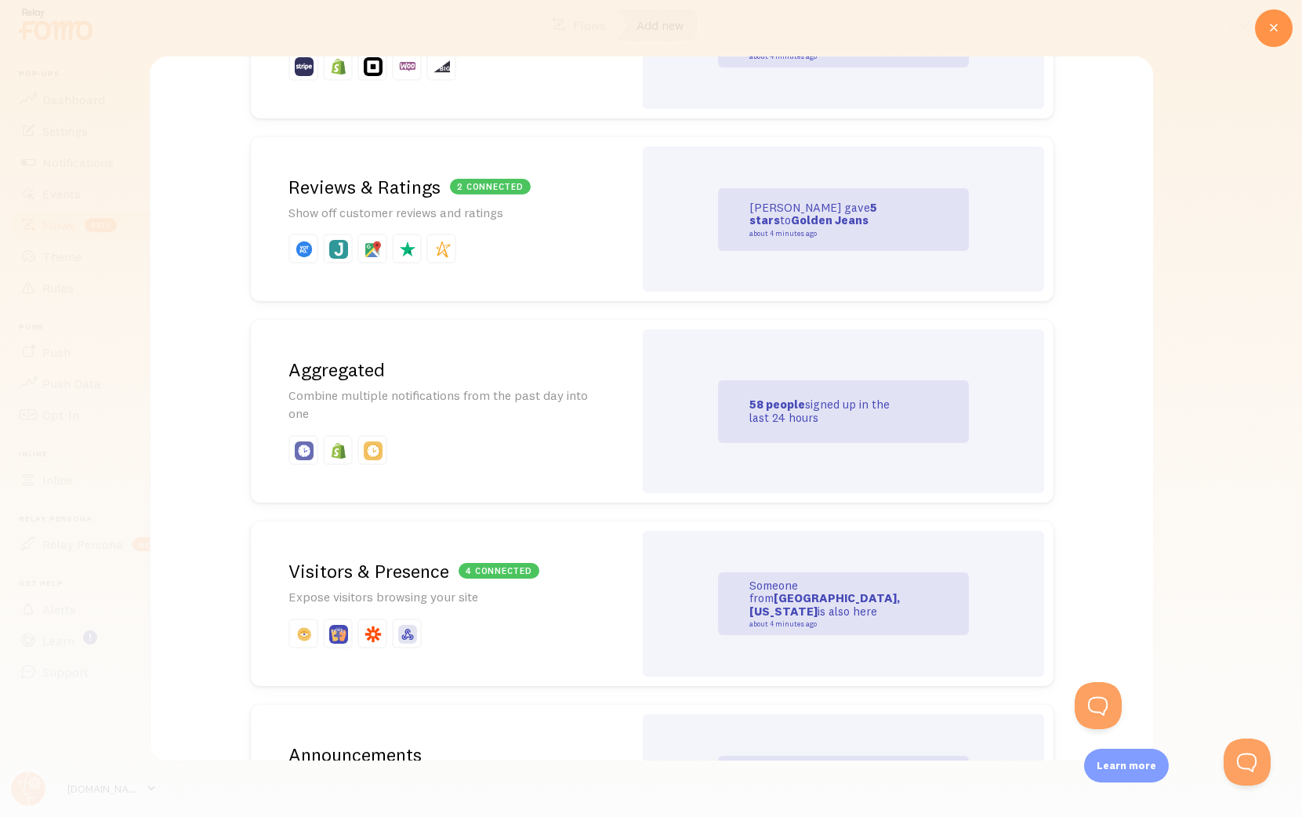
scroll to position [396, 0]
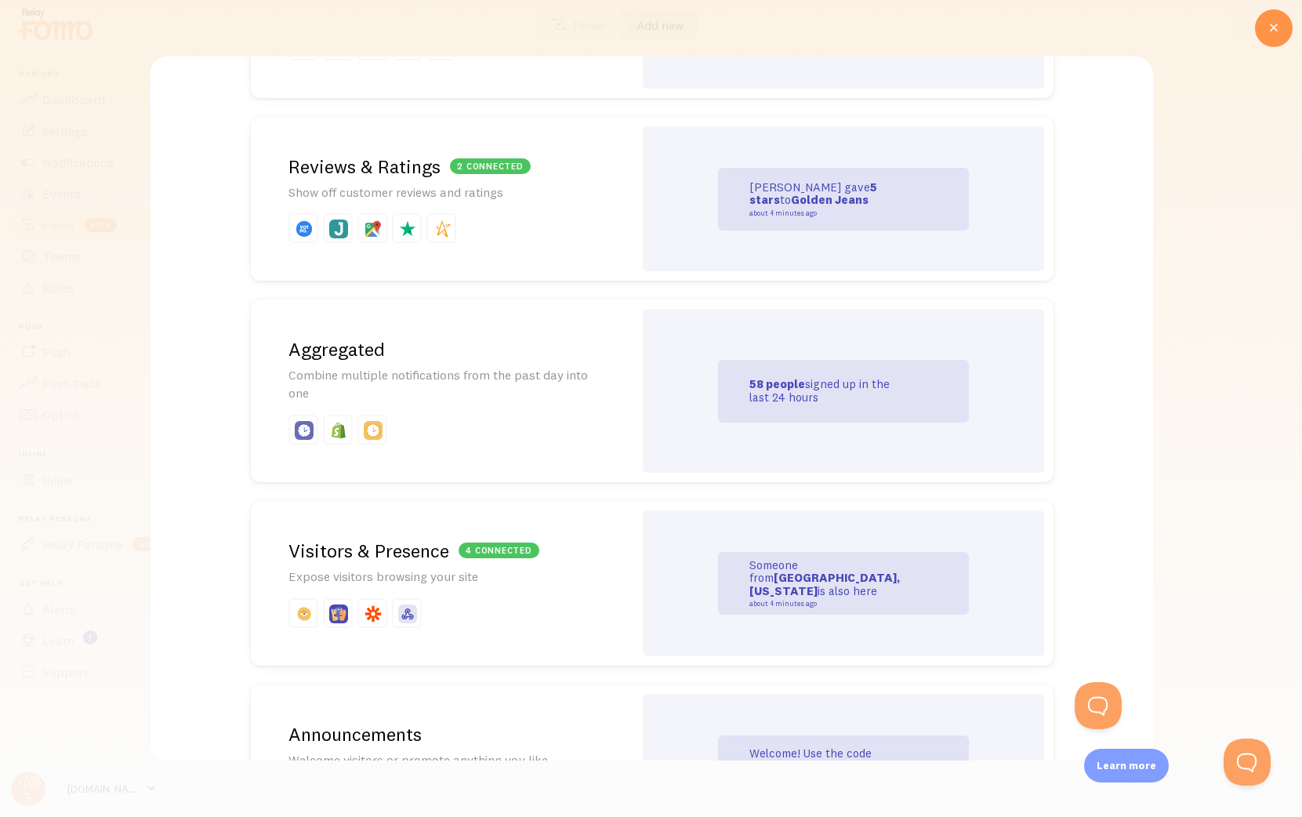
click at [546, 560] on h2 "4 connected Visitors & Presence" at bounding box center [441, 551] width 307 height 24
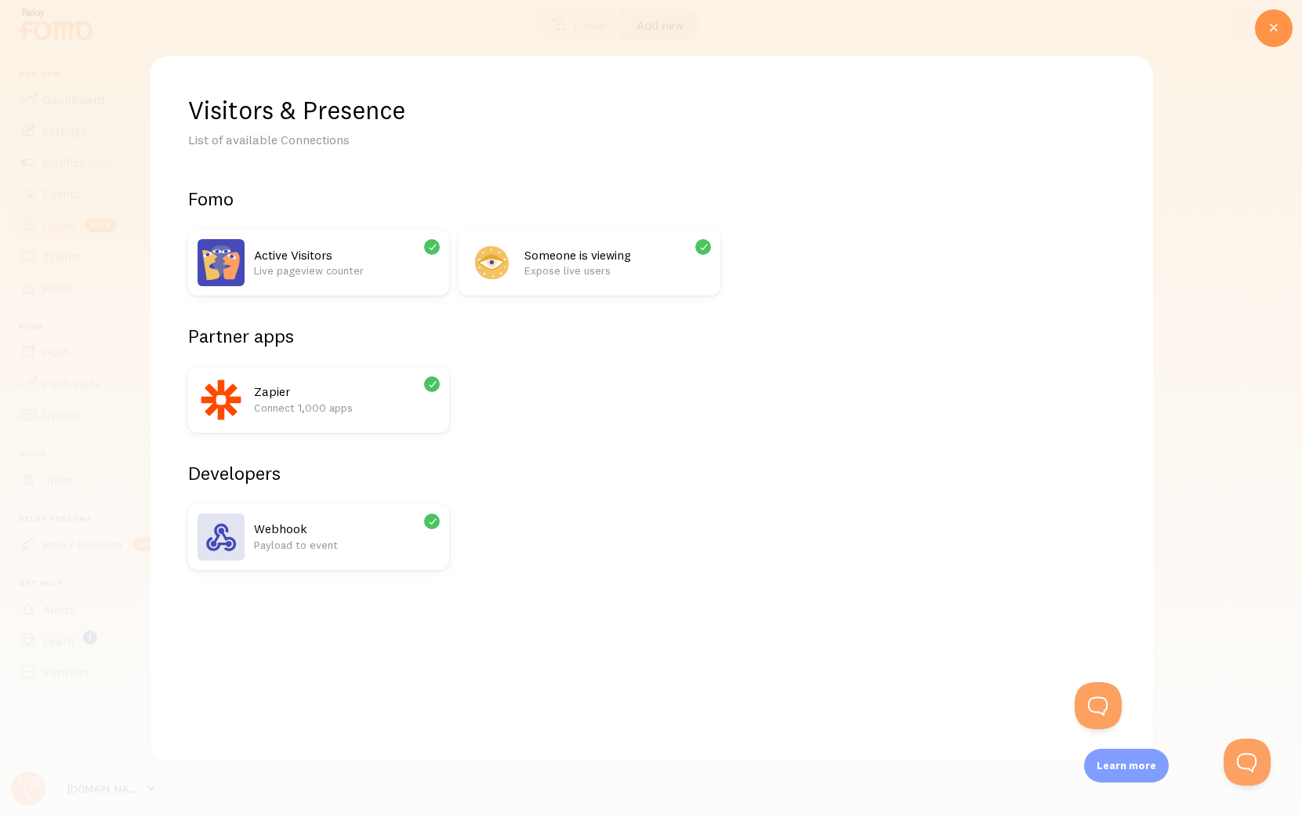
click at [550, 284] on div "Someone is viewing Expose live users" at bounding box center [617, 262] width 186 height 47
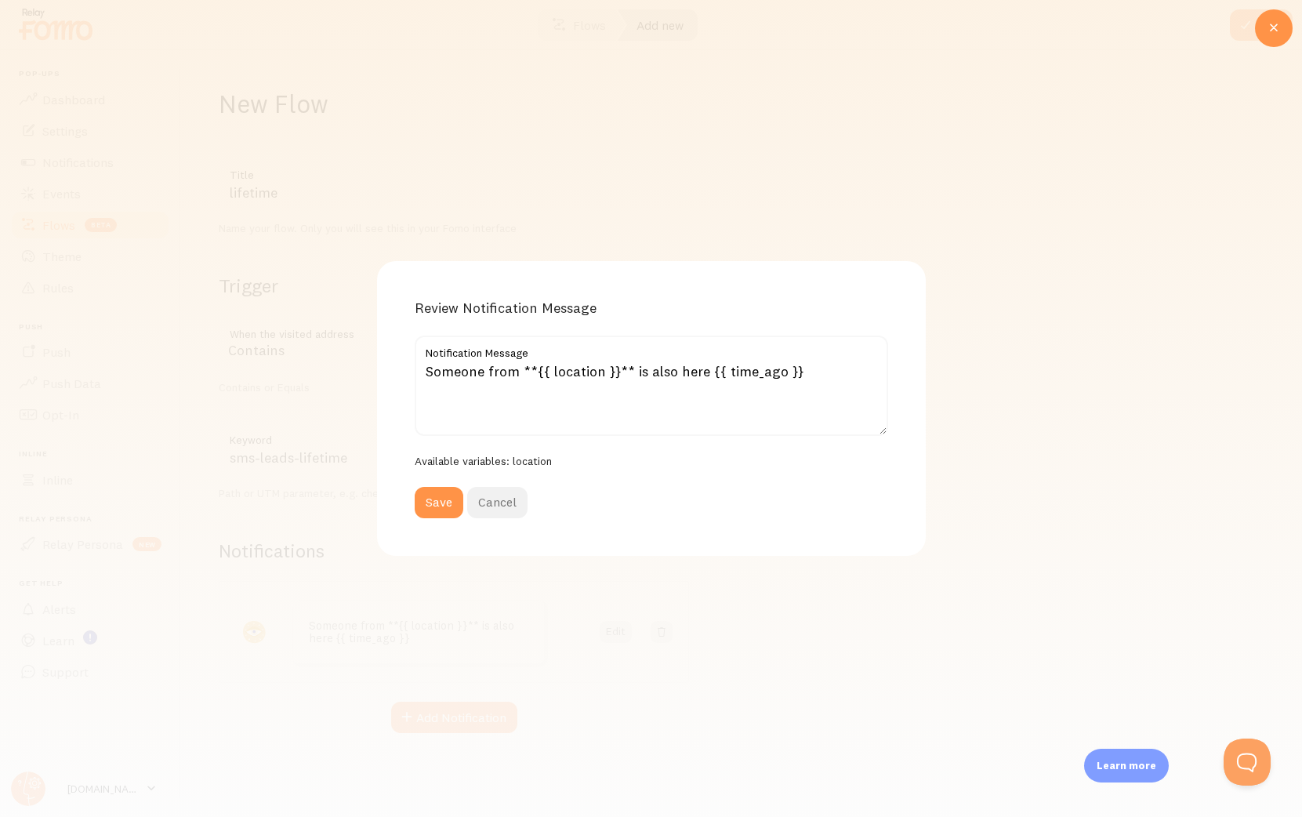
click at [497, 502] on button "Cancel" at bounding box center [497, 502] width 60 height 31
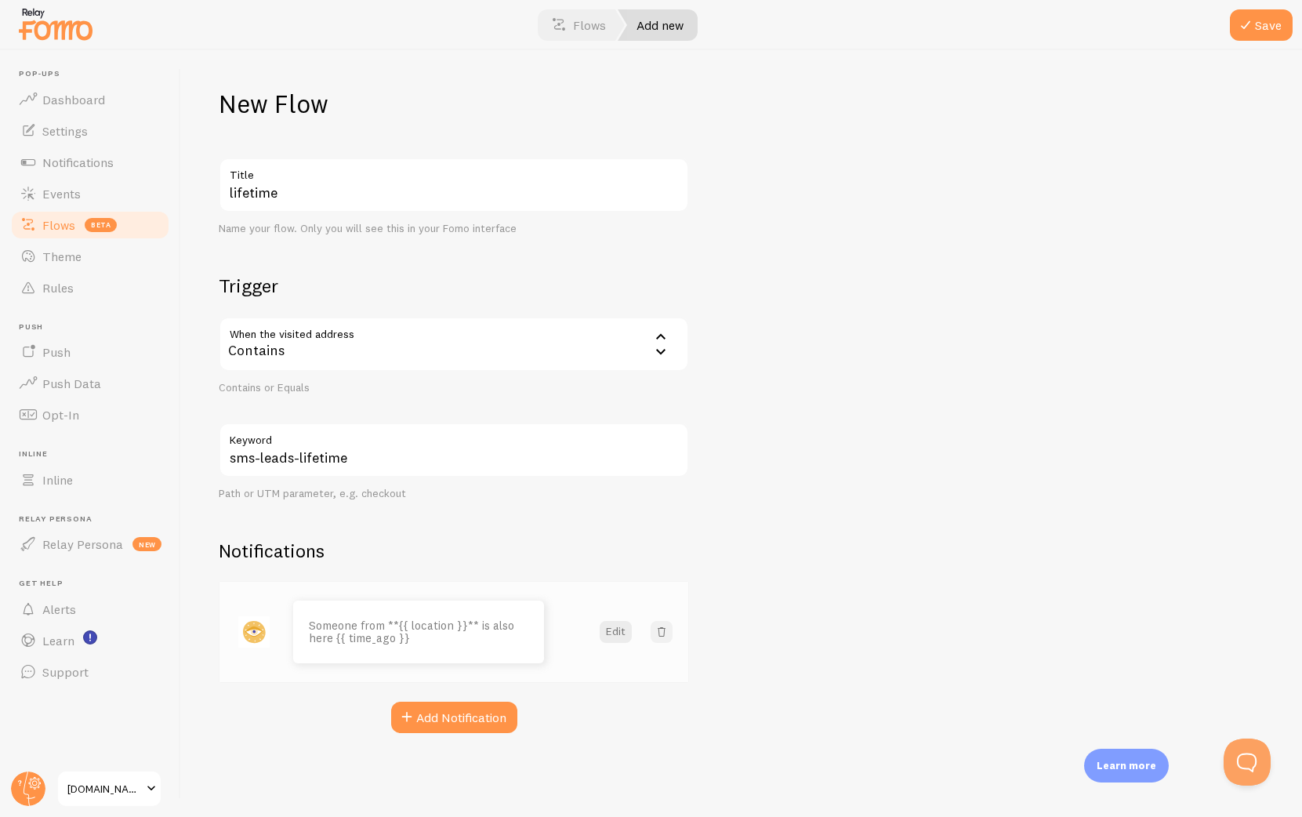
click at [667, 636] on span at bounding box center [662, 632] width 16 height 16
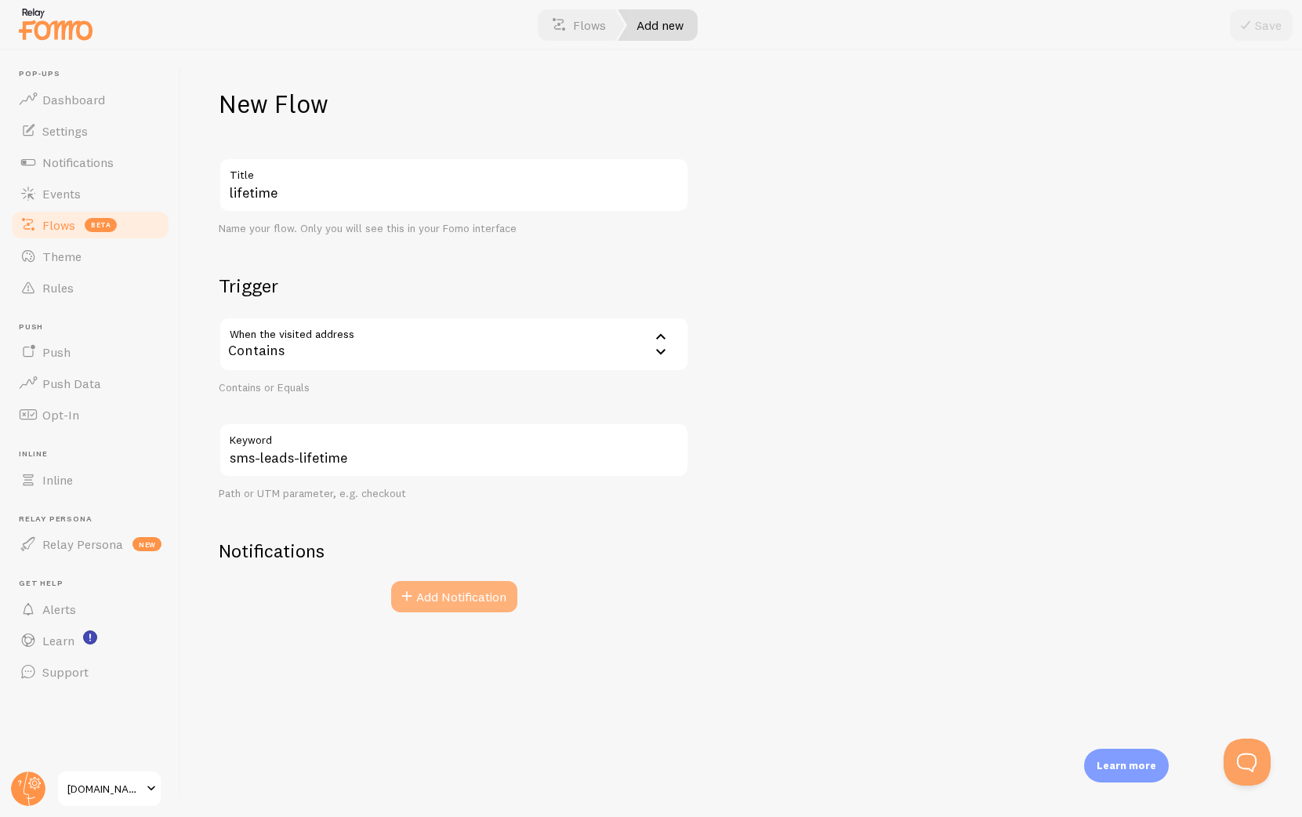
click at [471, 602] on button "Add Notification" at bounding box center [454, 596] width 126 height 31
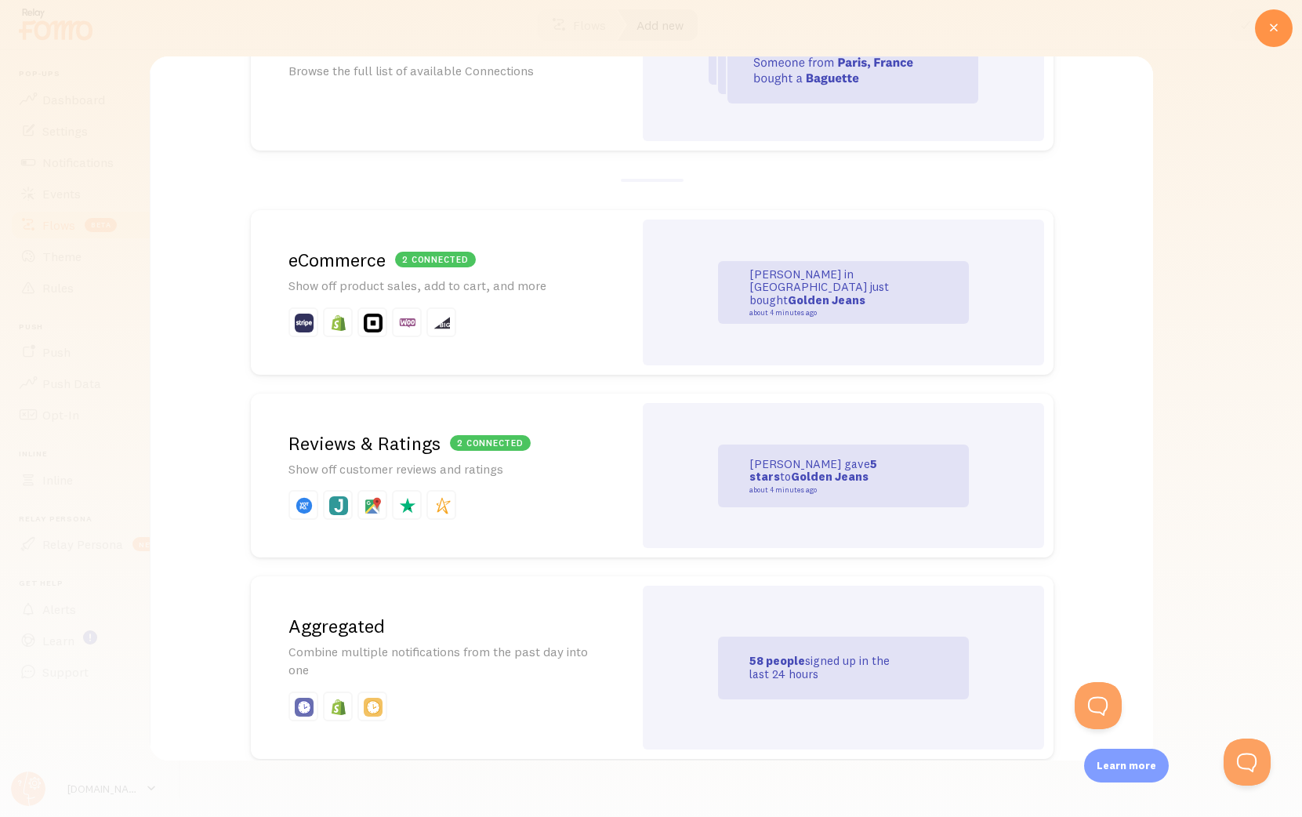
scroll to position [349, 0]
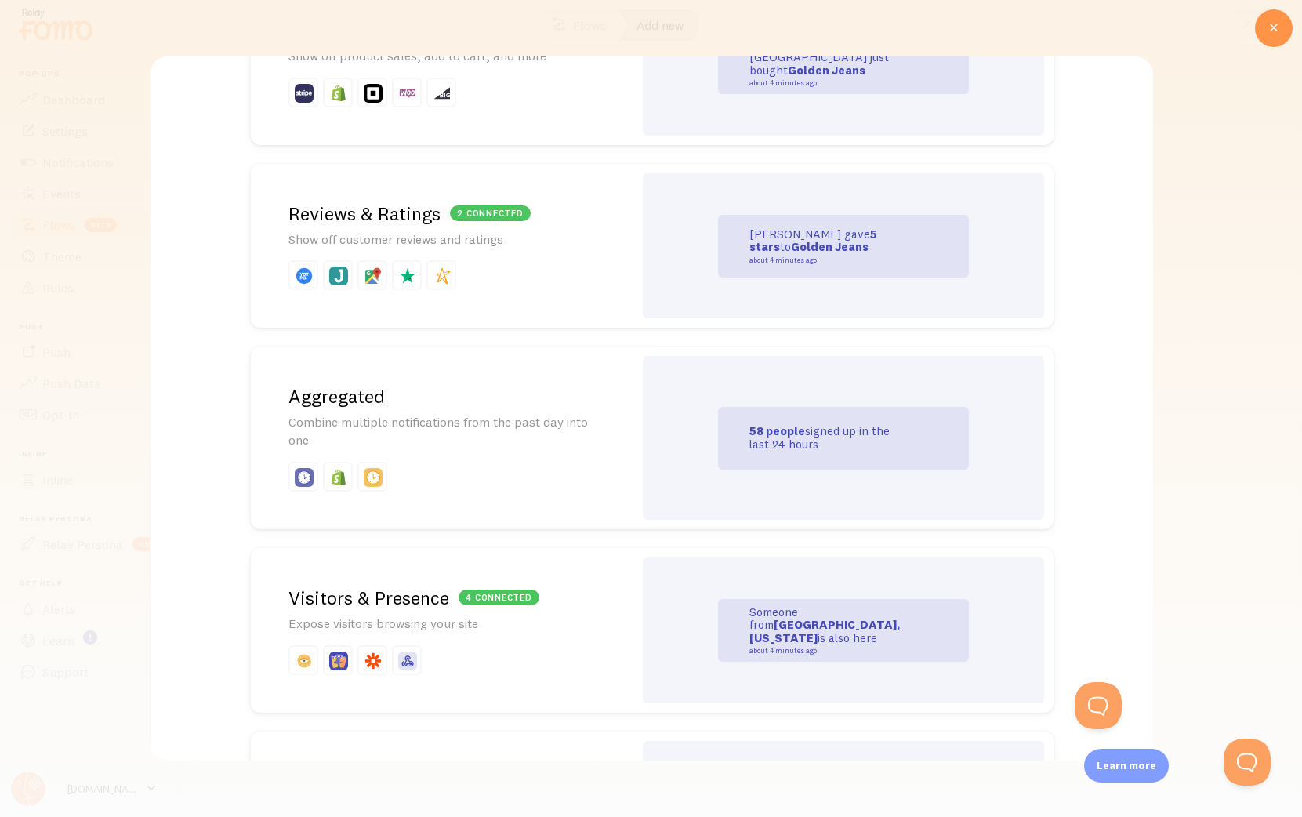
click at [437, 636] on div "4 connected Visitors & Presence Expose visitors browsing your site" at bounding box center [441, 630] width 383 height 165
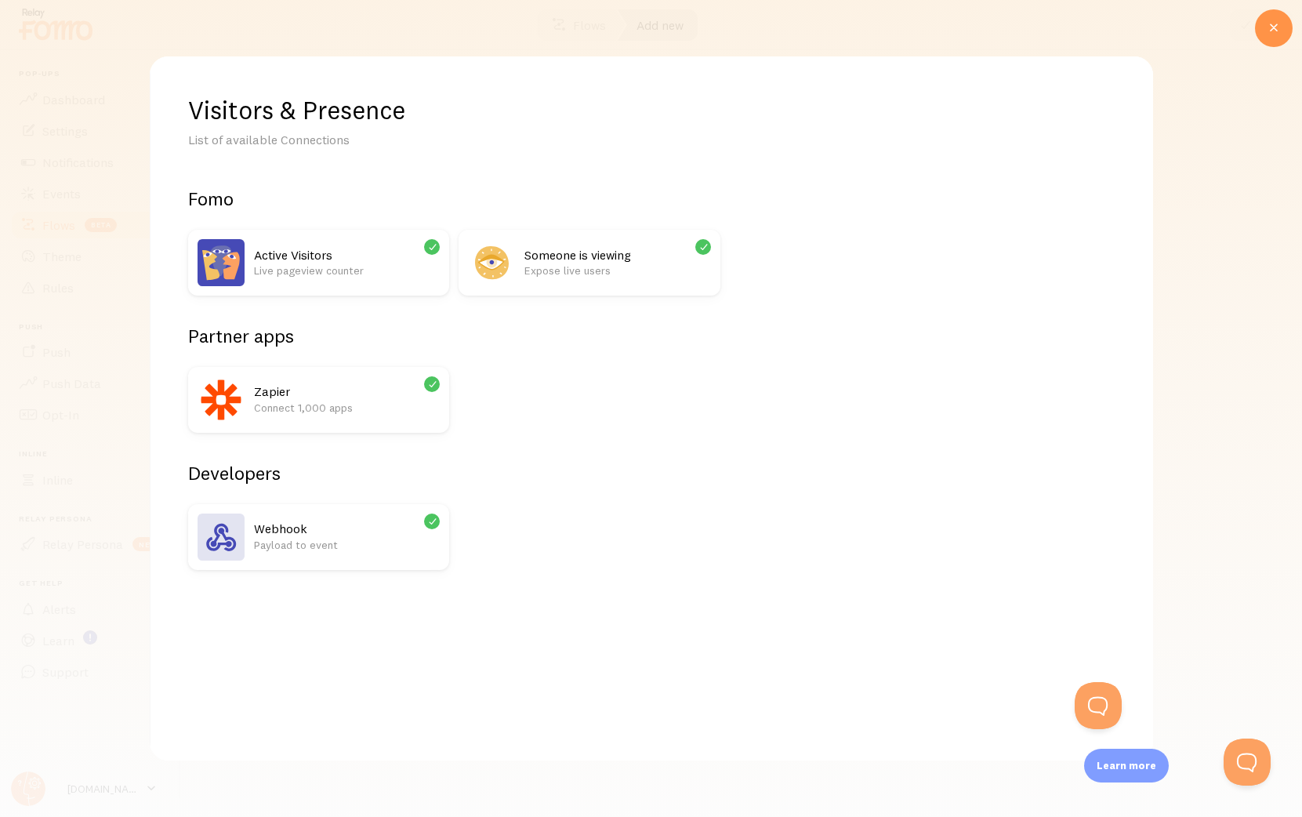
scroll to position [0, 0]
click at [374, 386] on h2 "Zapier" at bounding box center [346, 391] width 186 height 16
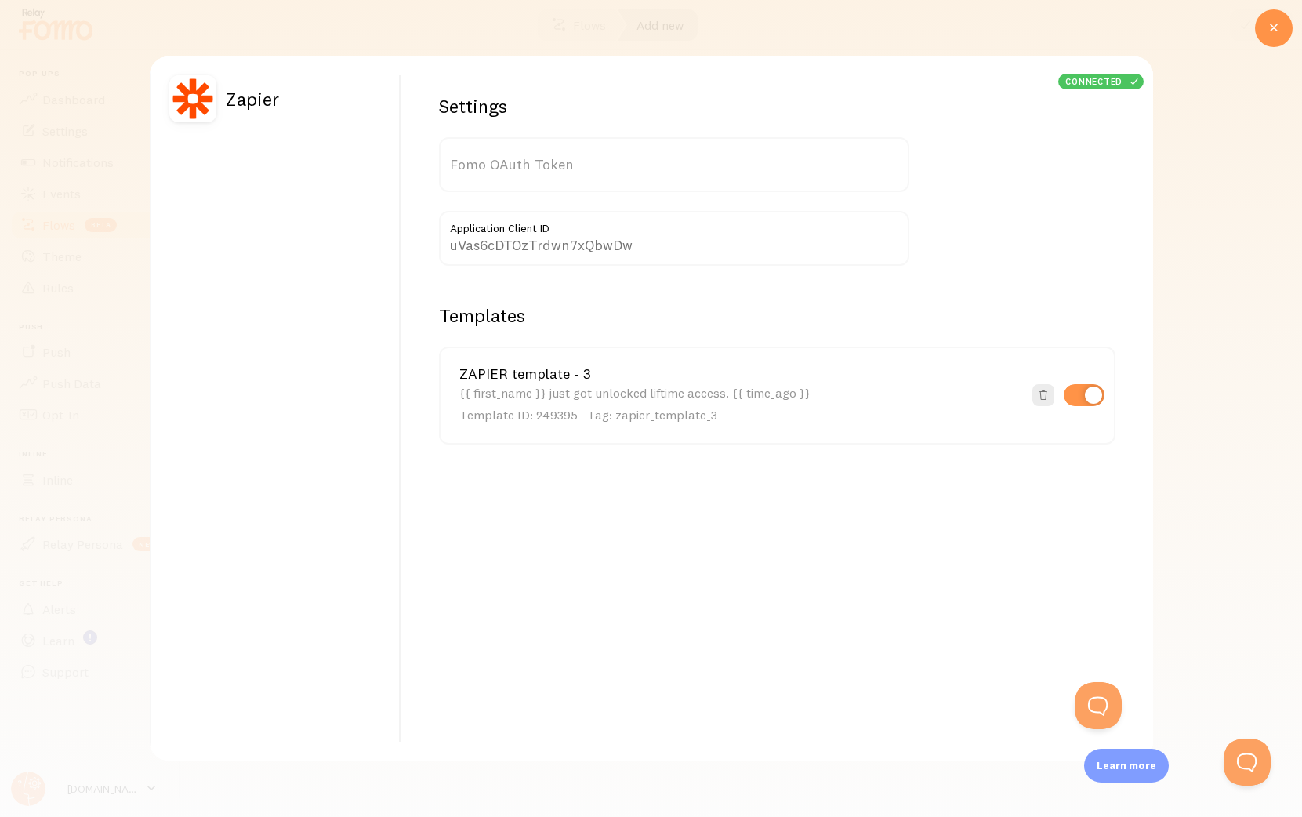
type input "SILCiYuCdLazCeNvEkSXHA=="
click at [782, 387] on div "{{ first_name }} just got unlocked liftime access. {{ time_ago }} Template ID: …" at bounding box center [741, 405] width 564 height 38
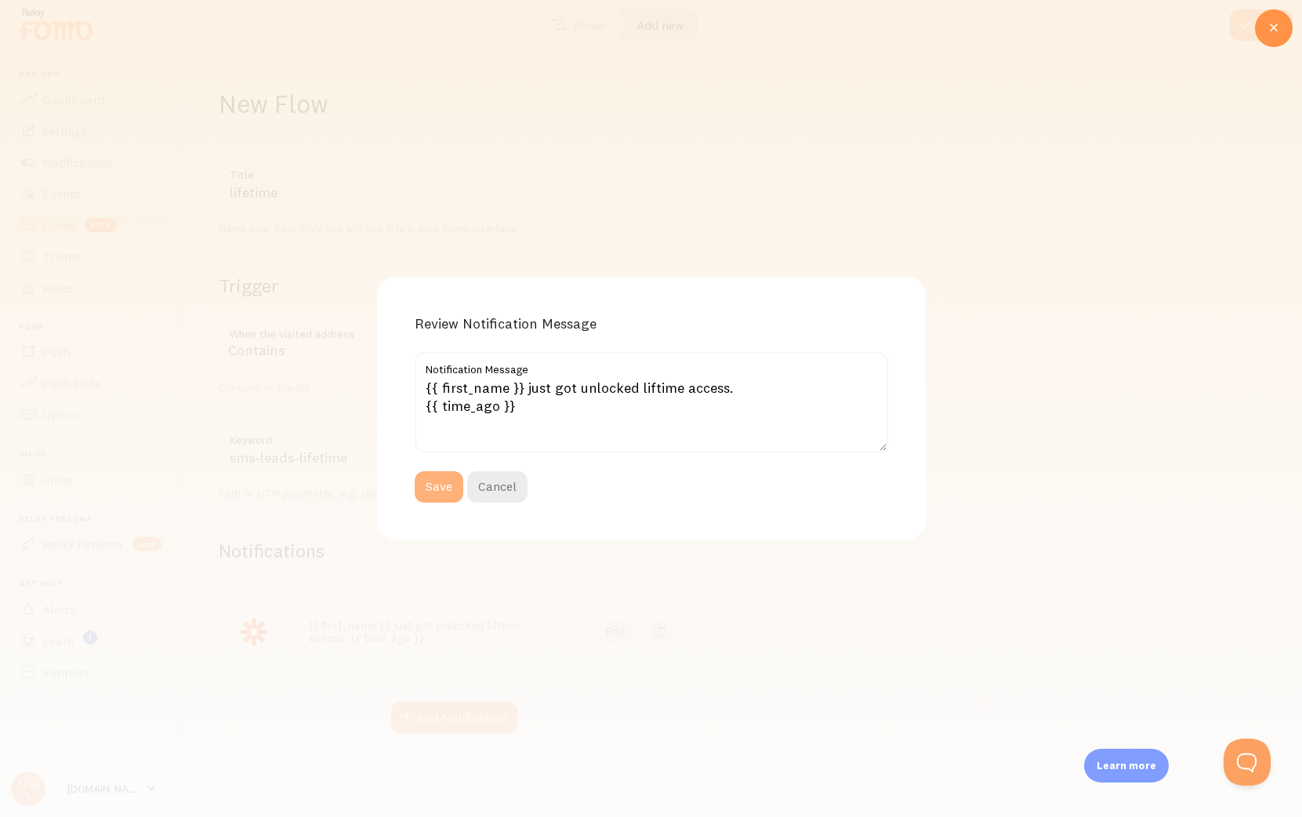
click at [426, 487] on button "Save" at bounding box center [439, 486] width 49 height 31
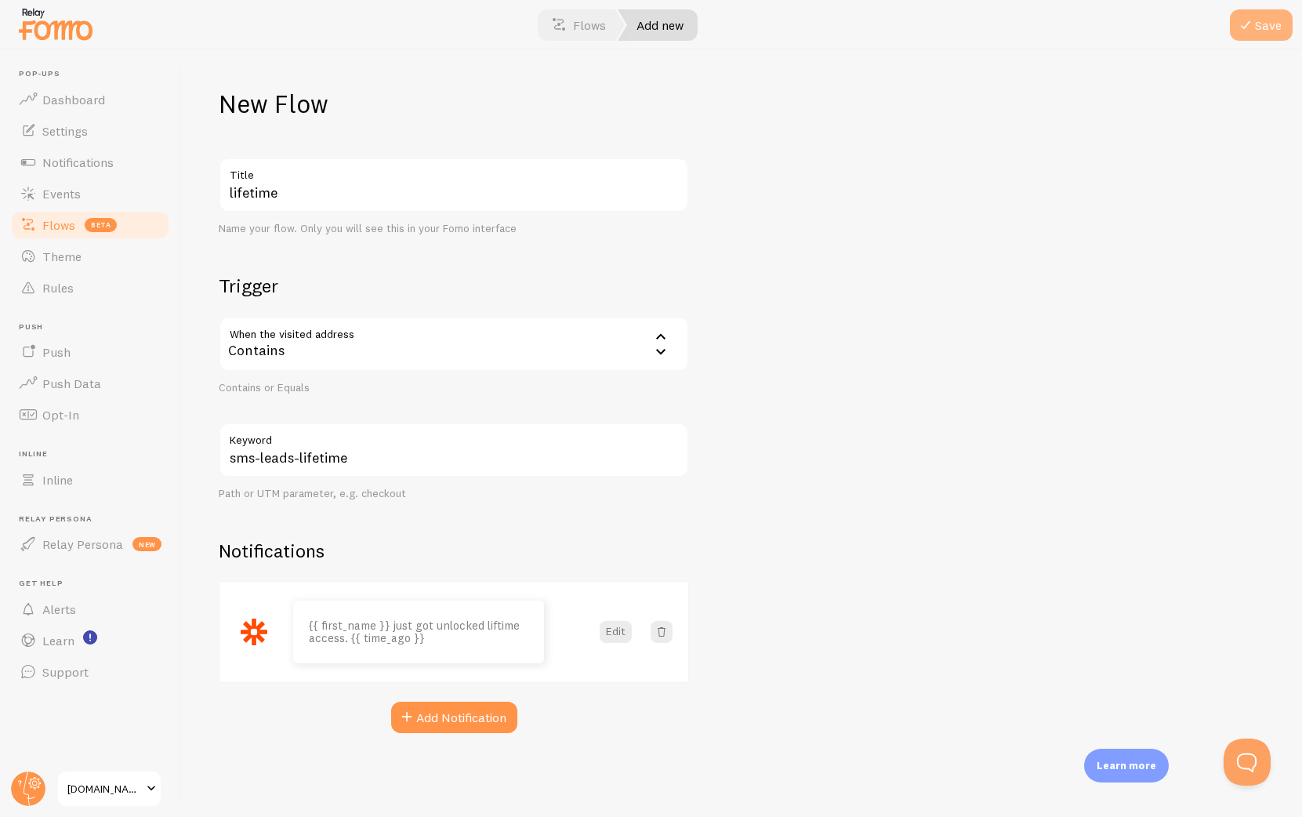
click at [1267, 25] on button "Save" at bounding box center [1261, 24] width 63 height 31
click at [85, 220] on span "beta" at bounding box center [101, 225] width 32 height 14
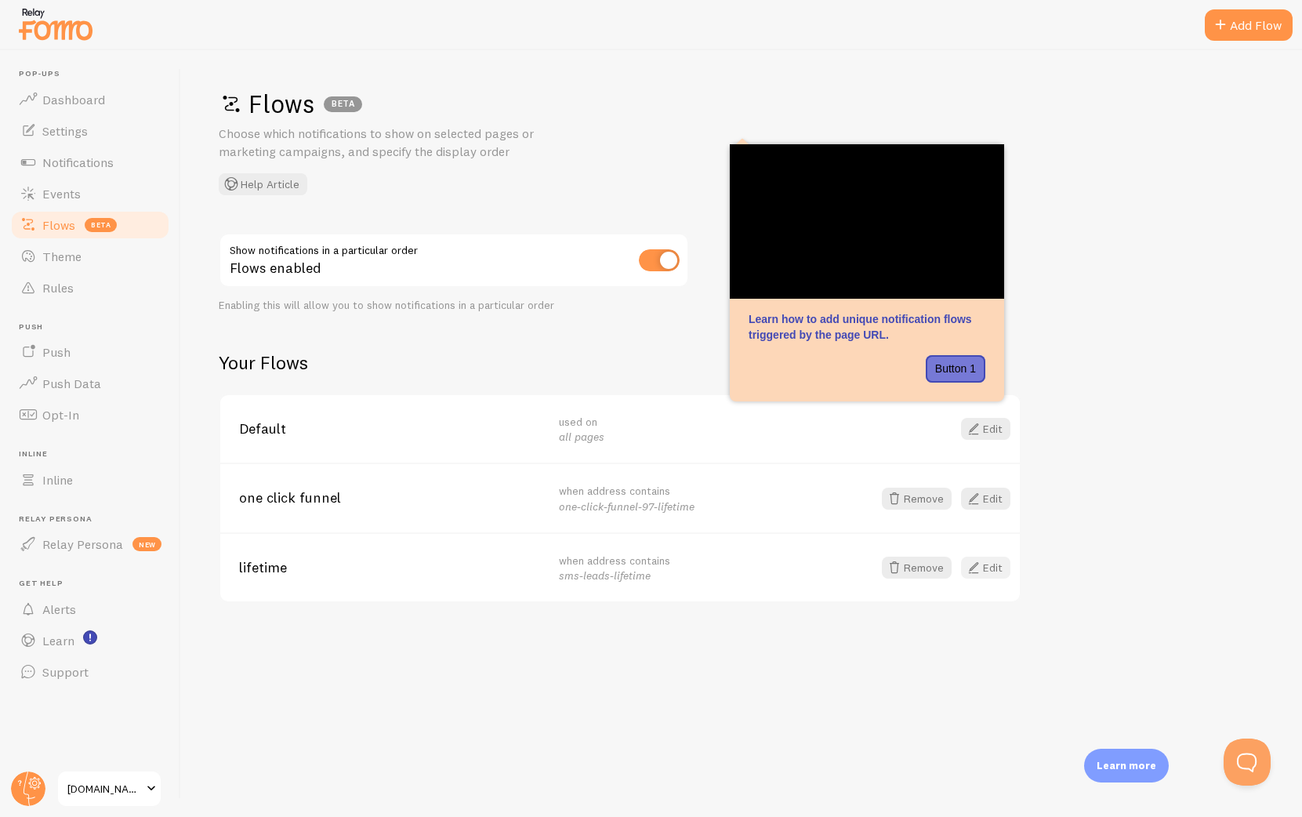
click at [996, 564] on link "Edit" at bounding box center [985, 568] width 49 height 22
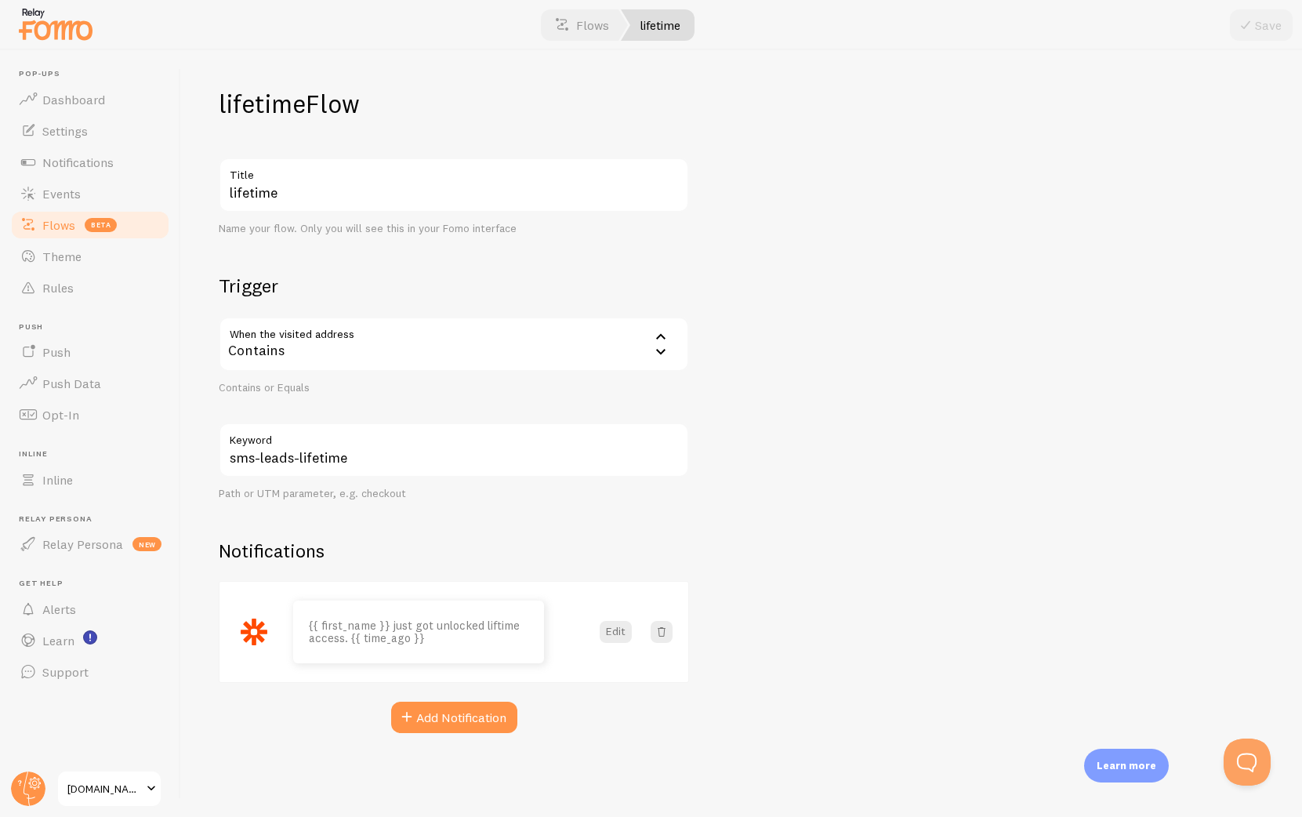
click at [85, 228] on span "beta" at bounding box center [101, 225] width 32 height 14
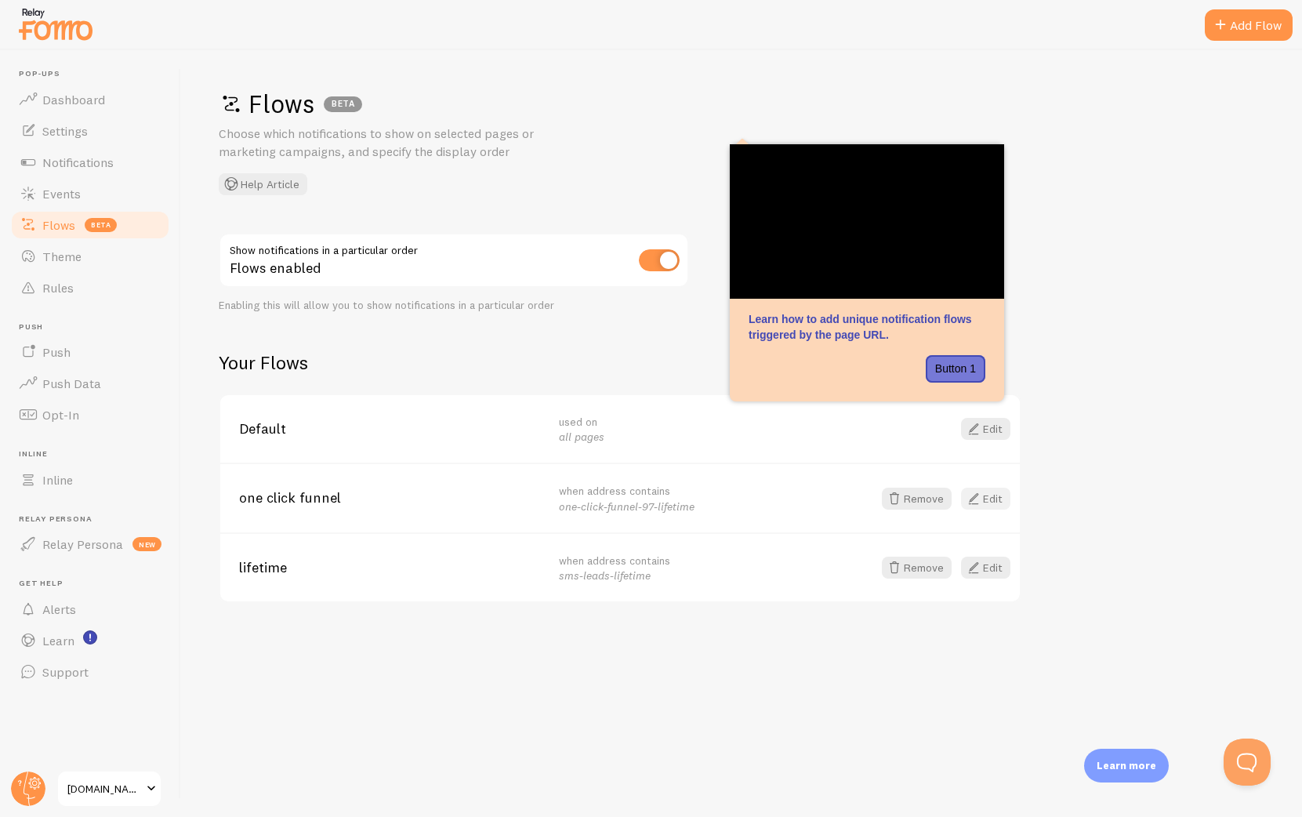
click at [968, 496] on span at bounding box center [973, 498] width 19 height 19
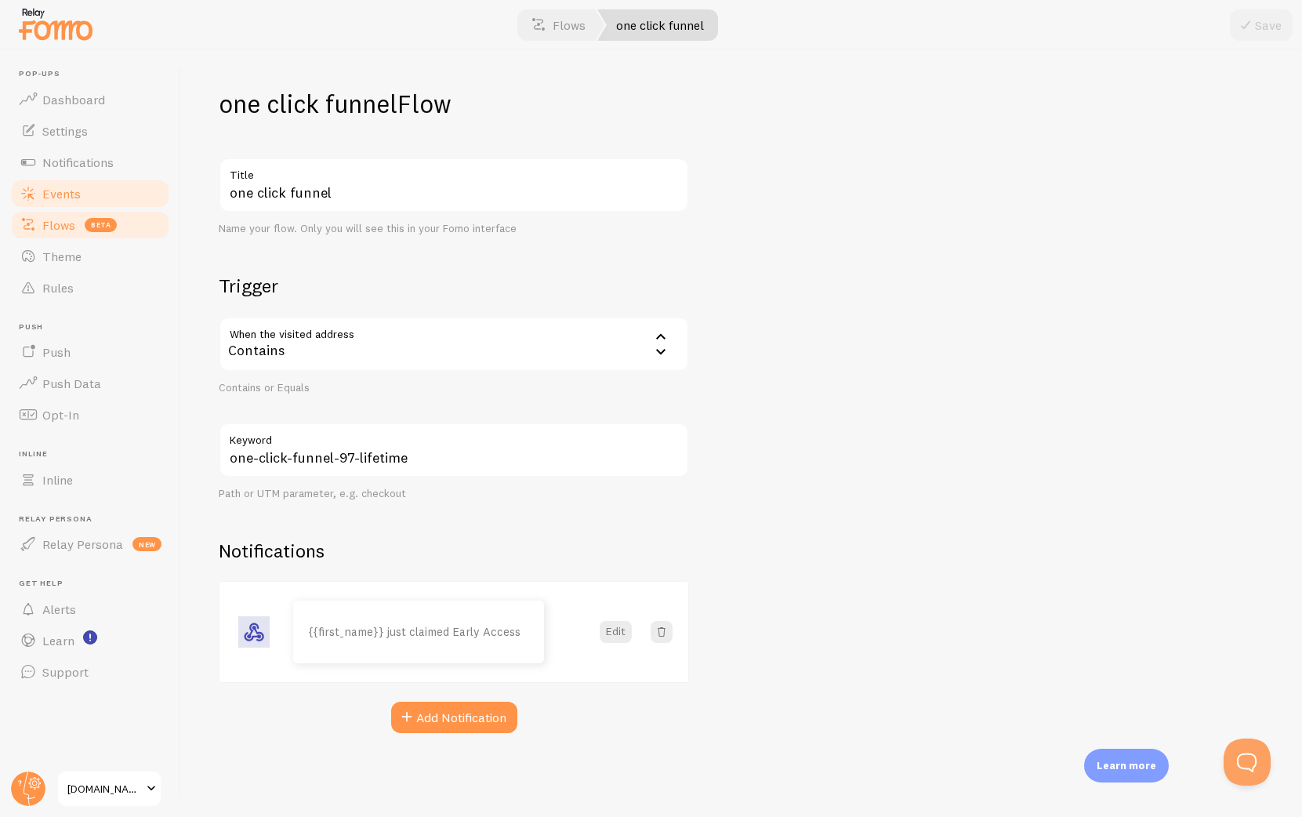
click at [93, 194] on link "Events" at bounding box center [89, 193] width 161 height 31
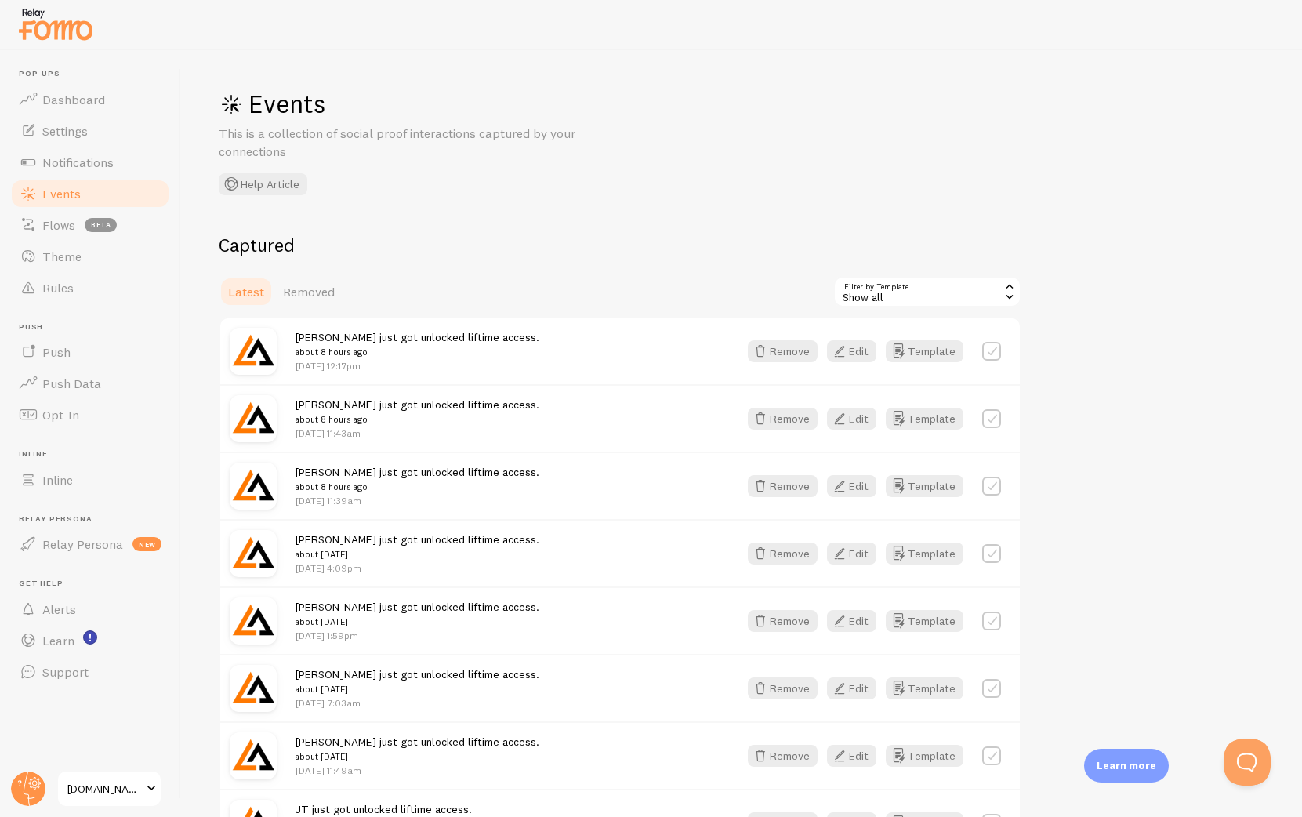
click at [874, 301] on div "Show all" at bounding box center [927, 291] width 188 height 31
click at [968, 361] on li "Custom Webhook Event" at bounding box center [927, 358] width 185 height 24
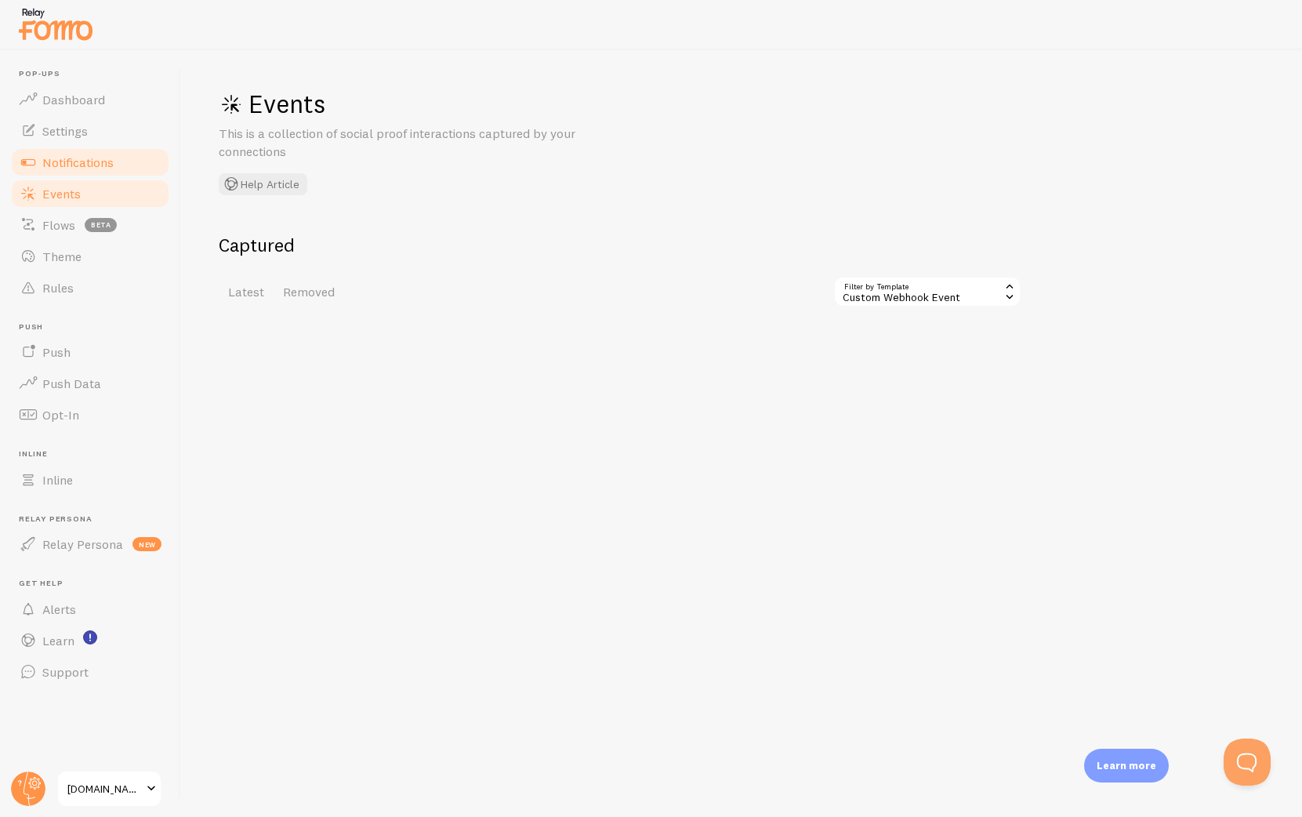
click at [44, 158] on span "Notifications" at bounding box center [77, 162] width 71 height 16
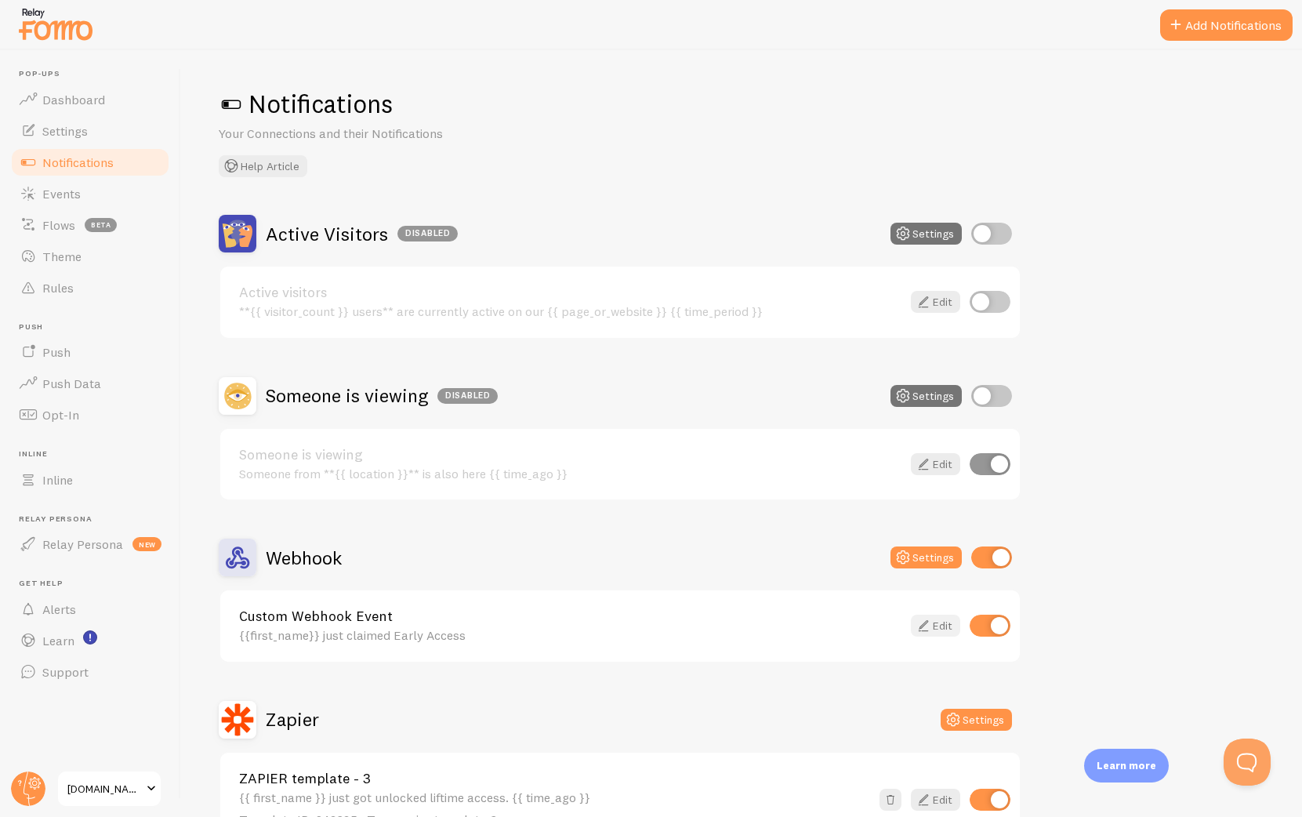
click at [933, 618] on link "Edit" at bounding box center [935, 626] width 49 height 22
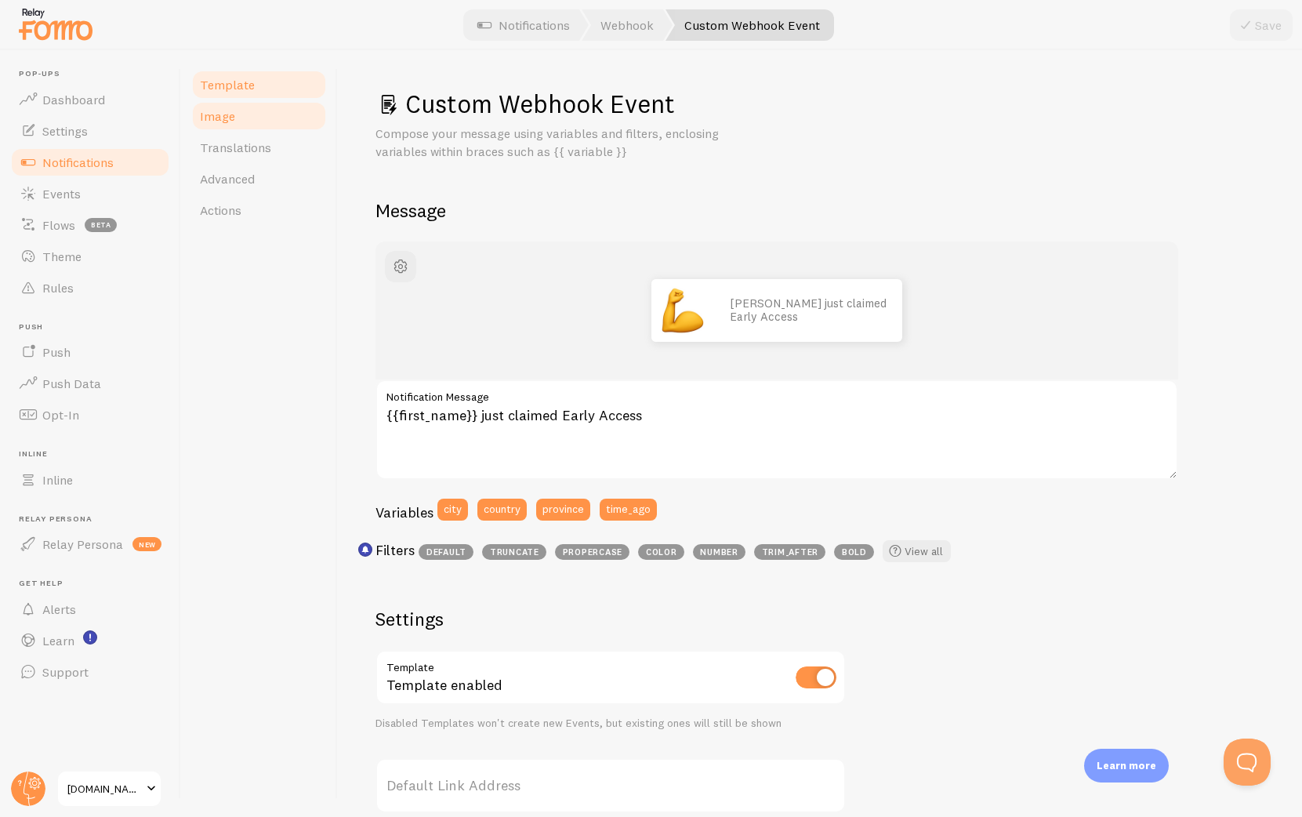
click at [223, 125] on link "Image" at bounding box center [258, 115] width 137 height 31
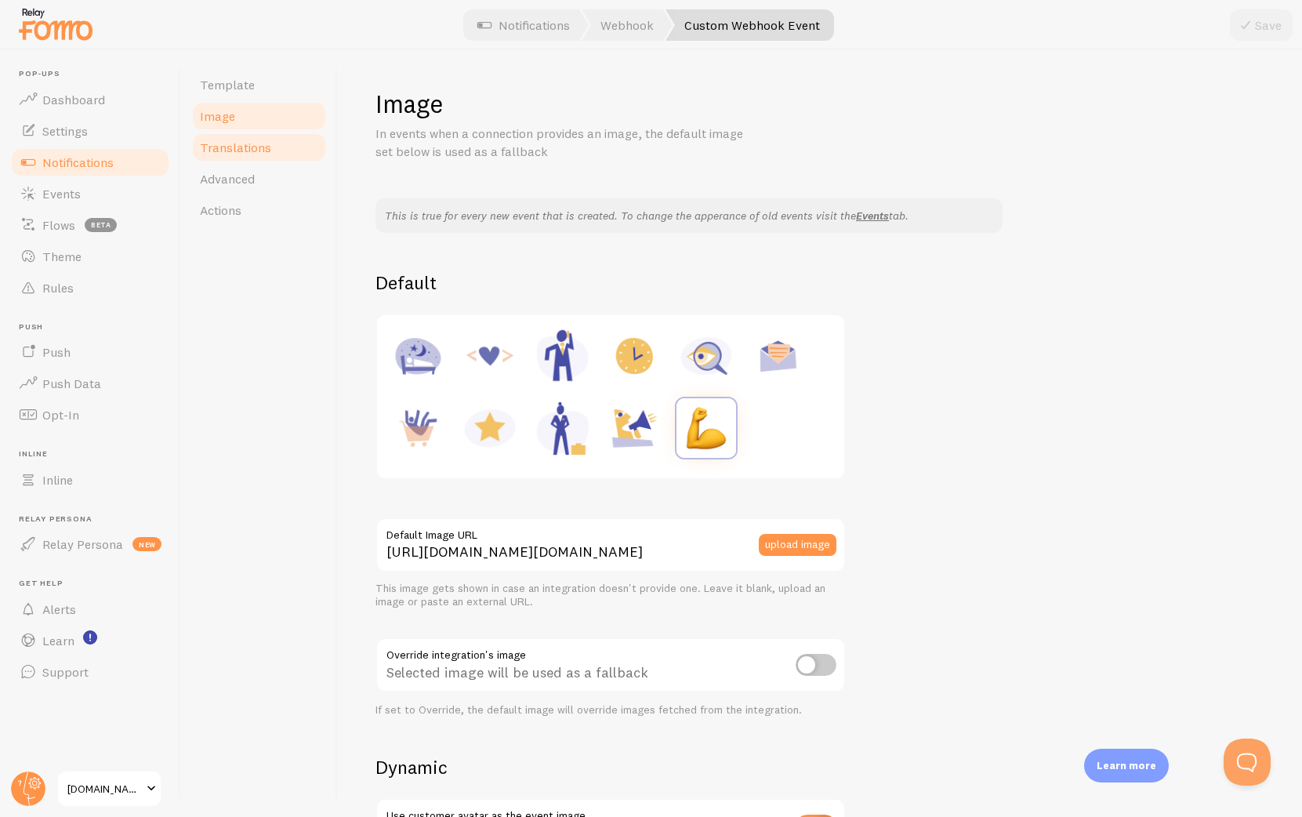
click at [223, 144] on span "Translations" at bounding box center [235, 148] width 71 height 16
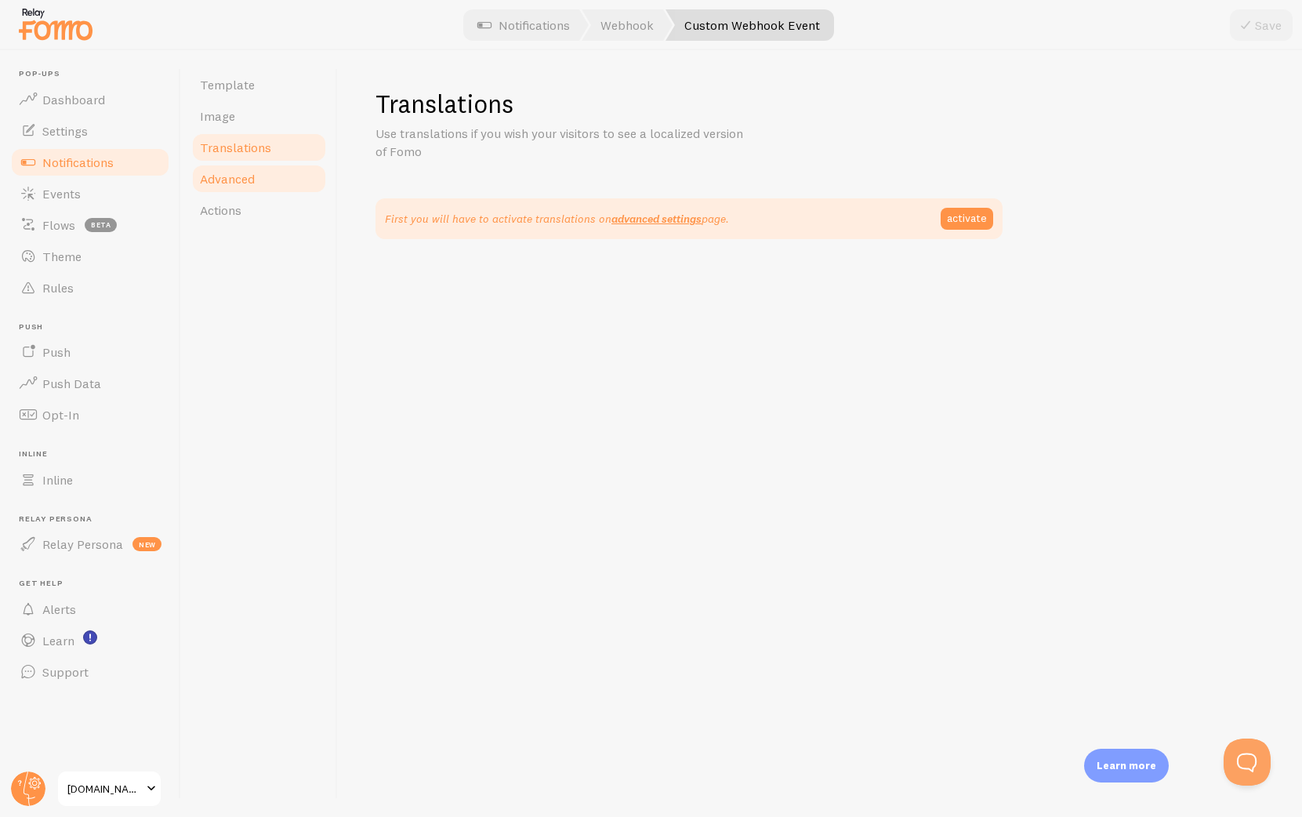
click at [227, 174] on span "Advanced" at bounding box center [227, 179] width 55 height 16
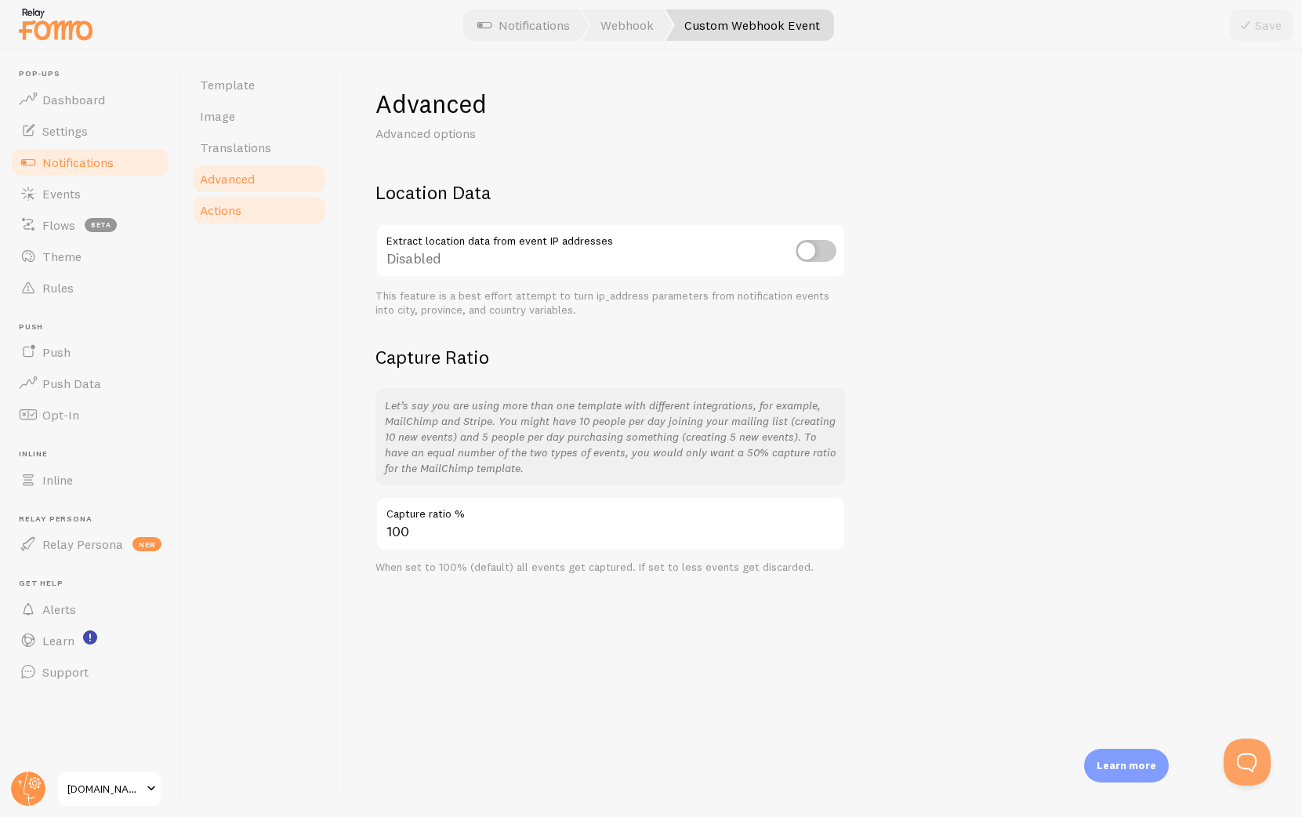
click at [225, 194] on link "Actions" at bounding box center [258, 209] width 137 height 31
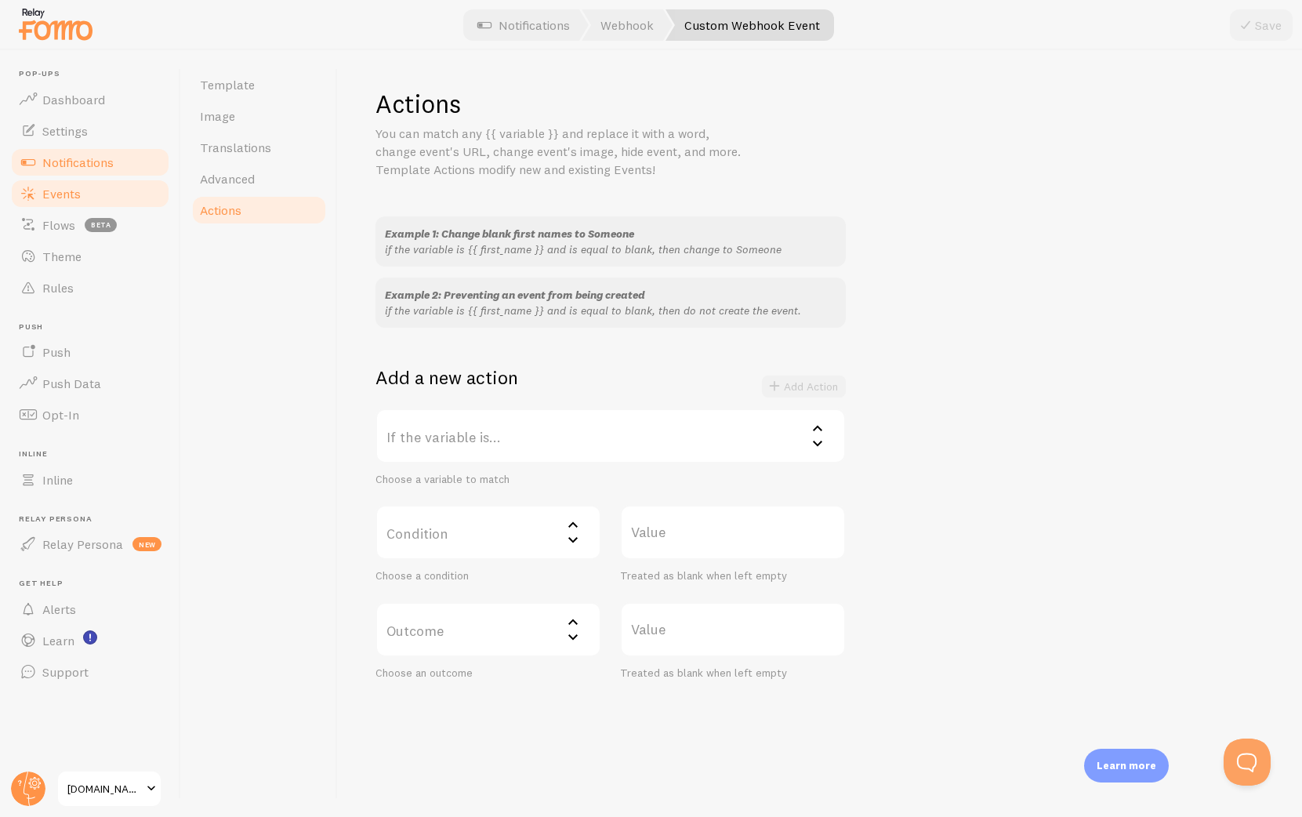
click at [81, 184] on link "Events" at bounding box center [89, 193] width 161 height 31
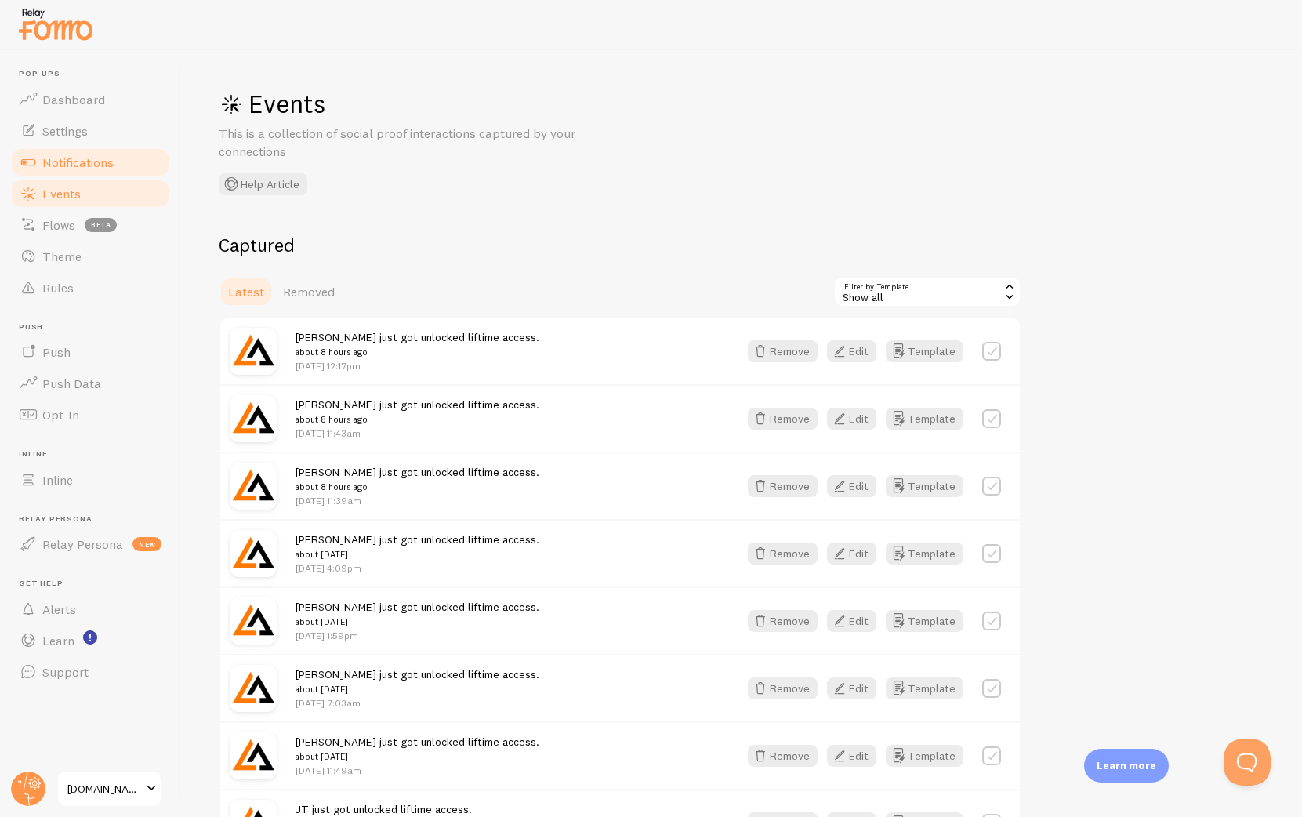
click at [89, 162] on span "Notifications" at bounding box center [77, 162] width 71 height 16
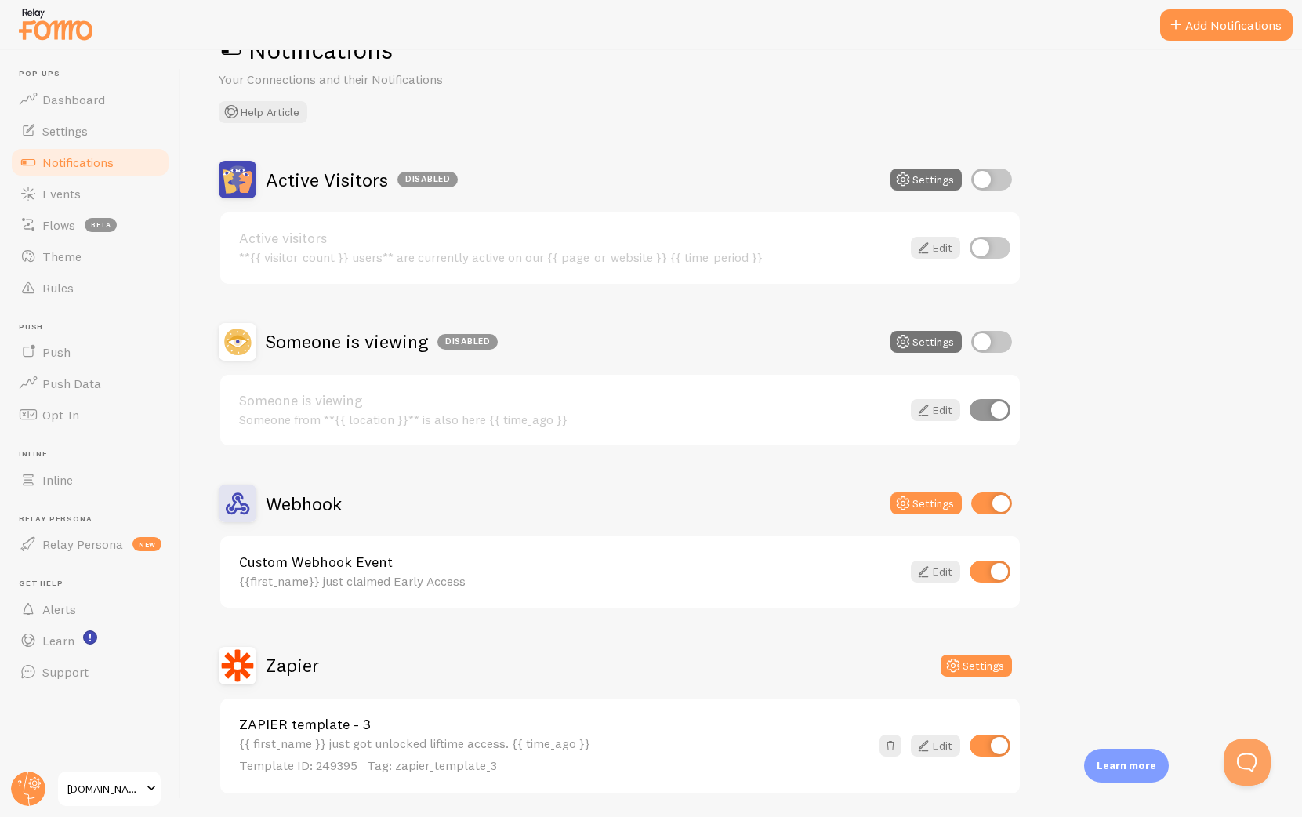
scroll to position [105, 0]
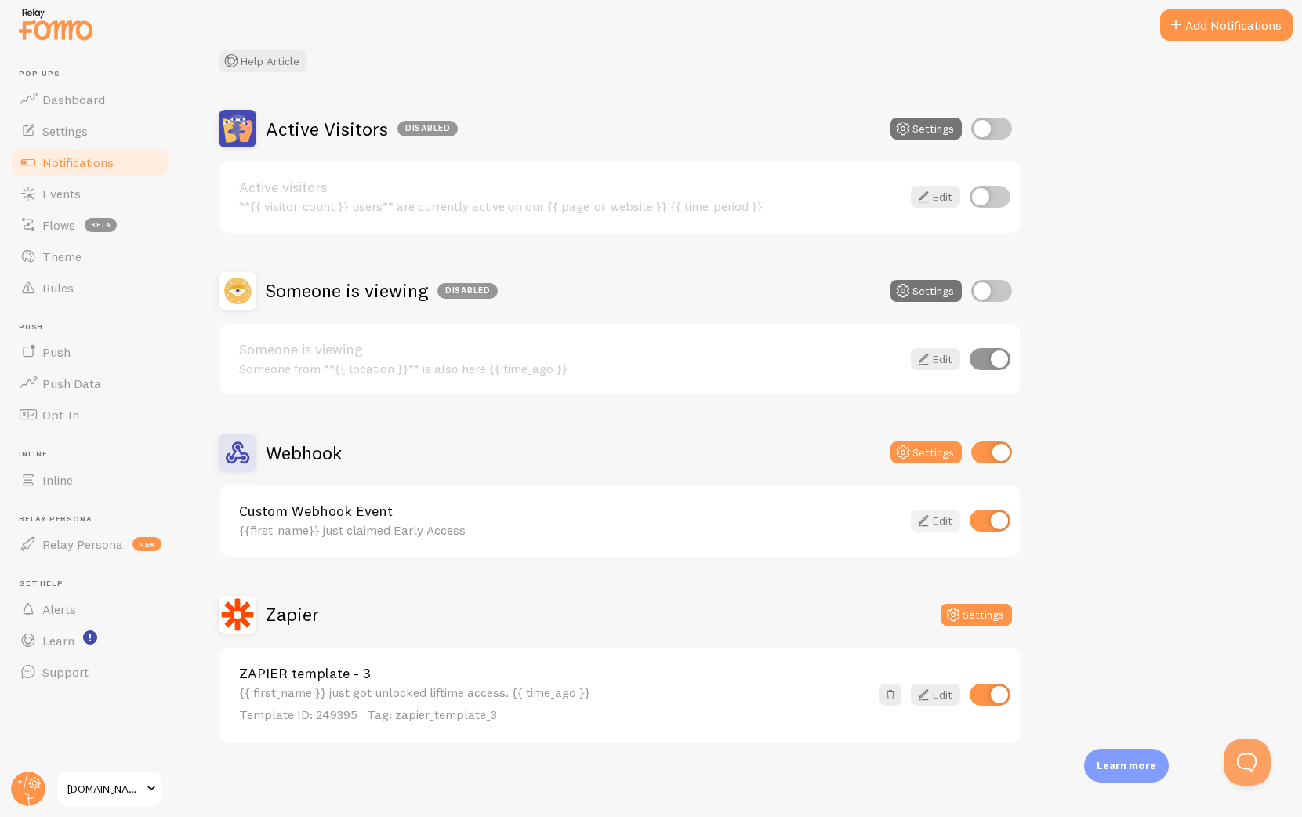
click at [941, 517] on link "Edit" at bounding box center [935, 521] width 49 height 22
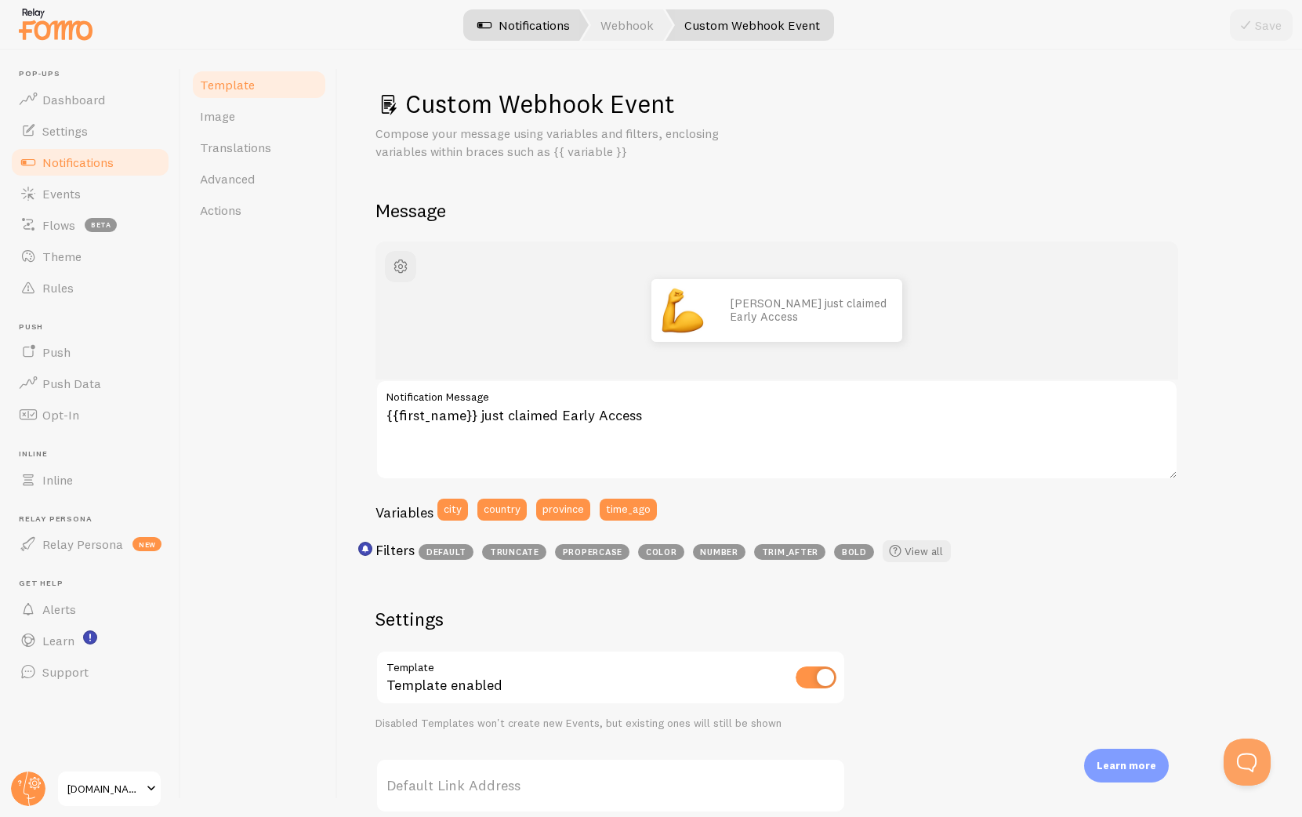
click at [539, 24] on link "Notifications" at bounding box center [524, 24] width 130 height 31
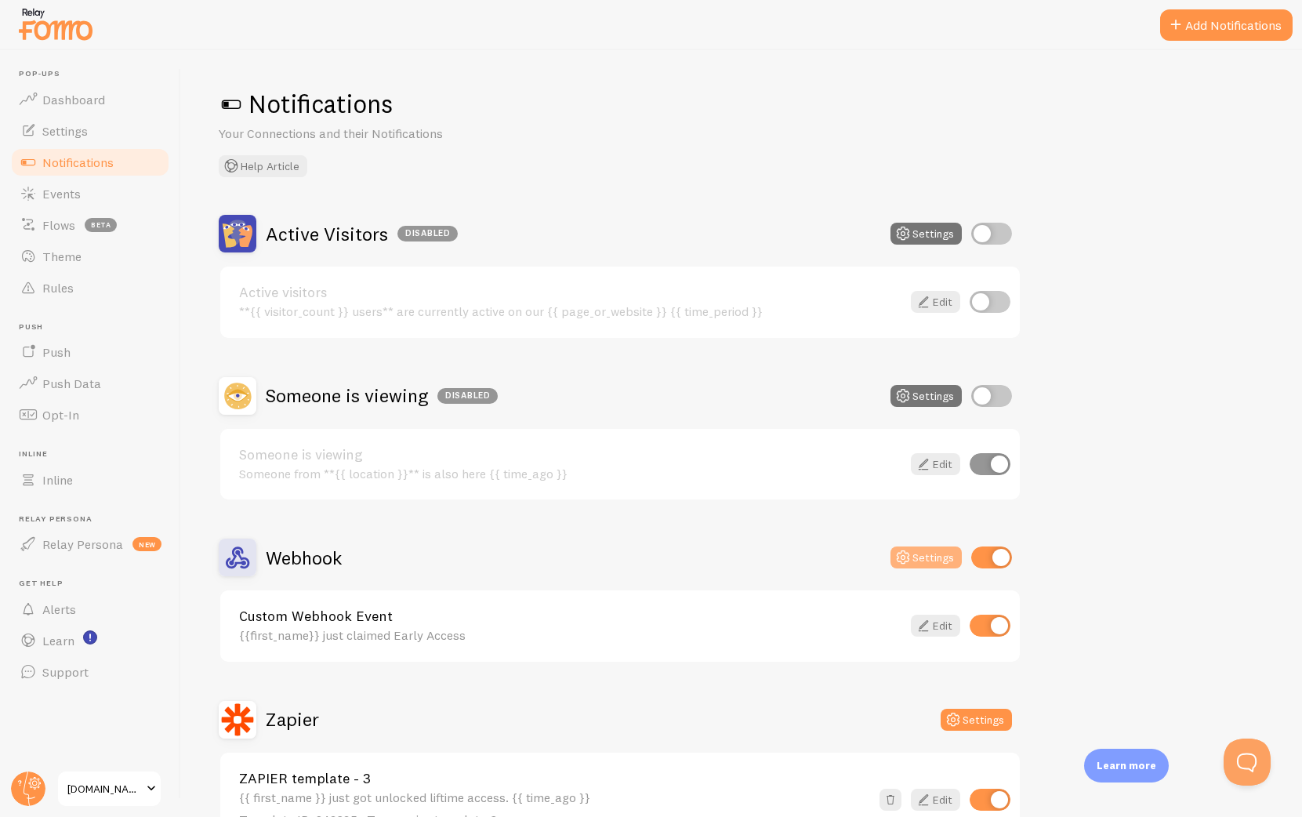
click at [920, 553] on button "Settings" at bounding box center [926, 557] width 71 height 22
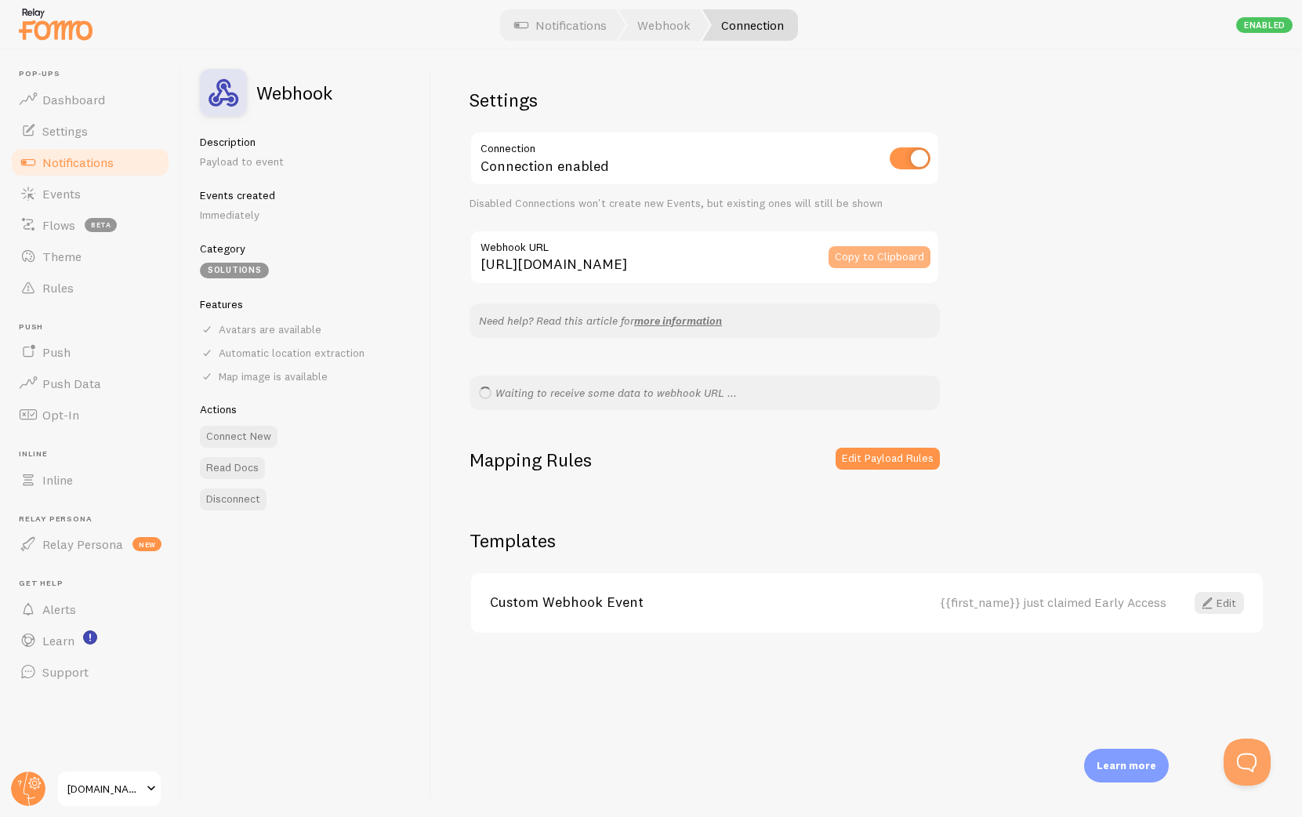
click at [859, 258] on button "Copy to Clipboard" at bounding box center [880, 257] width 102 height 22
click at [1010, 319] on div "Settings Connection Connection enabled Disabled Connections won't create new Ev…" at bounding box center [867, 433] width 870 height 767
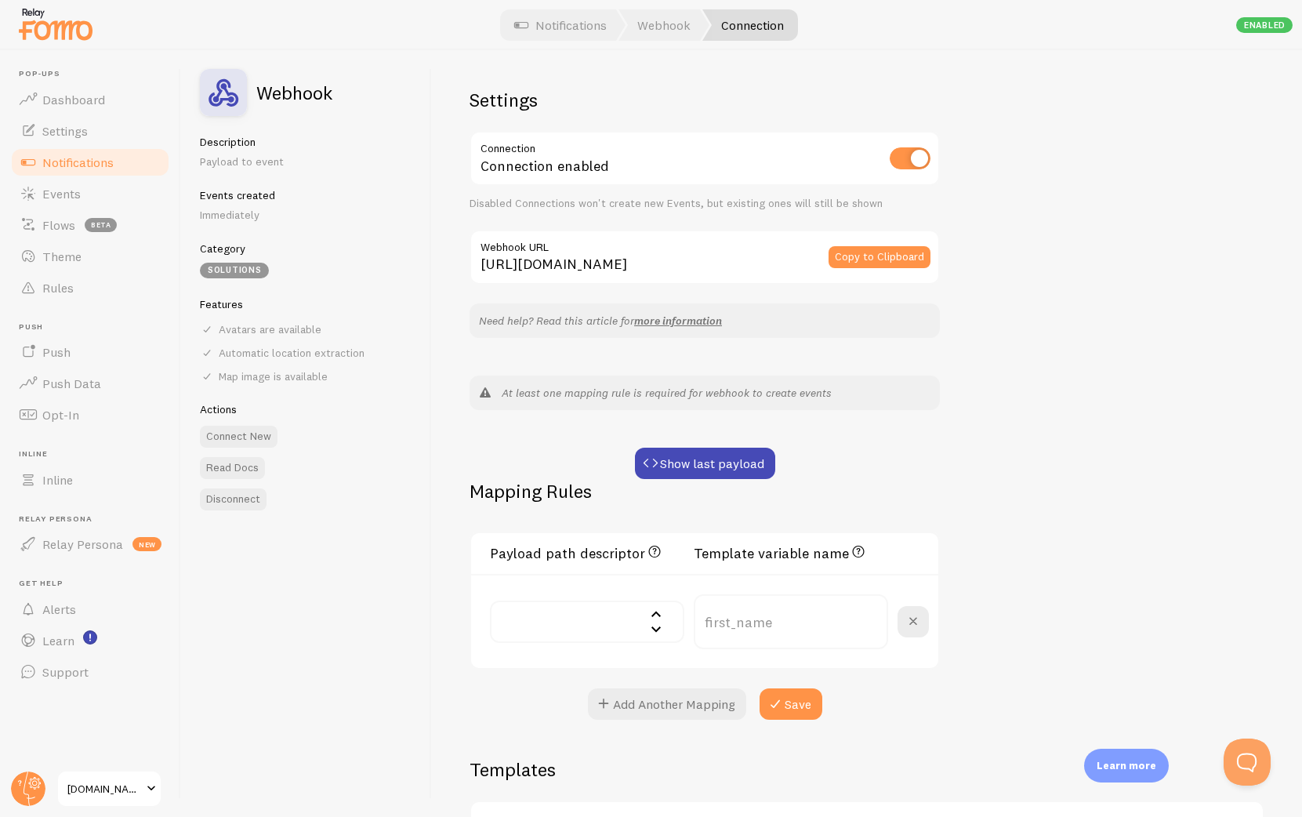
click at [650, 626] on input "text" at bounding box center [587, 621] width 194 height 42
click at [586, 687] on li "first_name - MUHAMMAD" at bounding box center [587, 686] width 191 height 42
type input "first_name"
click at [795, 622] on input "first_name" at bounding box center [791, 621] width 194 height 55
click at [1050, 498] on div "Settings Connection Connection enabled Disabled Connections won't create new Ev…" at bounding box center [867, 433] width 870 height 767
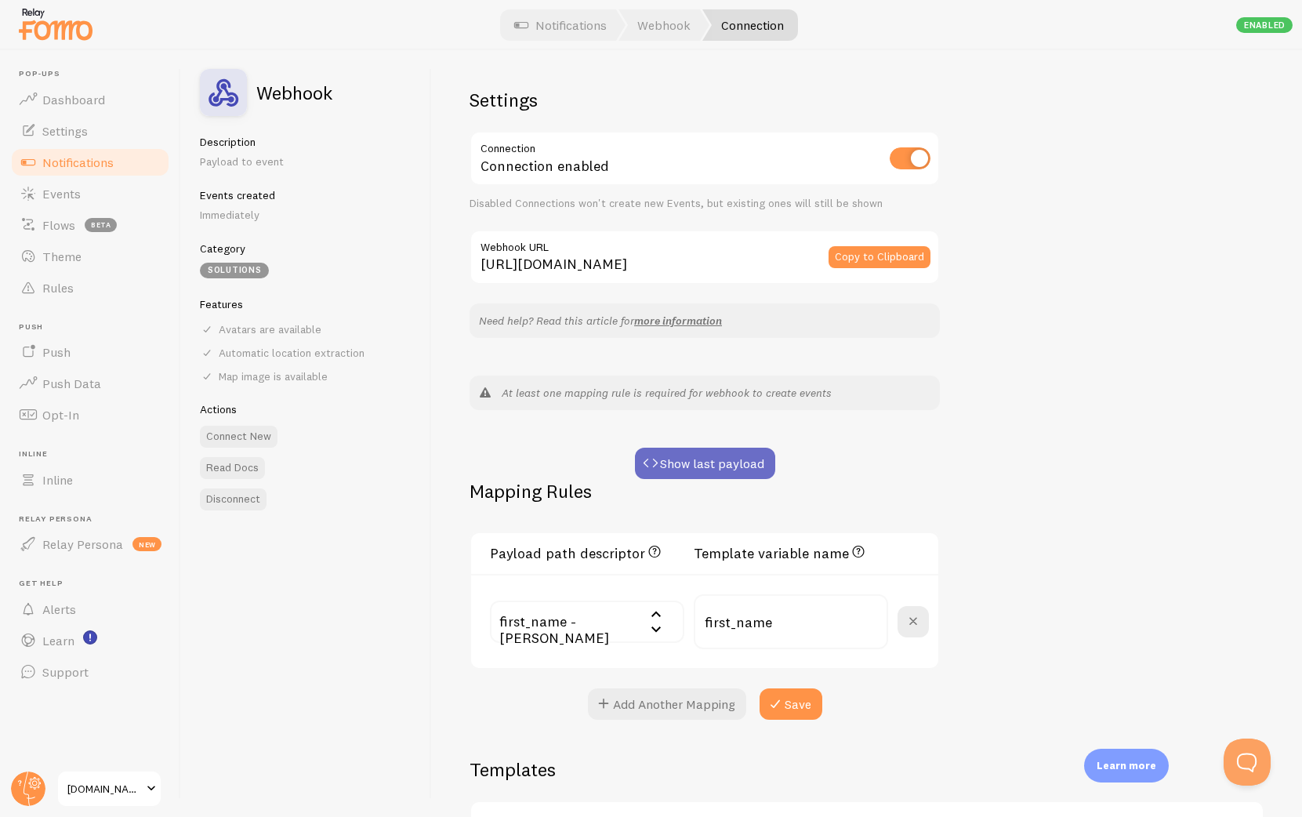
click at [742, 471] on button "Show last payload" at bounding box center [705, 463] width 140 height 31
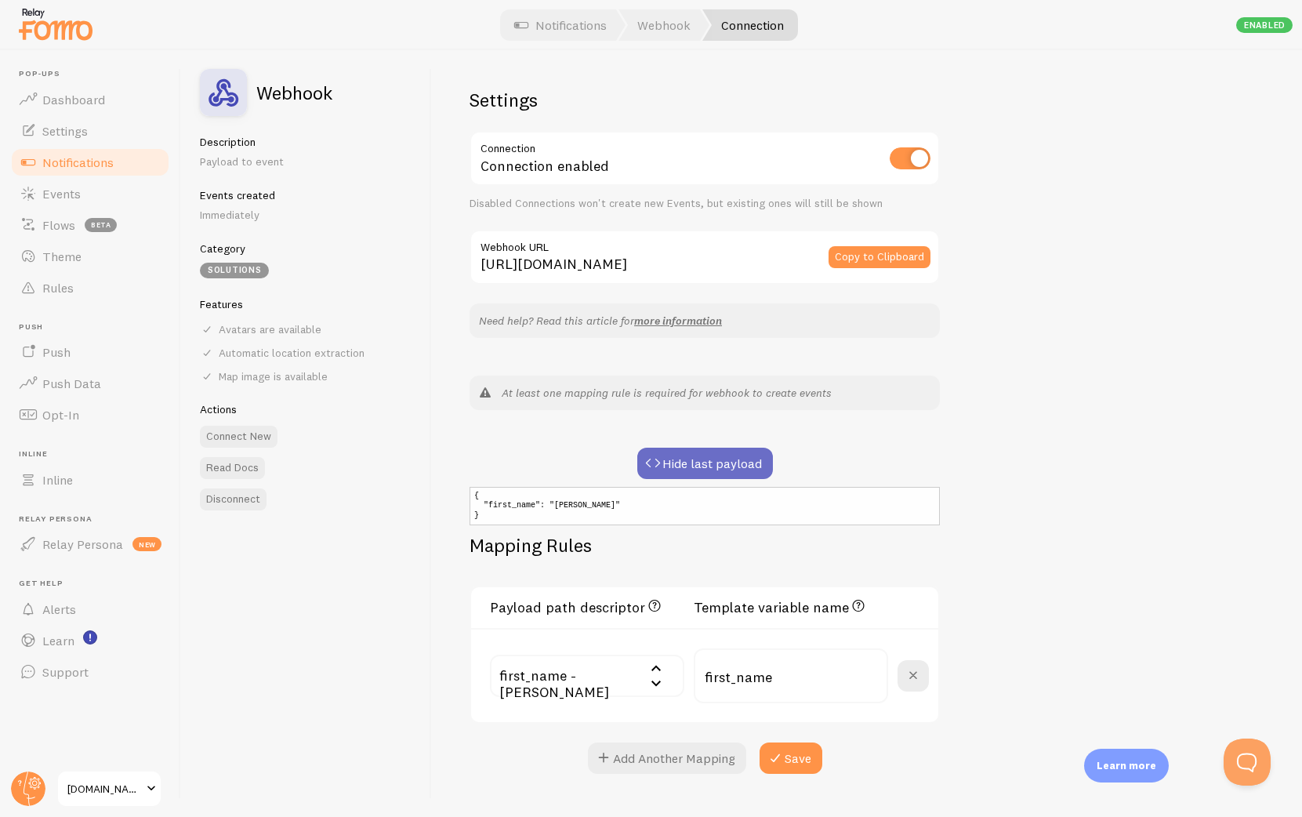
click at [706, 459] on button "Hide last payload" at bounding box center [705, 463] width 136 height 31
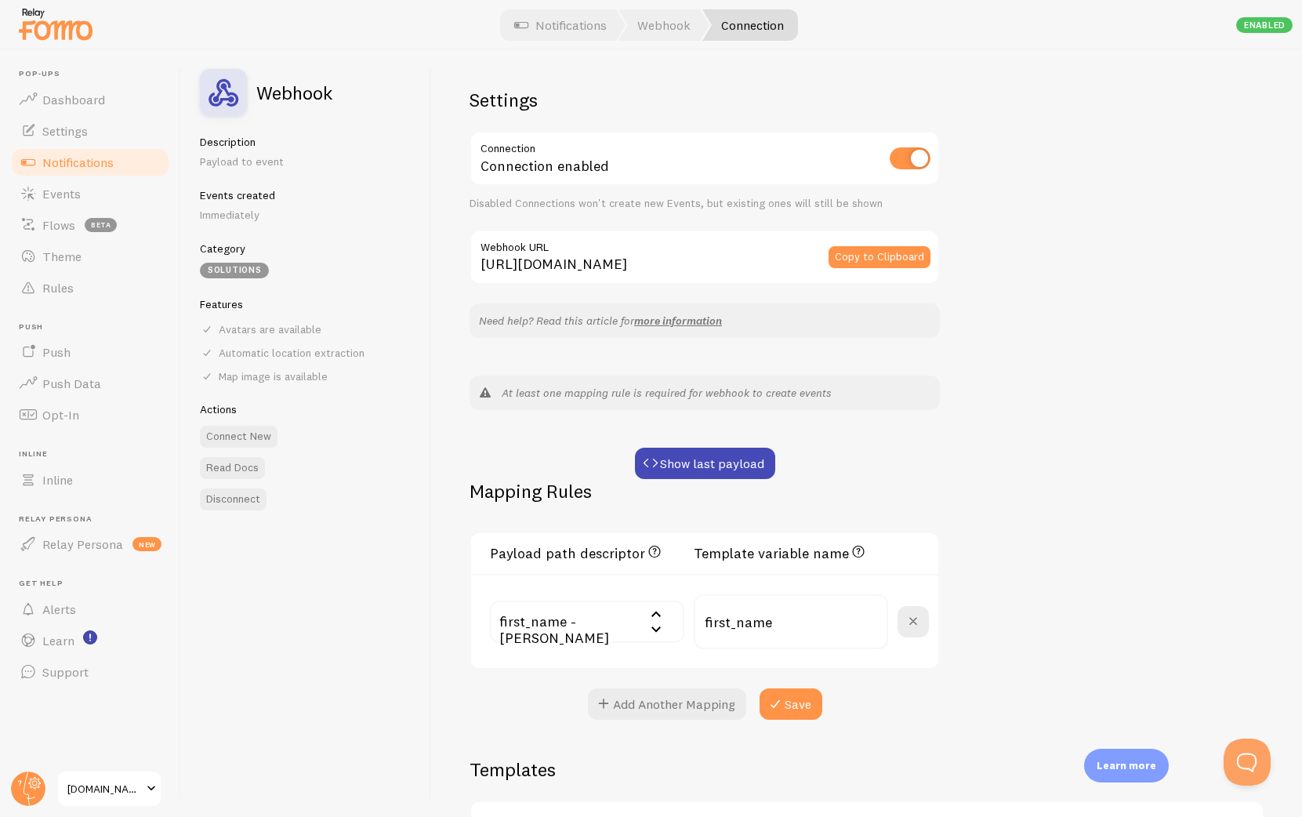
click at [622, 615] on input "text" at bounding box center [587, 621] width 194 height 42
click at [919, 425] on div "Settings Connection Connection enabled Disabled Connections won't create new Ev…" at bounding box center [705, 404] width 470 height 632
click at [916, 621] on span at bounding box center [913, 621] width 19 height 19
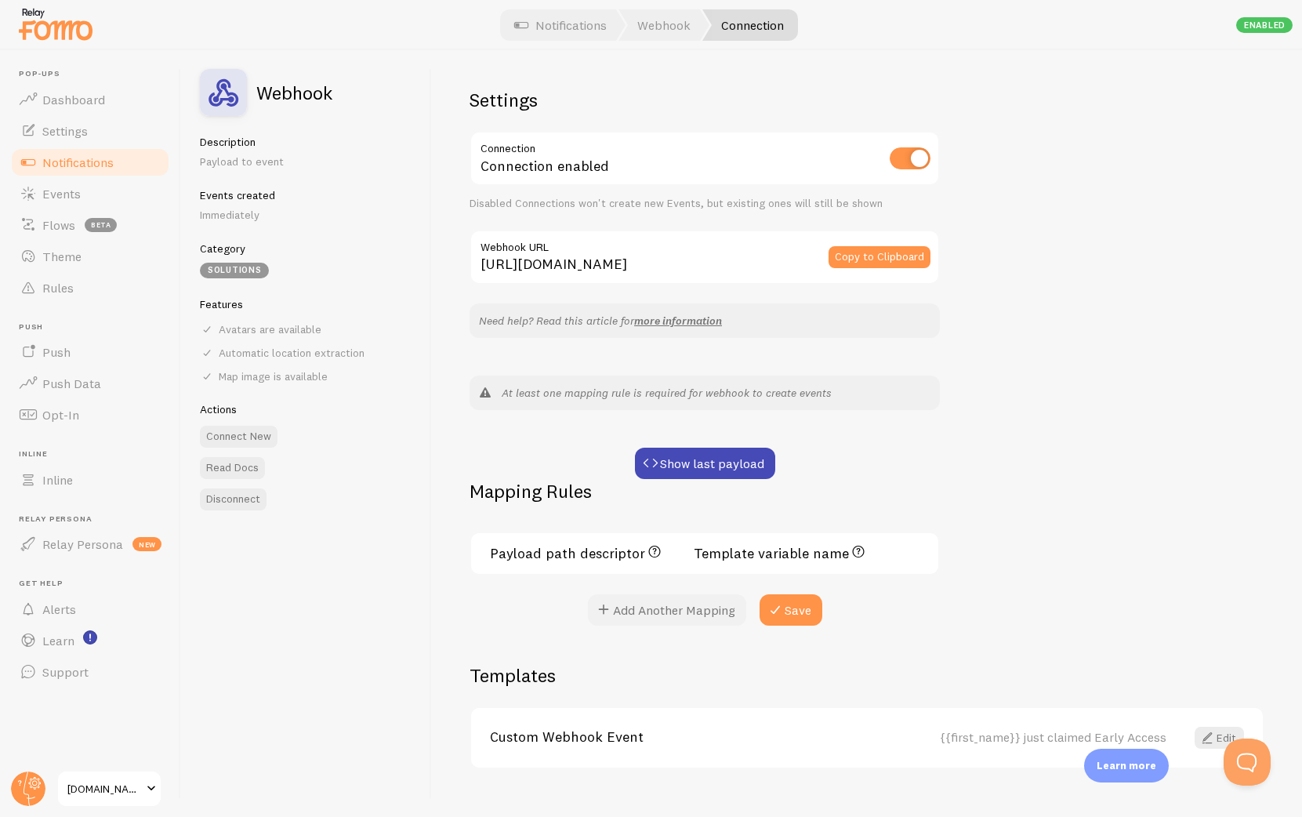
click at [651, 615] on button "Add Another Mapping" at bounding box center [667, 609] width 158 height 31
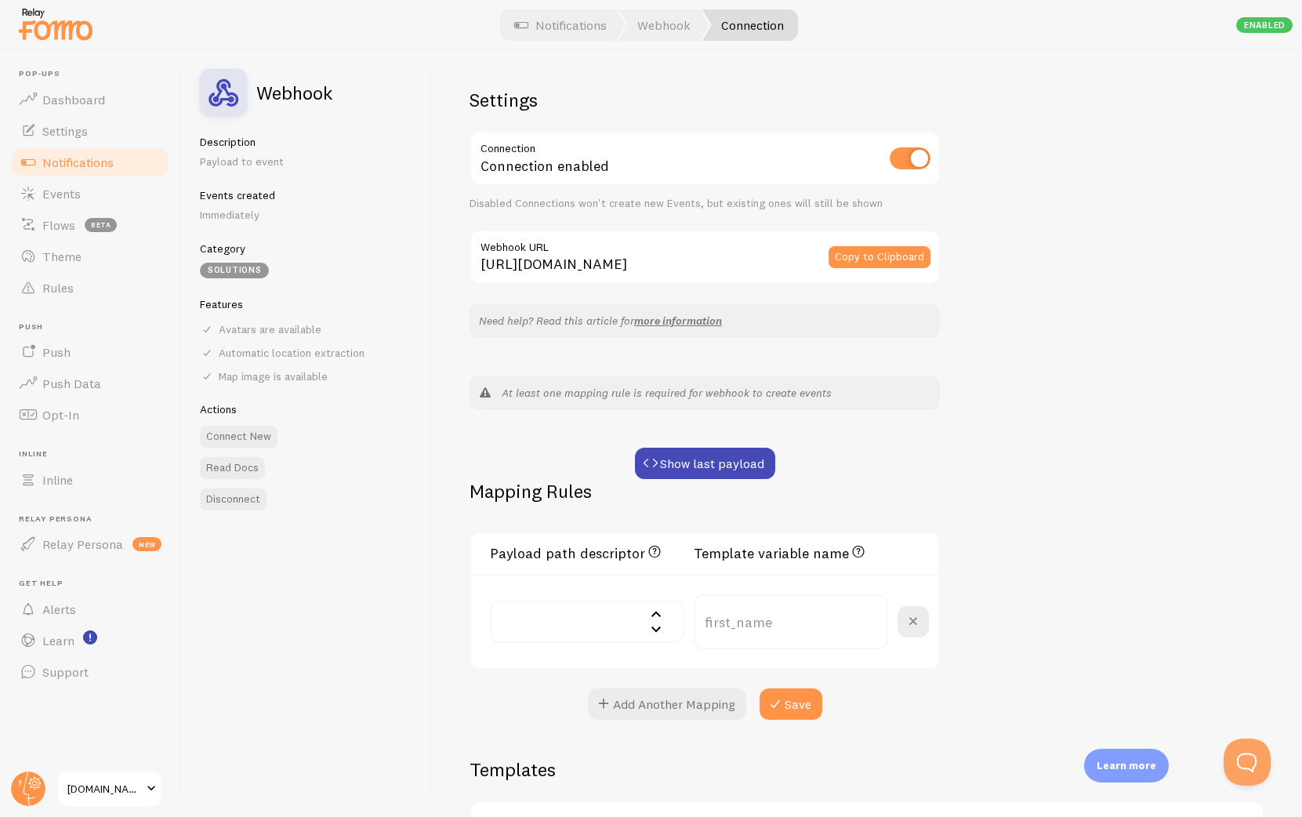
click at [593, 611] on input "text" at bounding box center [587, 621] width 194 height 42
click at [954, 432] on div "Settings Connection Connection enabled Disabled Connections won't create new Ev…" at bounding box center [867, 433] width 870 height 767
click at [677, 463] on button "Show last payload" at bounding box center [705, 463] width 140 height 31
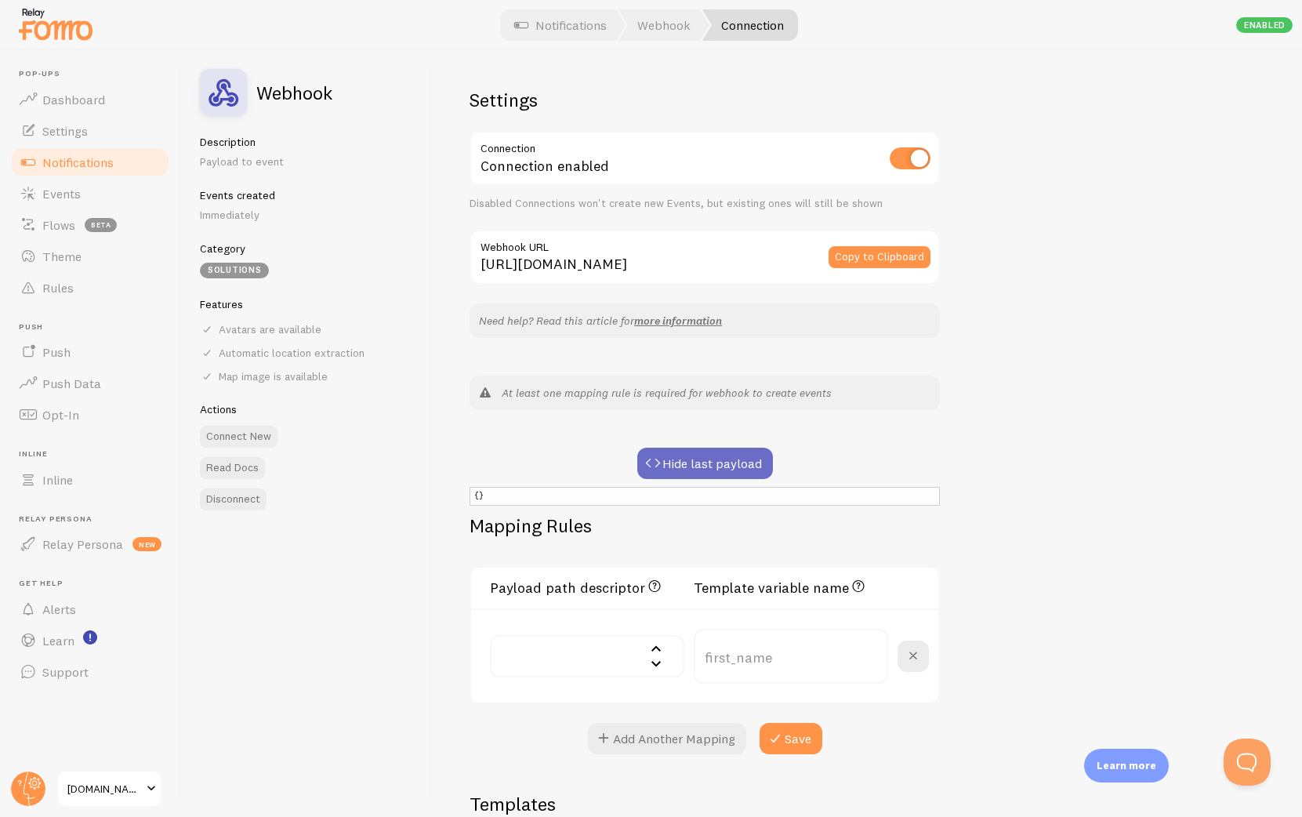
click at [713, 459] on button "Hide last payload" at bounding box center [705, 463] width 136 height 31
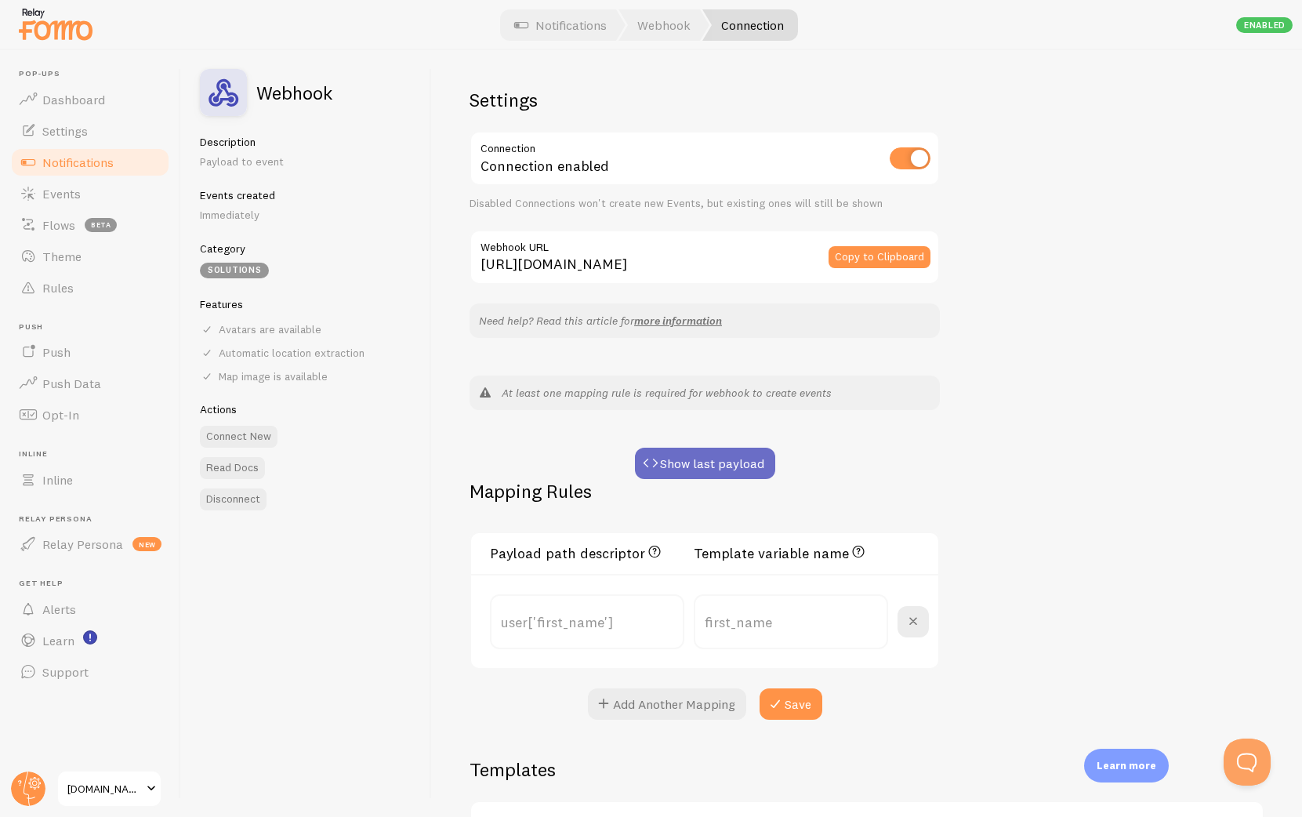
click at [721, 463] on button "Show last payload" at bounding box center [705, 463] width 140 height 31
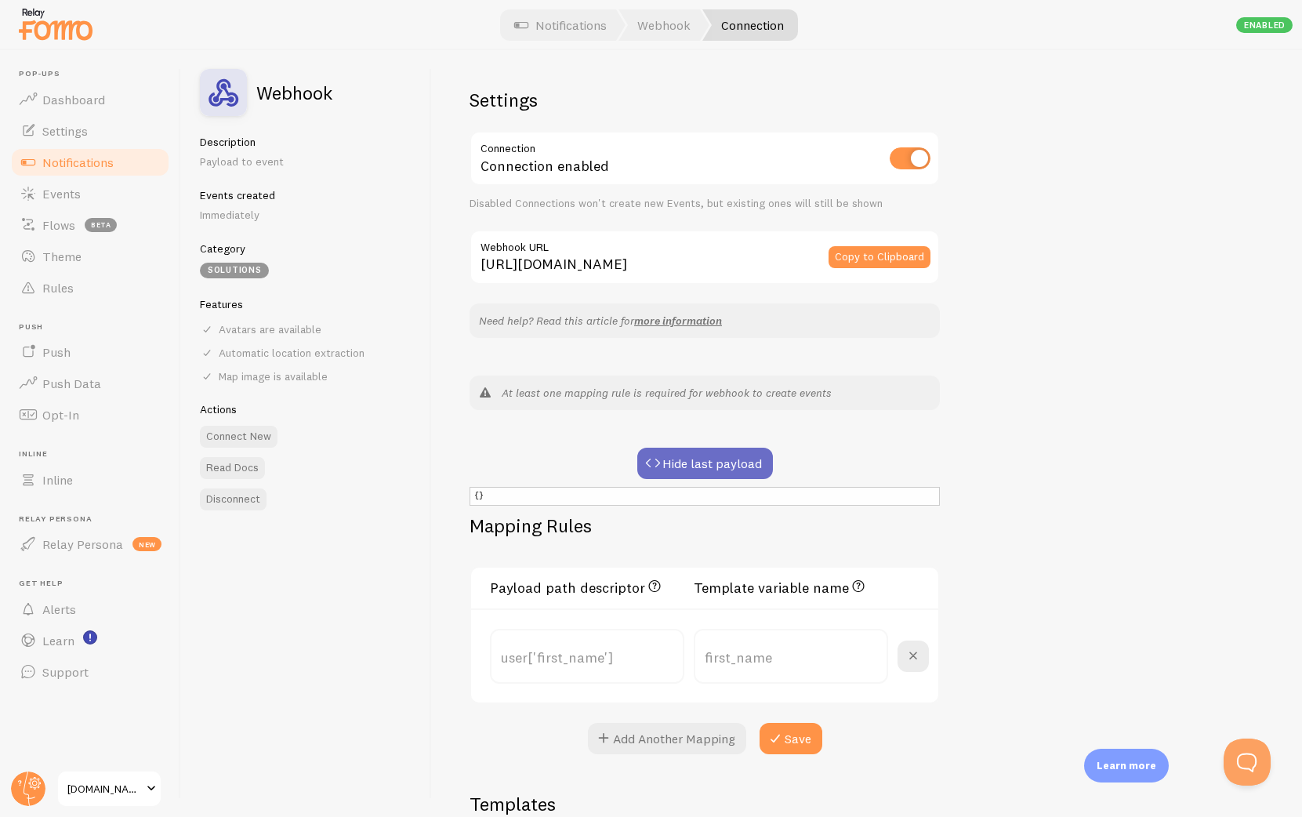
click at [712, 468] on button "Hide last payload" at bounding box center [705, 463] width 136 height 31
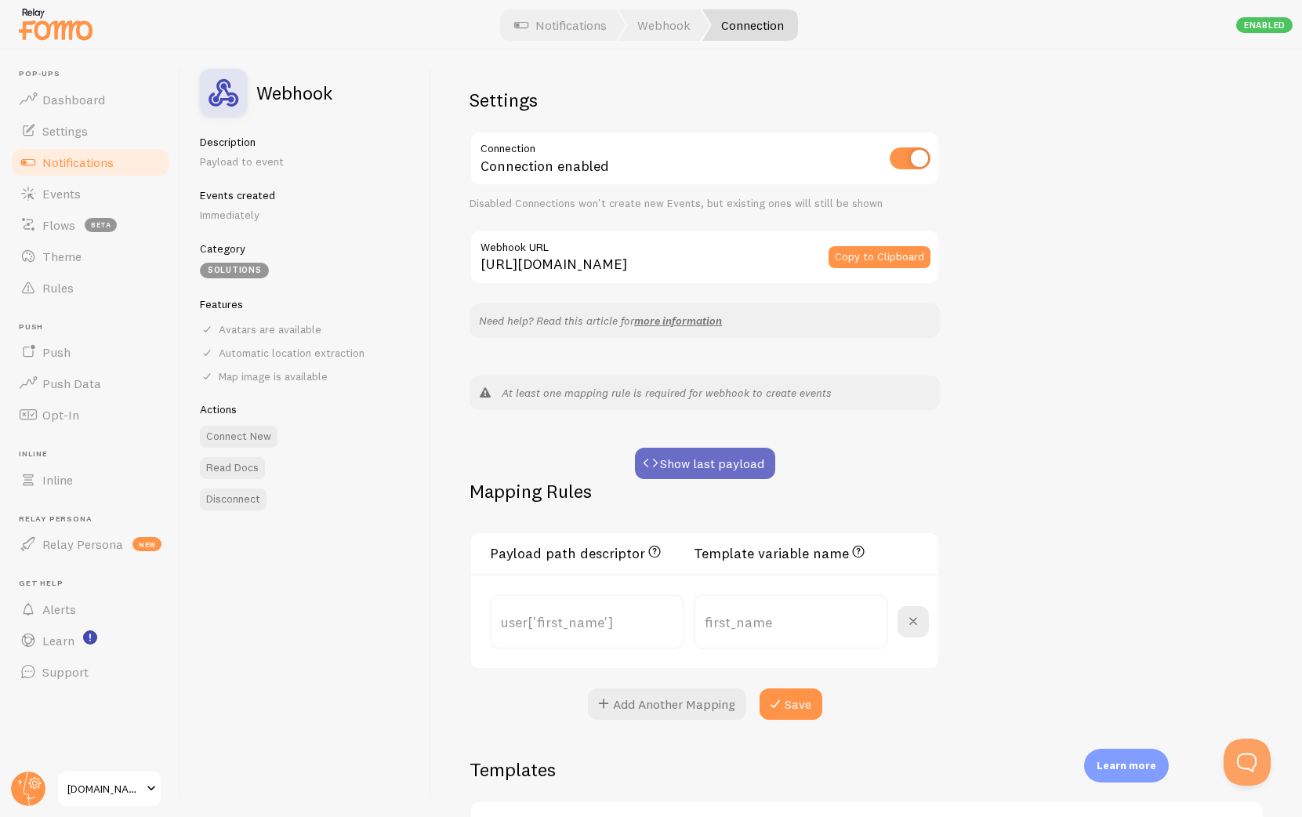
click at [740, 448] on button "Show last payload" at bounding box center [705, 463] width 140 height 31
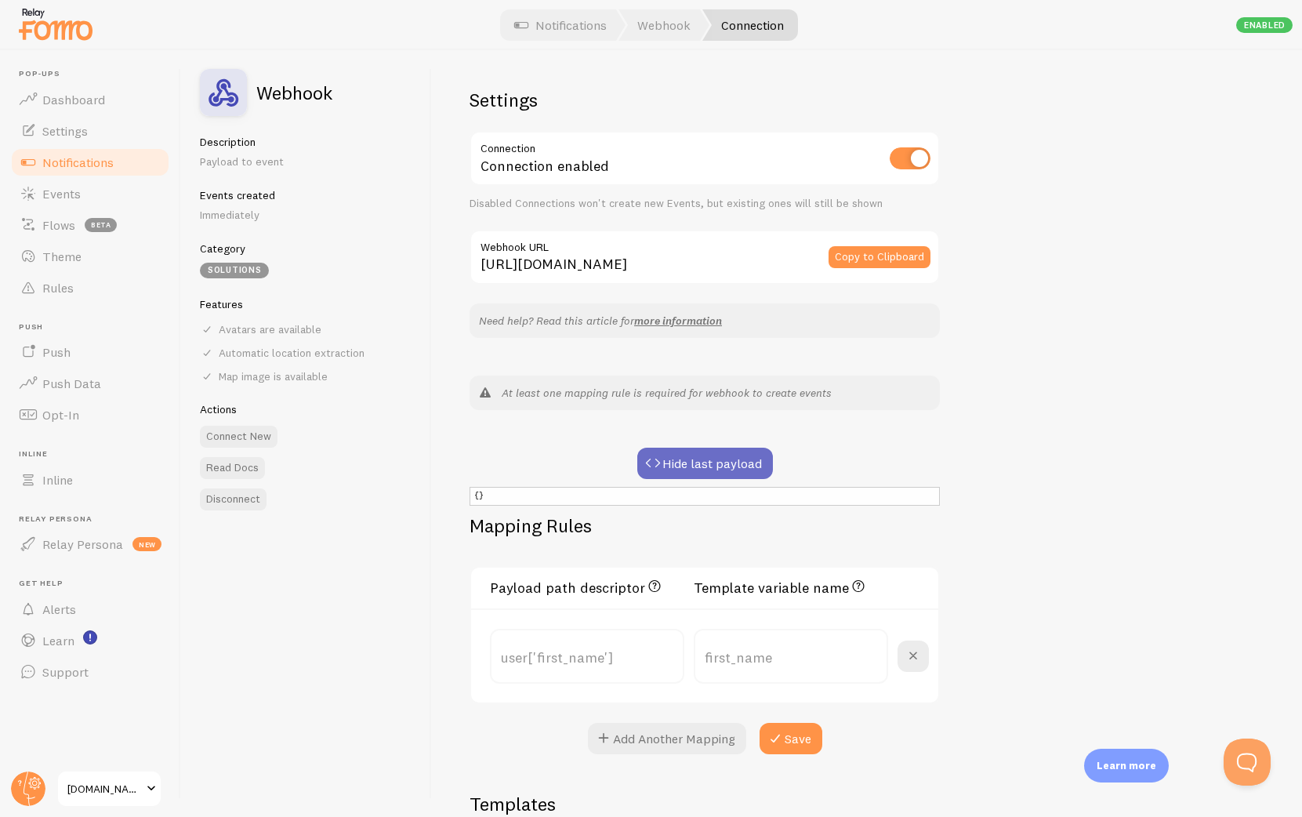
click at [724, 475] on button "Hide last payload" at bounding box center [705, 463] width 136 height 31
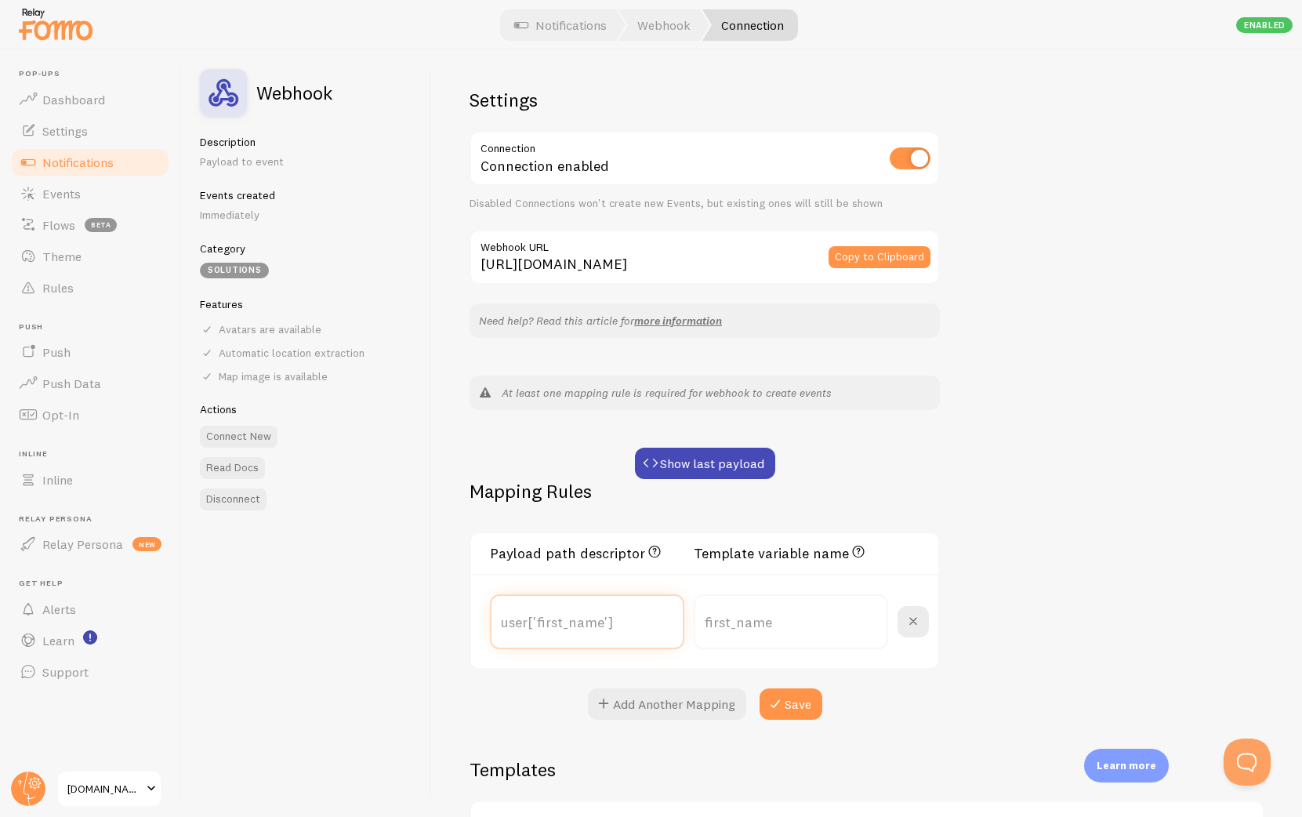
click at [622, 638] on input "text" at bounding box center [587, 621] width 194 height 55
click at [917, 627] on span at bounding box center [913, 621] width 19 height 19
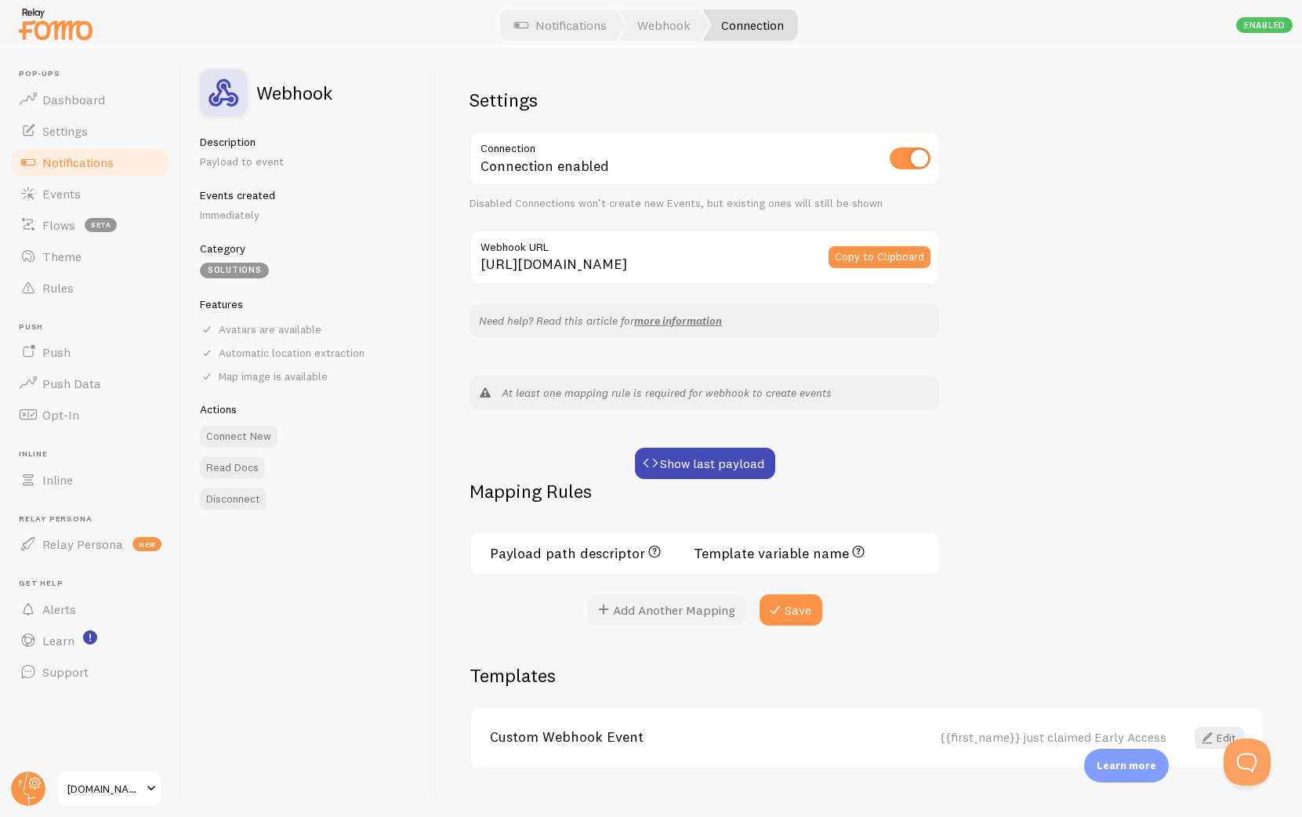
click at [658, 617] on button "Add Another Mapping" at bounding box center [667, 609] width 158 height 31
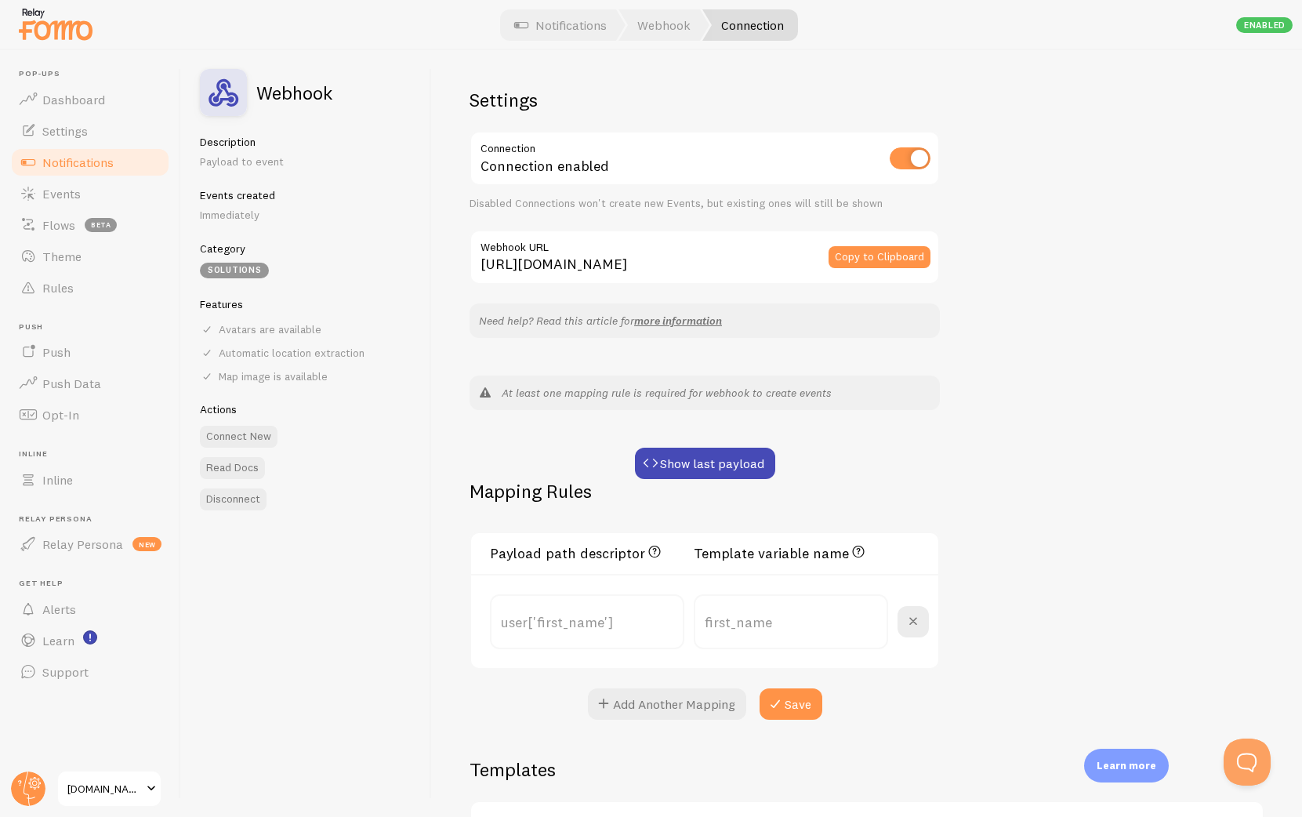
click at [604, 606] on label at bounding box center [587, 600] width 194 height 13
click at [604, 606] on input "text" at bounding box center [587, 621] width 194 height 55
click at [734, 444] on div "Settings Connection Connection enabled Disabled Connections won't create new Ev…" at bounding box center [705, 404] width 470 height 632
click at [724, 466] on button "Show last payload" at bounding box center [705, 463] width 140 height 31
click at [692, 467] on button "Show last payload" at bounding box center [705, 463] width 140 height 31
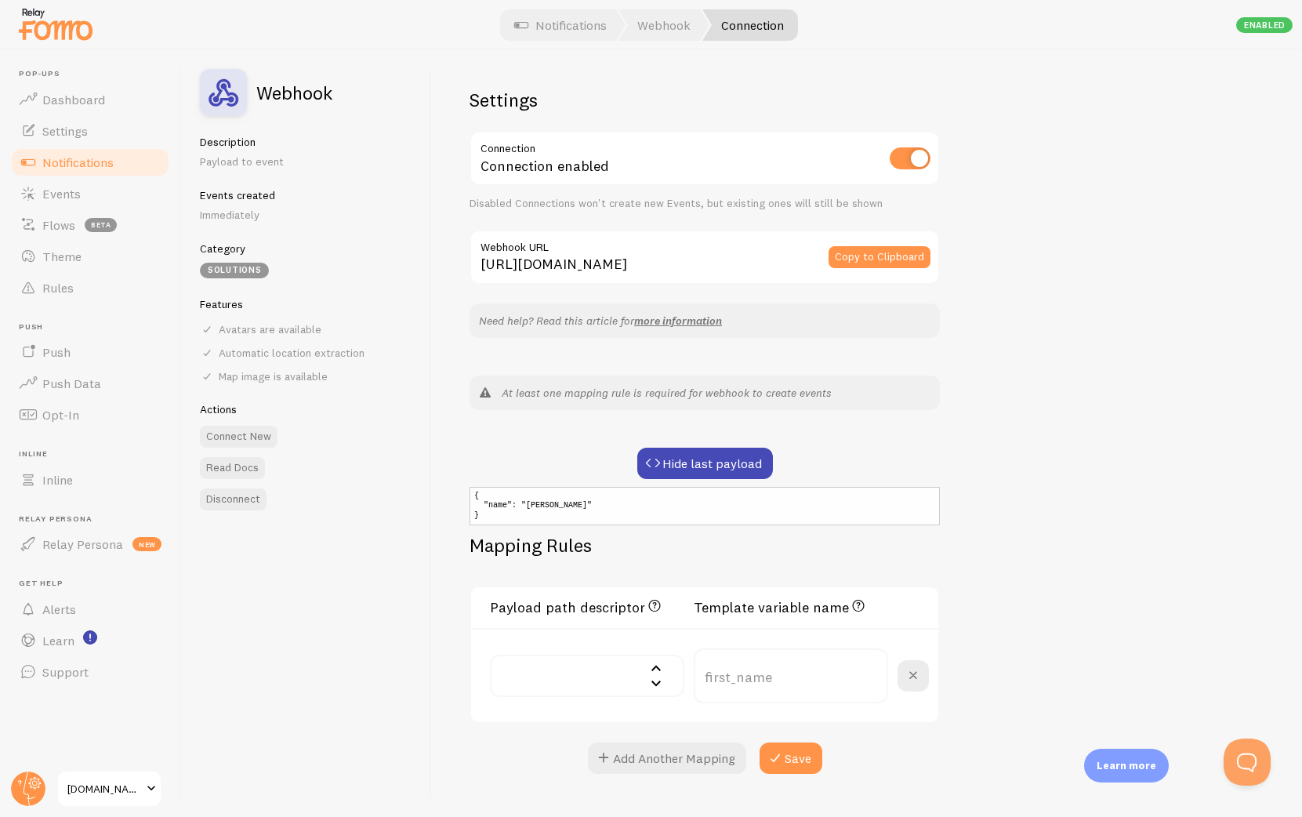
click at [624, 660] on input "text" at bounding box center [587, 676] width 194 height 42
click at [601, 727] on li "name - MUHAMMAD" at bounding box center [587, 740] width 191 height 42
type input "name"
click at [804, 673] on input "name" at bounding box center [791, 675] width 194 height 55
click at [1058, 561] on div "Settings Connection Connection enabled Disabled Connections won't create new Ev…" at bounding box center [867, 433] width 870 height 767
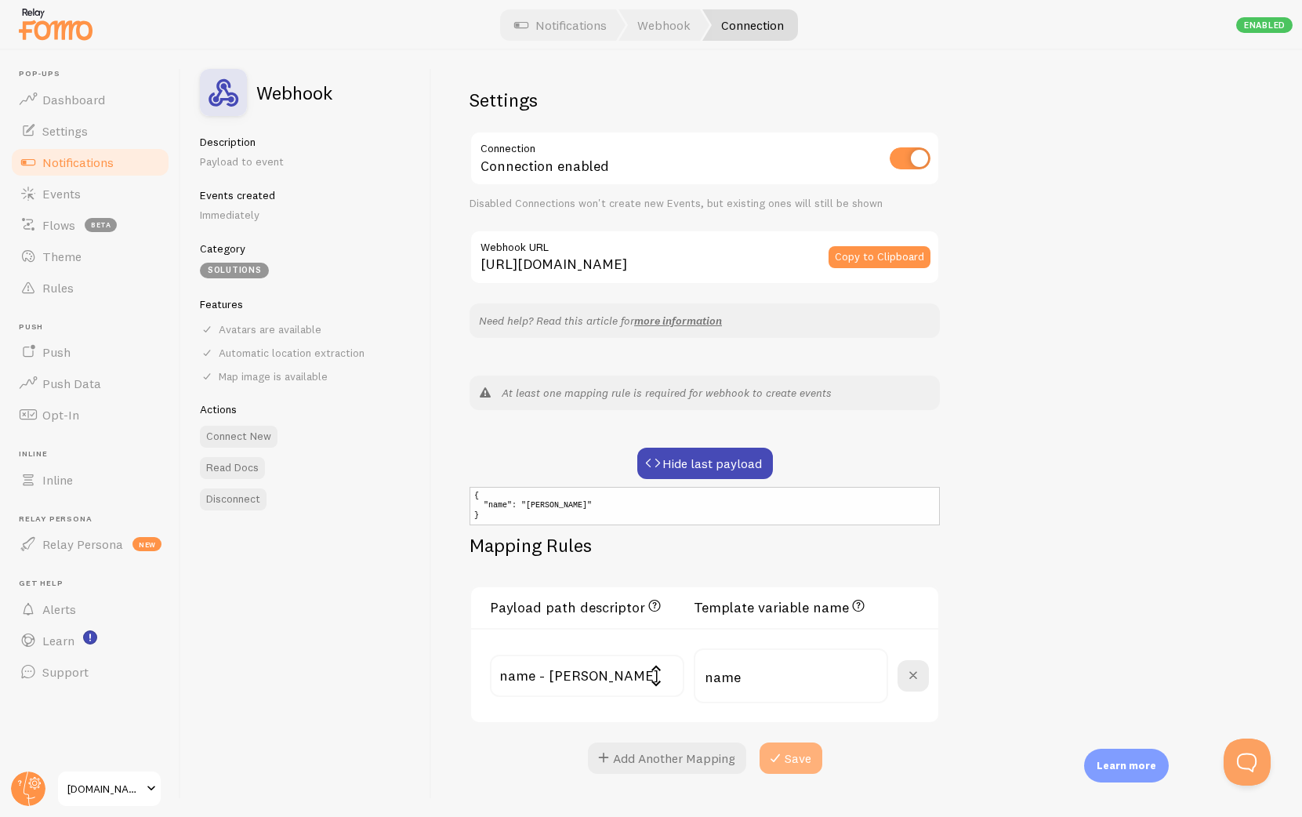
click at [807, 761] on button "Save" at bounding box center [791, 757] width 63 height 31
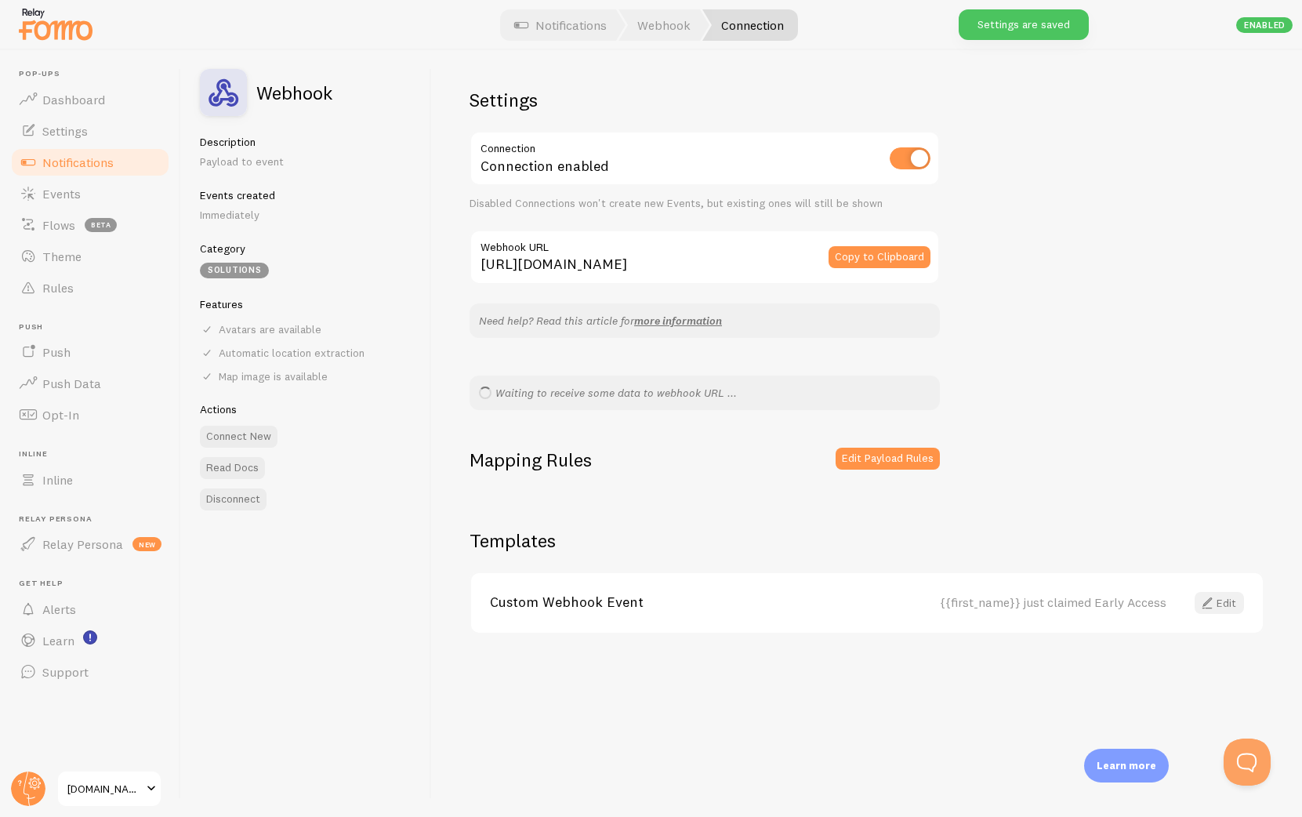
click at [1228, 602] on link "Edit" at bounding box center [1219, 603] width 49 height 22
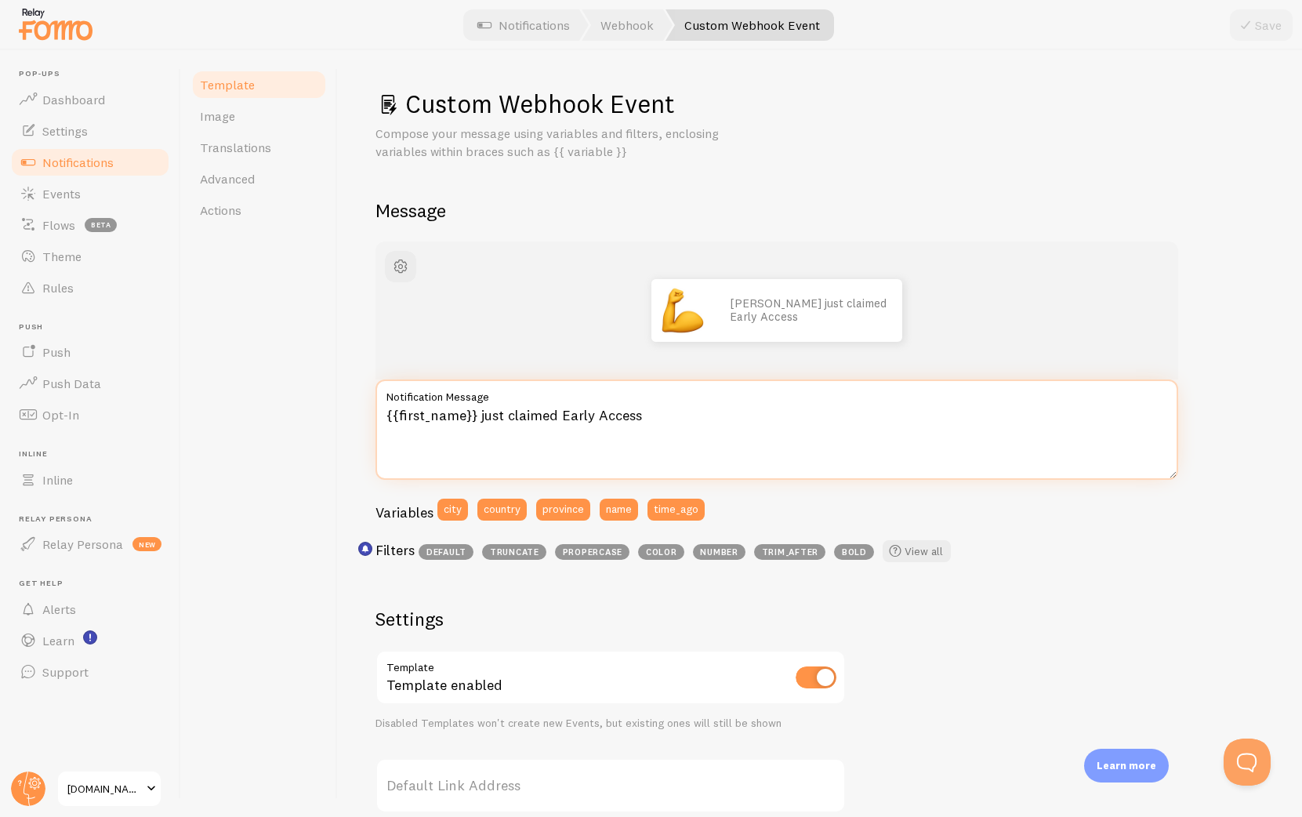
click at [432, 415] on textarea "{{first_name}} just claimed Early Access" at bounding box center [776, 429] width 803 height 100
type textarea "{{name}} just claimed Early Access"
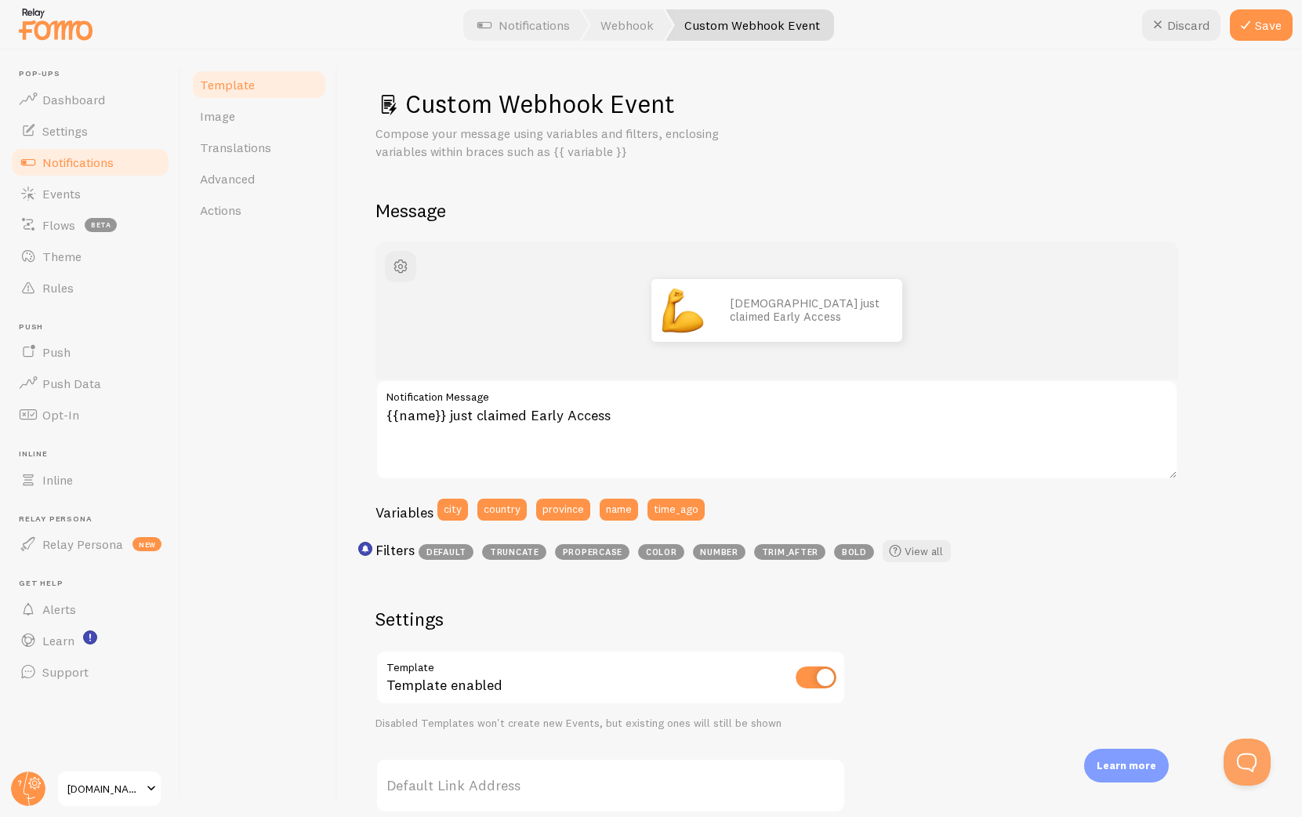
click at [1016, 291] on div "MUHAMMAD just claimed Early Access" at bounding box center [776, 310] width 727 height 63
click at [1250, 19] on icon at bounding box center [1245, 25] width 19 height 19
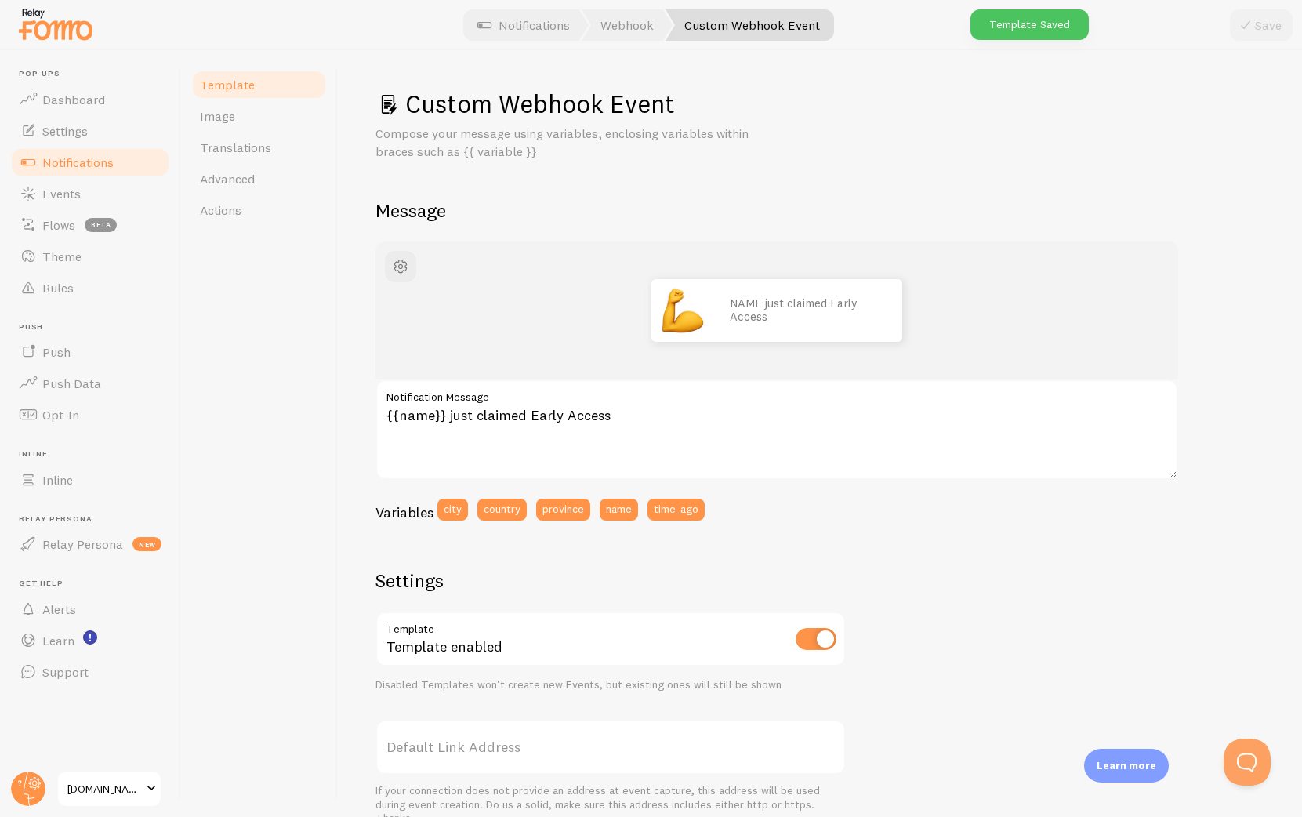
click at [66, 166] on span "Notifications" at bounding box center [77, 162] width 71 height 16
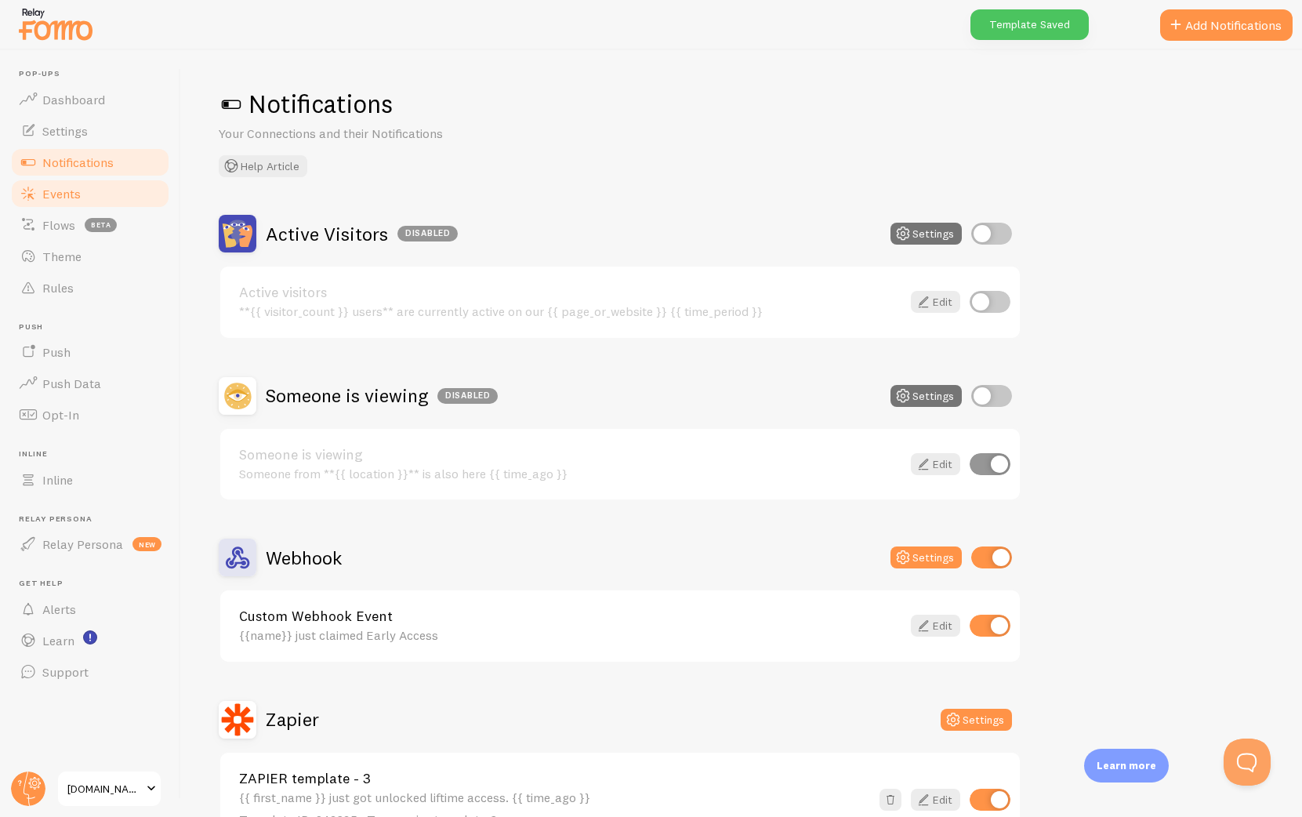
click at [107, 194] on link "Events" at bounding box center [89, 193] width 161 height 31
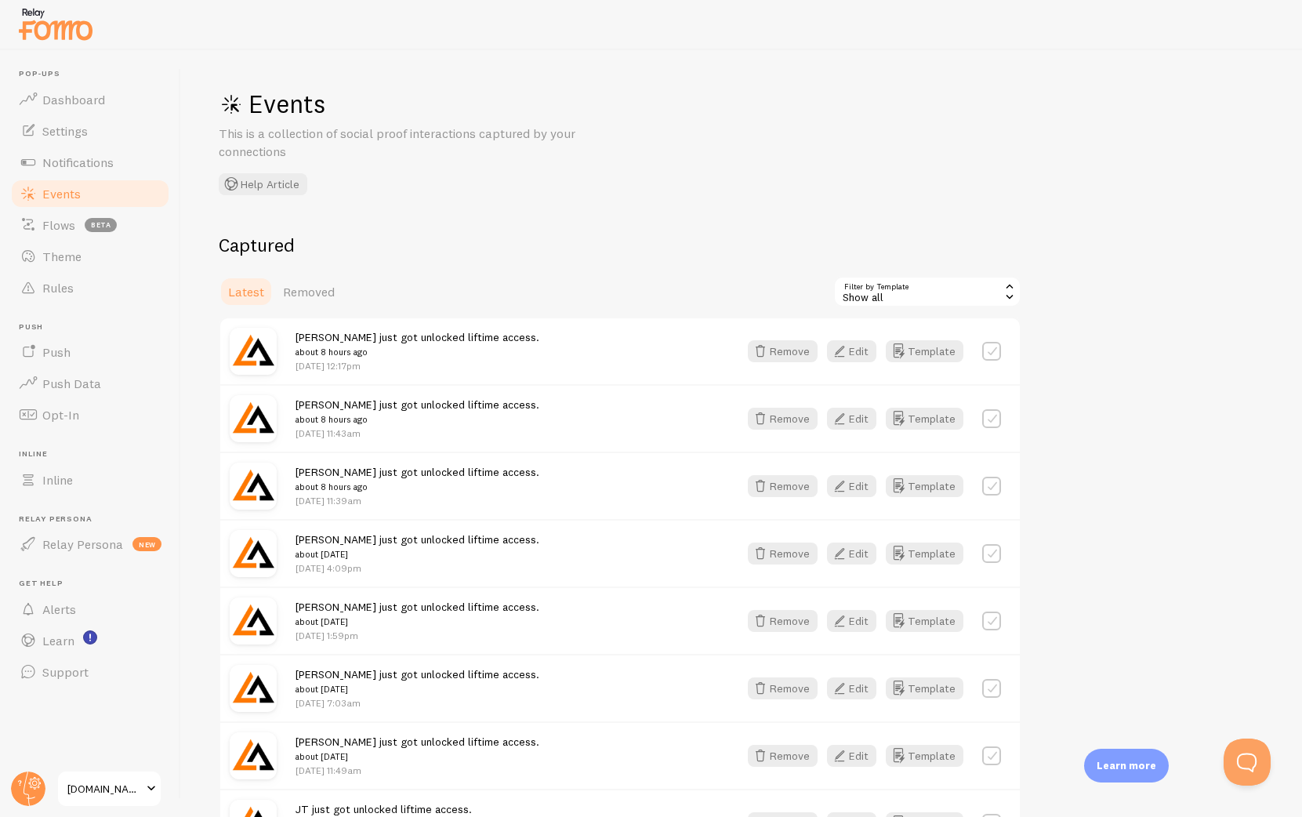
click at [892, 292] on div "Show all" at bounding box center [927, 291] width 188 height 31
click at [946, 362] on li "Custom Webhook Event" at bounding box center [927, 358] width 185 height 24
click at [973, 291] on div "Custom Webhook Event" at bounding box center [927, 291] width 188 height 31
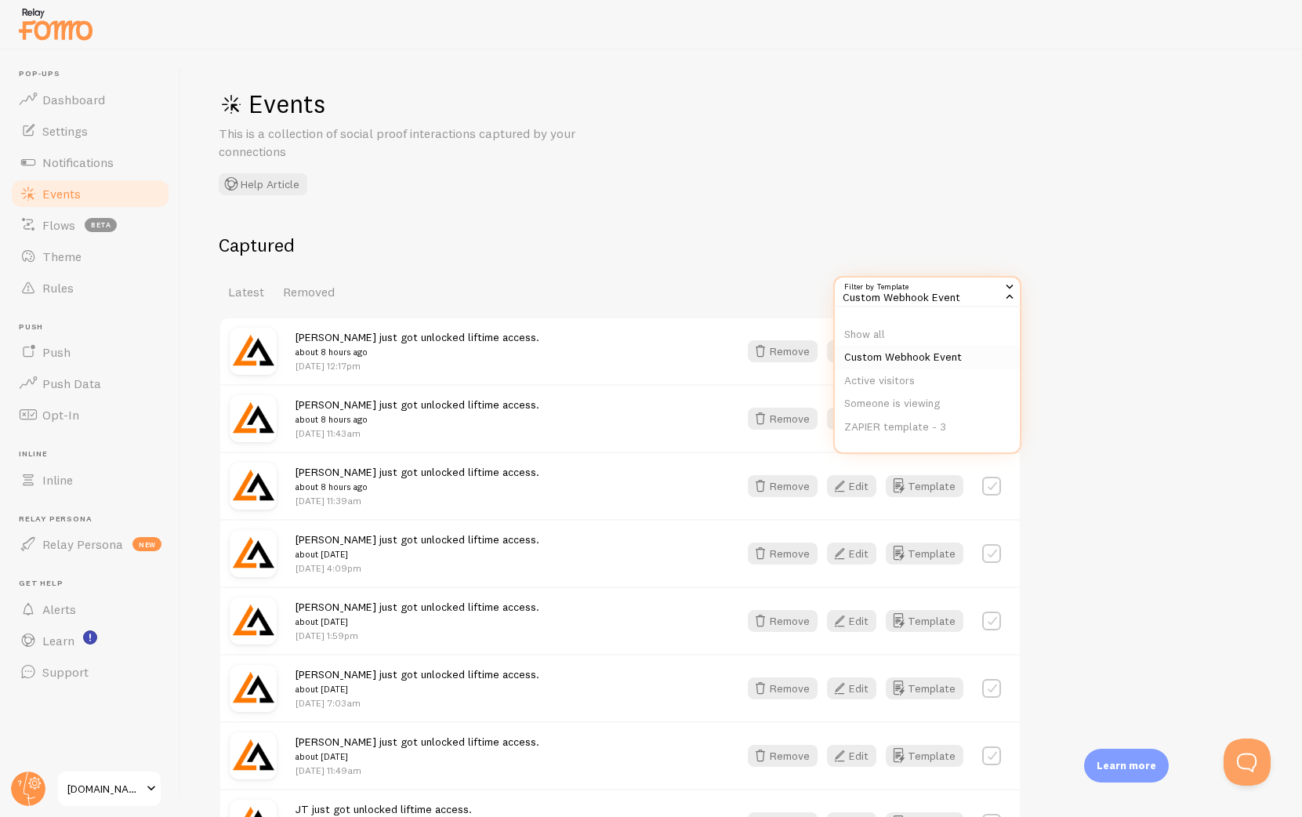
click at [928, 354] on li "Custom Webhook Event" at bounding box center [927, 358] width 185 height 24
click at [765, 283] on div "Latest Removed Filter by Template 261389 Custom Webhook Event Show all Custom W…" at bounding box center [620, 291] width 803 height 31
click at [902, 296] on div "Custom Webhook Event" at bounding box center [927, 291] width 188 height 31
click at [956, 423] on li "ZAPIER template - 3" at bounding box center [927, 427] width 185 height 24
click at [927, 293] on div "ZAPIER template - 3" at bounding box center [927, 291] width 188 height 31
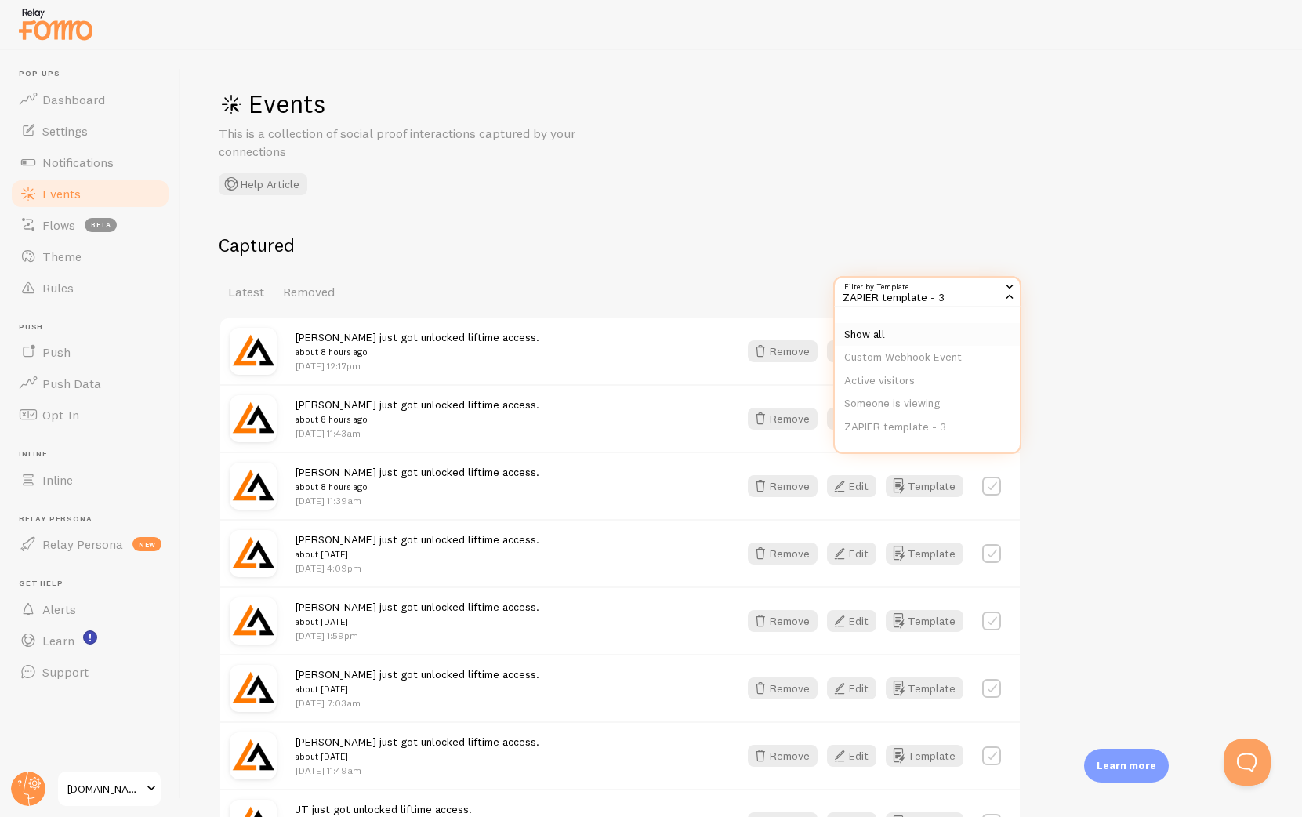
click at [915, 336] on li "Show all" at bounding box center [927, 335] width 185 height 24
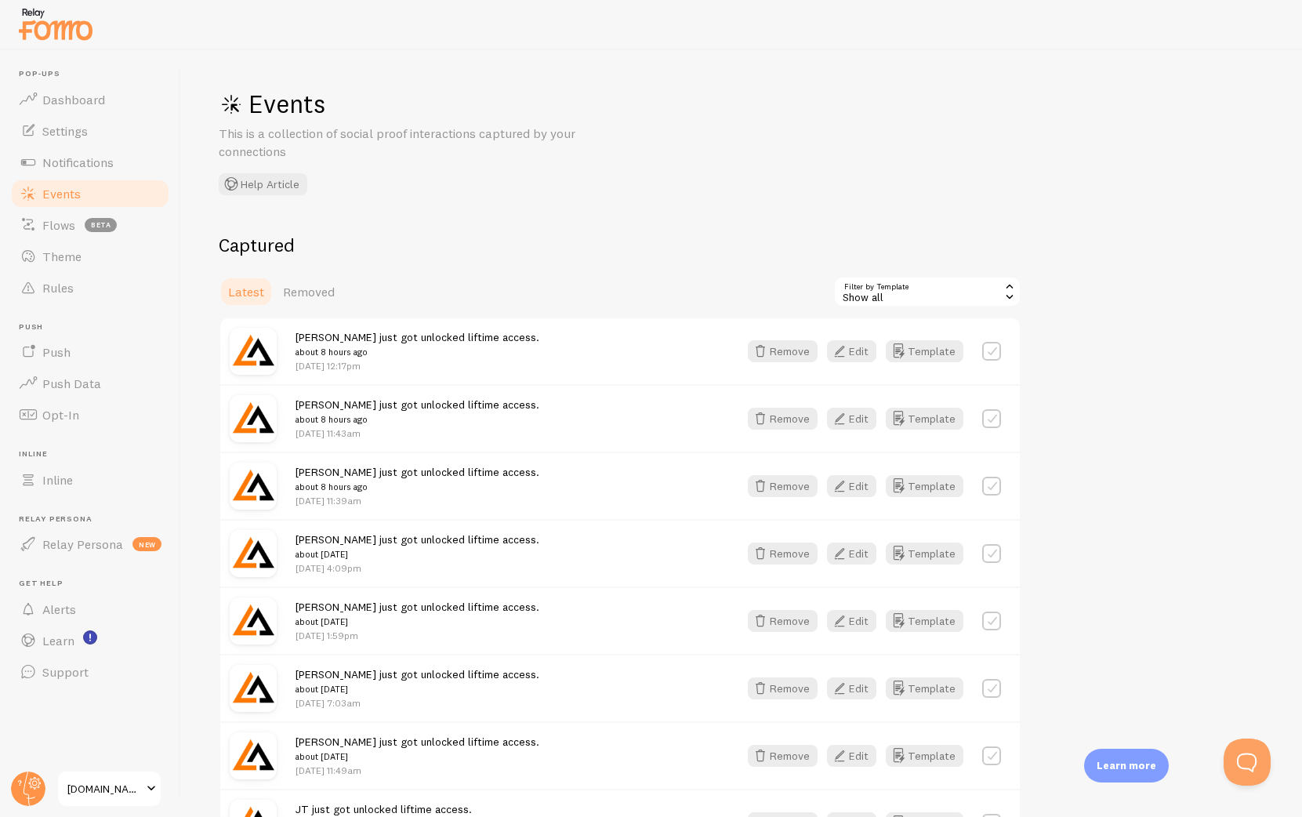
click at [918, 292] on div "Show all" at bounding box center [927, 291] width 188 height 31
click at [915, 356] on li "Custom Webhook Event" at bounding box center [927, 358] width 185 height 24
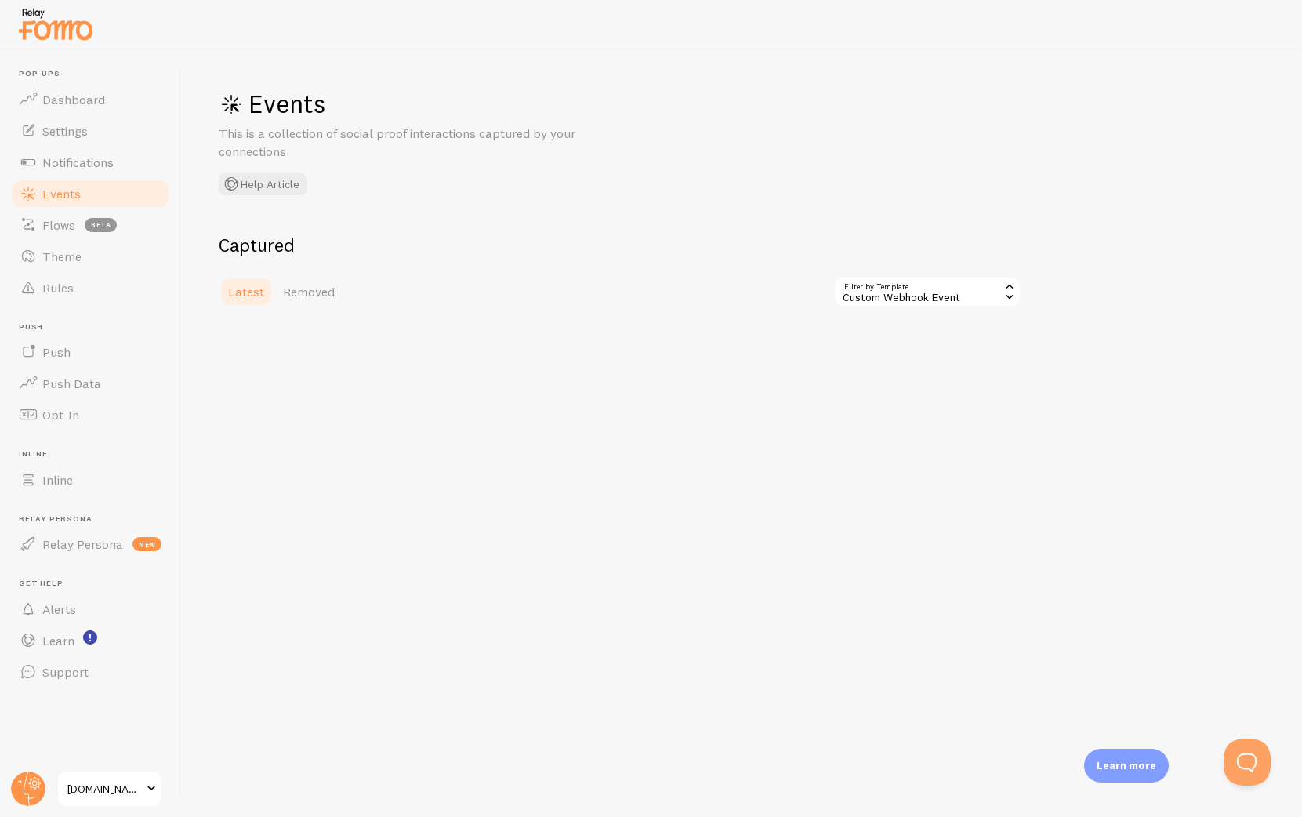
click at [245, 281] on link "Latest" at bounding box center [246, 291] width 55 height 31
click at [317, 291] on span "Removed" at bounding box center [309, 292] width 52 height 16
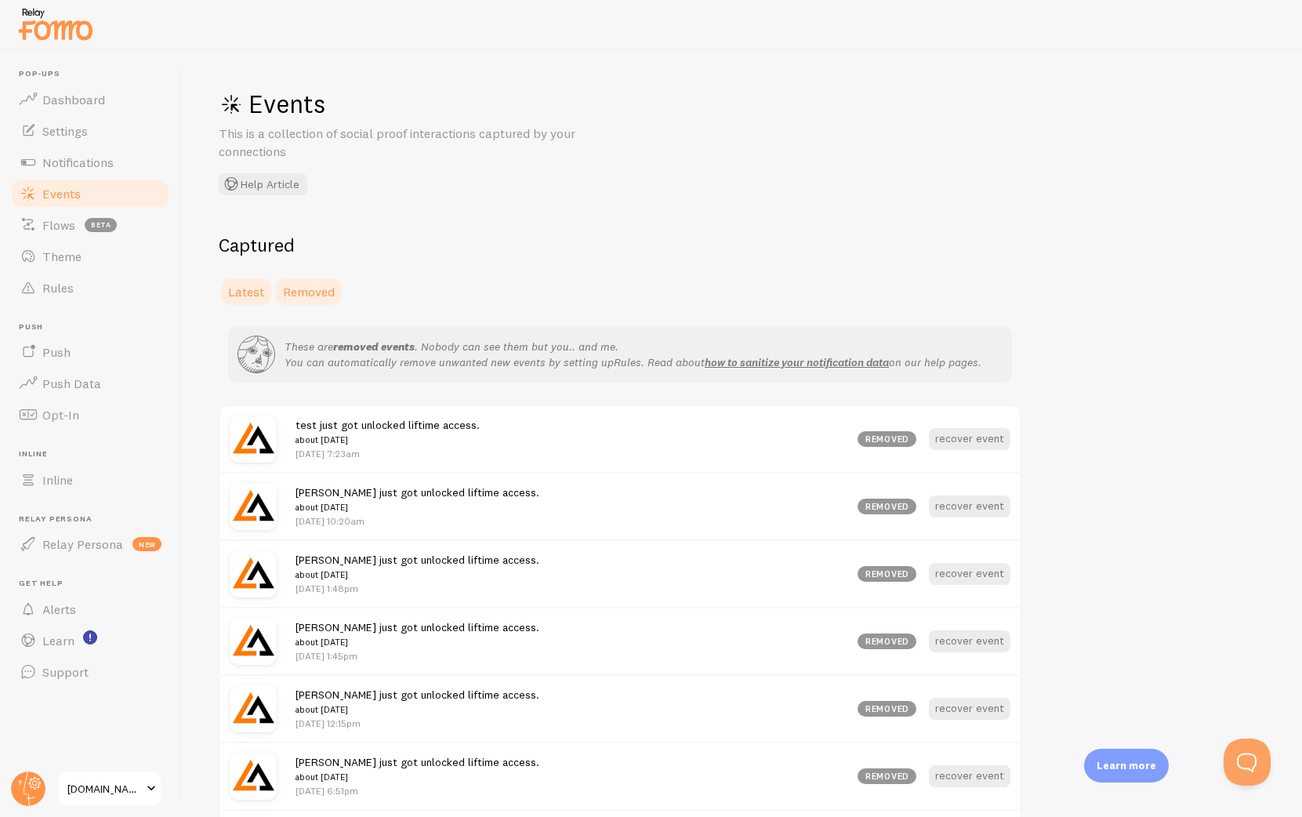
click at [244, 299] on link "Latest" at bounding box center [246, 291] width 55 height 31
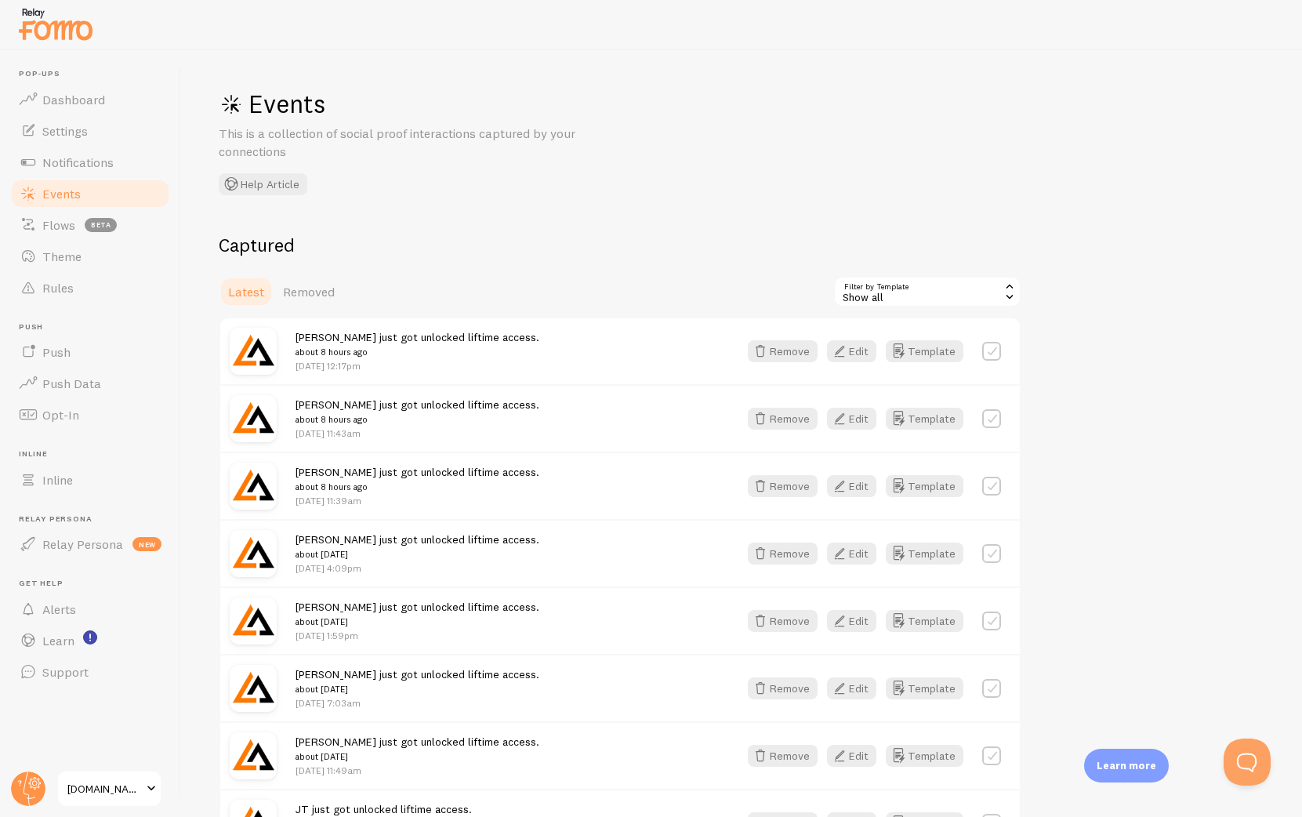
click at [898, 300] on div "Show all" at bounding box center [927, 291] width 188 height 31
click at [889, 351] on li "Custom Webhook Event" at bounding box center [927, 358] width 185 height 24
click at [951, 298] on div "Custom Webhook Event" at bounding box center [927, 291] width 188 height 31
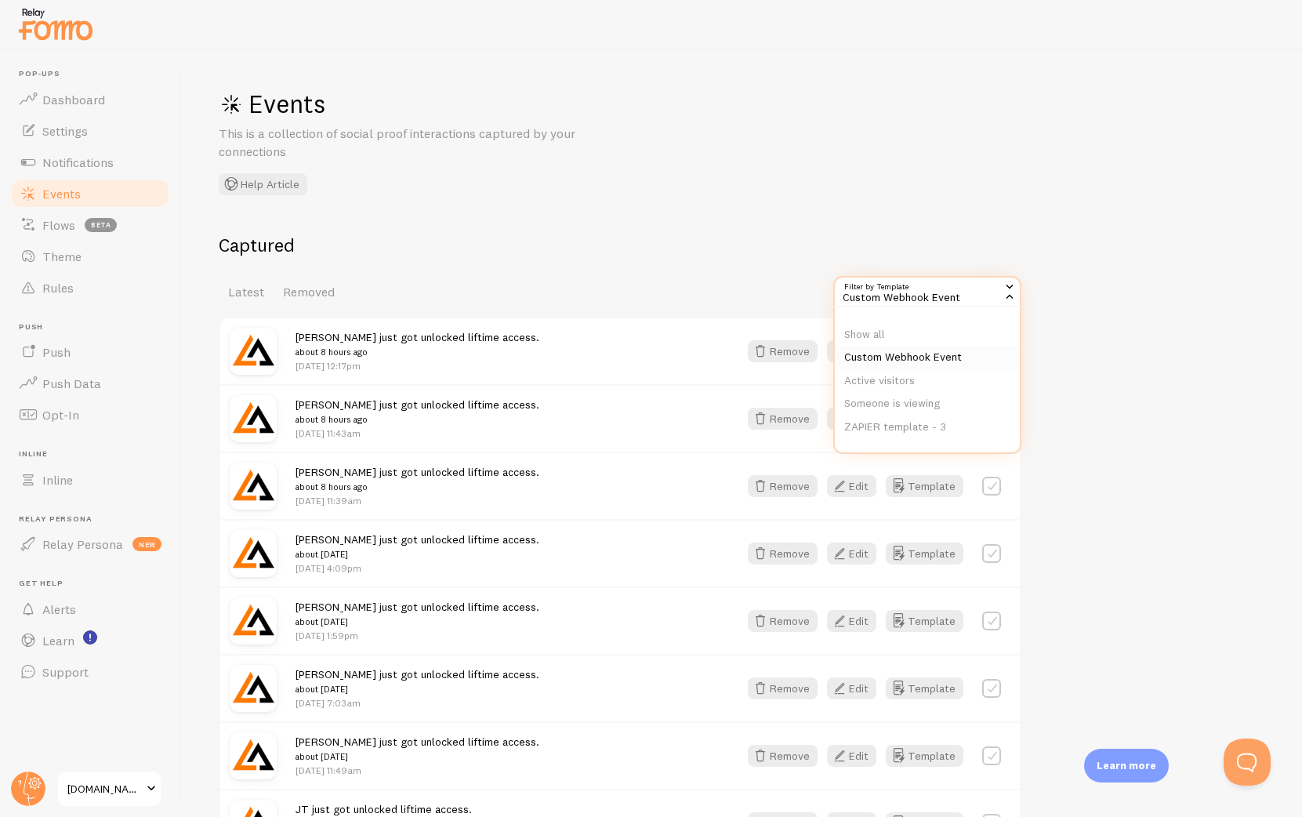
click at [922, 354] on li "Custom Webhook Event" at bounding box center [927, 358] width 185 height 24
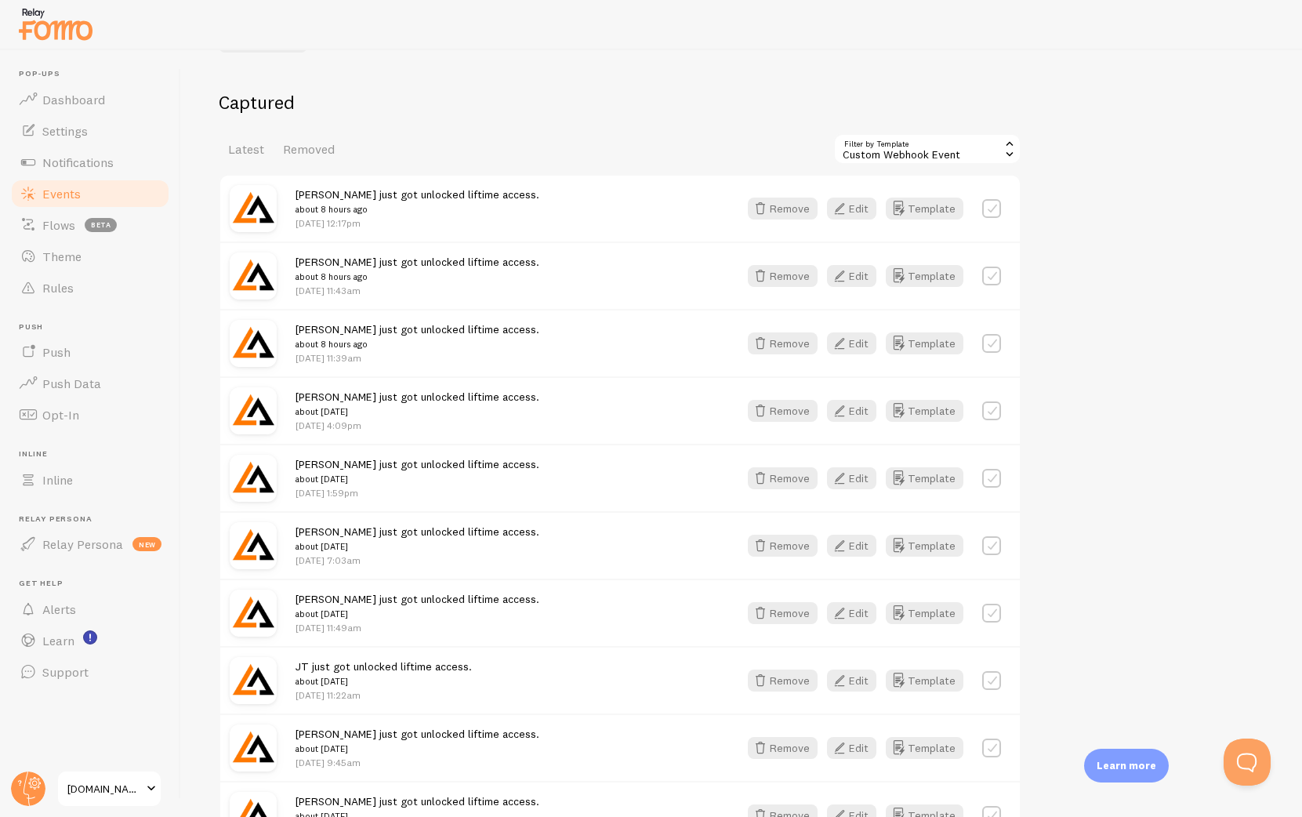
scroll to position [151, 0]
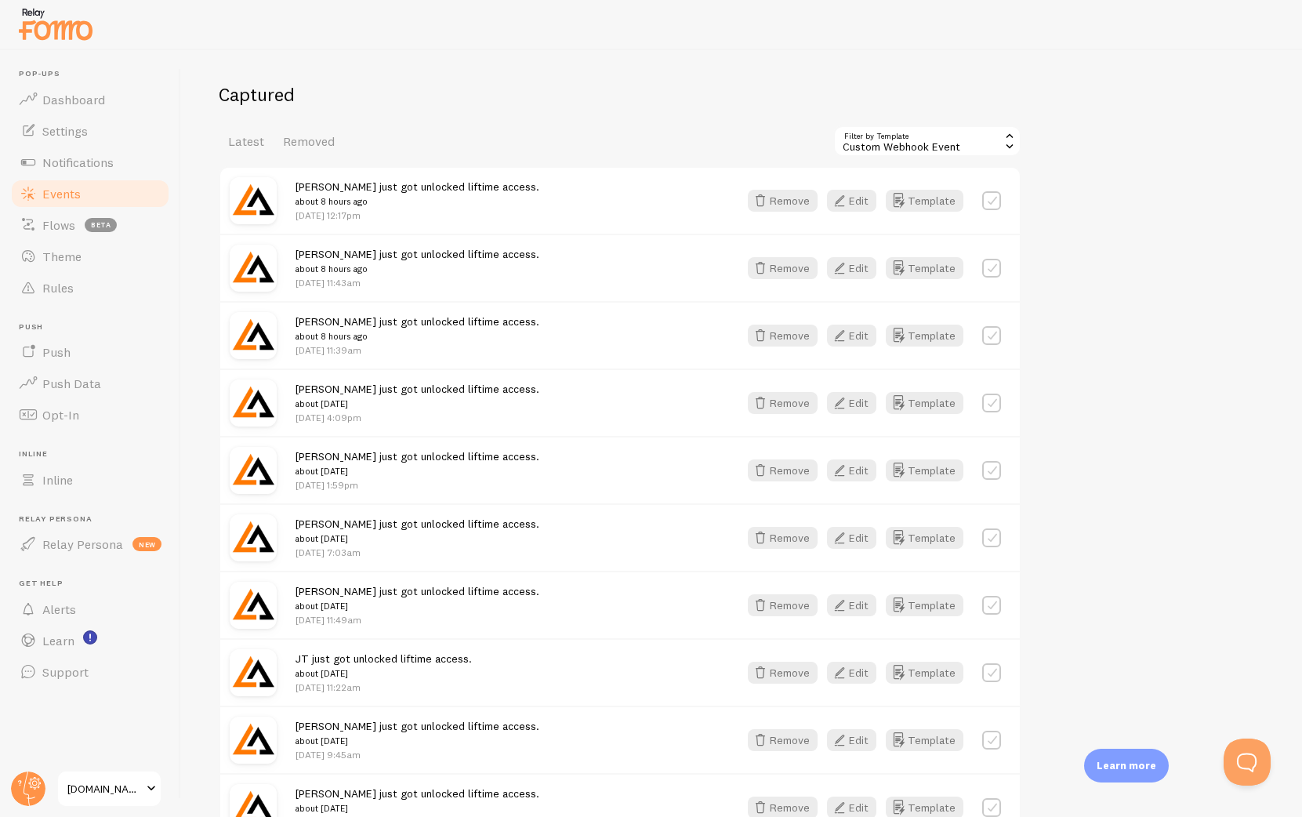
click at [901, 150] on div "Custom Webhook Event" at bounding box center [927, 140] width 188 height 31
click at [892, 207] on li "Custom Webhook Event" at bounding box center [927, 207] width 185 height 24
click at [913, 151] on div "Custom Webhook Event" at bounding box center [927, 140] width 188 height 31
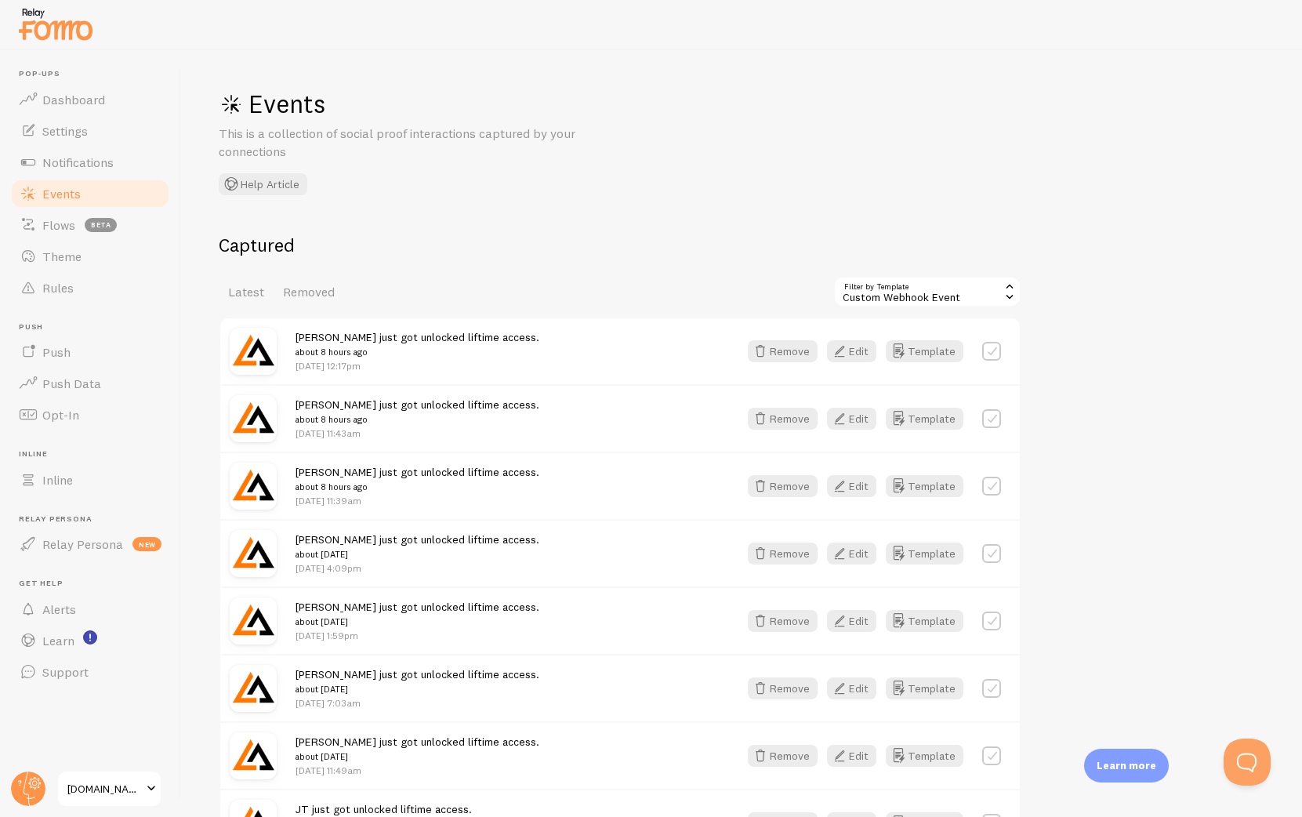
click at [913, 291] on div "Custom Webhook Event" at bounding box center [927, 291] width 188 height 31
click at [894, 350] on li "Custom Webhook Event" at bounding box center [927, 358] width 185 height 24
click at [979, 289] on div "Custom Webhook Event" at bounding box center [927, 291] width 188 height 31
click at [938, 394] on li "Someone is viewing" at bounding box center [927, 404] width 185 height 24
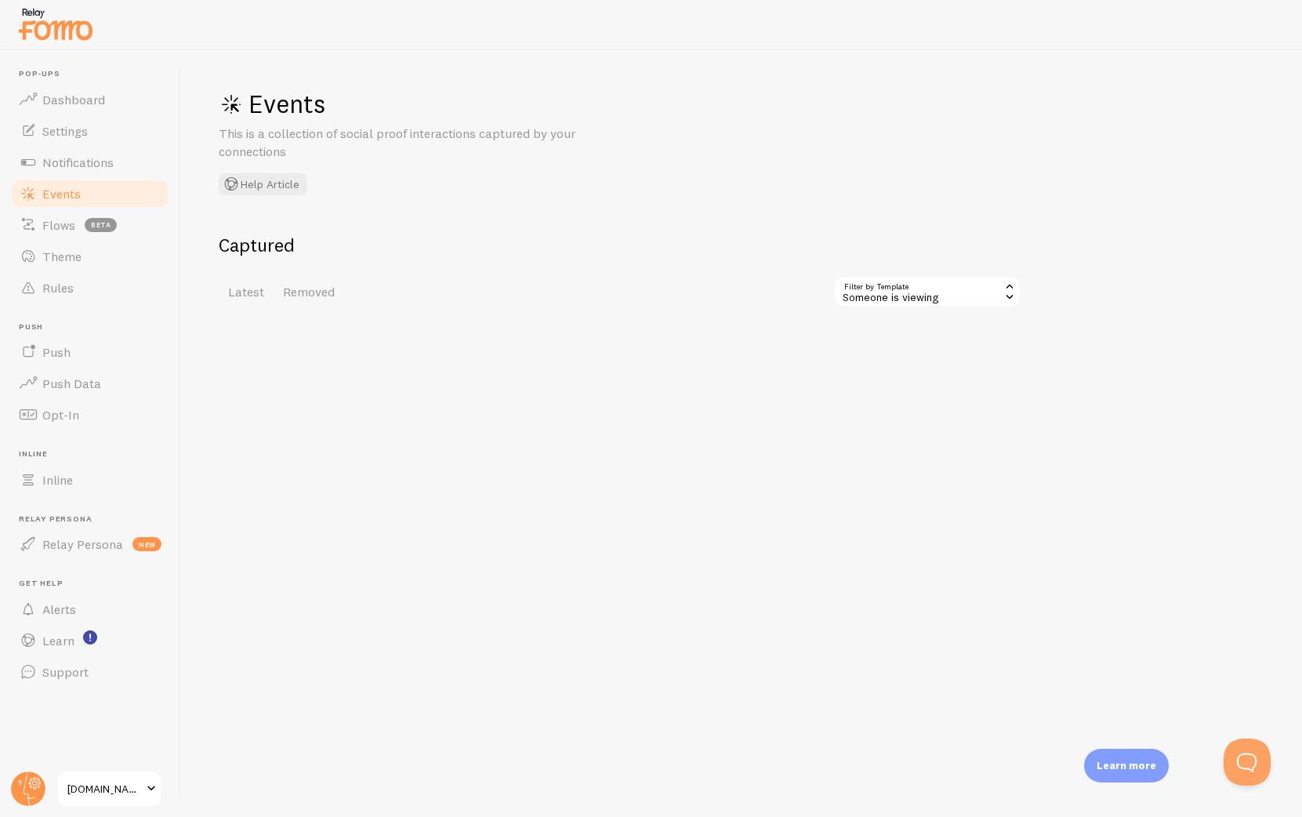
click at [939, 296] on div "Someone is viewing" at bounding box center [927, 291] width 188 height 31
click at [916, 356] on li "Custom Webhook Event" at bounding box center [927, 358] width 185 height 24
click at [116, 158] on link "Notifications" at bounding box center [89, 162] width 161 height 31
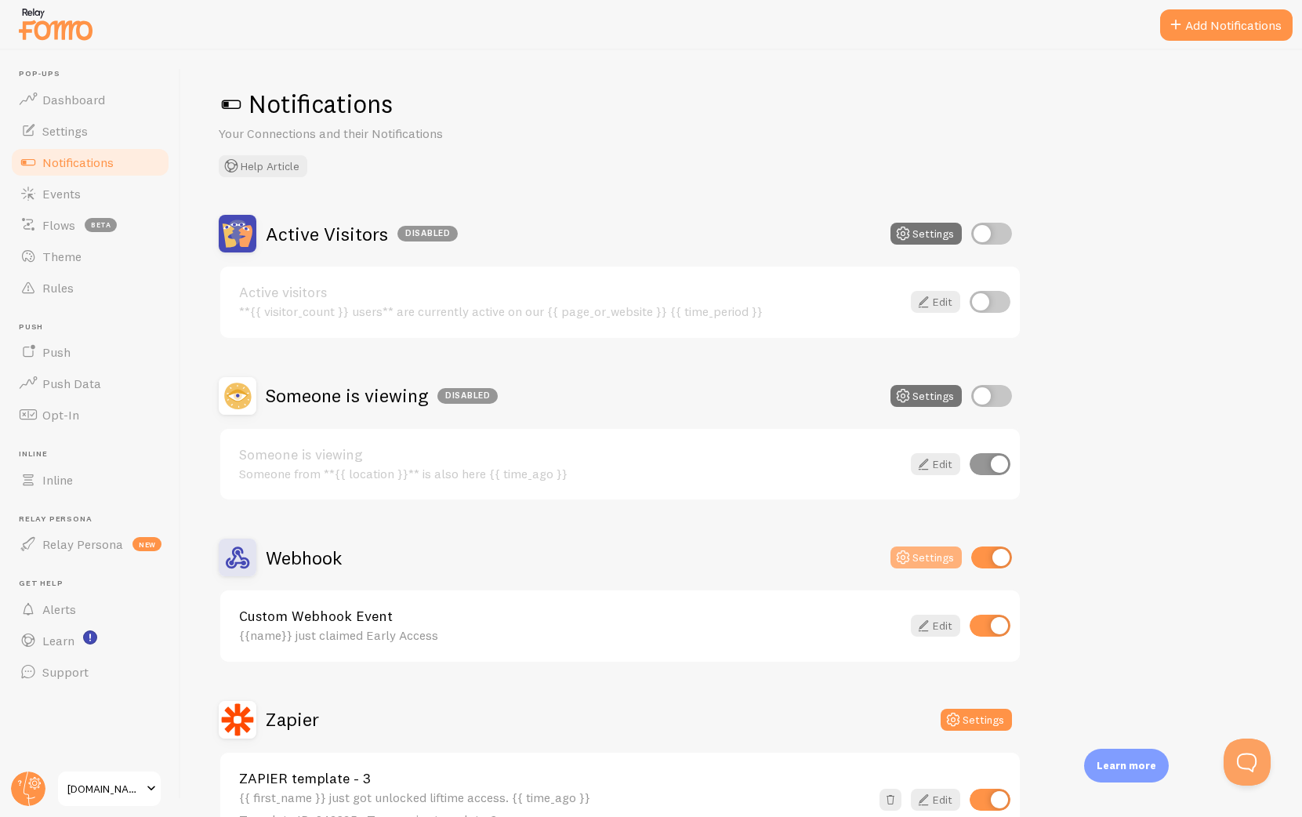
click at [932, 554] on button "Settings" at bounding box center [926, 557] width 71 height 22
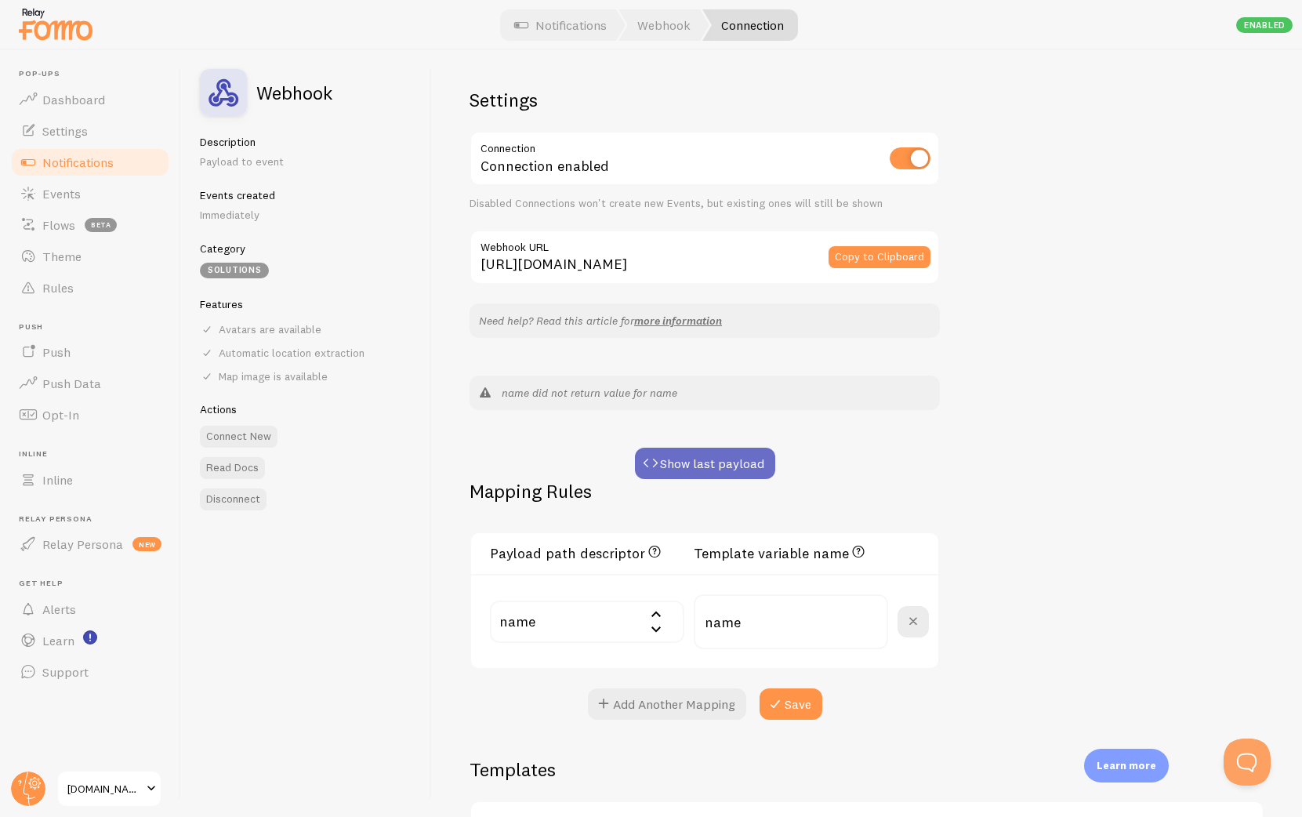
click at [715, 455] on button "Show last payload" at bounding box center [705, 463] width 140 height 31
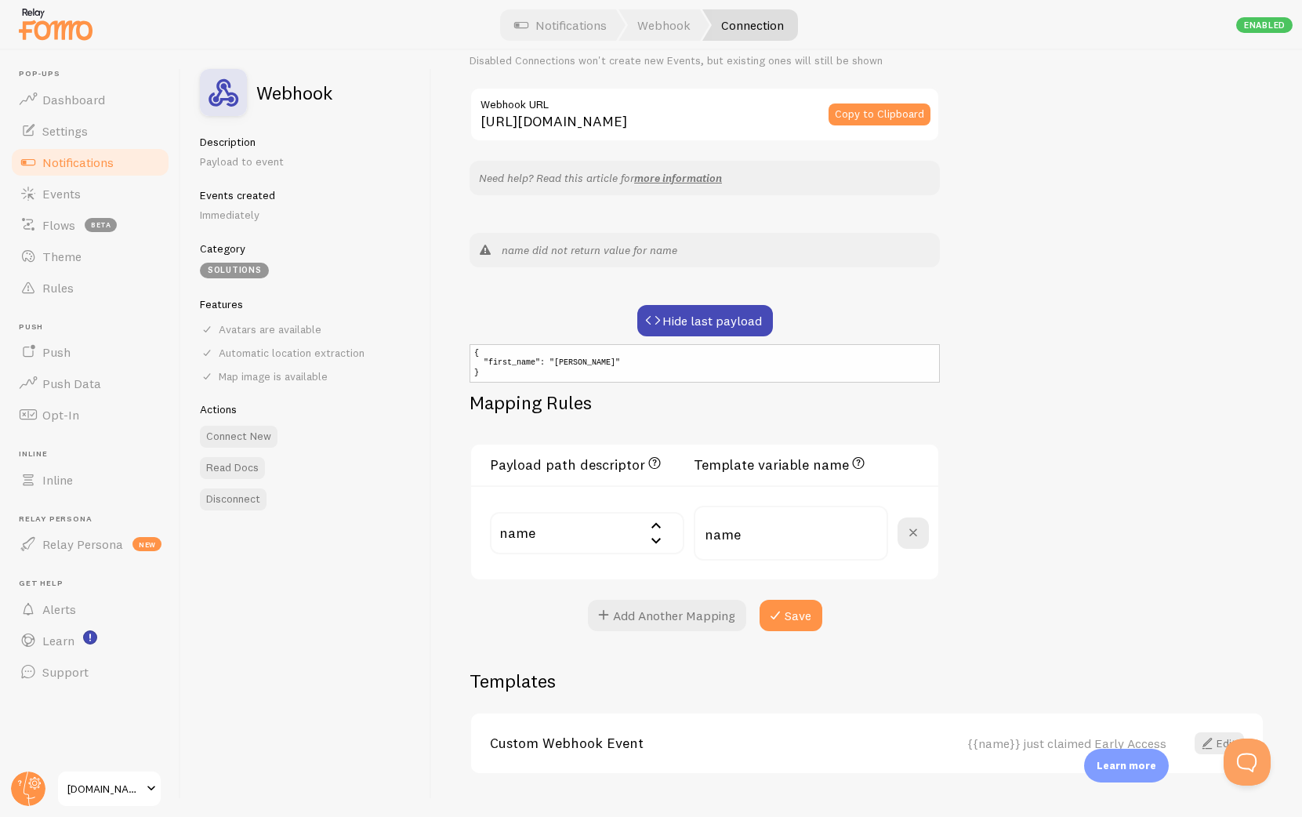
scroll to position [172, 0]
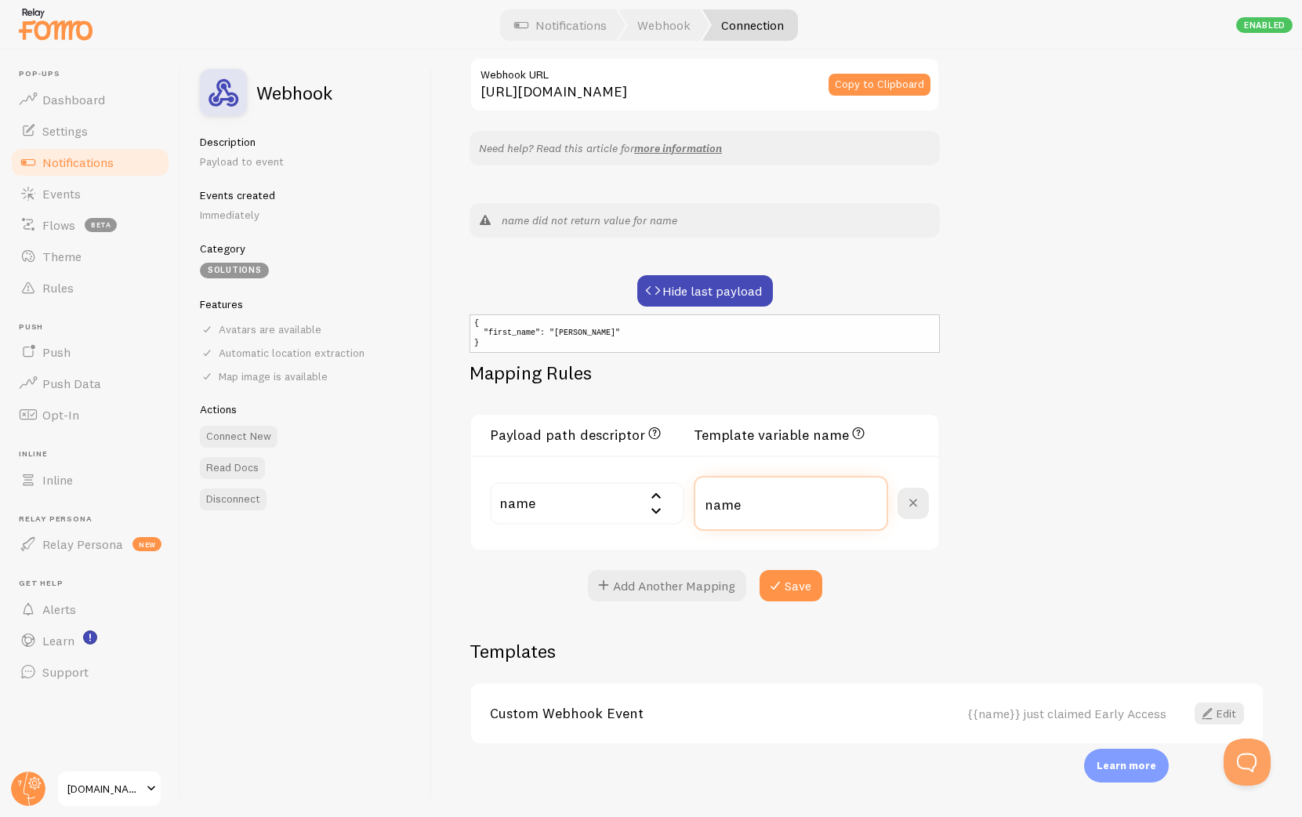
click at [780, 518] on input "name" at bounding box center [791, 503] width 194 height 55
click at [534, 521] on input "text" at bounding box center [587, 503] width 194 height 42
click at [544, 556] on li "first_name - Michael" at bounding box center [587, 567] width 191 height 42
click at [794, 505] on input "name" at bounding box center [791, 503] width 194 height 55
click at [793, 586] on button "Save" at bounding box center [791, 585] width 63 height 31
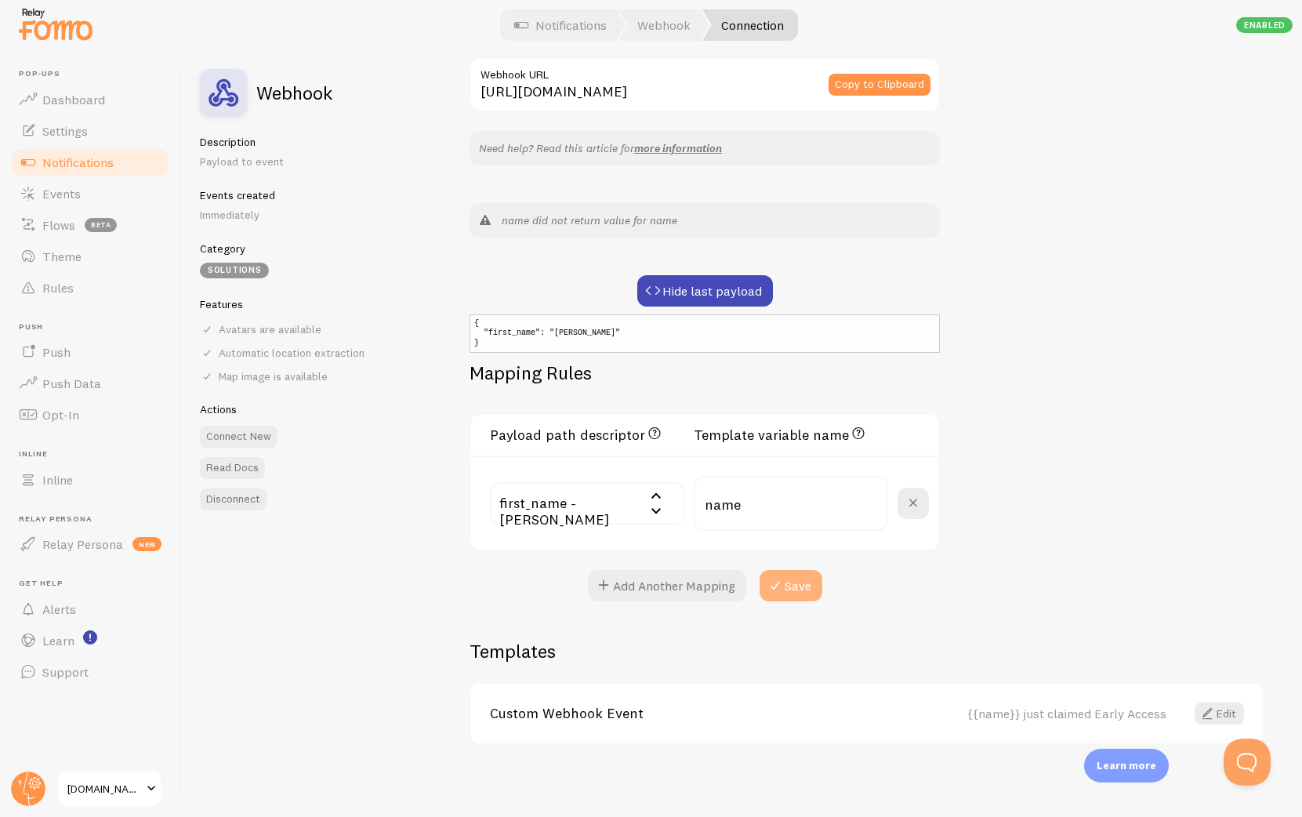
scroll to position [0, 0]
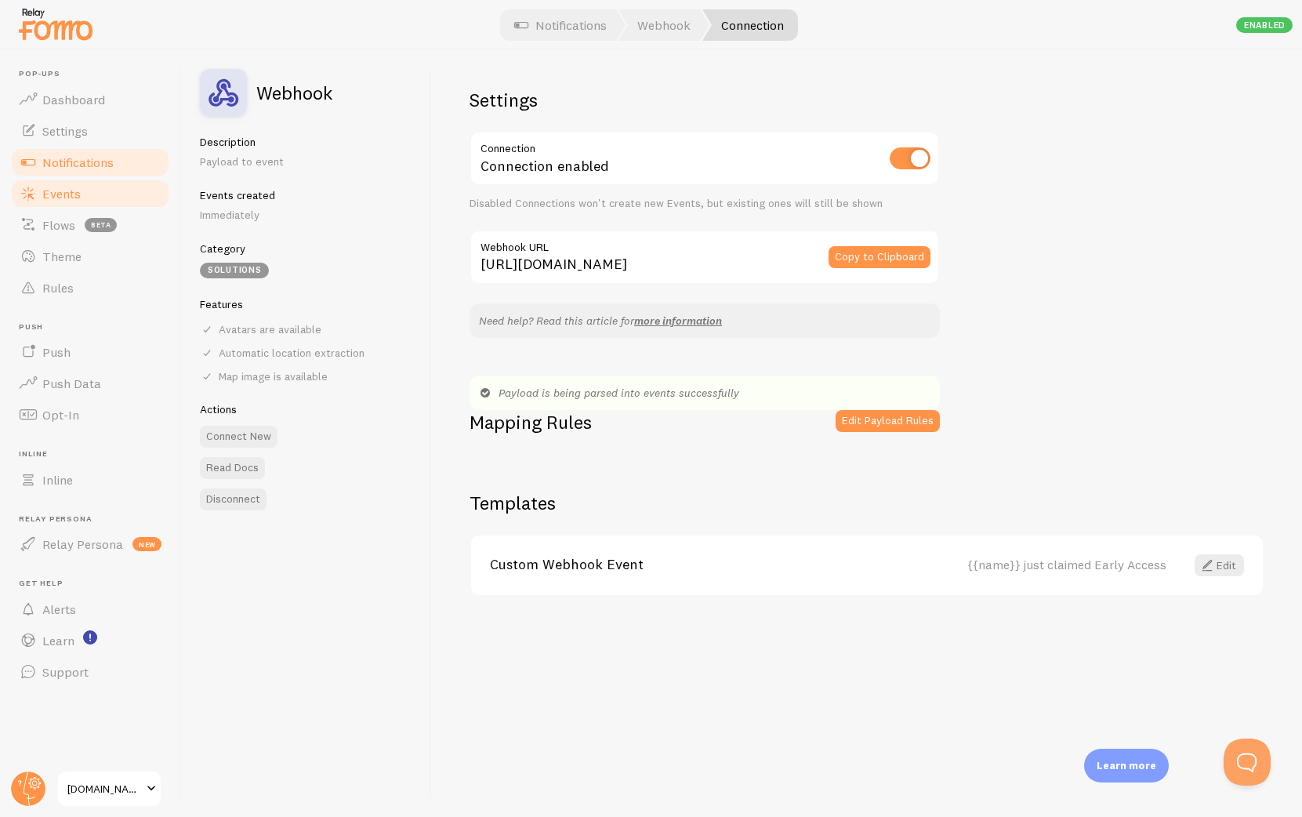
click at [53, 190] on span "Events" at bounding box center [61, 194] width 38 height 16
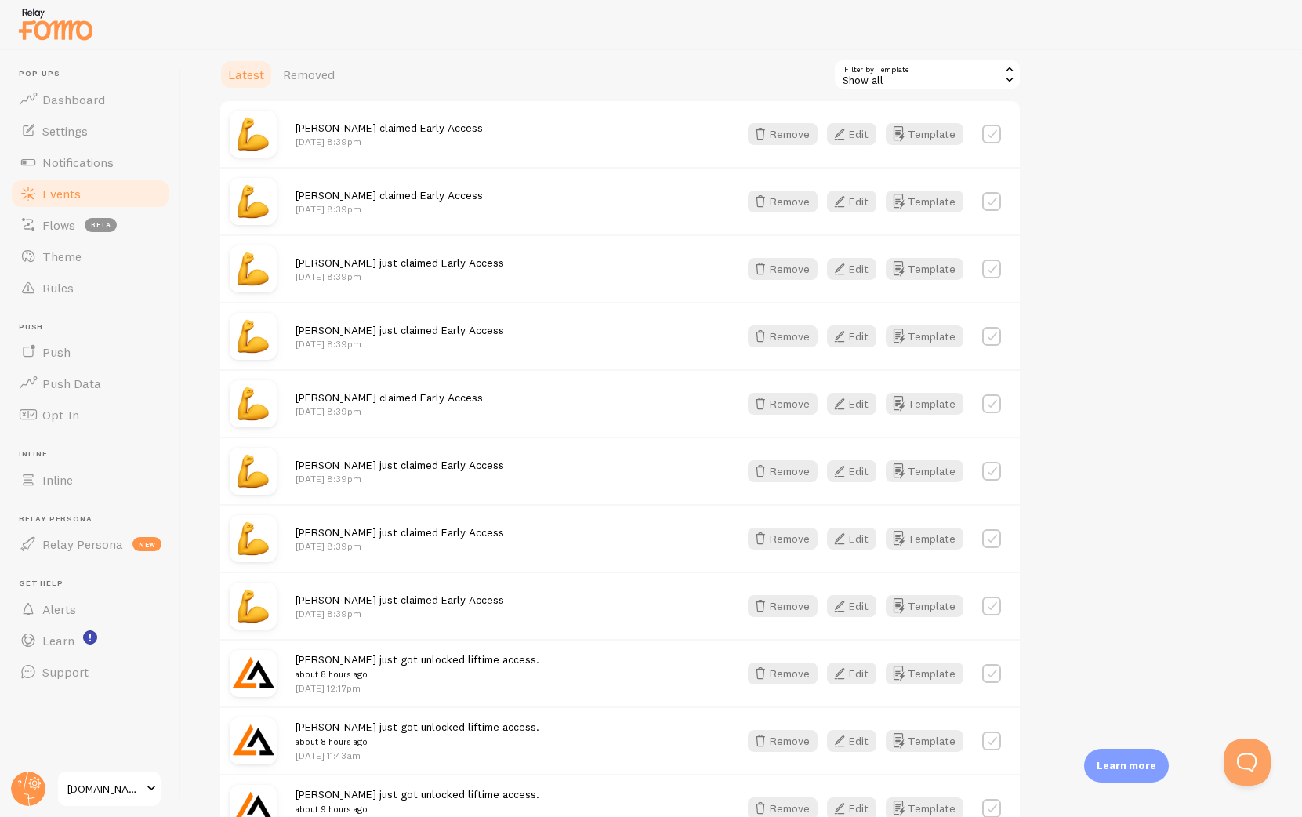
scroll to position [223, 0]
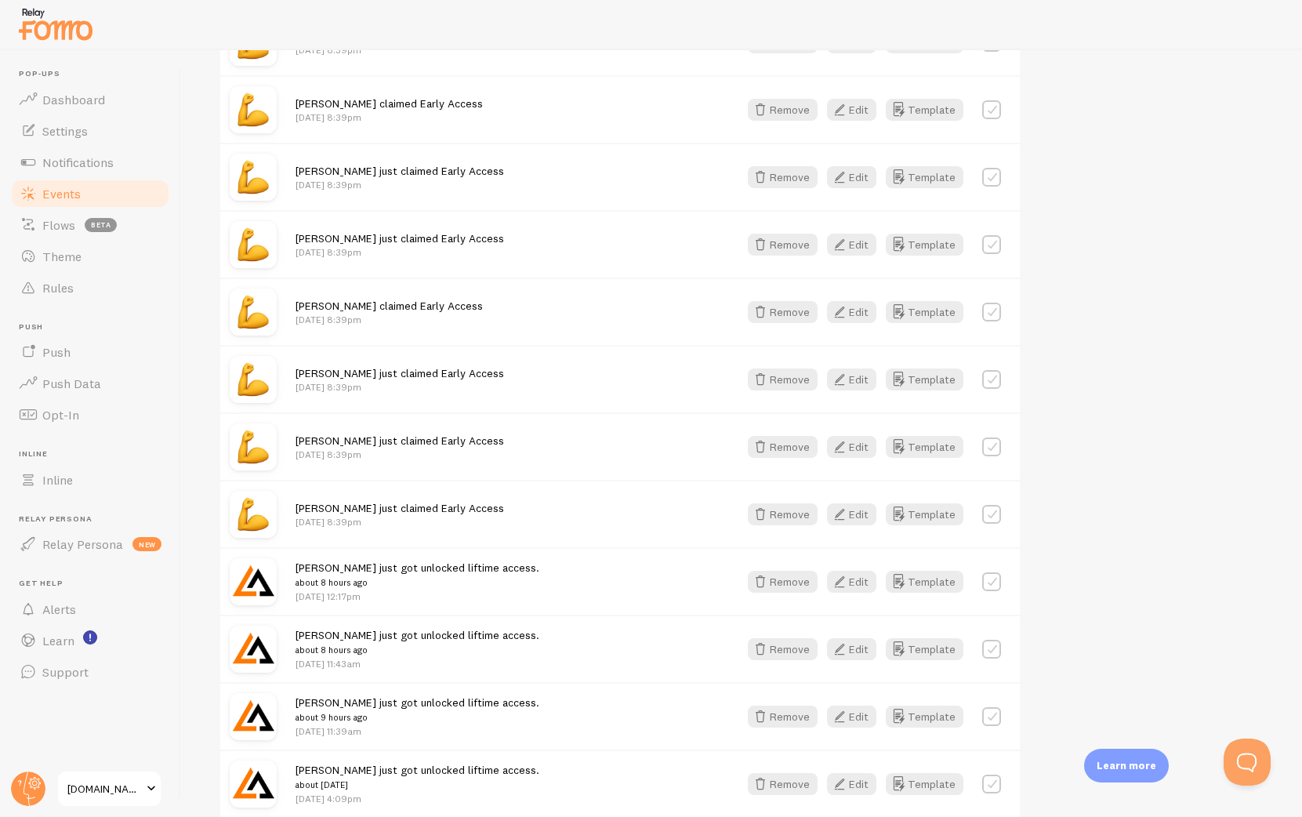
scroll to position [310, 0]
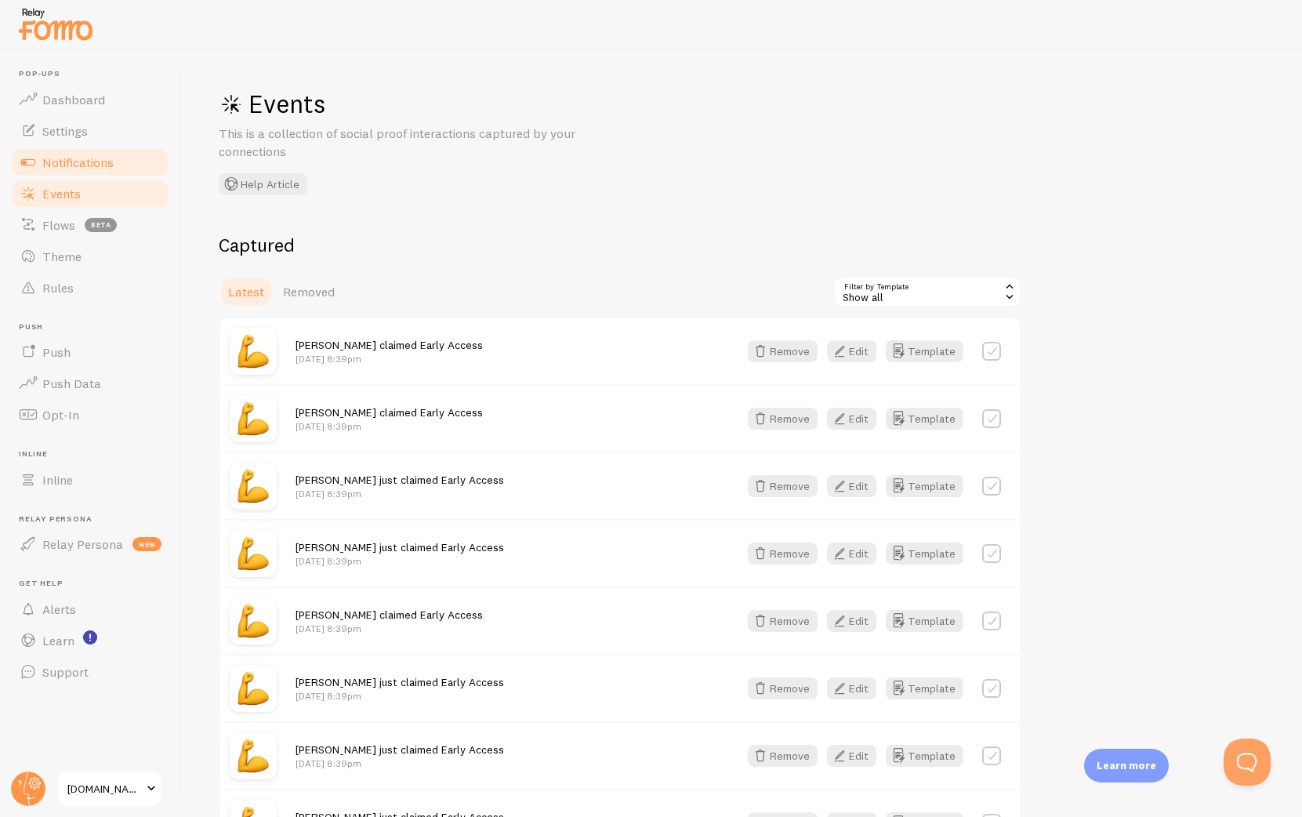
click at [100, 163] on span "Notifications" at bounding box center [77, 162] width 71 height 16
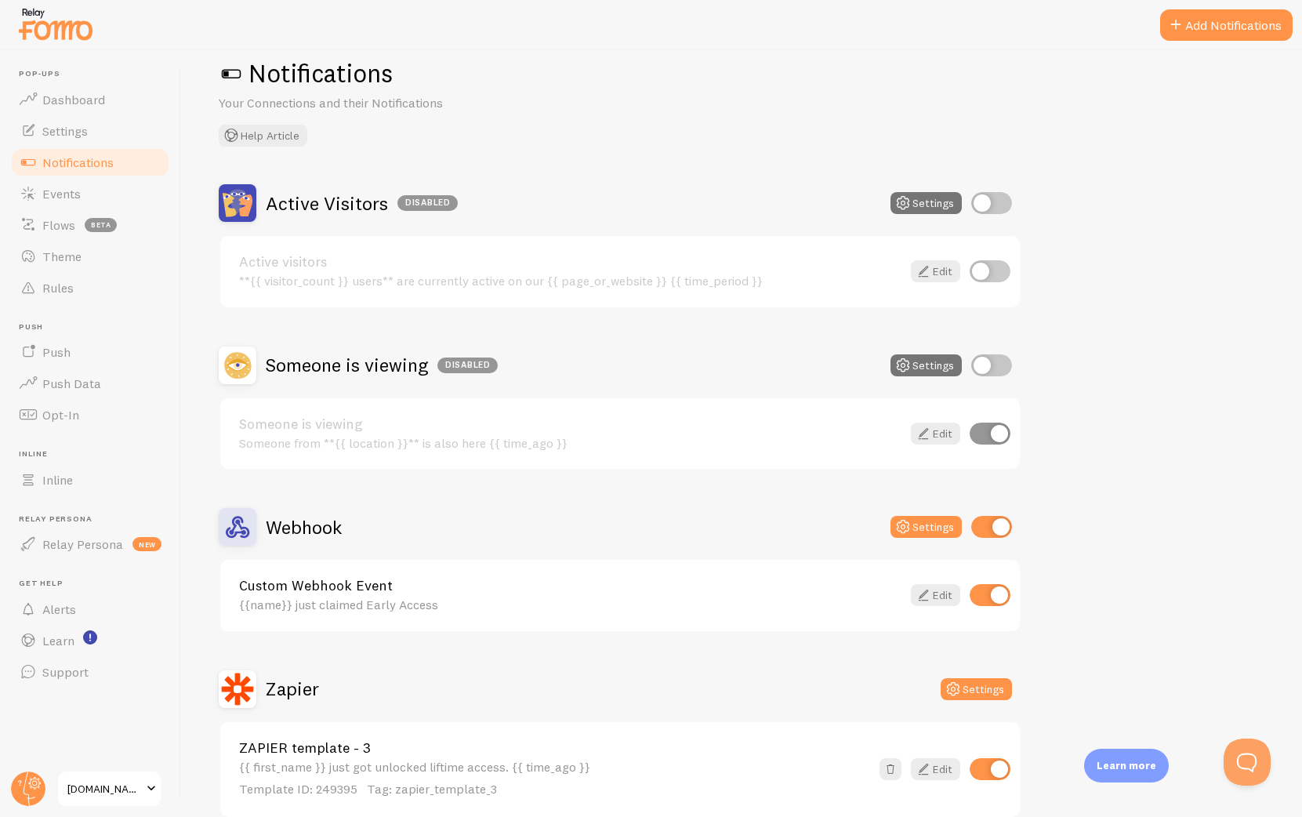
scroll to position [56, 0]
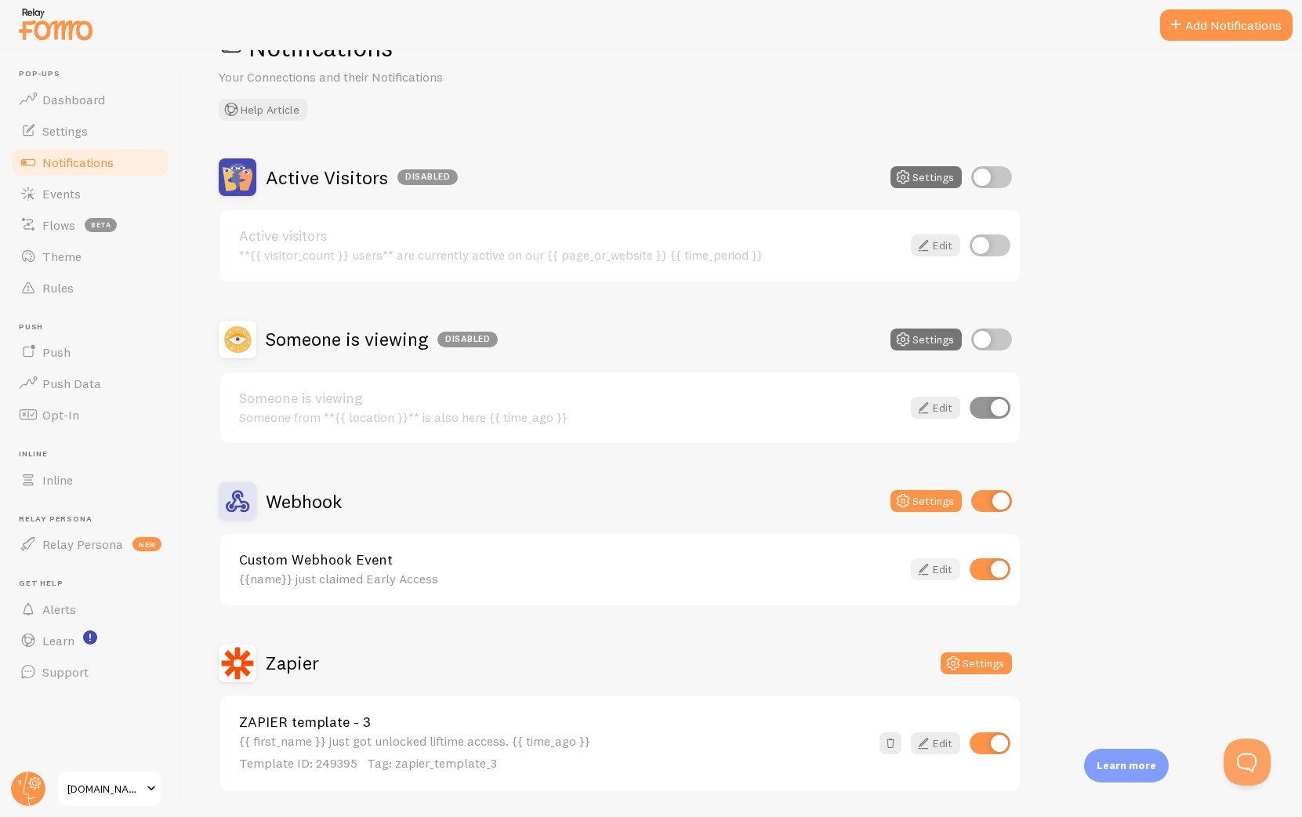
click at [939, 568] on link "Edit" at bounding box center [935, 569] width 49 height 22
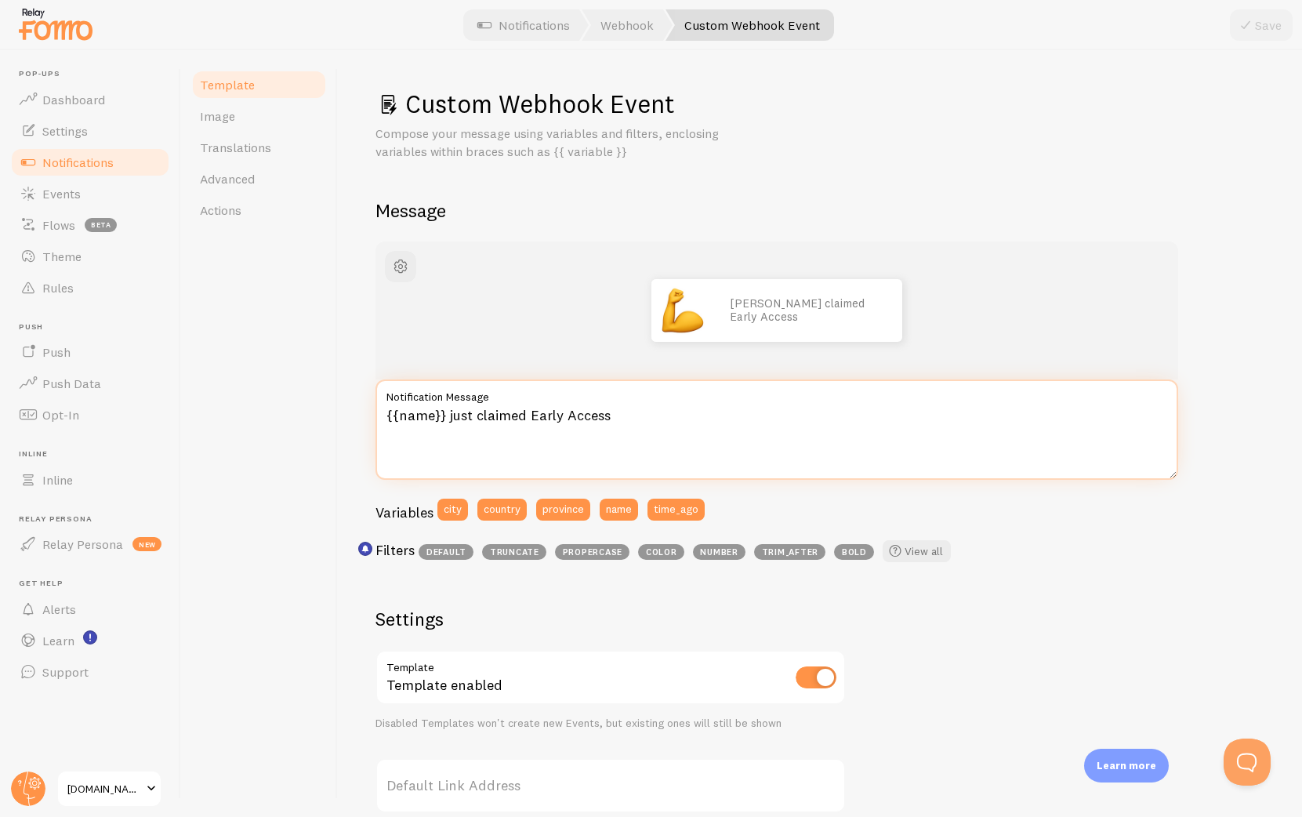
drag, startPoint x: 626, startPoint y: 420, endPoint x: 474, endPoint y: 418, distance: 151.3
click at [474, 418] on textarea "{{name}} just claimed Early Access" at bounding box center [776, 429] width 803 height 100
type textarea "{{name}} just started their 14 day trial!"
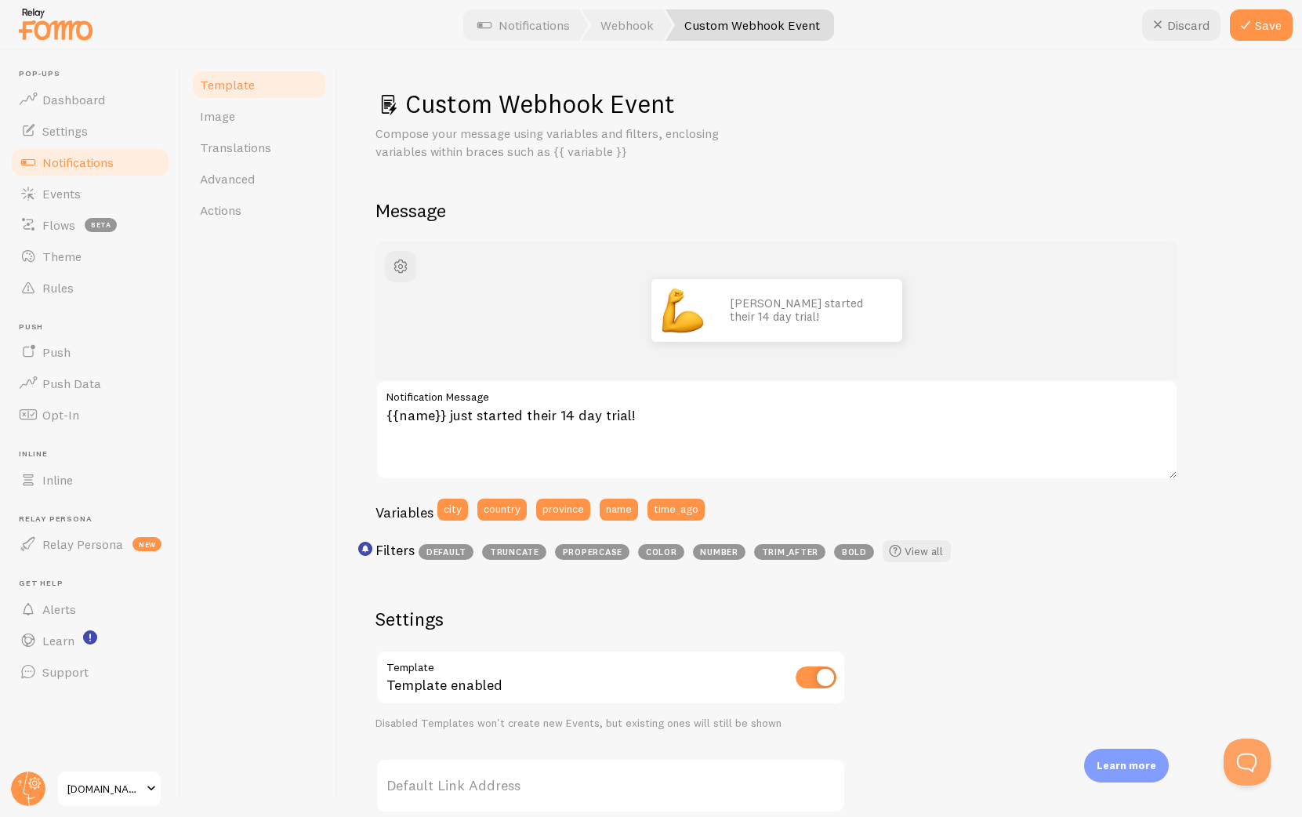
click at [1039, 521] on div "Variables city country province name time_ago" at bounding box center [776, 515] width 803 height 33
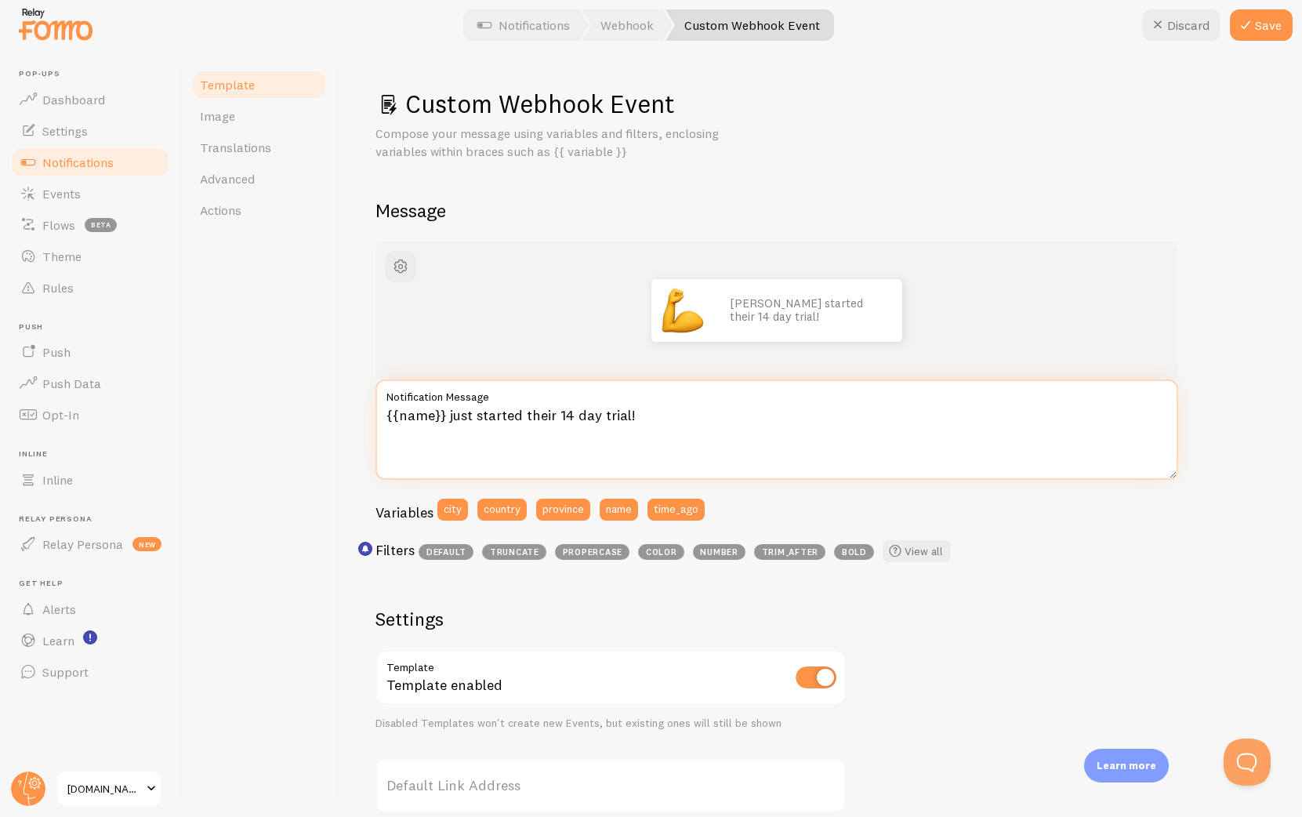
drag, startPoint x: 695, startPoint y: 432, endPoint x: 477, endPoint y: 415, distance: 218.6
click at [477, 415] on textarea "{{name}} just started their 14 day trial!" at bounding box center [776, 429] width 803 height 100
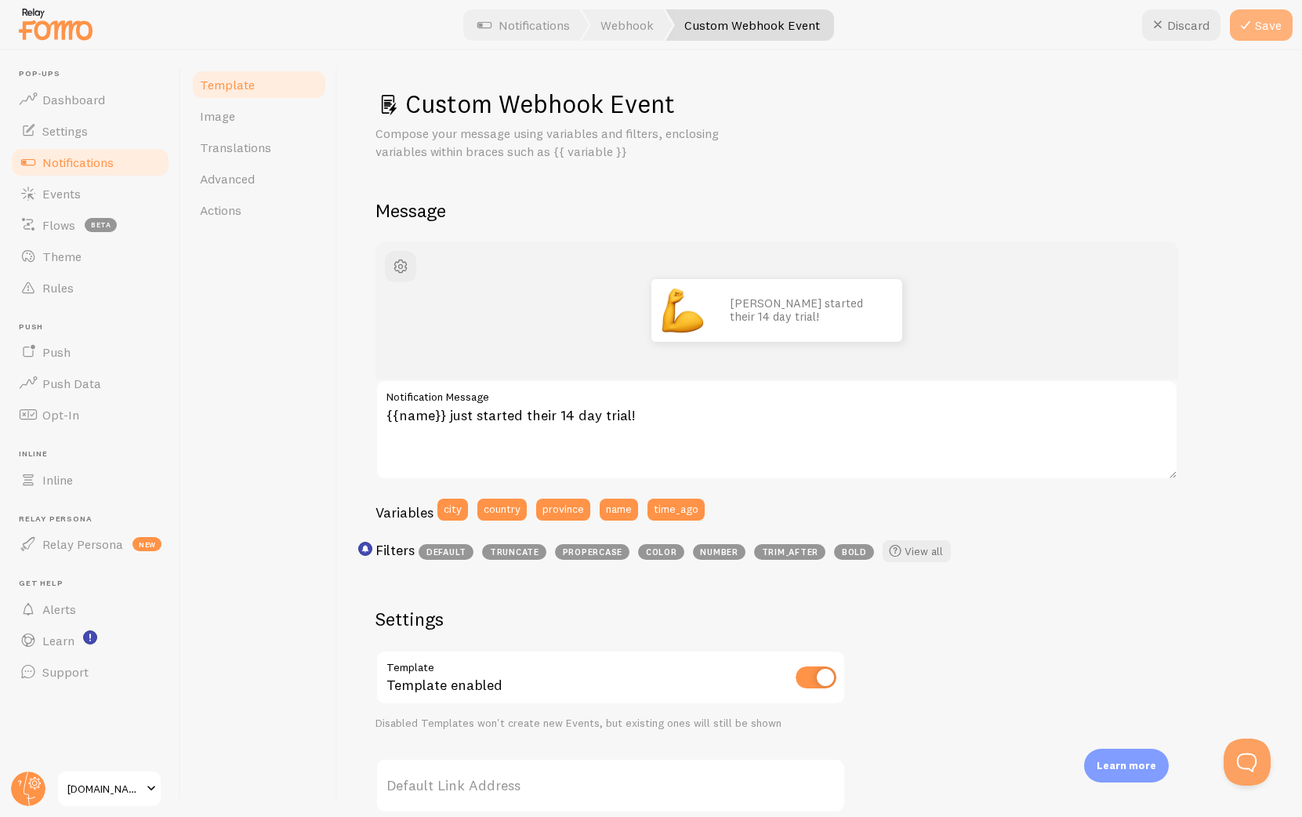
click at [1263, 21] on button "Save" at bounding box center [1261, 24] width 63 height 31
